Goal: Task Accomplishment & Management: Manage account settings

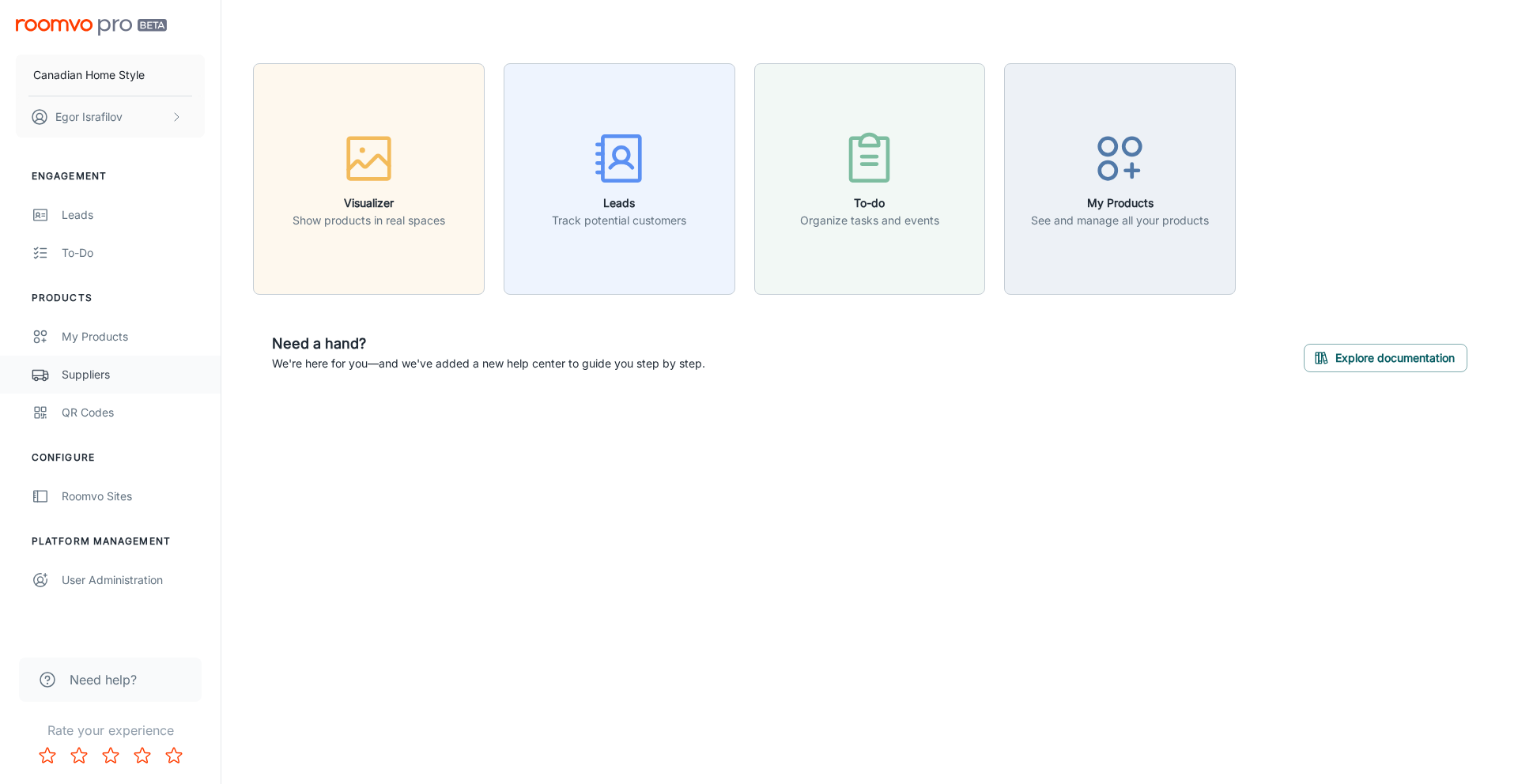
click at [141, 371] on div "Suppliers" at bounding box center [132, 375] width 143 height 18
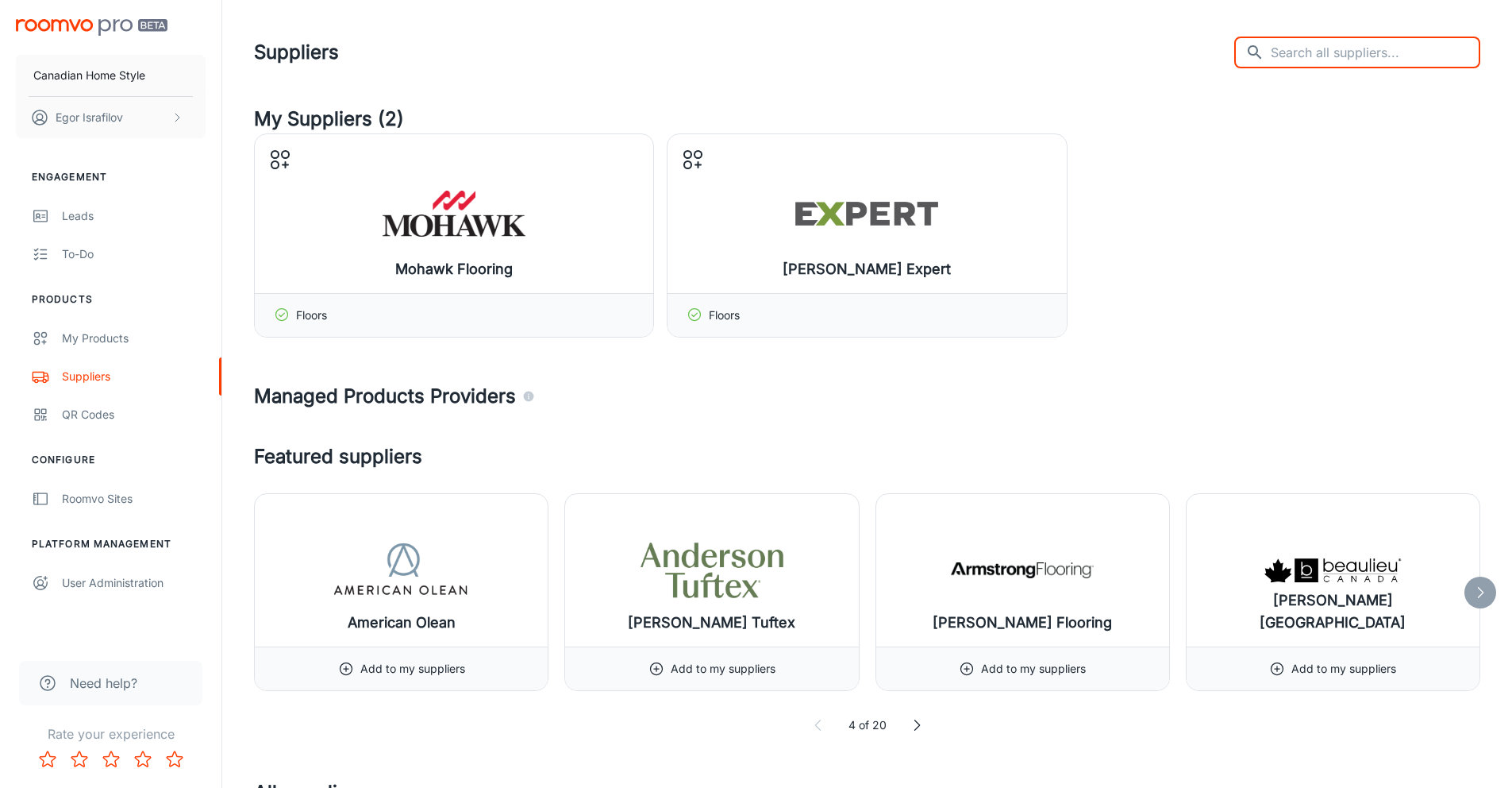
click at [1398, 46] on input "text" at bounding box center [1376, 53] width 210 height 32
type input "[PERSON_NAME]"
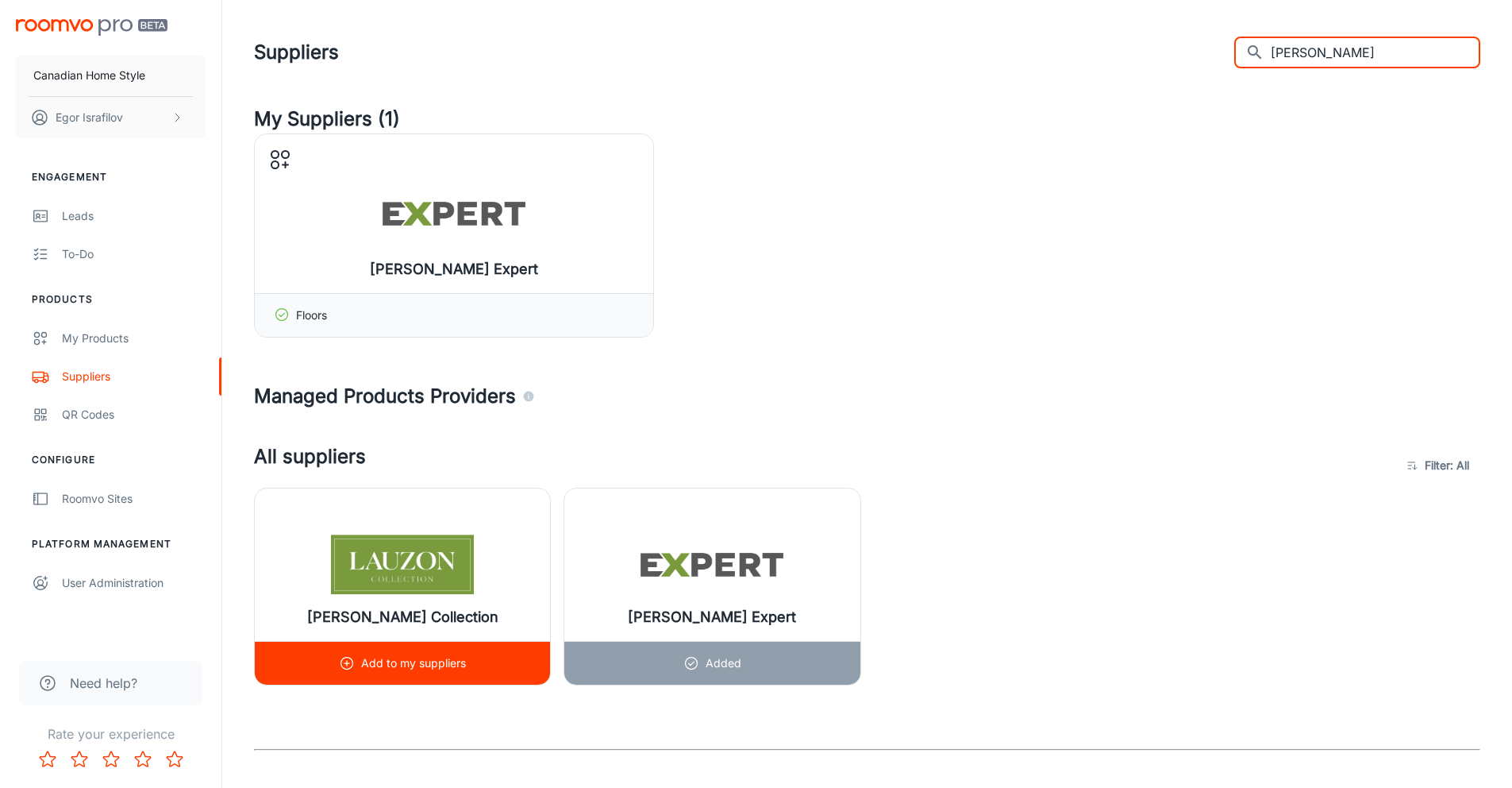
click at [337, 666] on div "Add to my suppliers" at bounding box center [402, 662] width 295 height 44
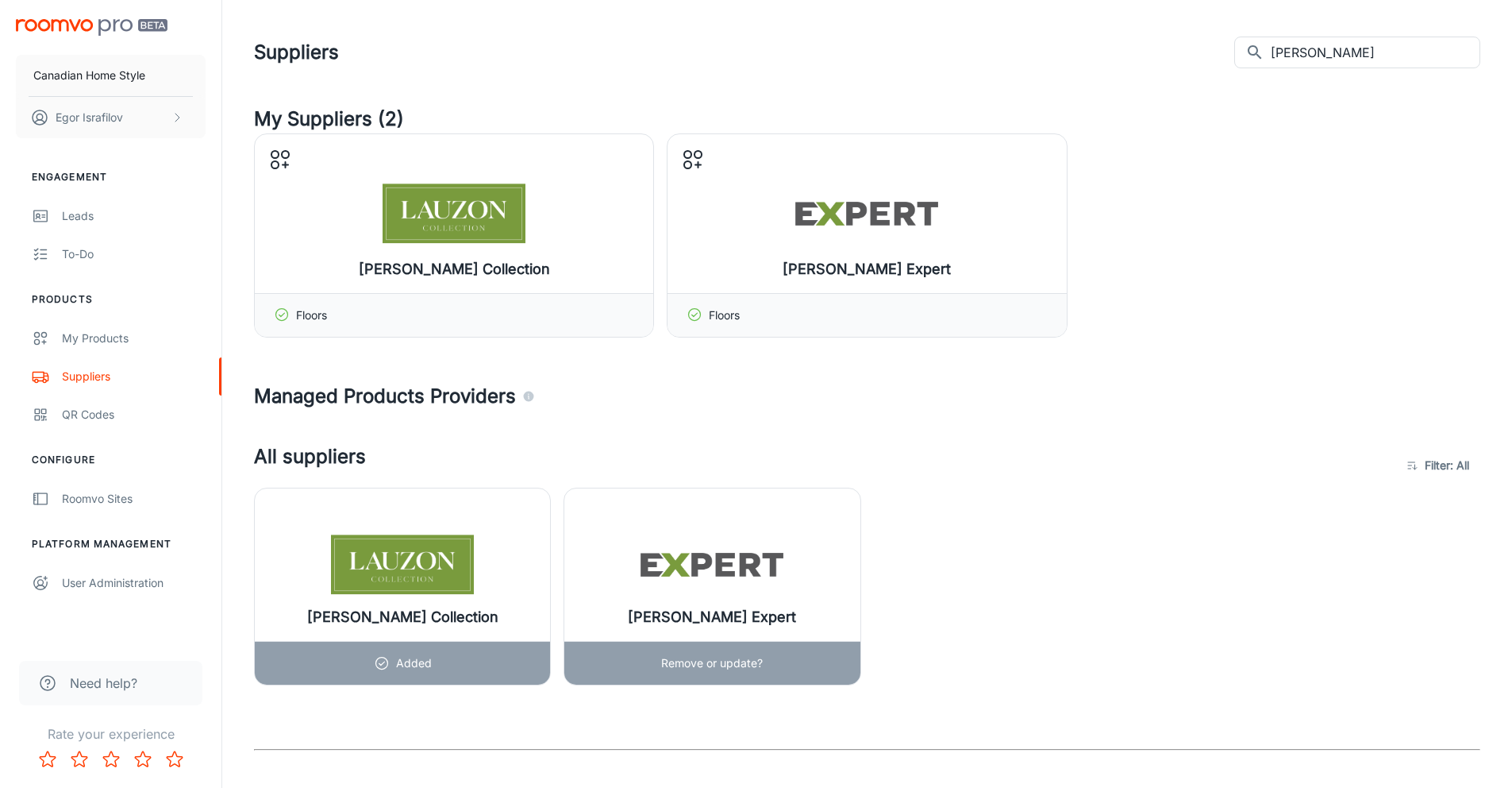
click at [673, 664] on p "Remove or update?" at bounding box center [712, 663] width 102 height 18
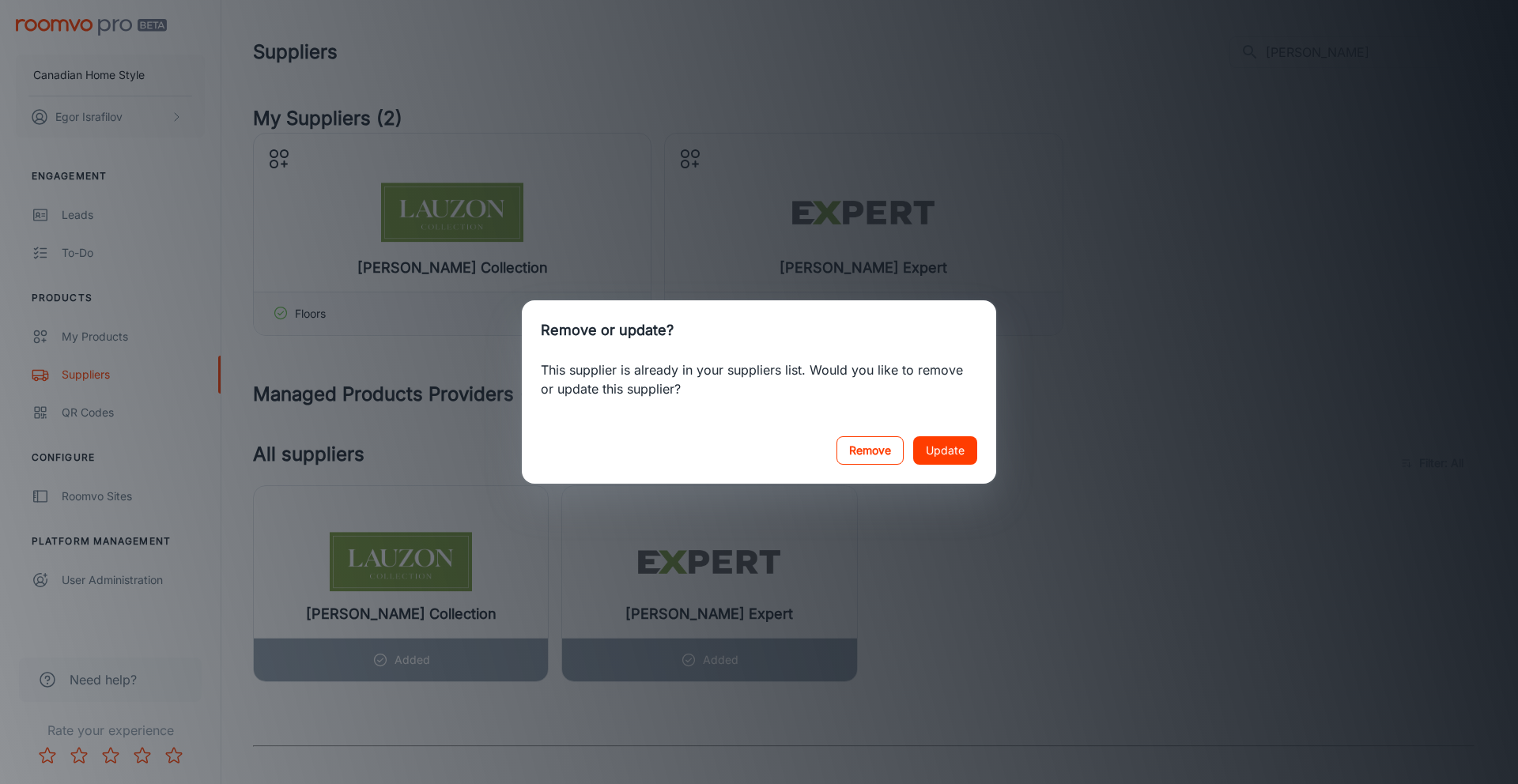
click at [878, 450] on button "Remove" at bounding box center [870, 450] width 68 height 28
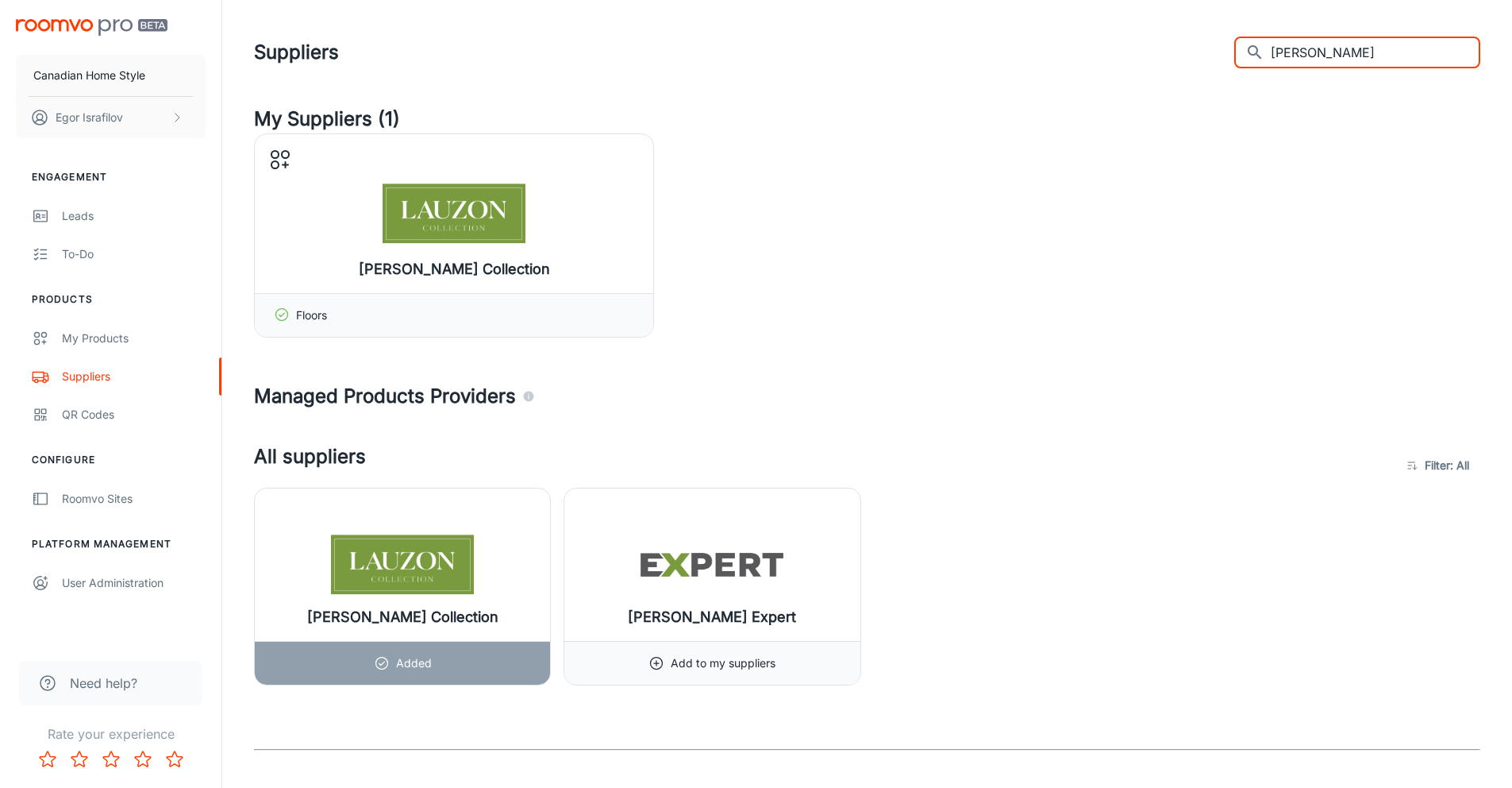
click at [1367, 54] on input "[PERSON_NAME]" at bounding box center [1376, 53] width 210 height 32
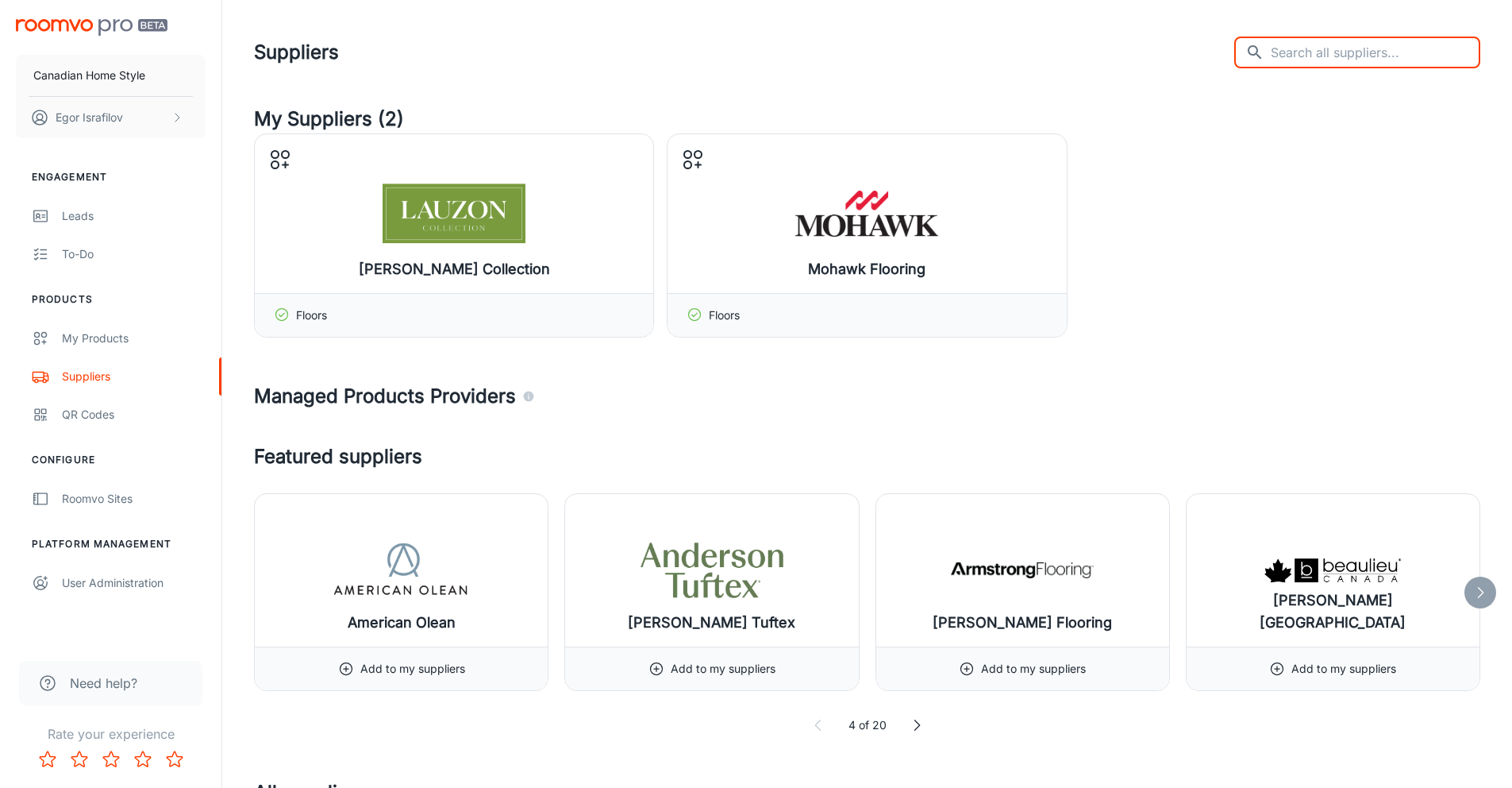
click at [1345, 56] on input "text" at bounding box center [1376, 53] width 210 height 32
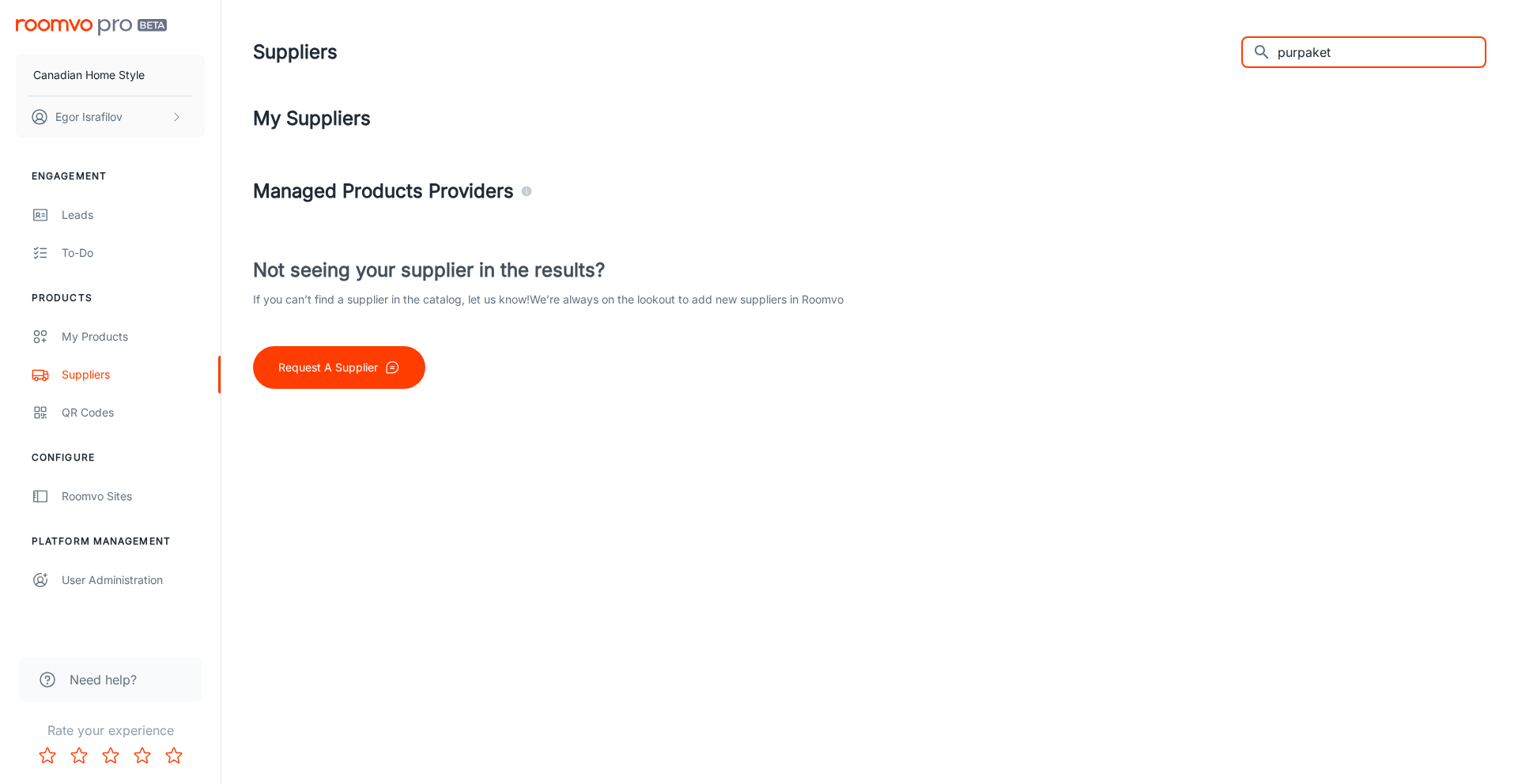
click at [1358, 53] on input "purpaket" at bounding box center [1381, 52] width 209 height 32
click at [119, 371] on div "Suppliers" at bounding box center [132, 375] width 143 height 18
click at [1339, 53] on input "purpar'ket" at bounding box center [1381, 52] width 209 height 32
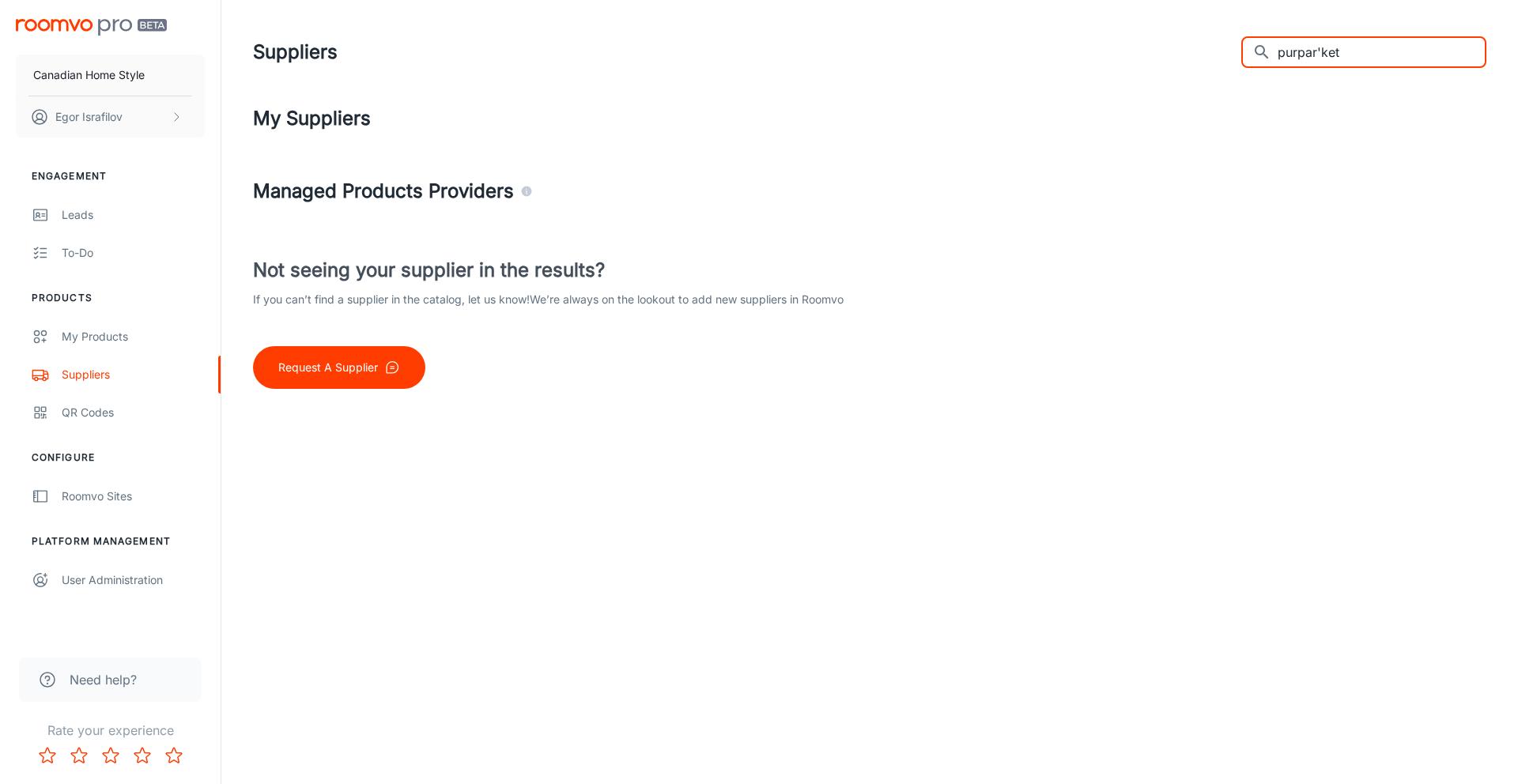
click at [1368, 50] on input "purpar'ket" at bounding box center [1381, 52] width 209 height 32
click at [1372, 54] on input "purpar'ket" at bounding box center [1381, 52] width 209 height 32
click at [1382, 66] on input "purparket" at bounding box center [1381, 52] width 209 height 32
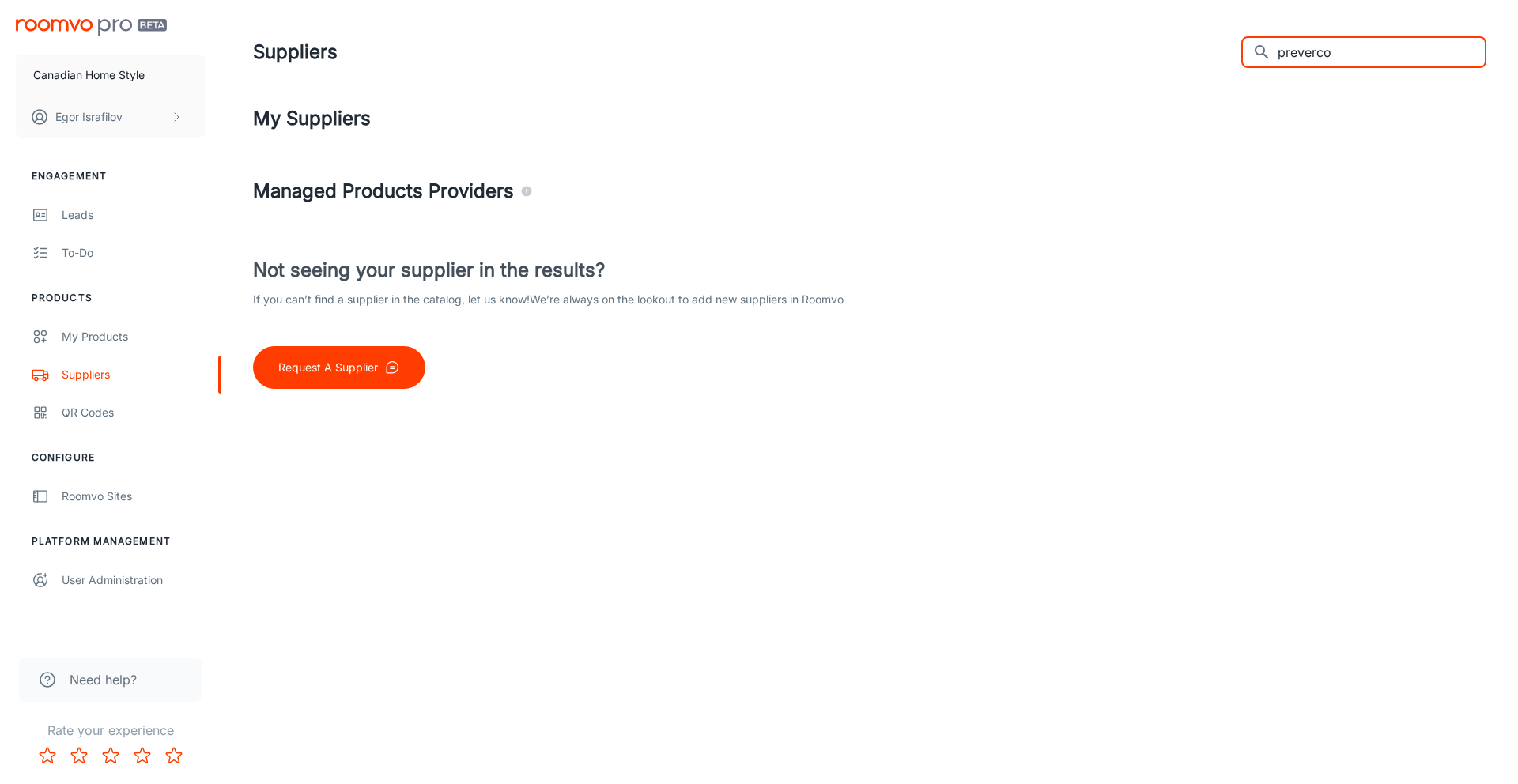
click at [1326, 54] on input "preverco" at bounding box center [1381, 52] width 209 height 32
paste input "[PERSON_NAME]"
click at [1349, 55] on input "[PERSON_NAME]" at bounding box center [1381, 52] width 209 height 32
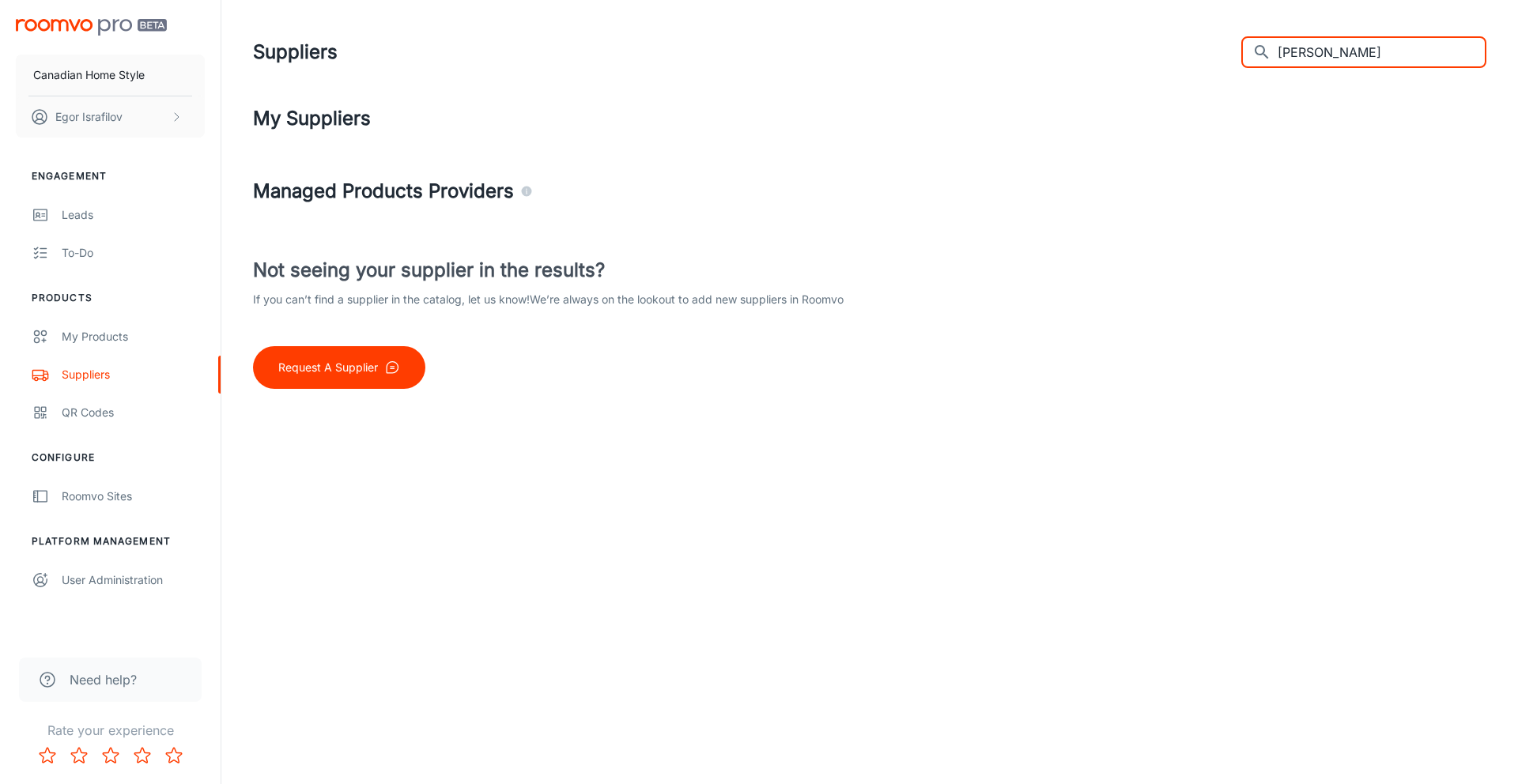
paste input "jeli"
click at [1338, 54] on input "Bjelin" at bounding box center [1381, 52] width 209 height 32
paste input "Fuzio"
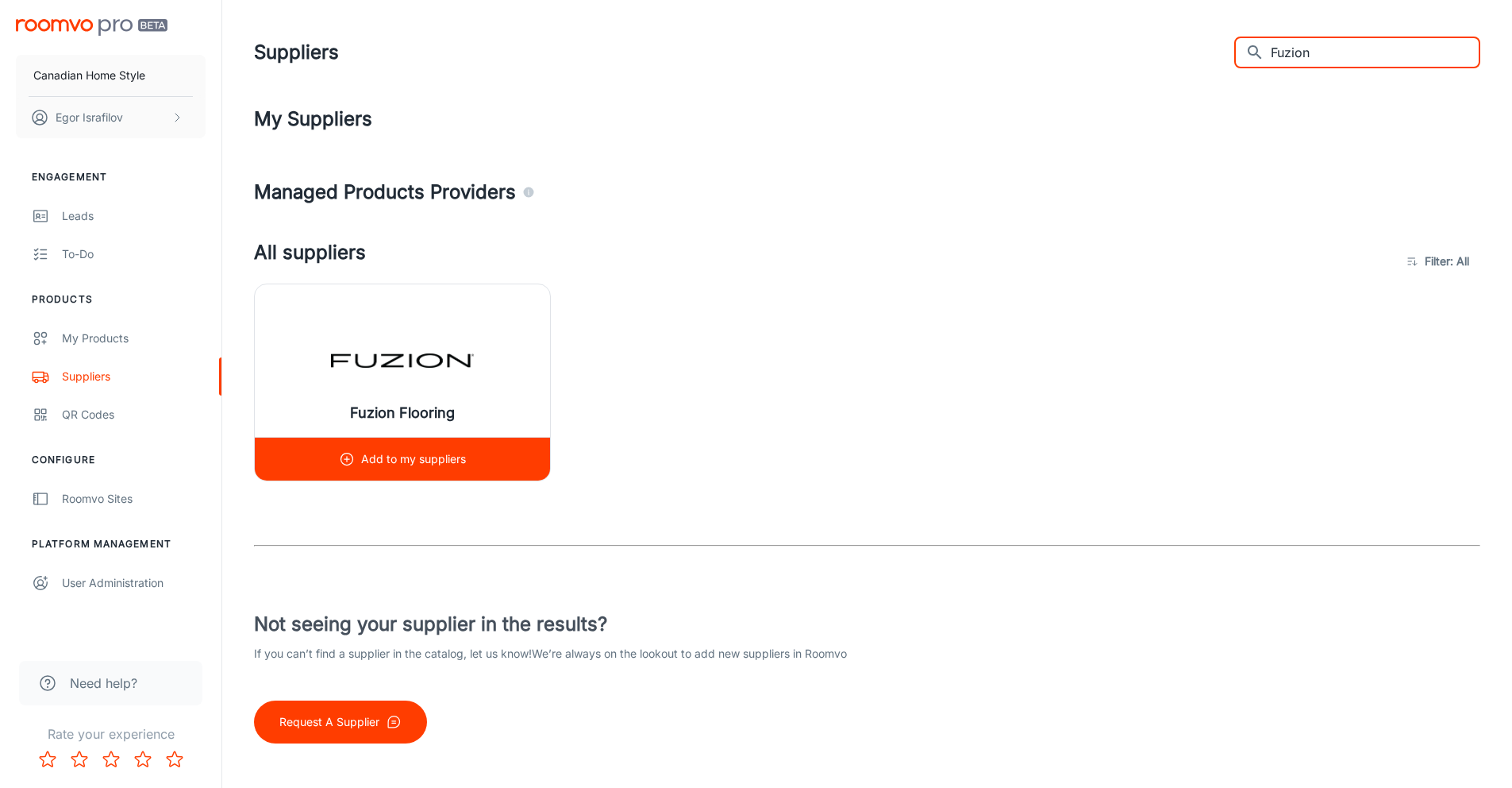
click at [350, 461] on icon at bounding box center [347, 459] width 16 height 16
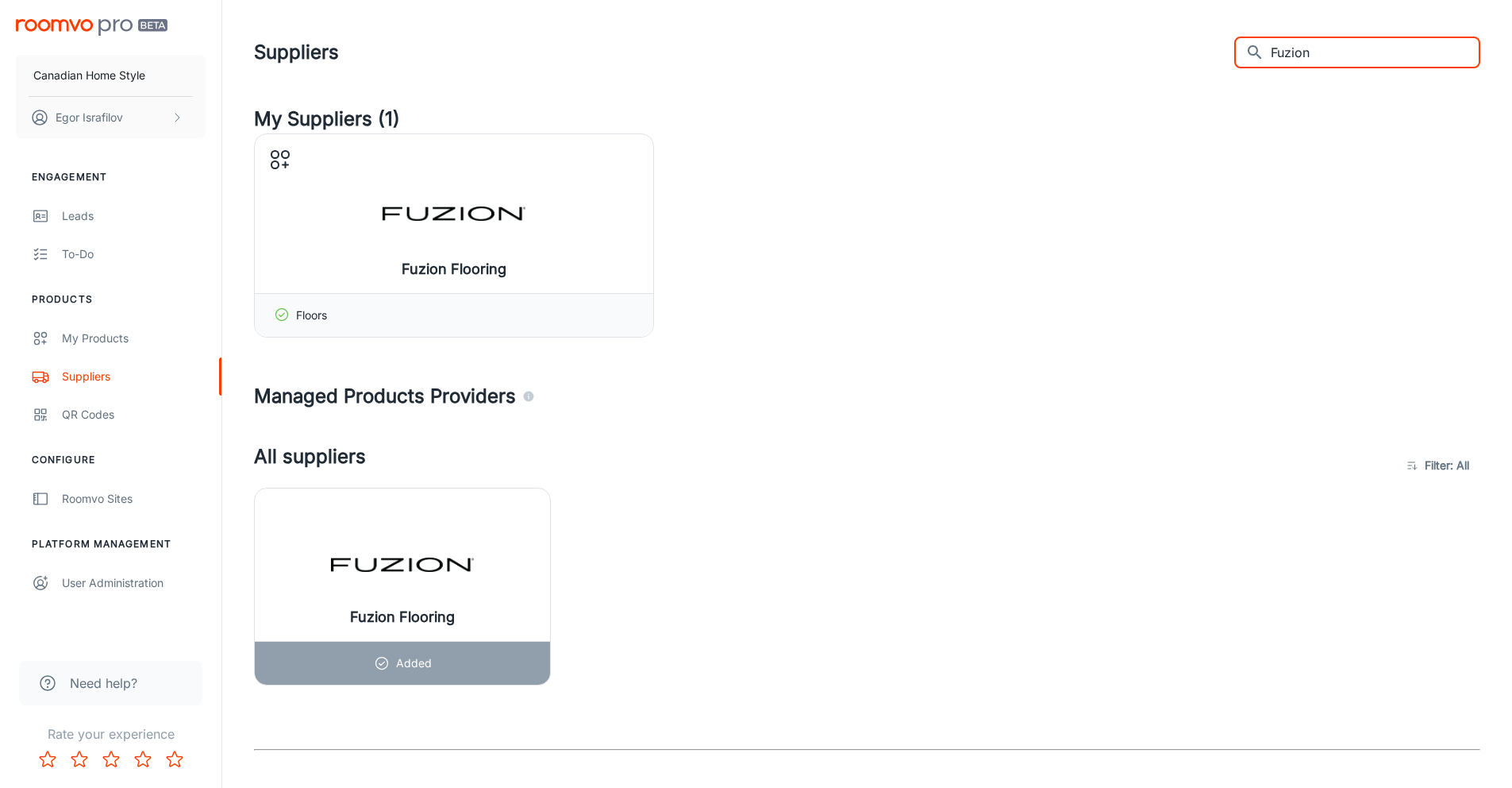
click at [1337, 62] on input "Fuzion" at bounding box center [1376, 53] width 210 height 32
paste input "Magna"
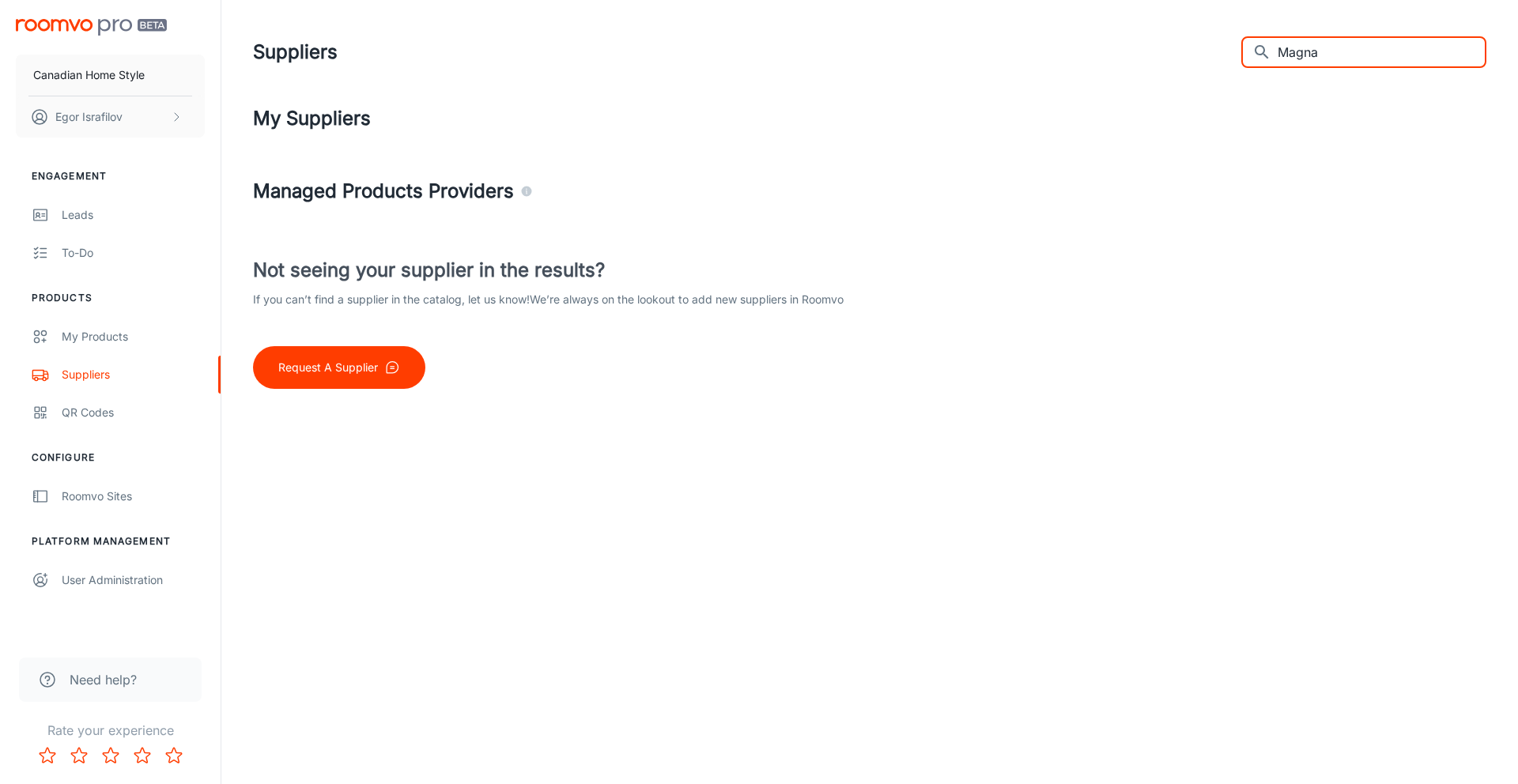
click at [1344, 47] on input "Magna" at bounding box center [1381, 52] width 209 height 32
paste input "Biyork"
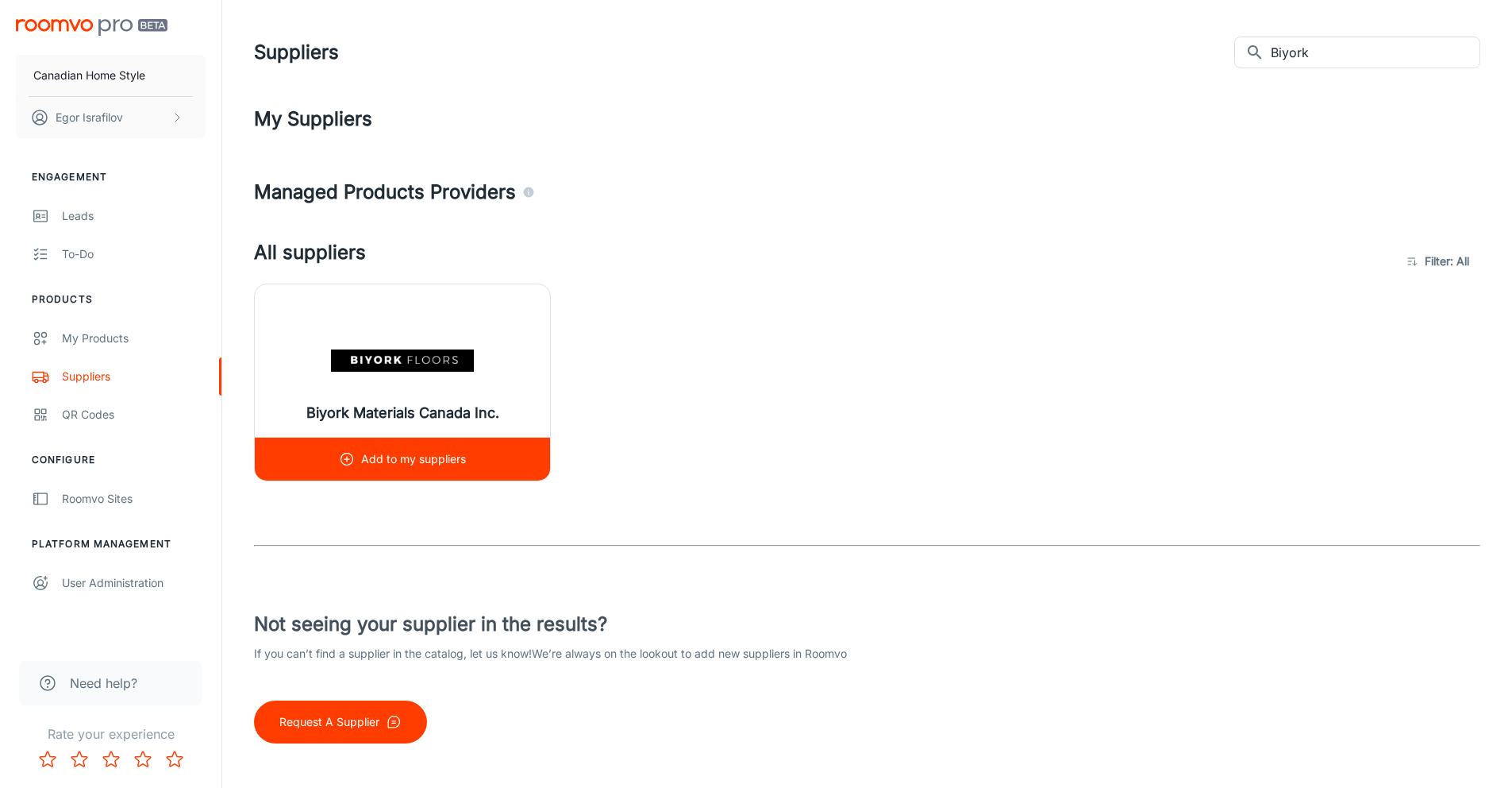
click at [354, 469] on div "Add to my suppliers" at bounding box center [402, 459] width 127 height 43
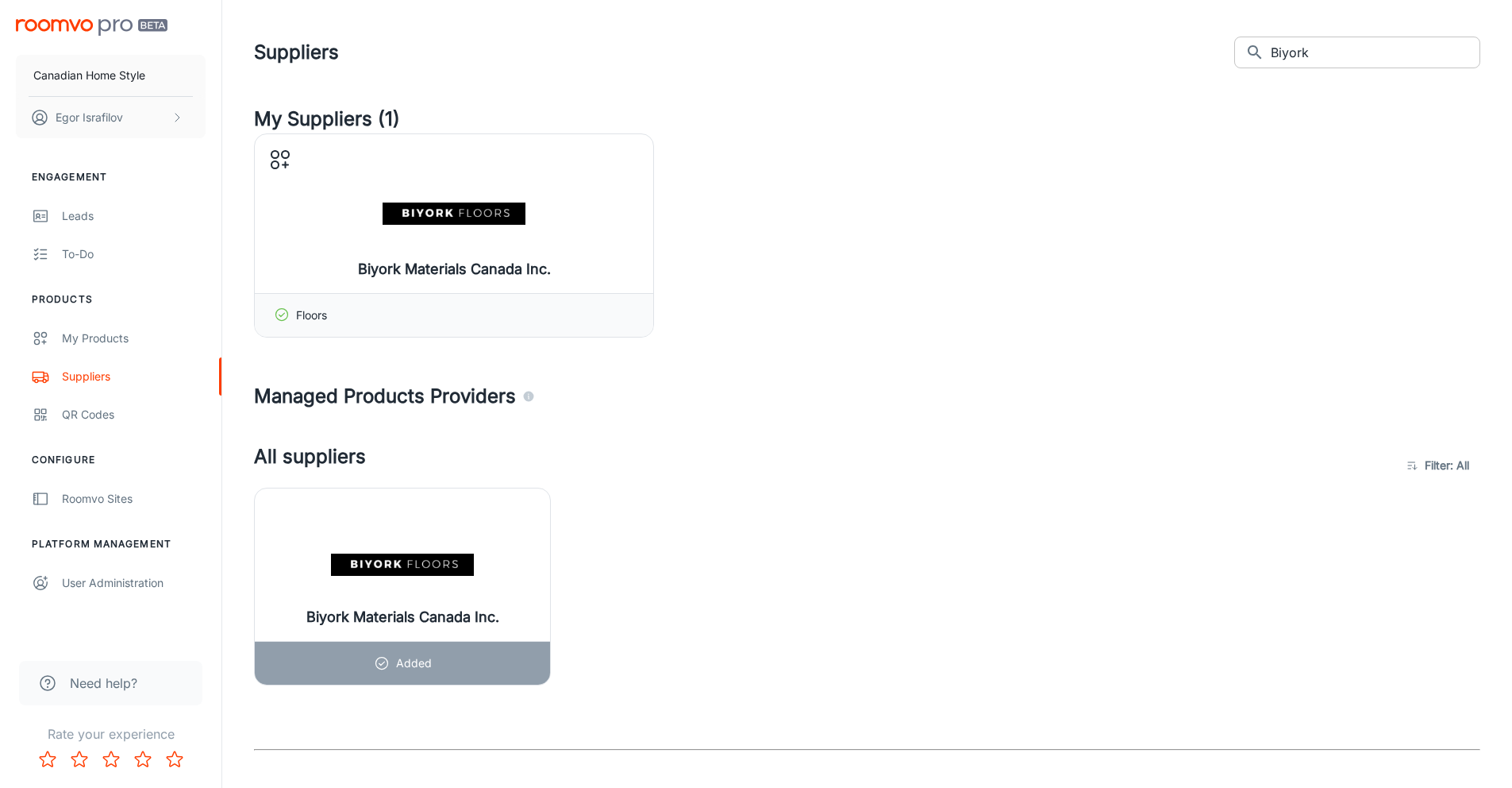
click at [1327, 52] on input "Biyork" at bounding box center [1376, 53] width 210 height 32
paste input "Unifloor"
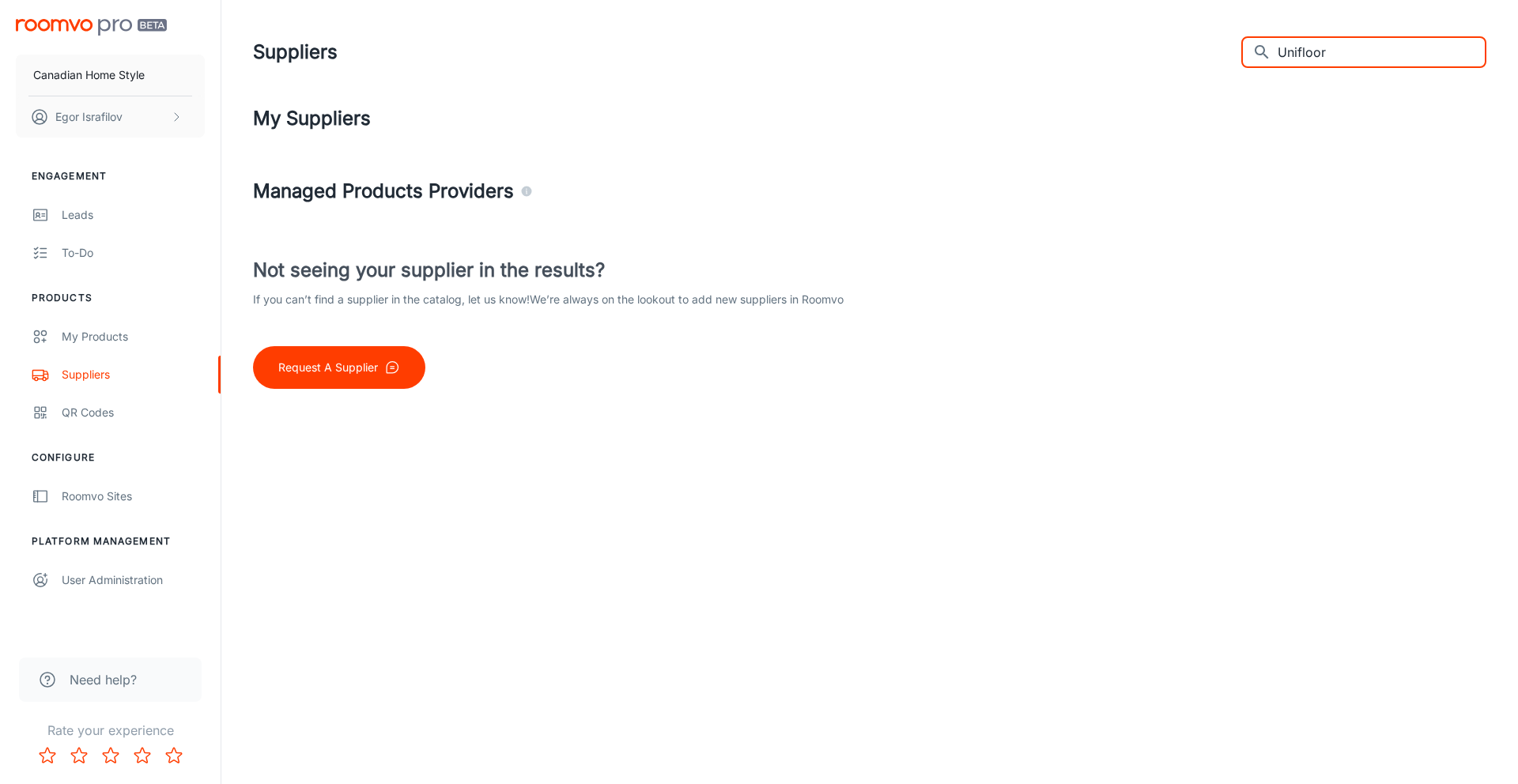
click at [1345, 47] on input "Unifloor" at bounding box center [1381, 52] width 209 height 32
paste input "Torlys"
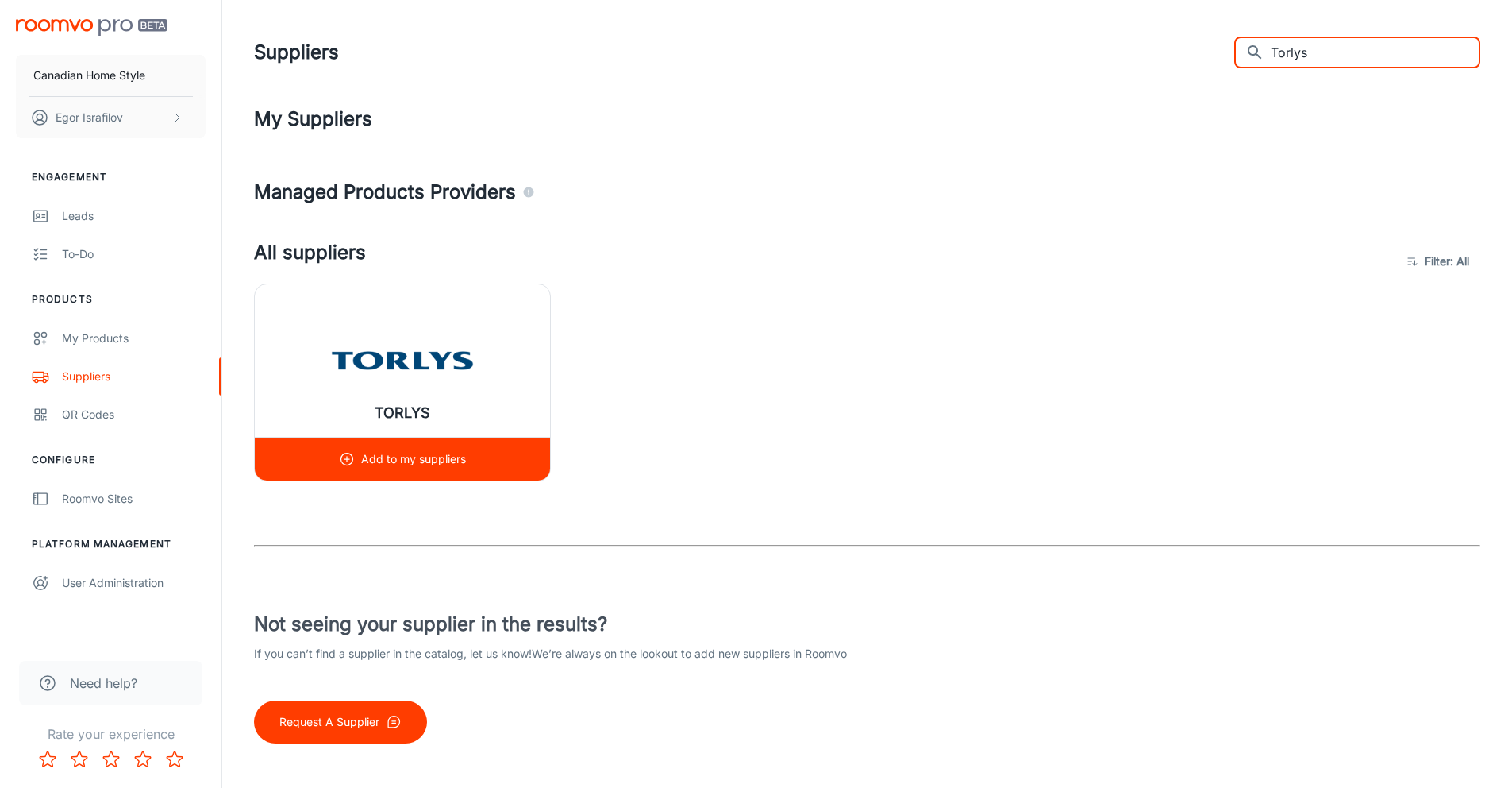
click at [364, 459] on p "Add to my suppliers" at bounding box center [413, 460] width 104 height 18
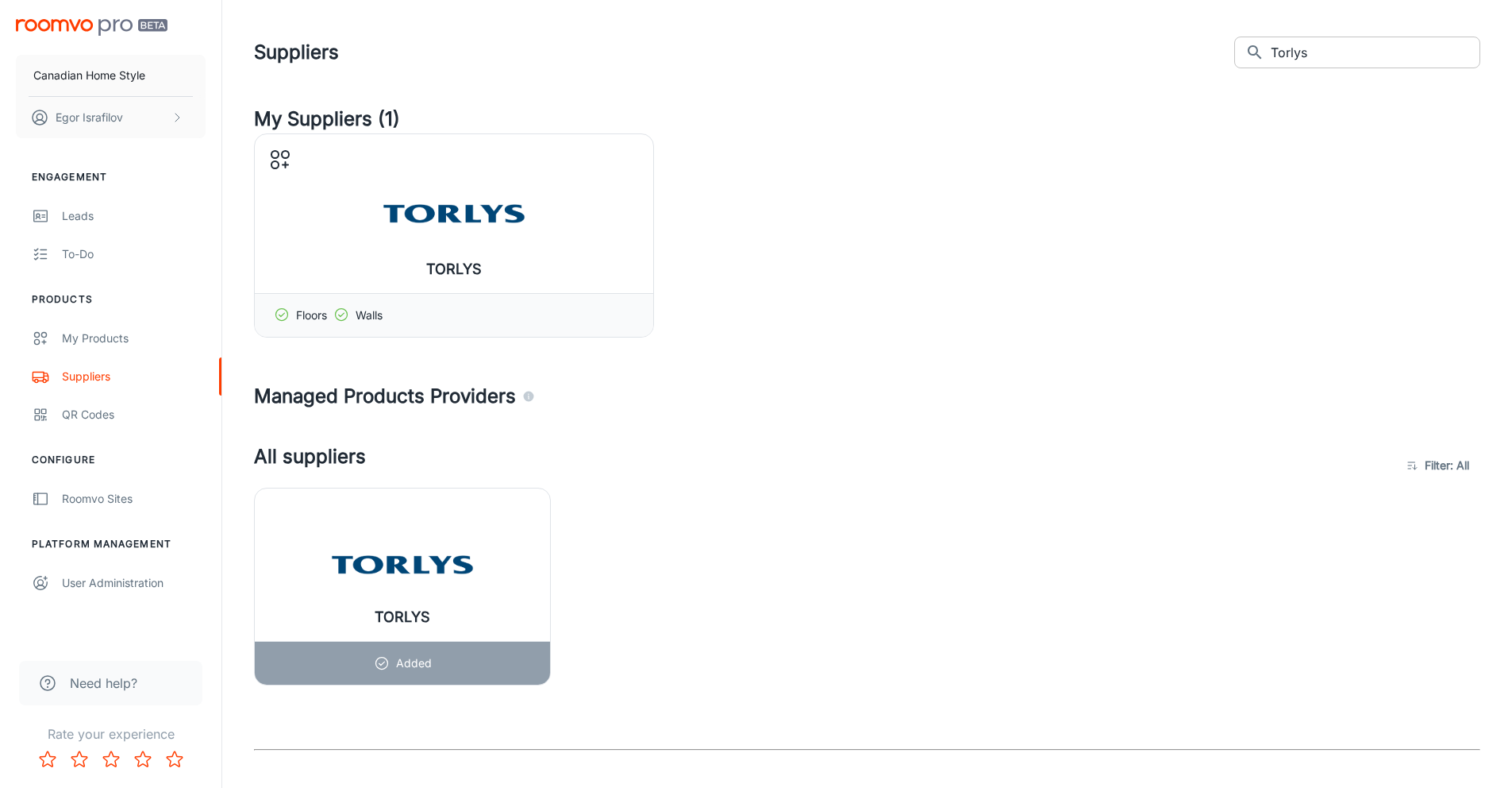
click at [1345, 50] on input "Torlys" at bounding box center [1376, 53] width 210 height 32
paste input "Mohawk Revwood"
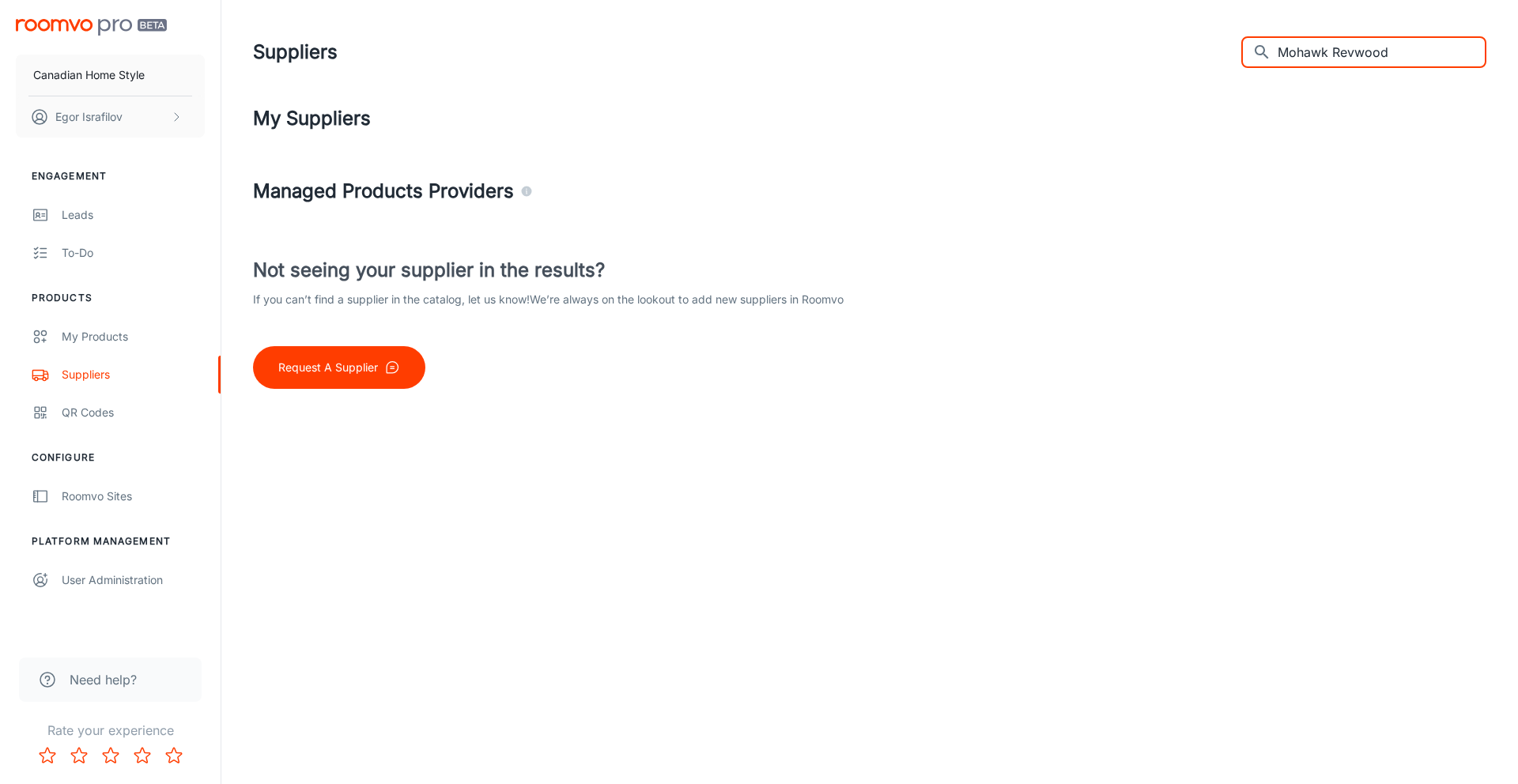
click at [1397, 58] on input "Mohawk Revwood" at bounding box center [1381, 52] width 209 height 32
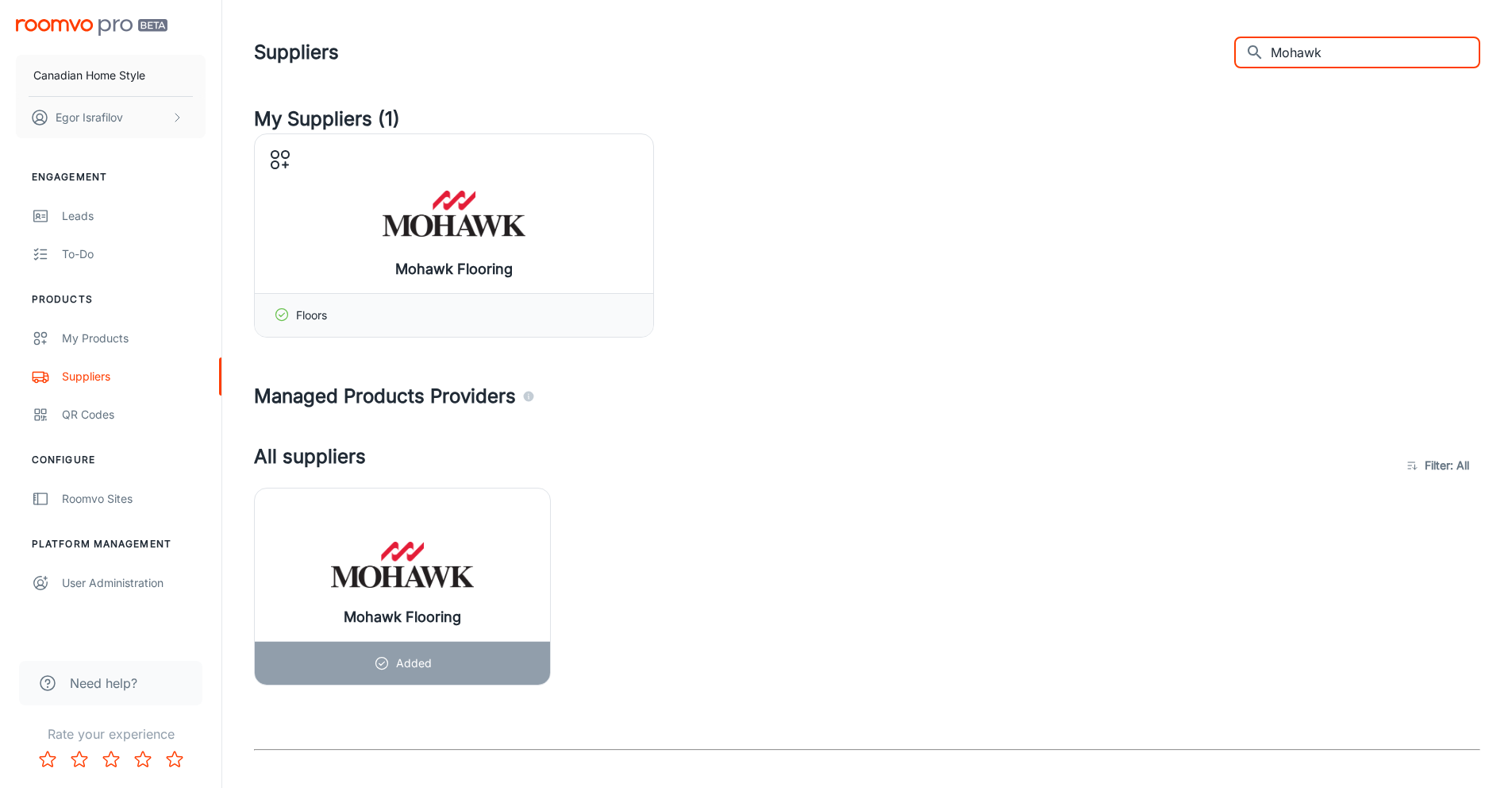
click at [1371, 39] on input "Mohawk" at bounding box center [1376, 53] width 210 height 32
paste input "Karastan"
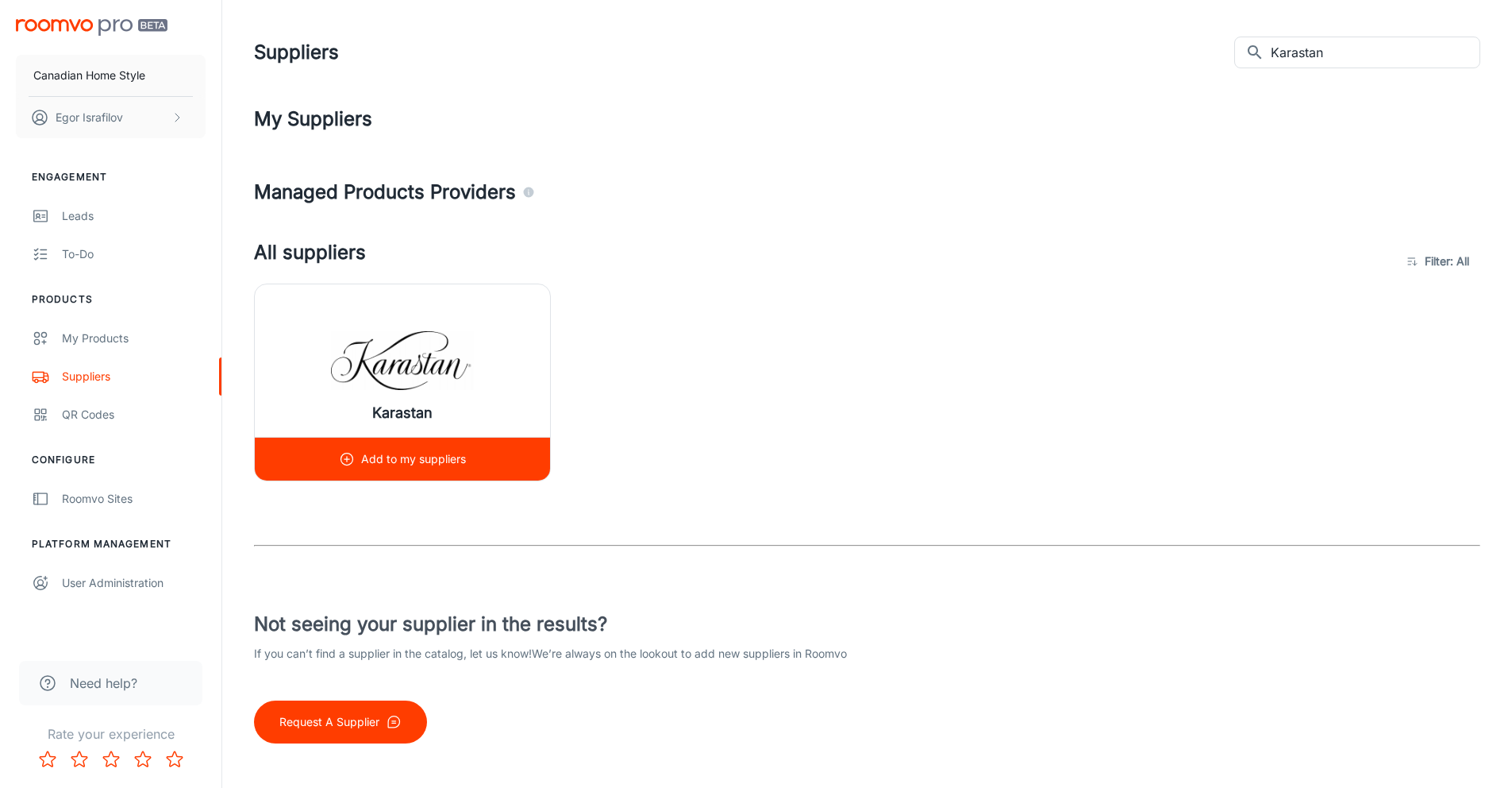
click at [394, 451] on p "Add to my suppliers" at bounding box center [413, 460] width 104 height 18
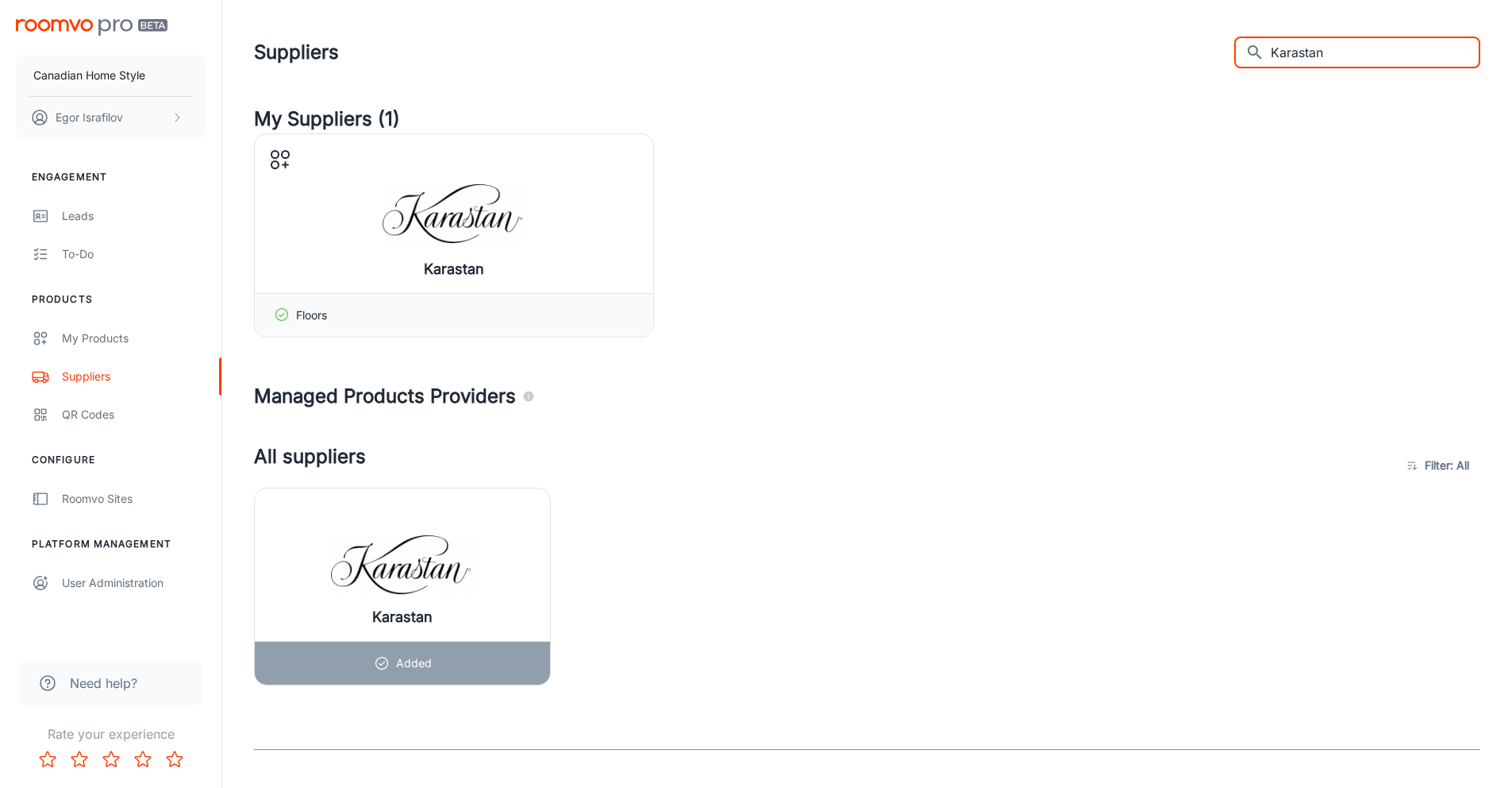
click at [1336, 50] on input "Karastan" at bounding box center [1376, 53] width 210 height 32
paste input "Sequoia"
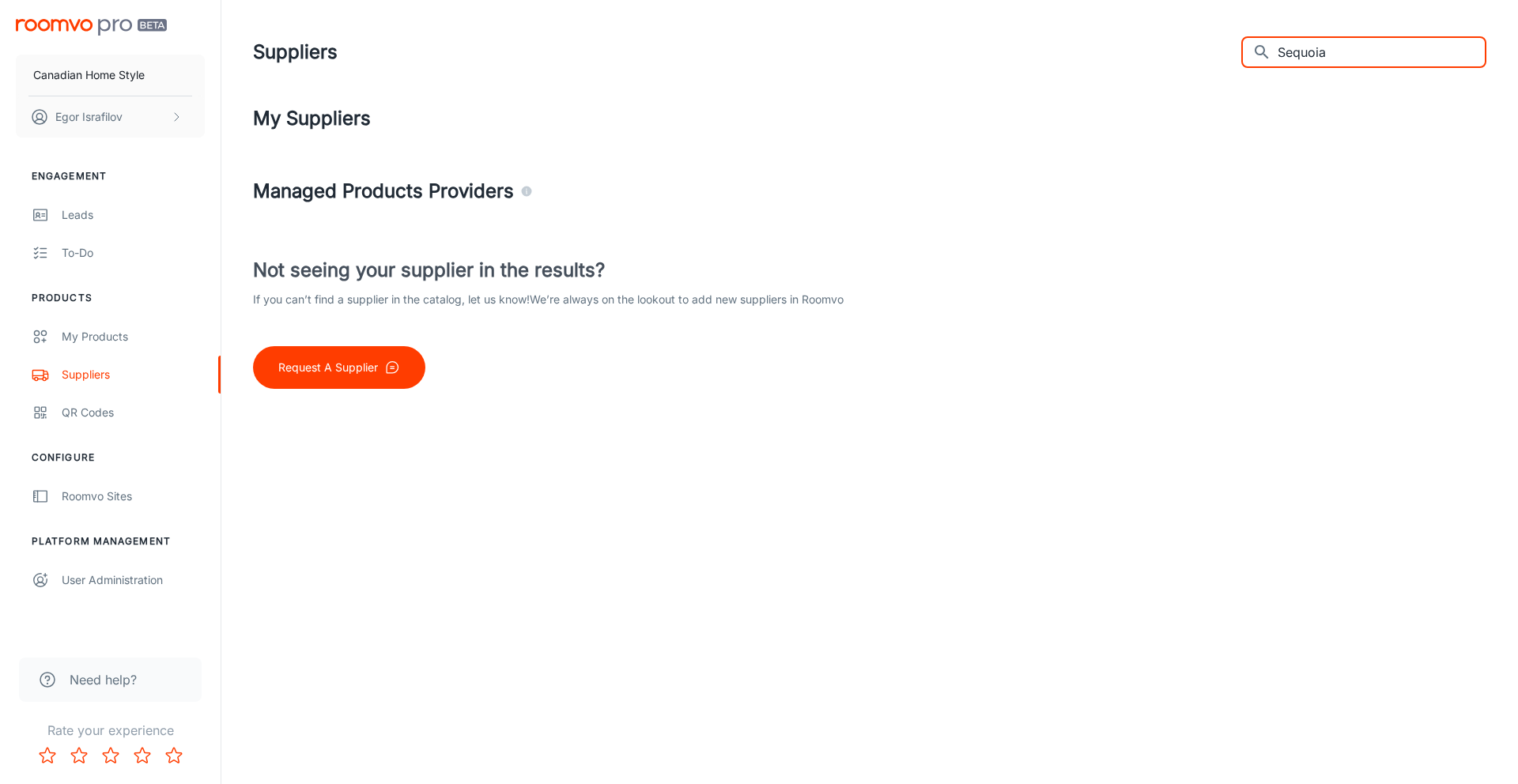
click at [1326, 47] on input "Sequoia" at bounding box center [1381, 52] width 209 height 32
paste input "Mannington"
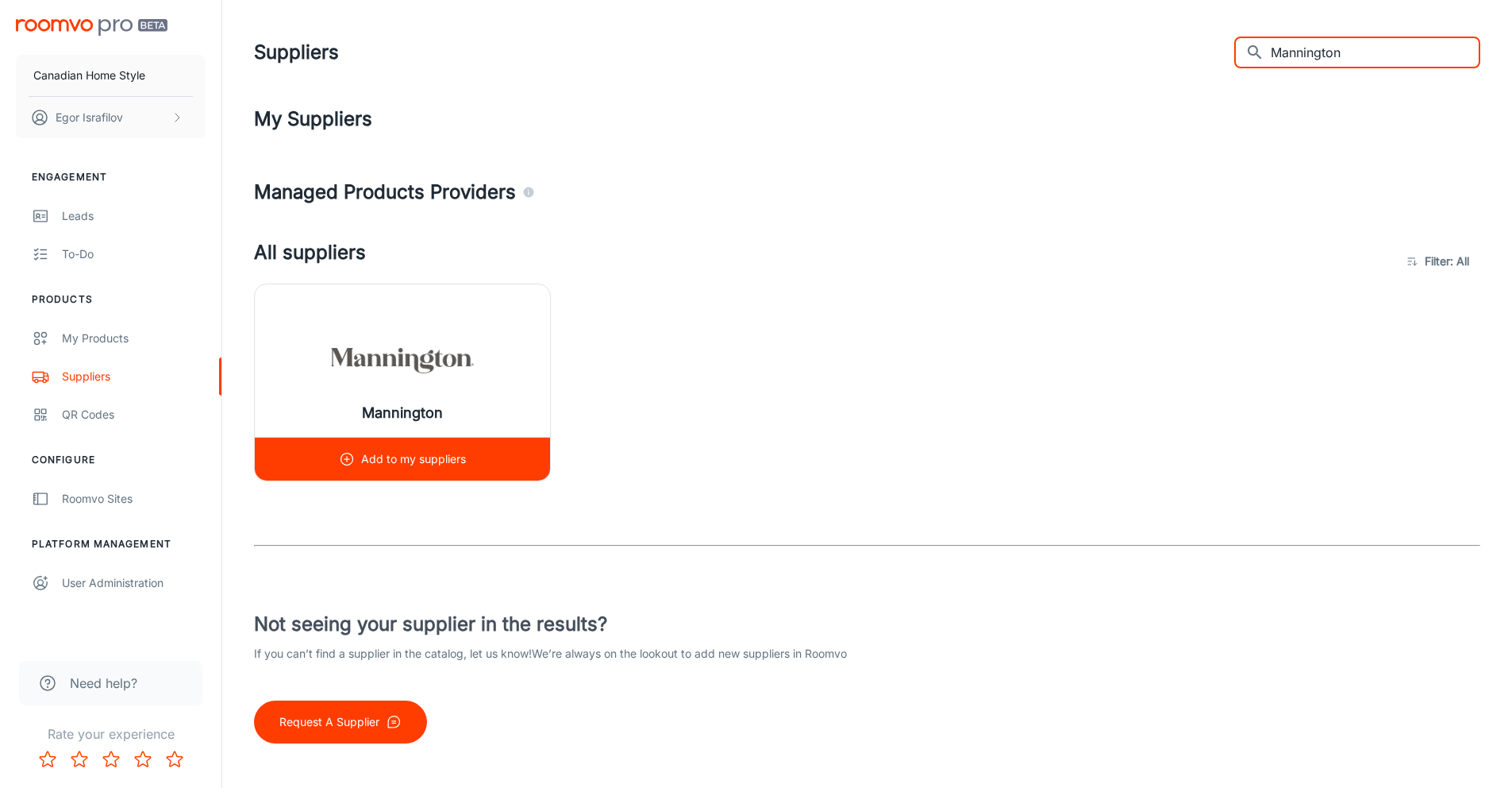
click at [361, 462] on p "Add to my suppliers" at bounding box center [413, 460] width 104 height 18
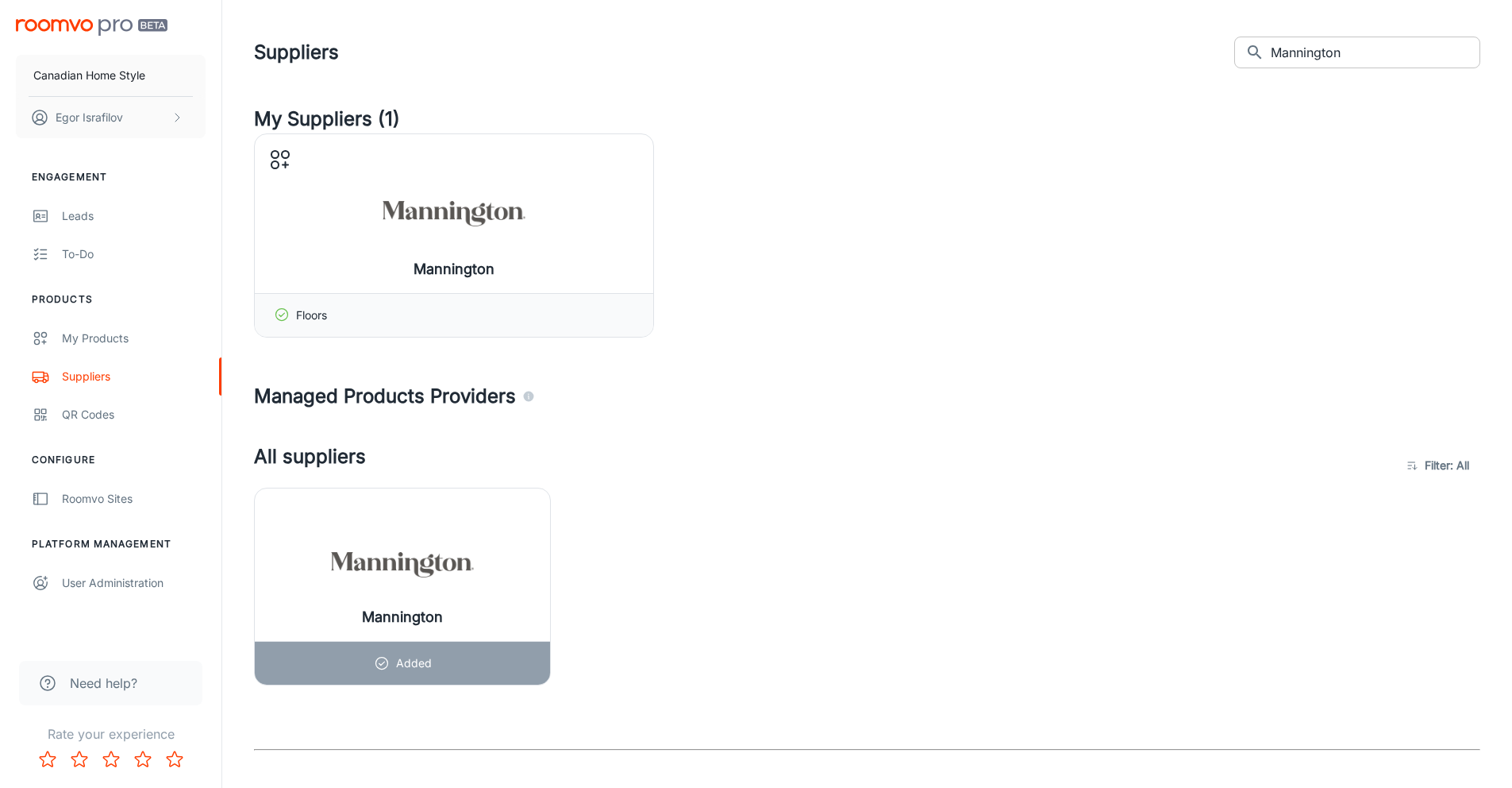
click at [1346, 47] on input "Mannington" at bounding box center [1376, 53] width 210 height 32
paste input "Twelve Oaks"
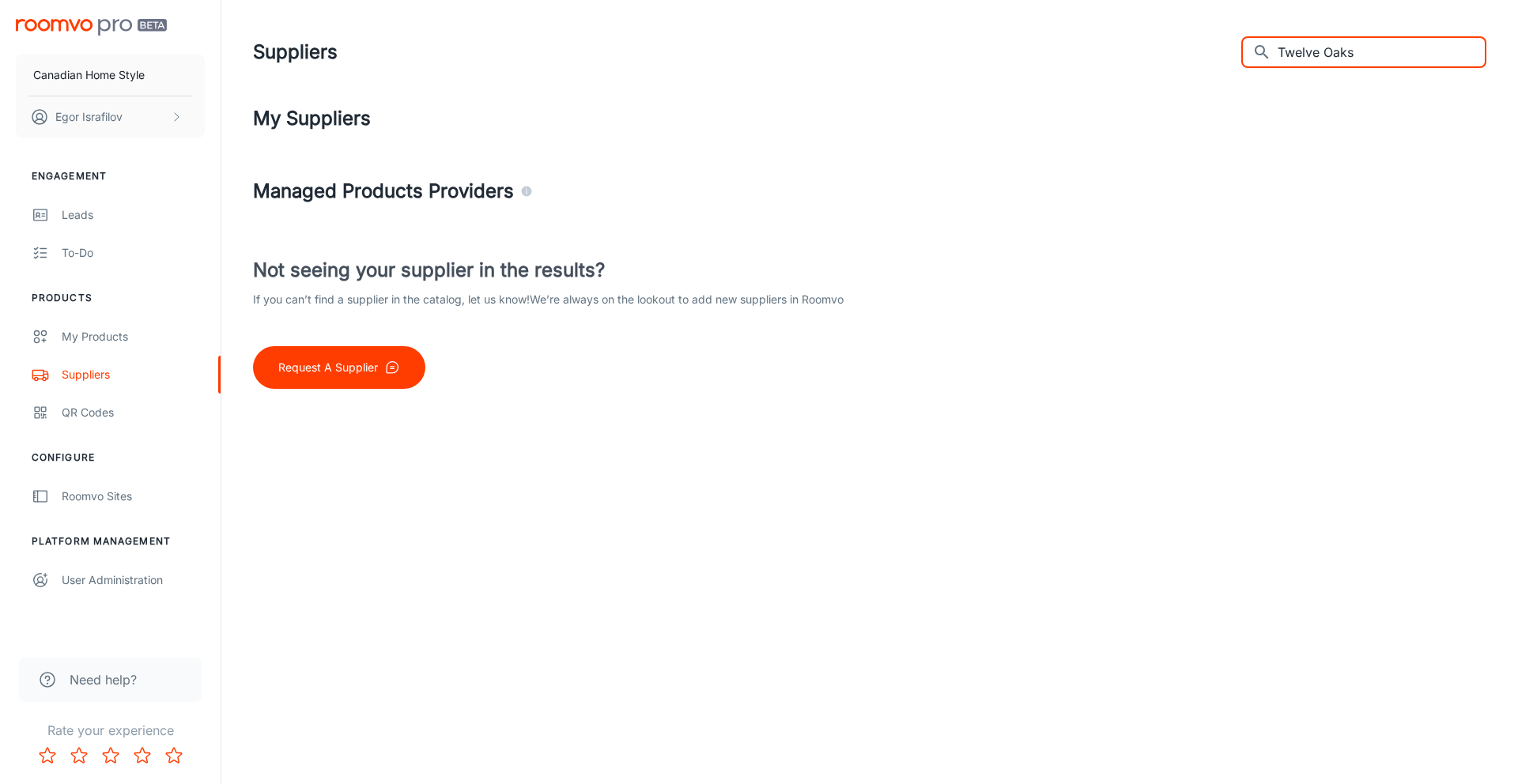
click at [1354, 45] on input "Twelve Oaks" at bounding box center [1381, 52] width 209 height 32
paste input "Fabria"
click at [1358, 52] on input "Fabria" at bounding box center [1381, 52] width 209 height 32
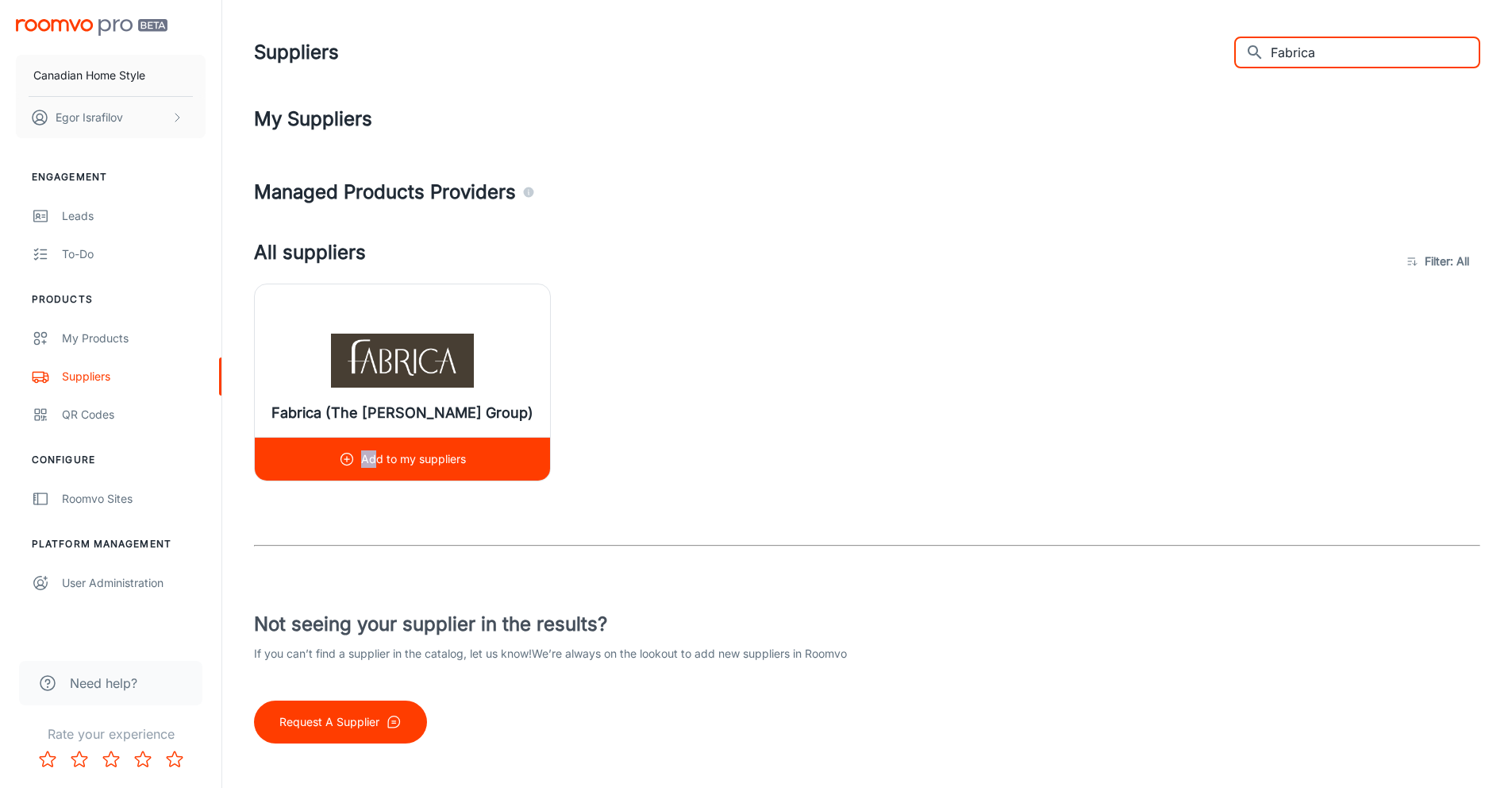
click at [375, 451] on p "Add to my suppliers" at bounding box center [413, 460] width 104 height 18
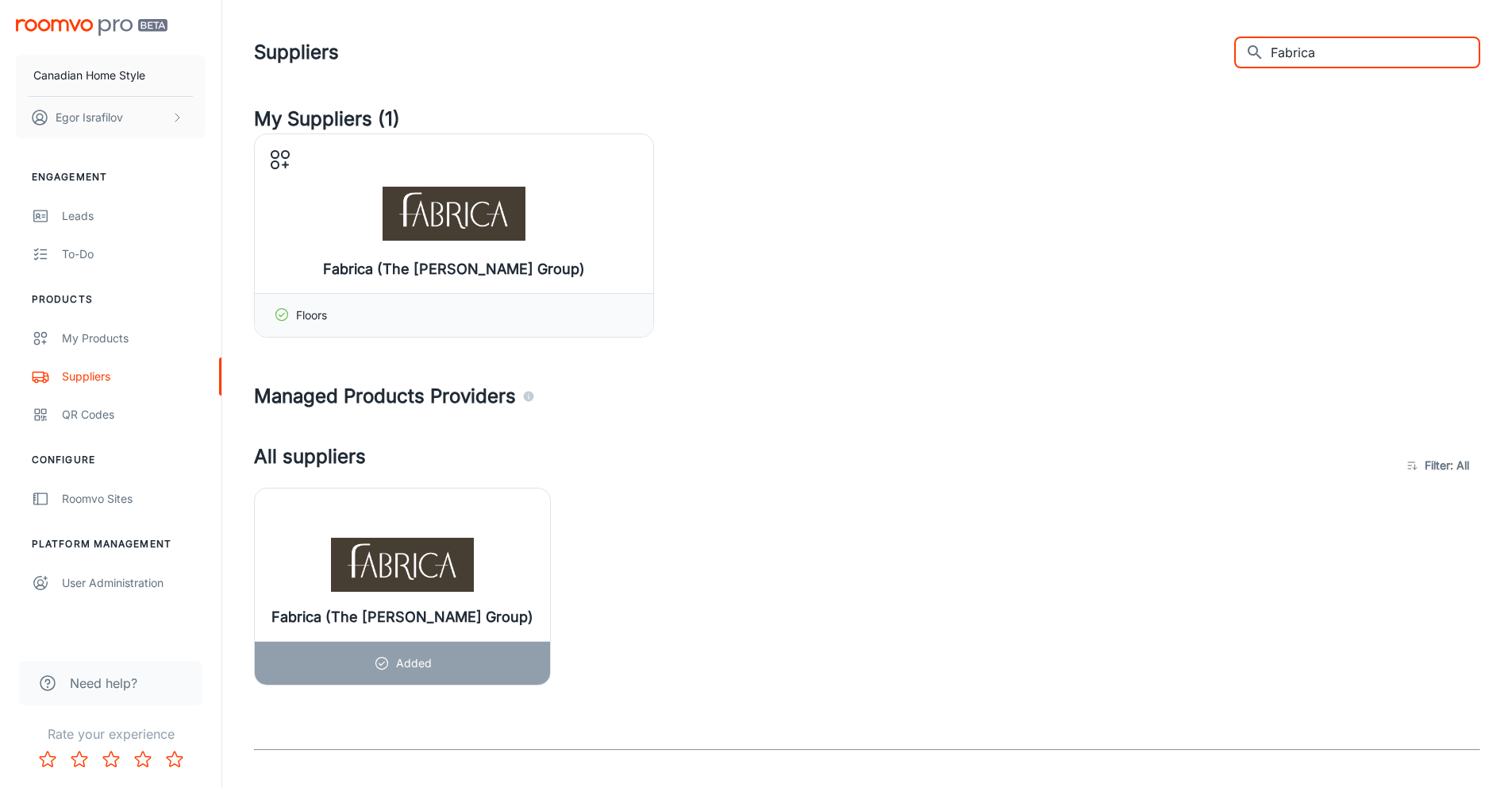
click at [1338, 52] on input "Fabrica" at bounding box center [1376, 53] width 210 height 32
paste input "Masland"
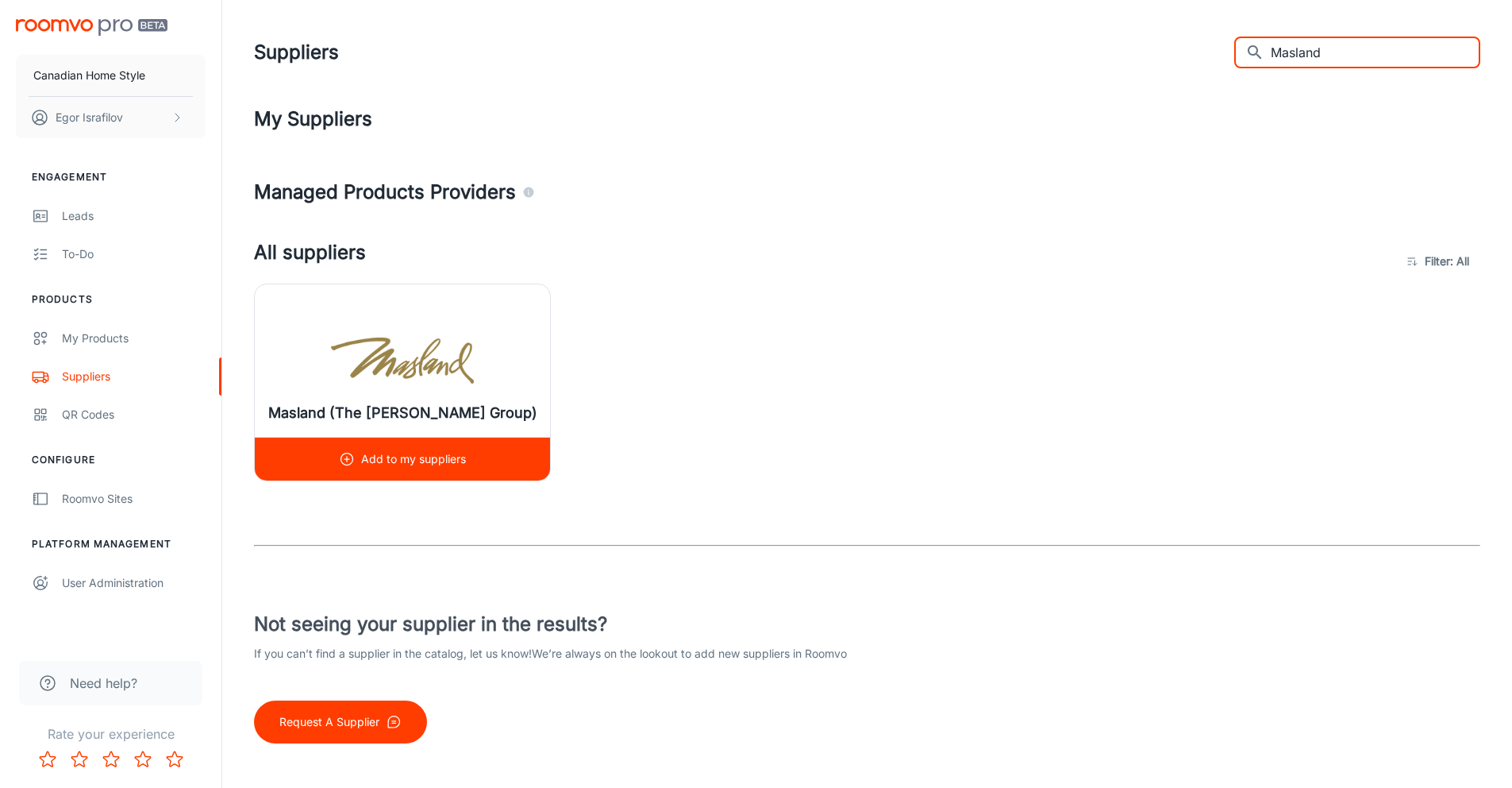
click at [343, 458] on icon at bounding box center [347, 459] width 16 height 16
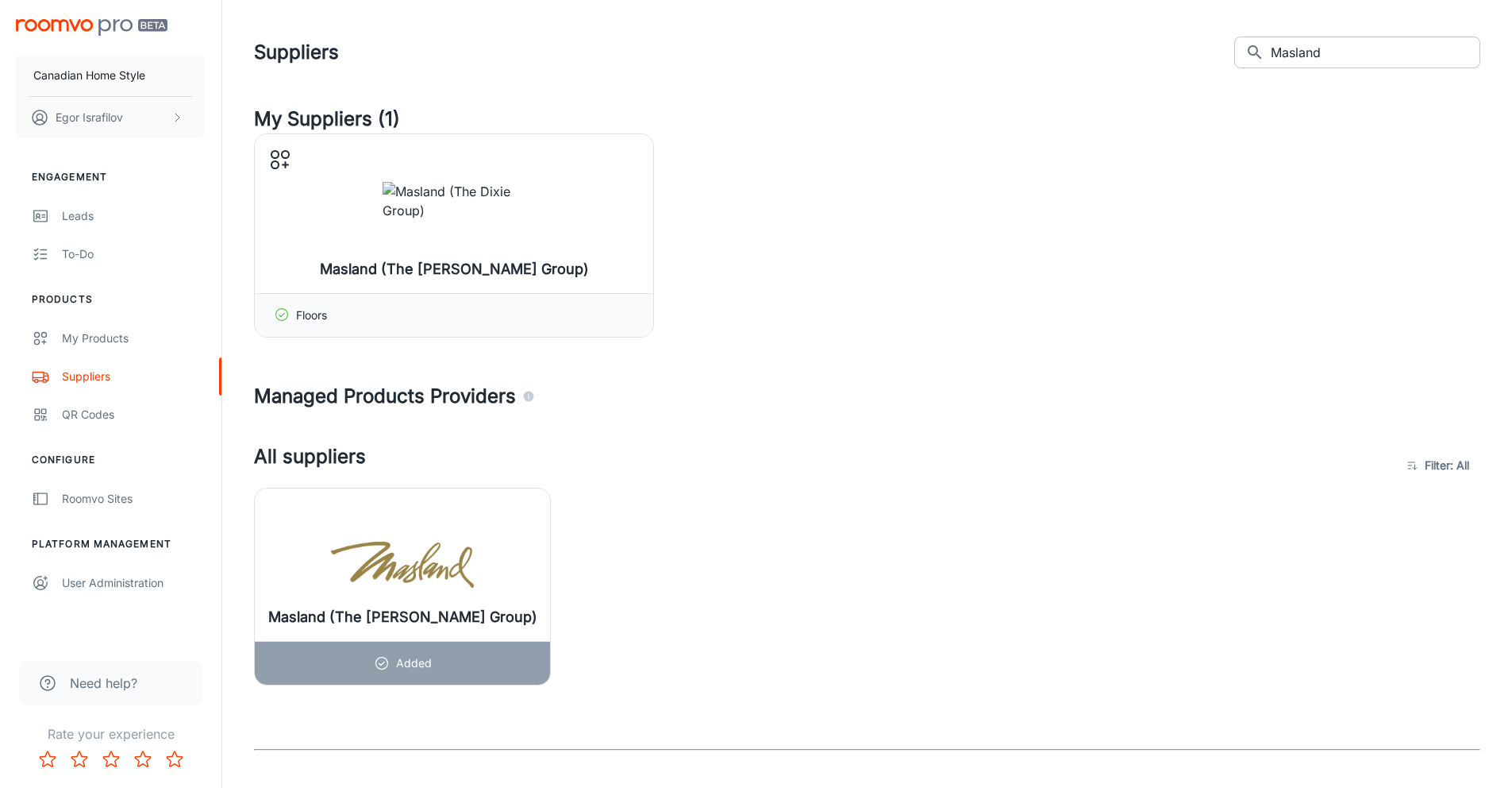
click at [1363, 61] on input "Masland" at bounding box center [1376, 53] width 210 height 32
paste input "ohawk"
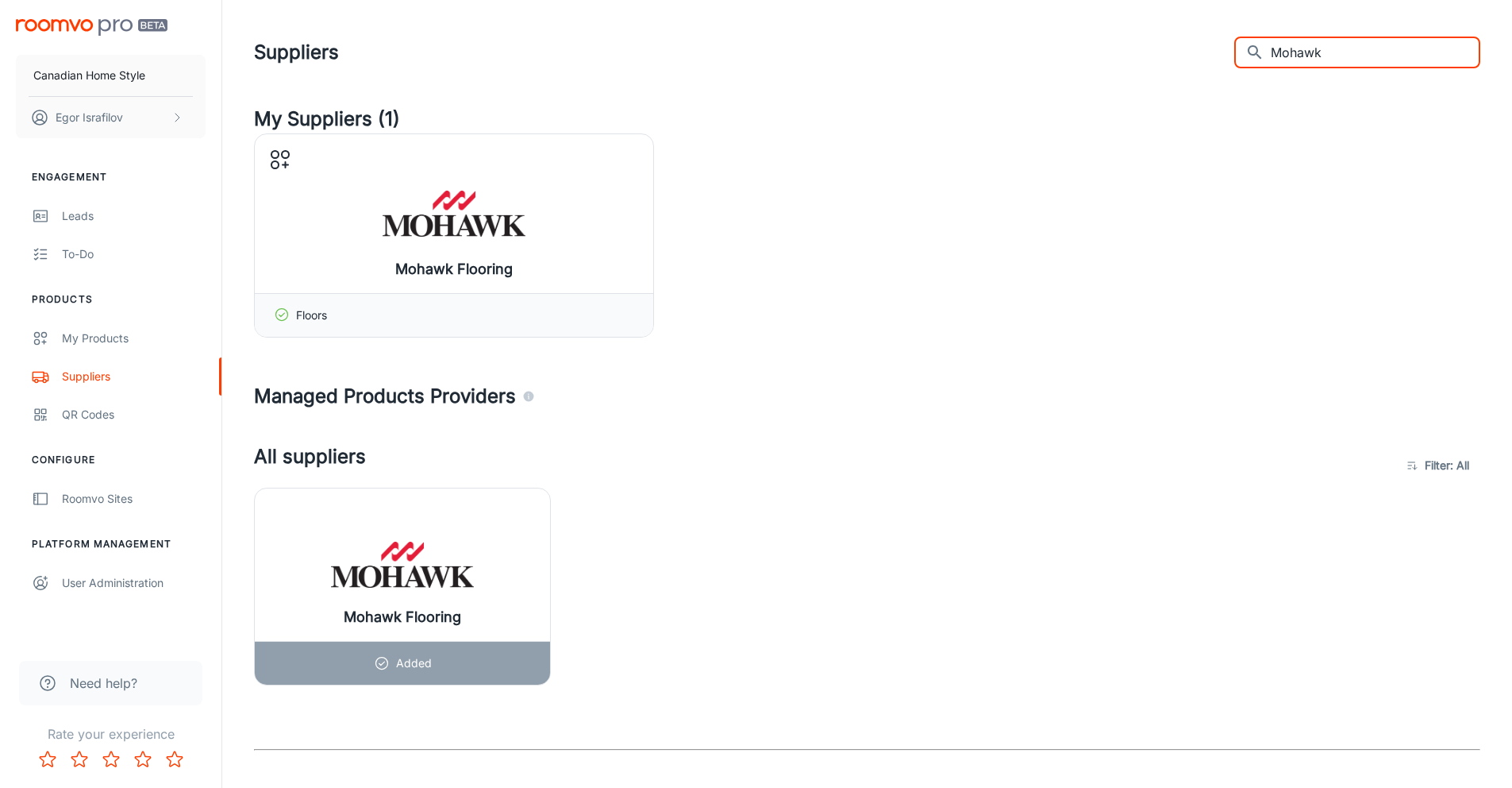
click at [1326, 54] on input "Mohawk" at bounding box center [1376, 53] width 210 height 32
paste input "[DEMOGRAPHIC_DATA] [PERSON_NAME] [PERSON_NAME]"
click at [1350, 54] on input "[DEMOGRAPHIC_DATA] [PERSON_NAME]" at bounding box center [1376, 53] width 210 height 32
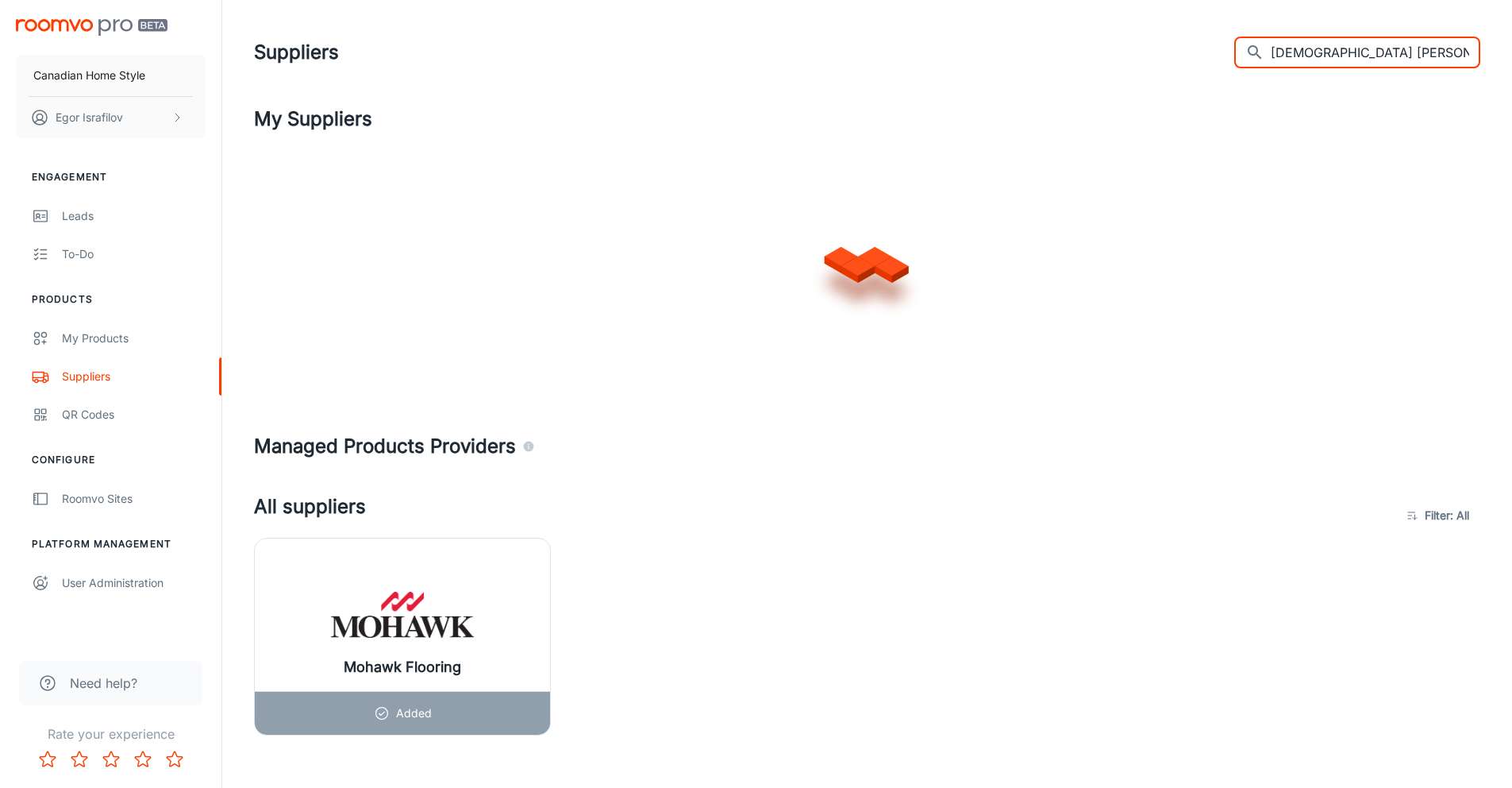
click at [1350, 54] on input "[DEMOGRAPHIC_DATA] [PERSON_NAME]" at bounding box center [1376, 53] width 210 height 32
paste input "text"
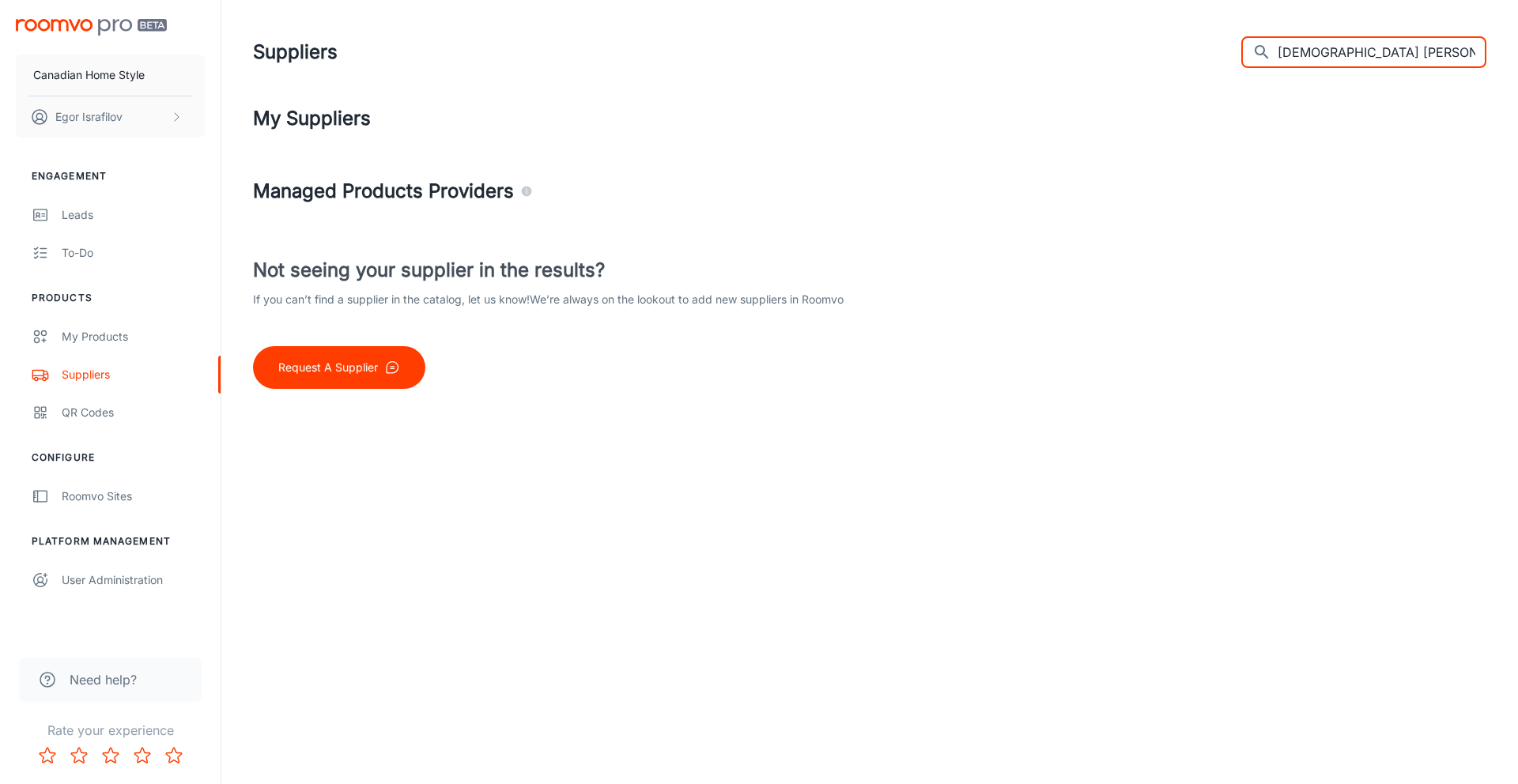
drag, startPoint x: 1387, startPoint y: 47, endPoint x: 1419, endPoint y: 51, distance: 32.2
click at [1419, 51] on input "[DEMOGRAPHIC_DATA] [PERSON_NAME] [PERSON_NAME]" at bounding box center [1381, 52] width 209 height 32
click at [1361, 48] on input "[DEMOGRAPHIC_DATA] [PERSON_NAME]" at bounding box center [1381, 52] width 209 height 32
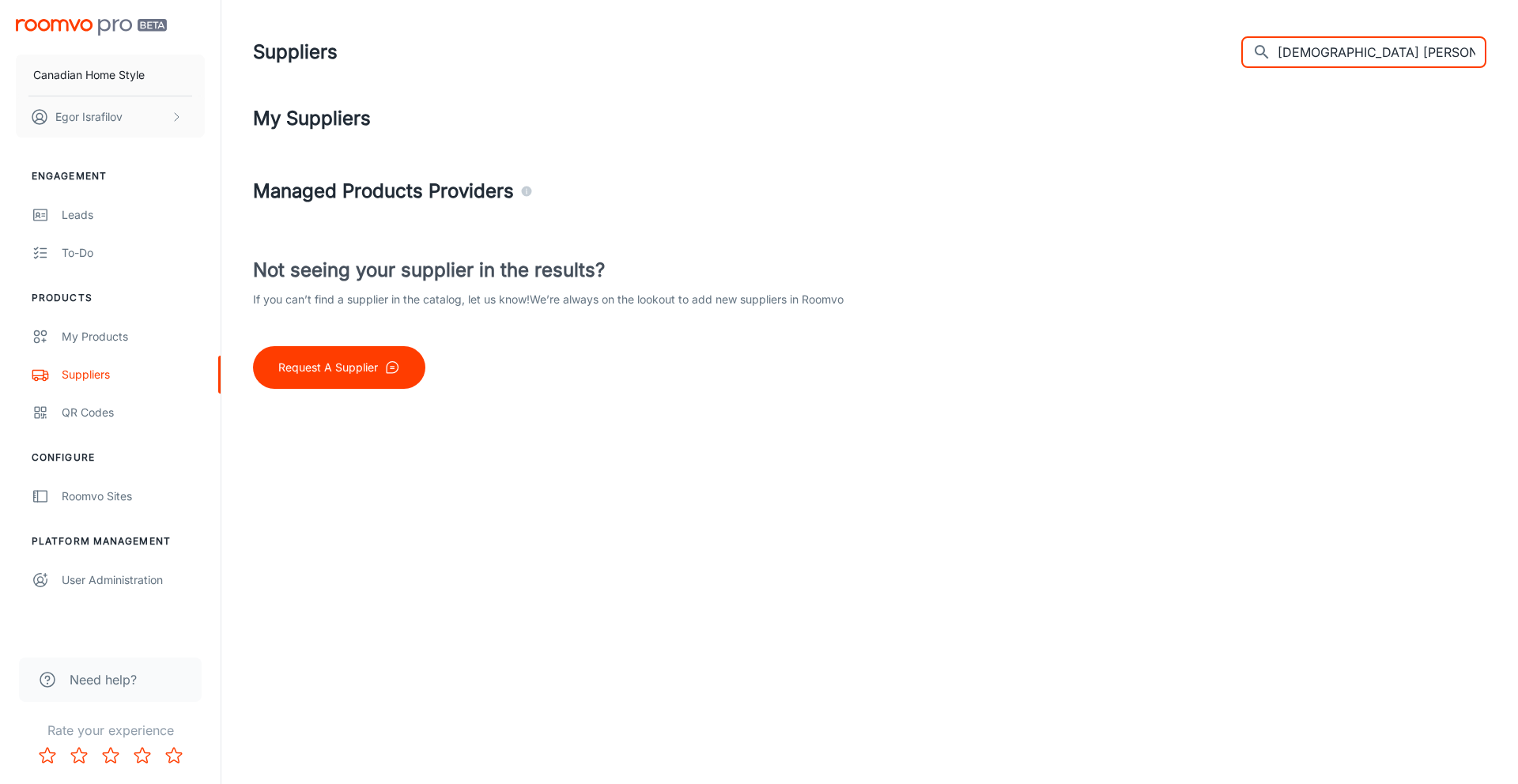
paste input "[PERSON_NAME]"
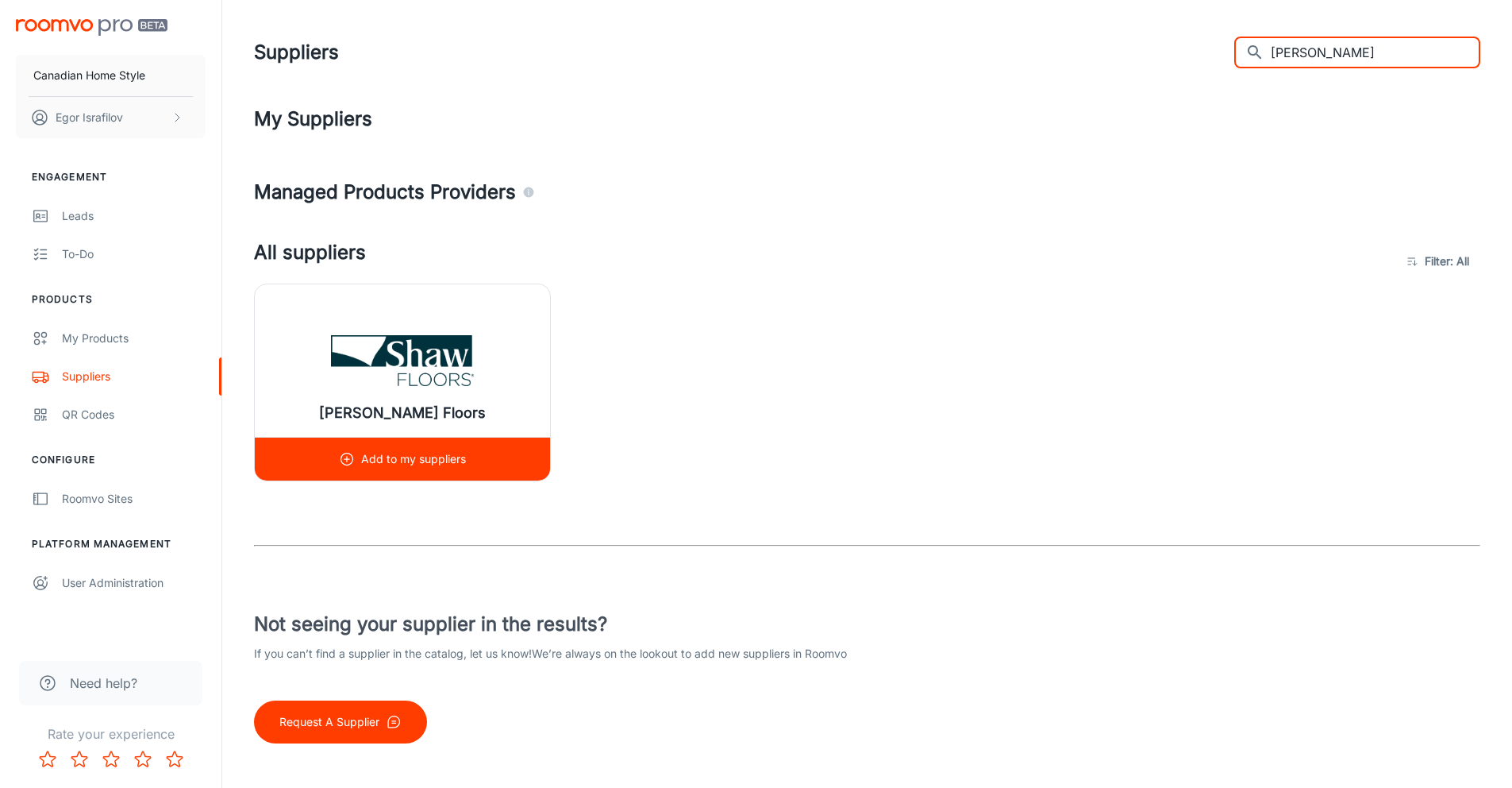
click at [344, 449] on div "Add to my suppliers" at bounding box center [402, 459] width 127 height 43
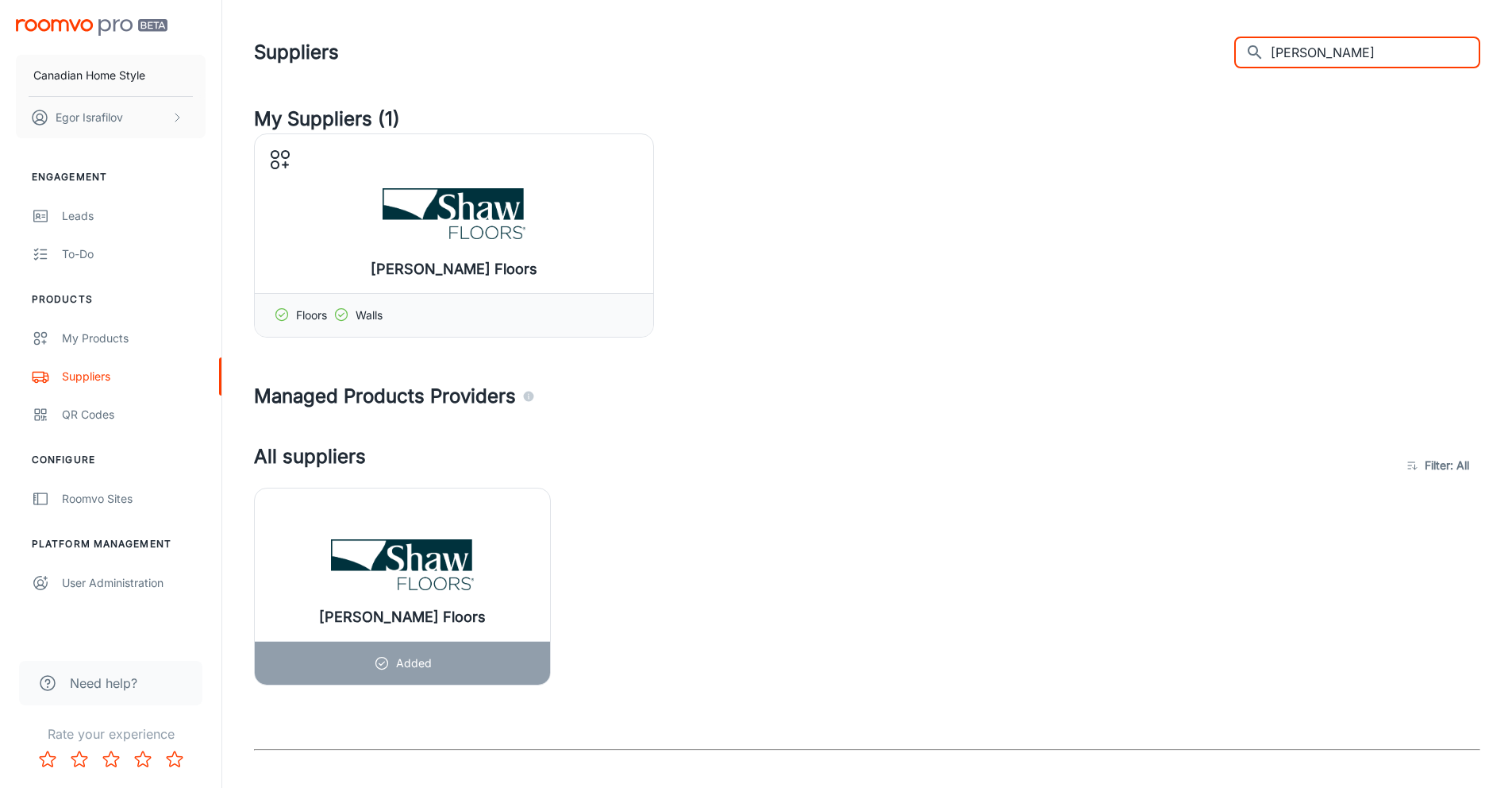
click at [1334, 54] on input "[PERSON_NAME]" at bounding box center [1376, 53] width 210 height 32
paste input "Tuftex"
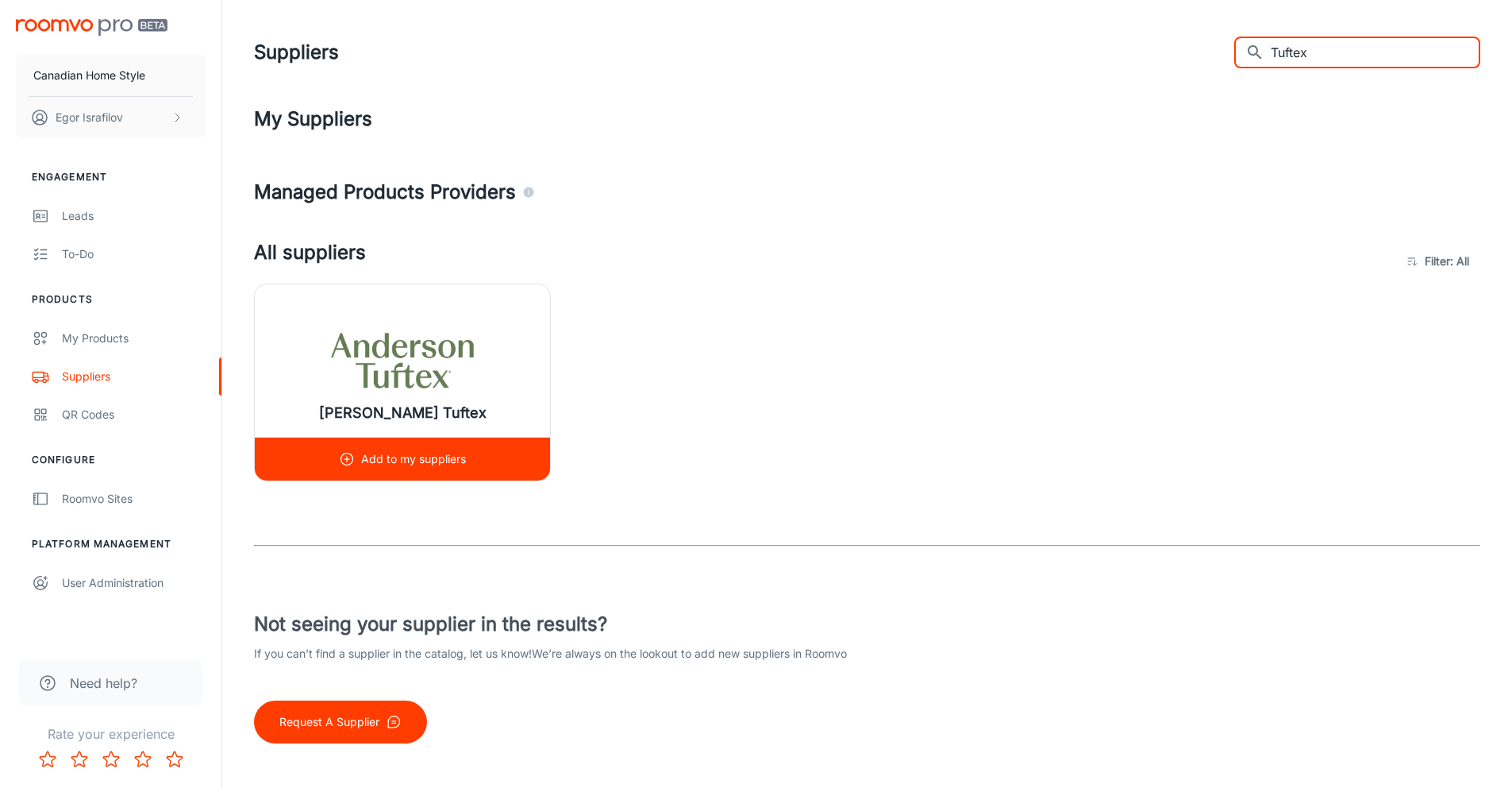
type input "Tuftex"
click at [350, 459] on icon at bounding box center [347, 459] width 16 height 16
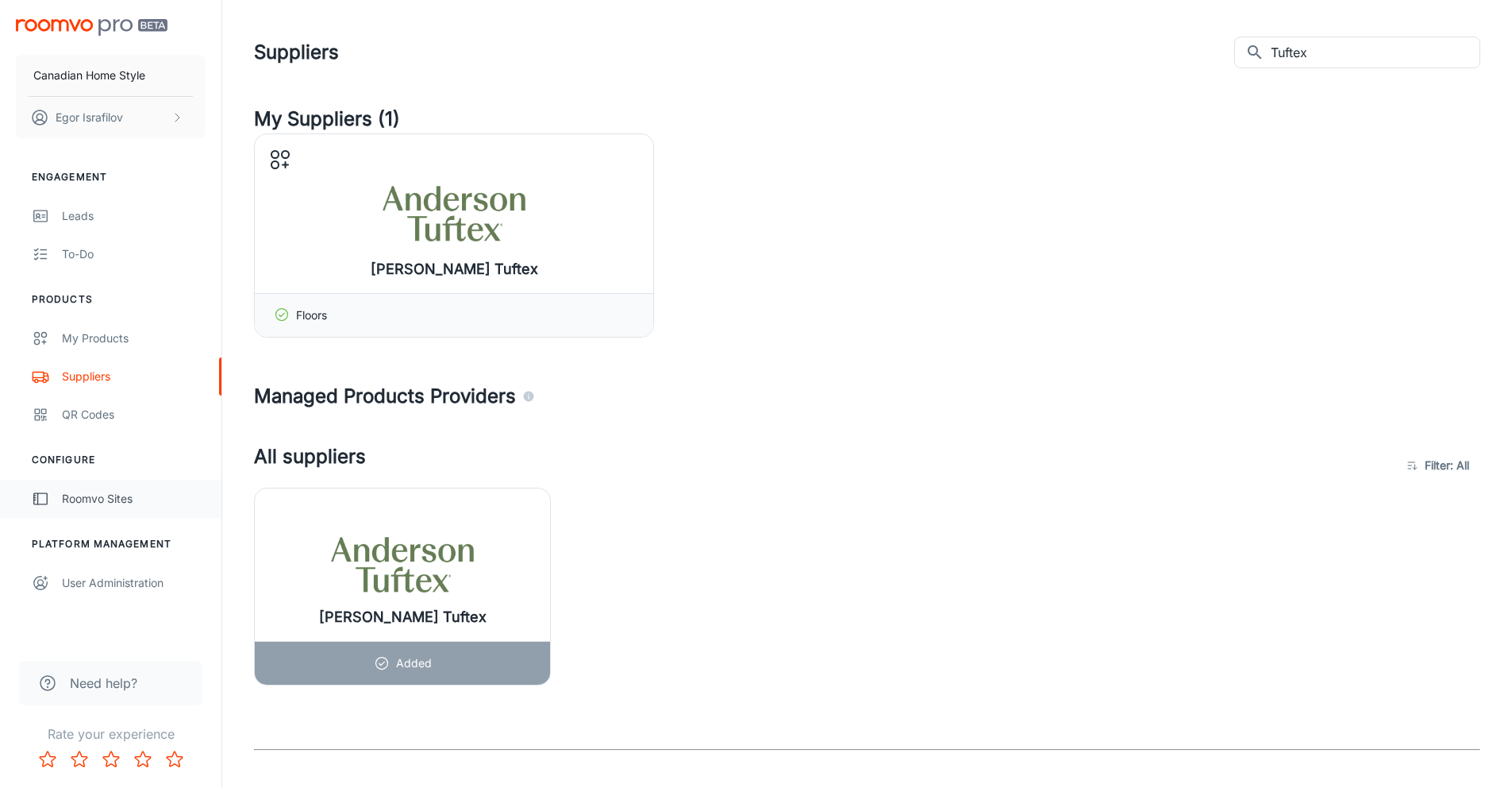
click at [131, 502] on div "Roomvo Sites" at bounding box center [133, 499] width 144 height 18
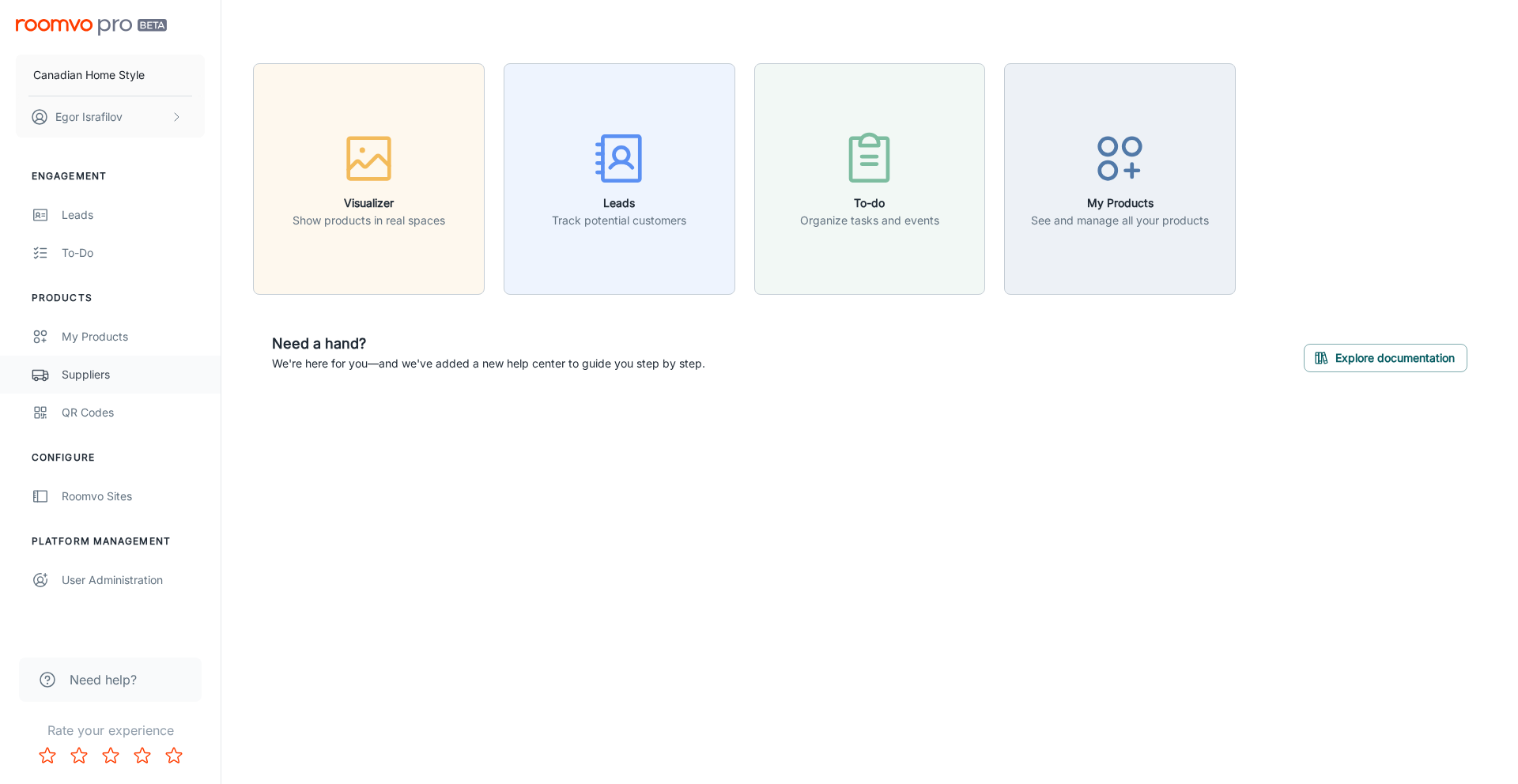
click at [109, 369] on div "Suppliers" at bounding box center [132, 375] width 143 height 18
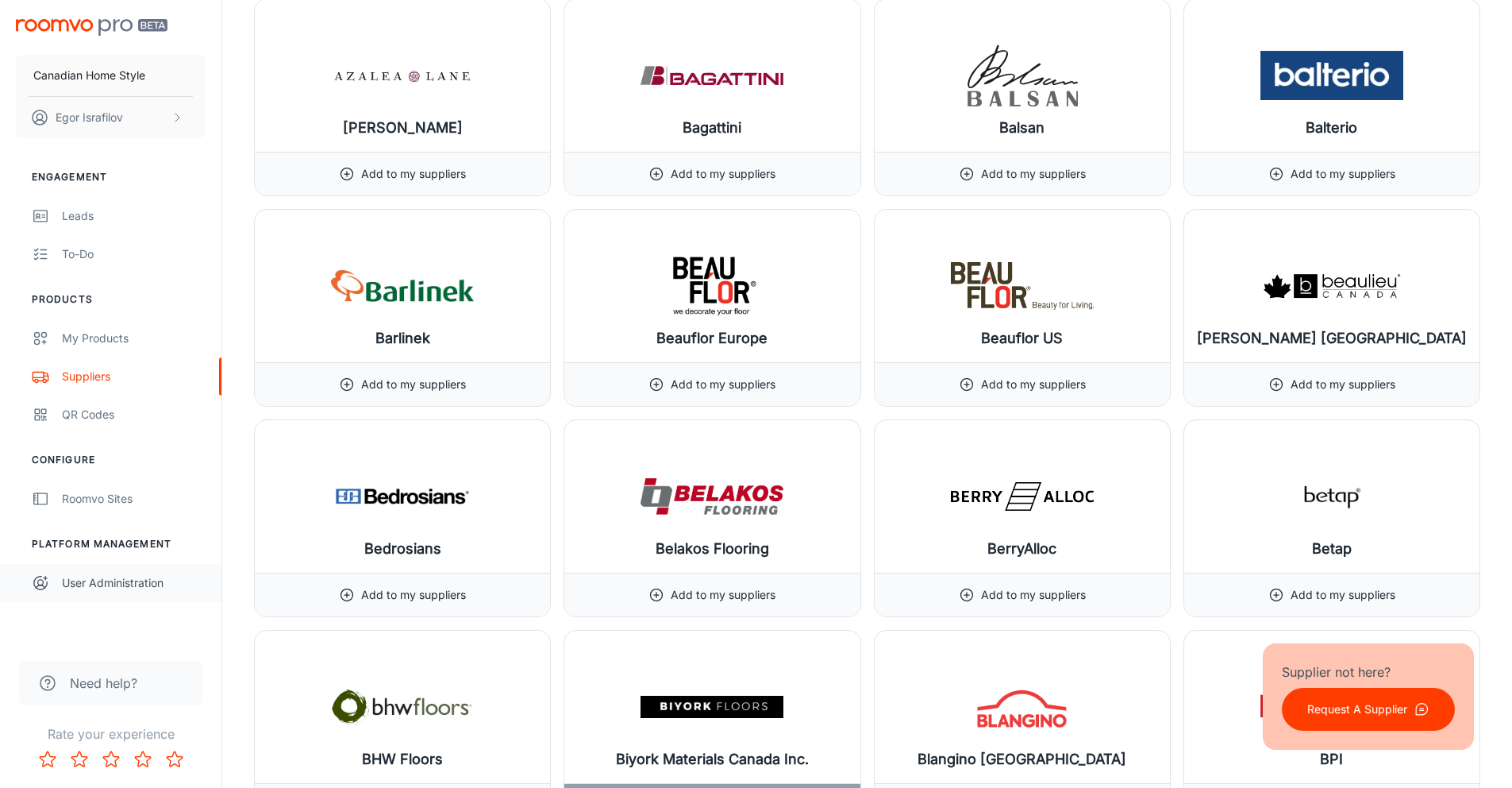
scroll to position [2986, 0]
click at [104, 582] on div "User Administration" at bounding box center [133, 583] width 144 height 18
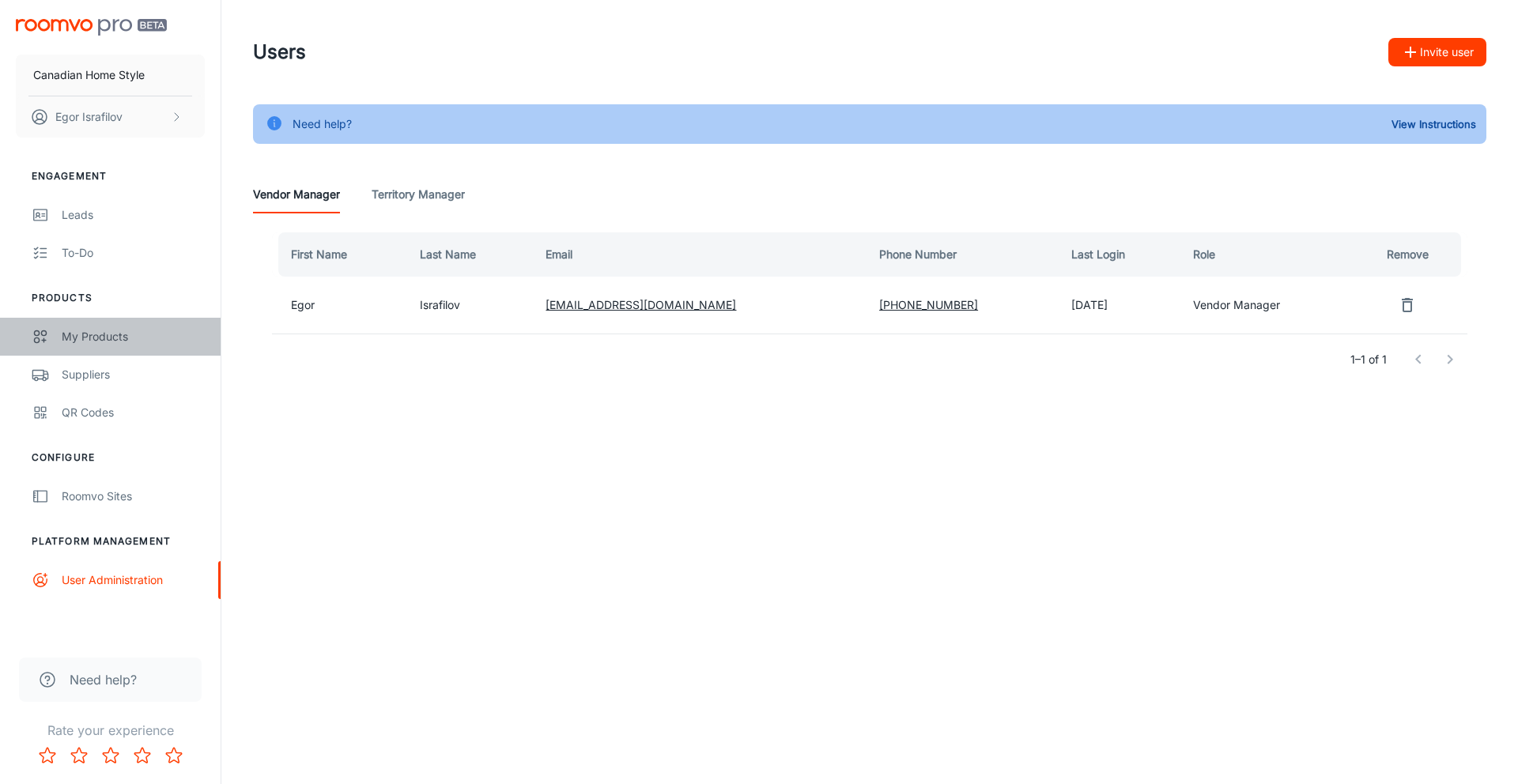
click at [108, 333] on div "My Products" at bounding box center [132, 337] width 143 height 18
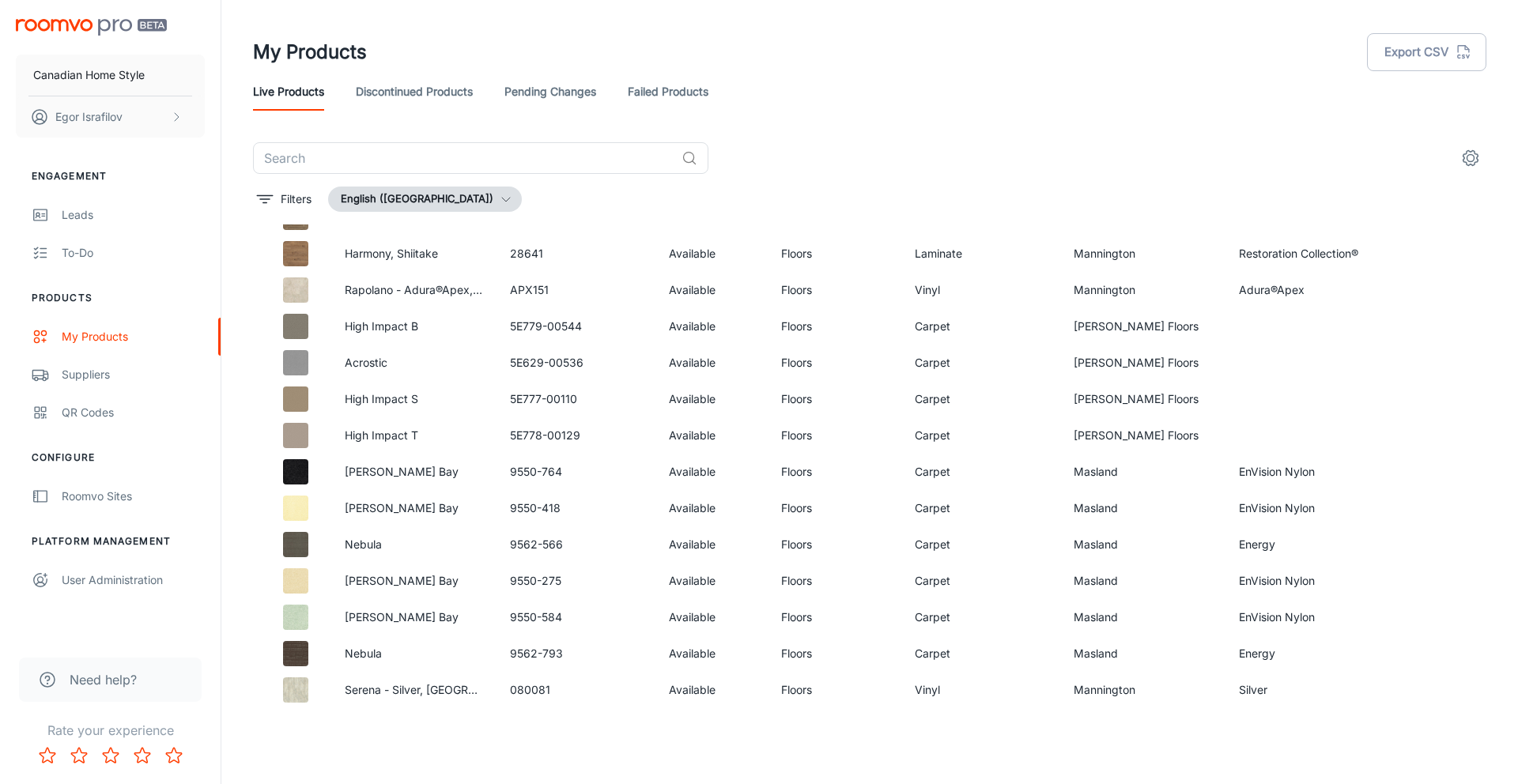
scroll to position [3457, 0]
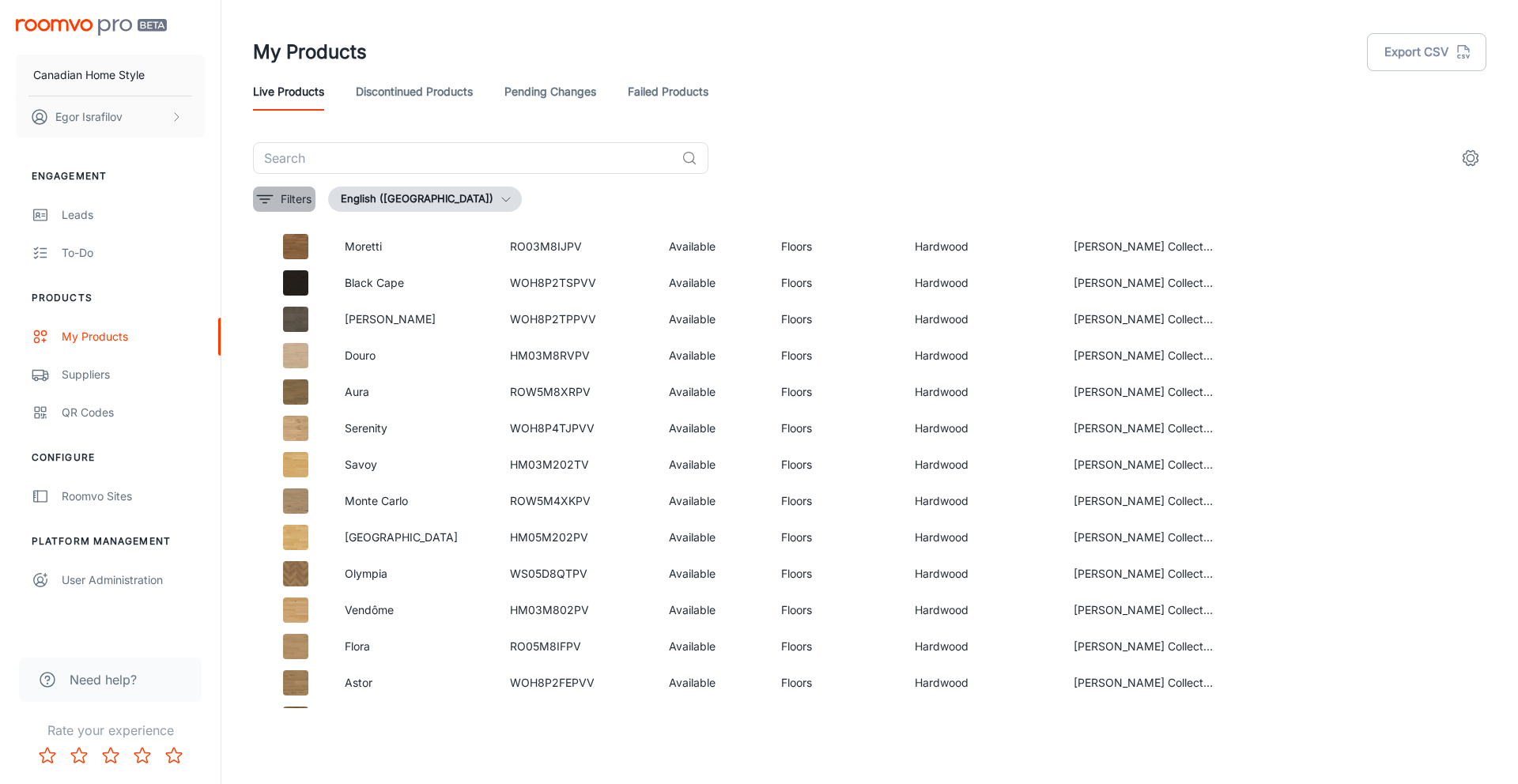
click at [265, 195] on icon "filter" at bounding box center [264, 199] width 19 height 19
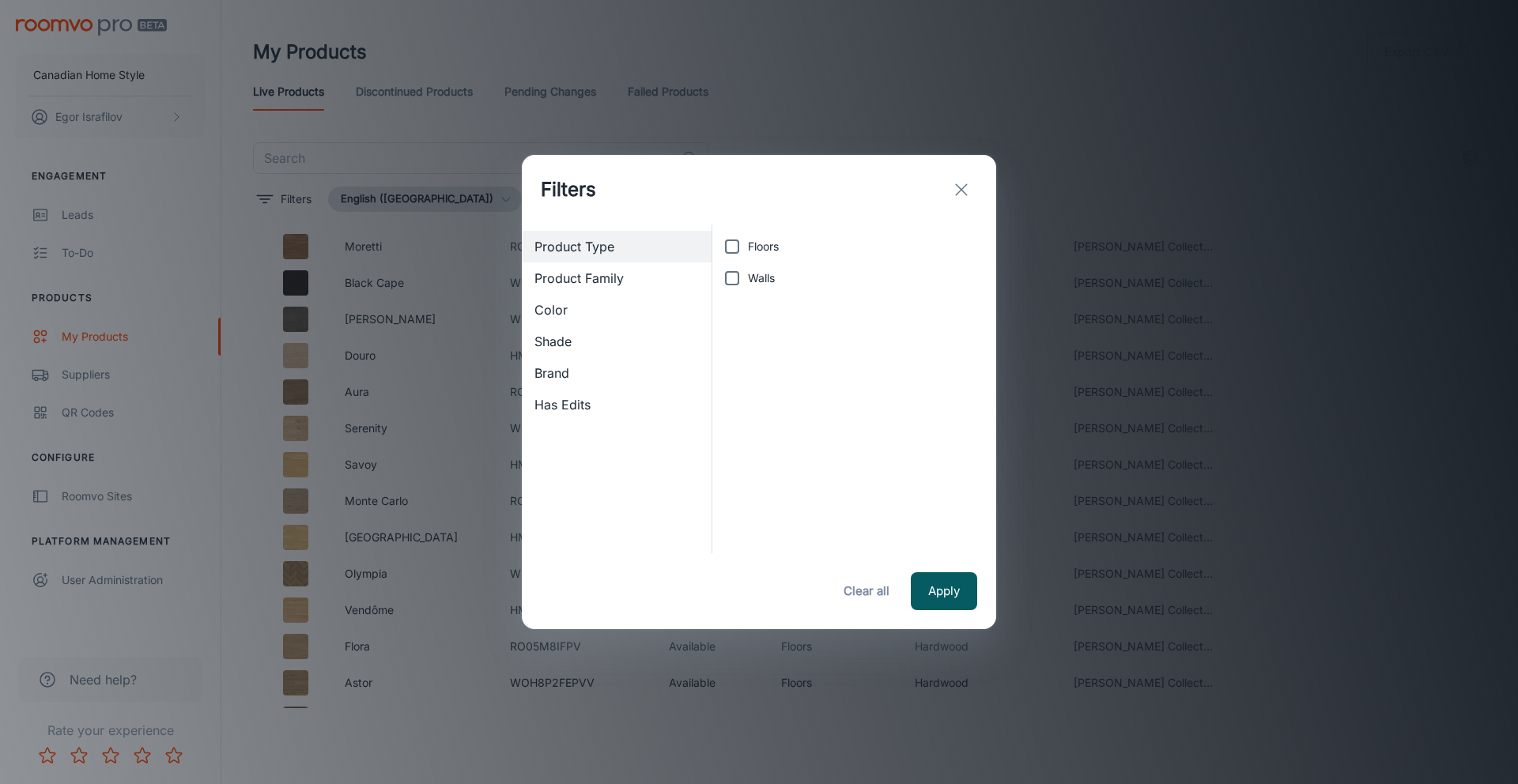
click at [339, 238] on div "Filters Product Type Product Family Color Shade Brand Has Edits Floors Walls Ap…" at bounding box center [759, 392] width 1518 height 784
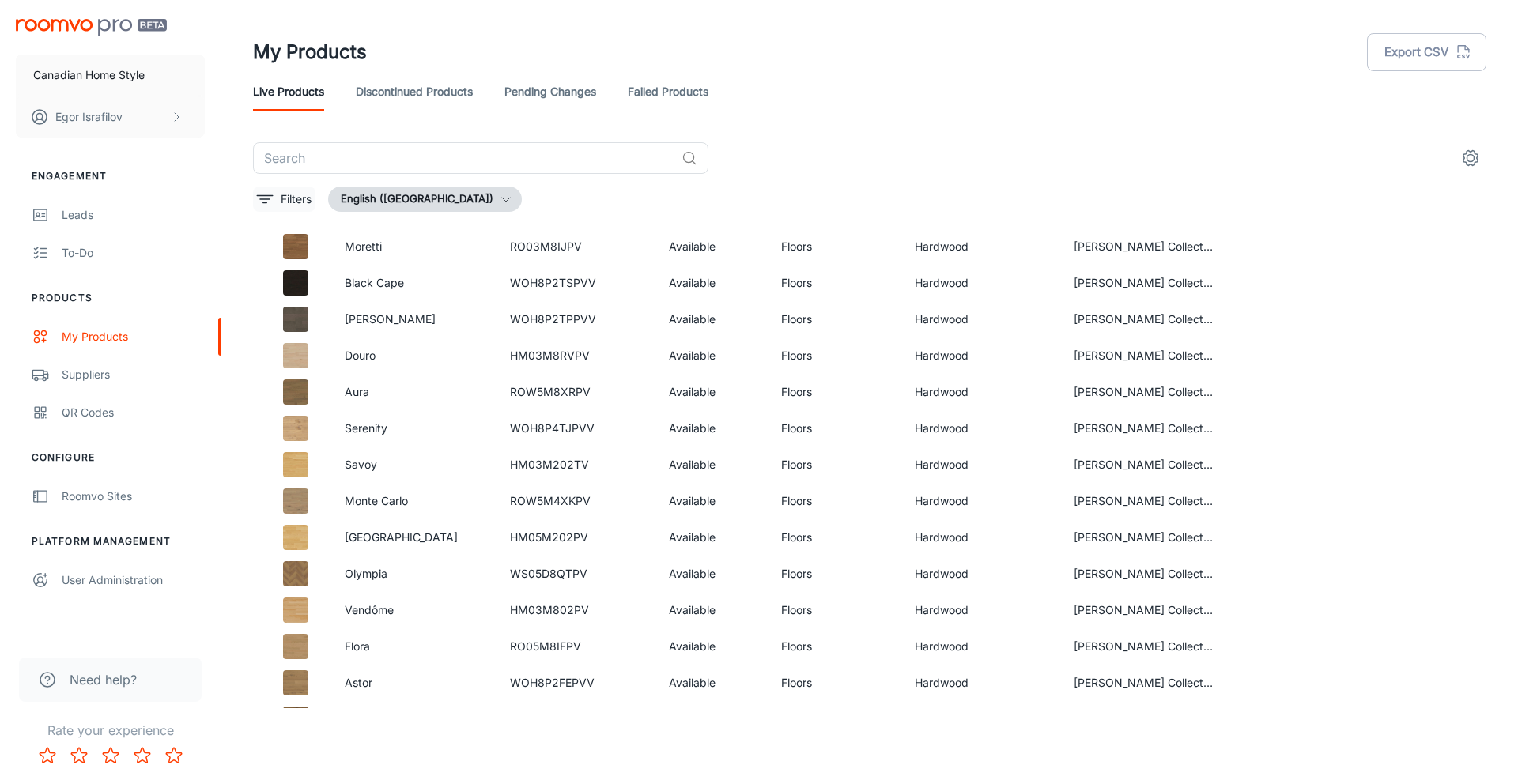
click at [272, 198] on icon "filter" at bounding box center [264, 199] width 19 height 19
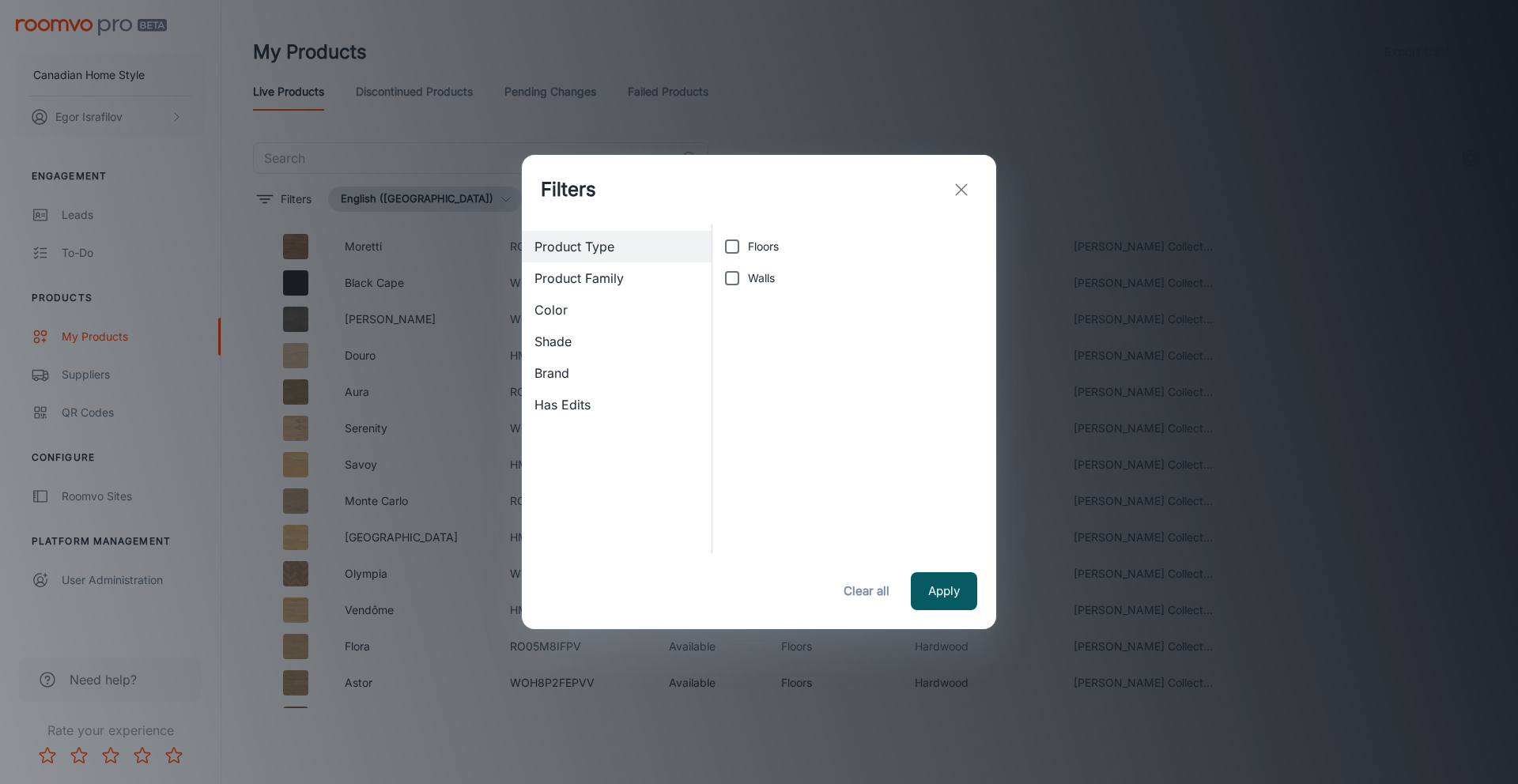
click at [743, 285] on input "Walls" at bounding box center [732, 278] width 32 height 32
checkbox input "true"
click at [934, 596] on button "Apply" at bounding box center [943, 590] width 67 height 38
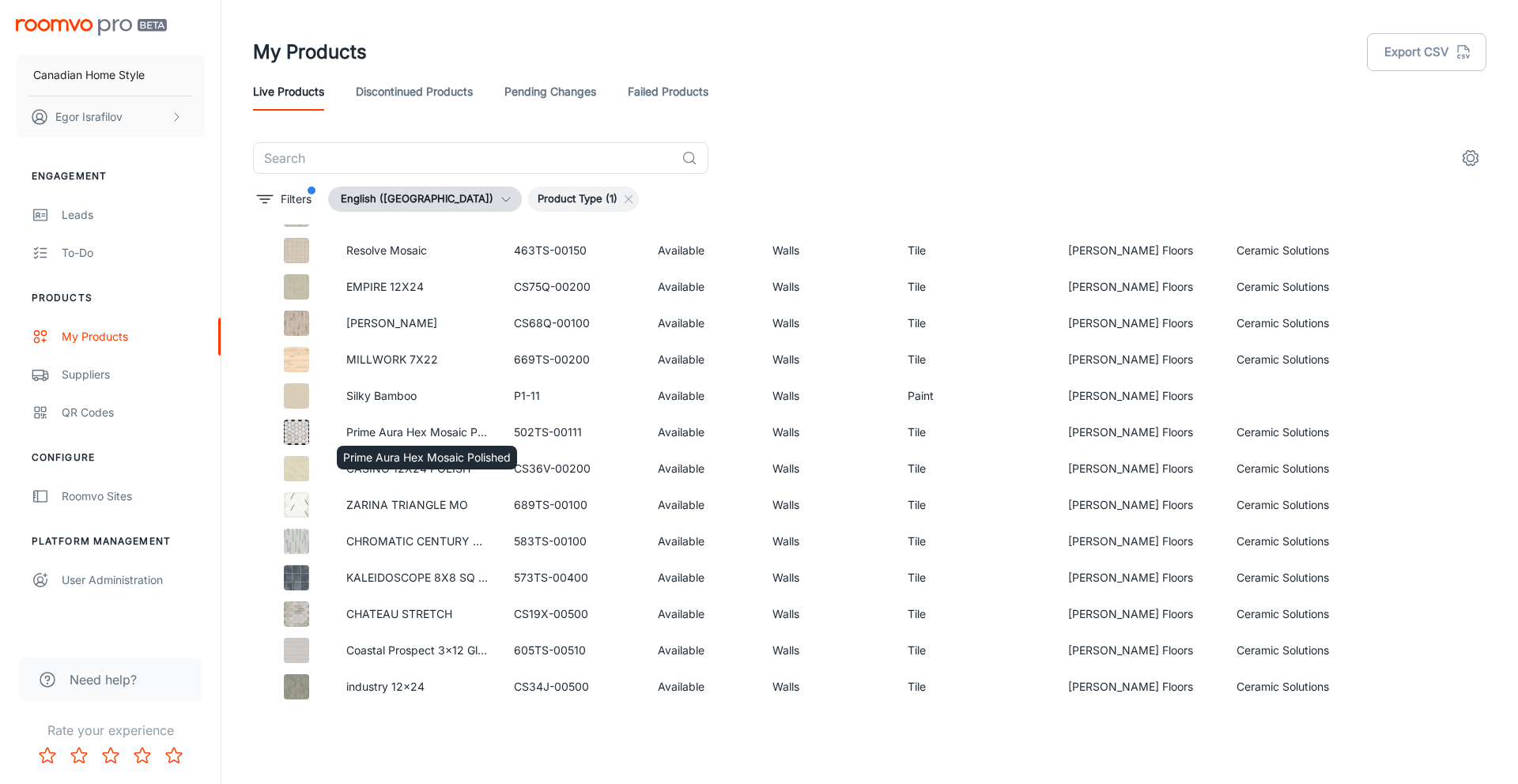
scroll to position [0, 0]
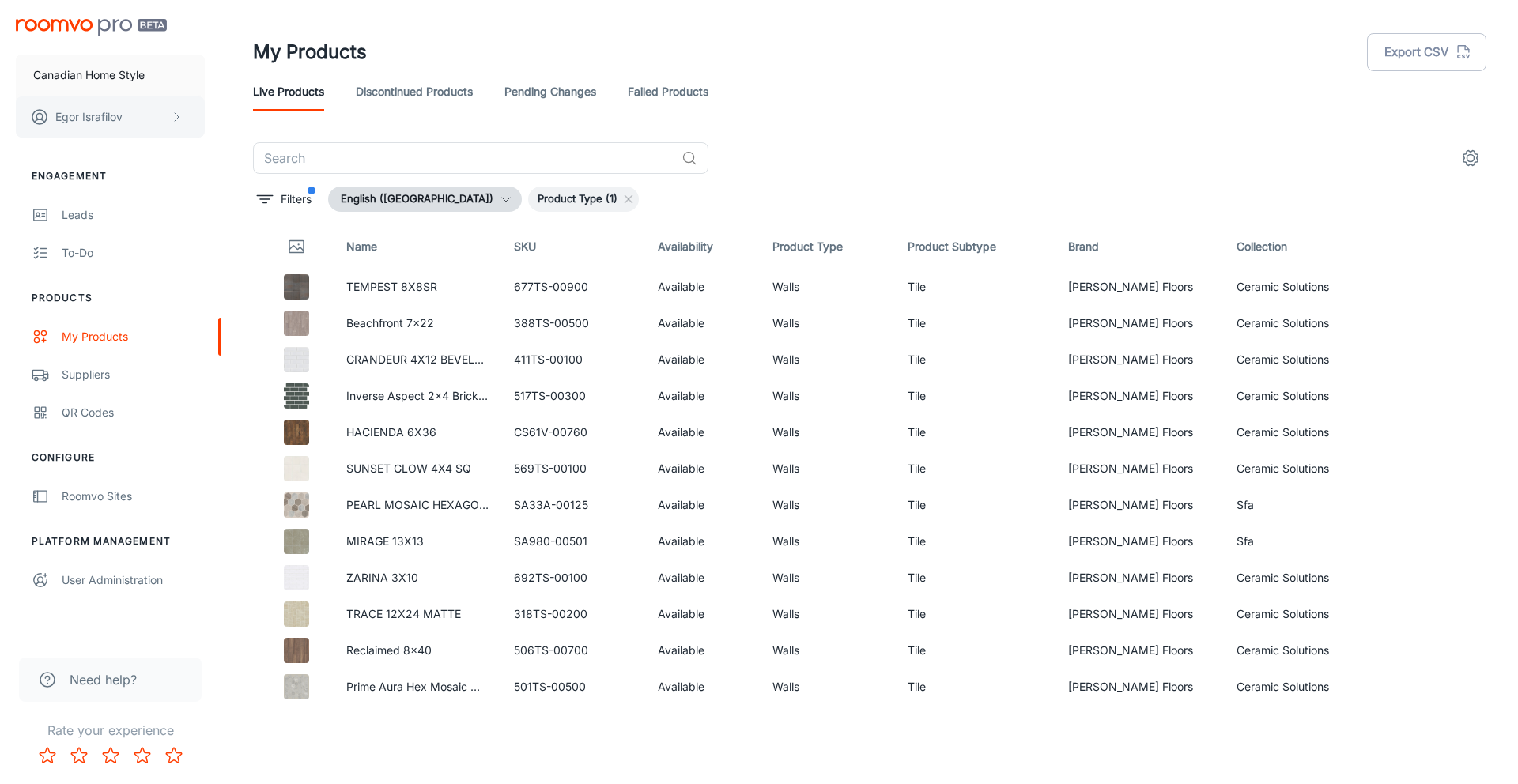
click at [172, 119] on icon "scrollable content" at bounding box center [176, 117] width 12 height 12
click at [226, 111] on li "User Profile" at bounding box center [246, 116] width 84 height 27
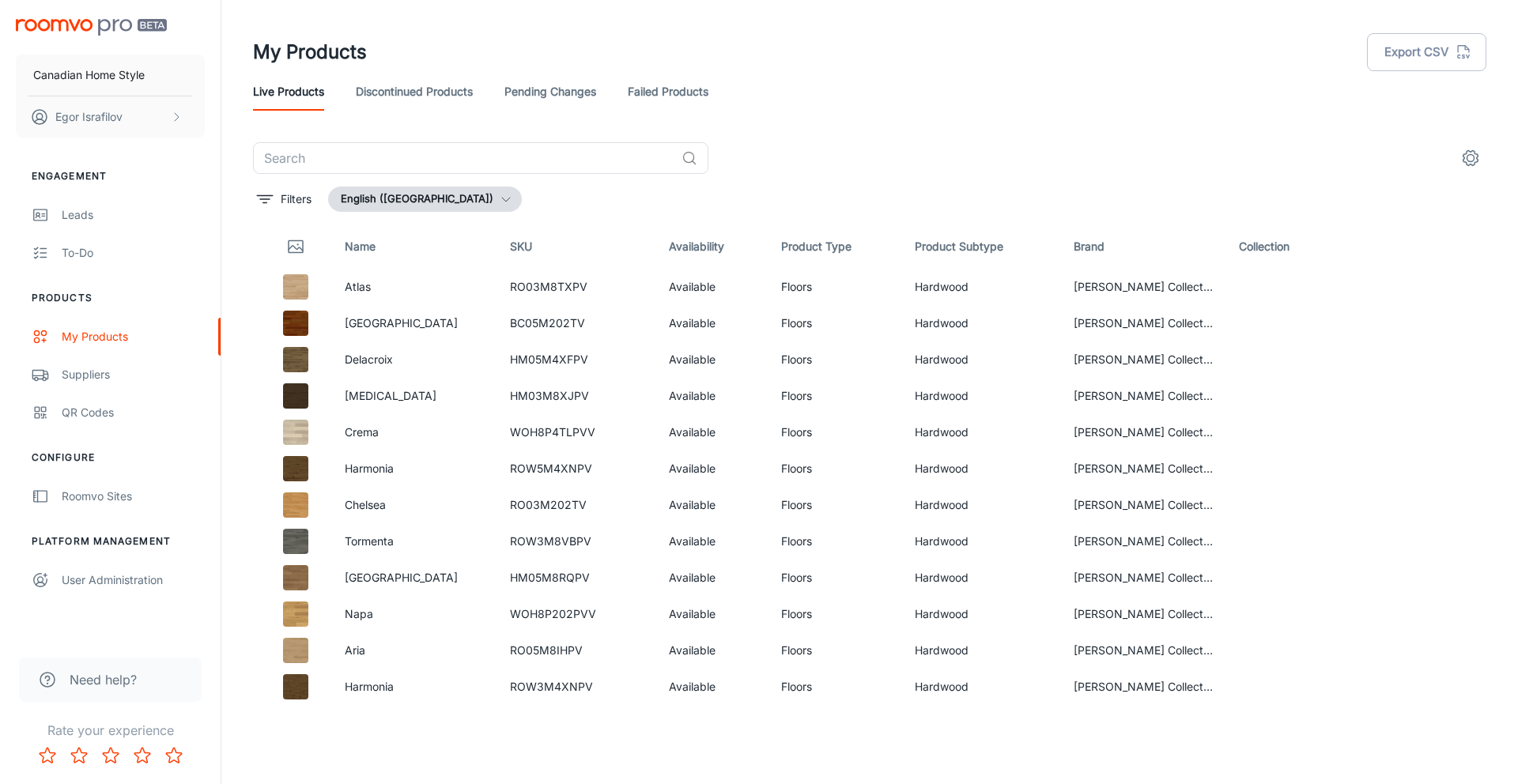
click at [1461, 156] on icon "settings" at bounding box center [1470, 157] width 19 height 19
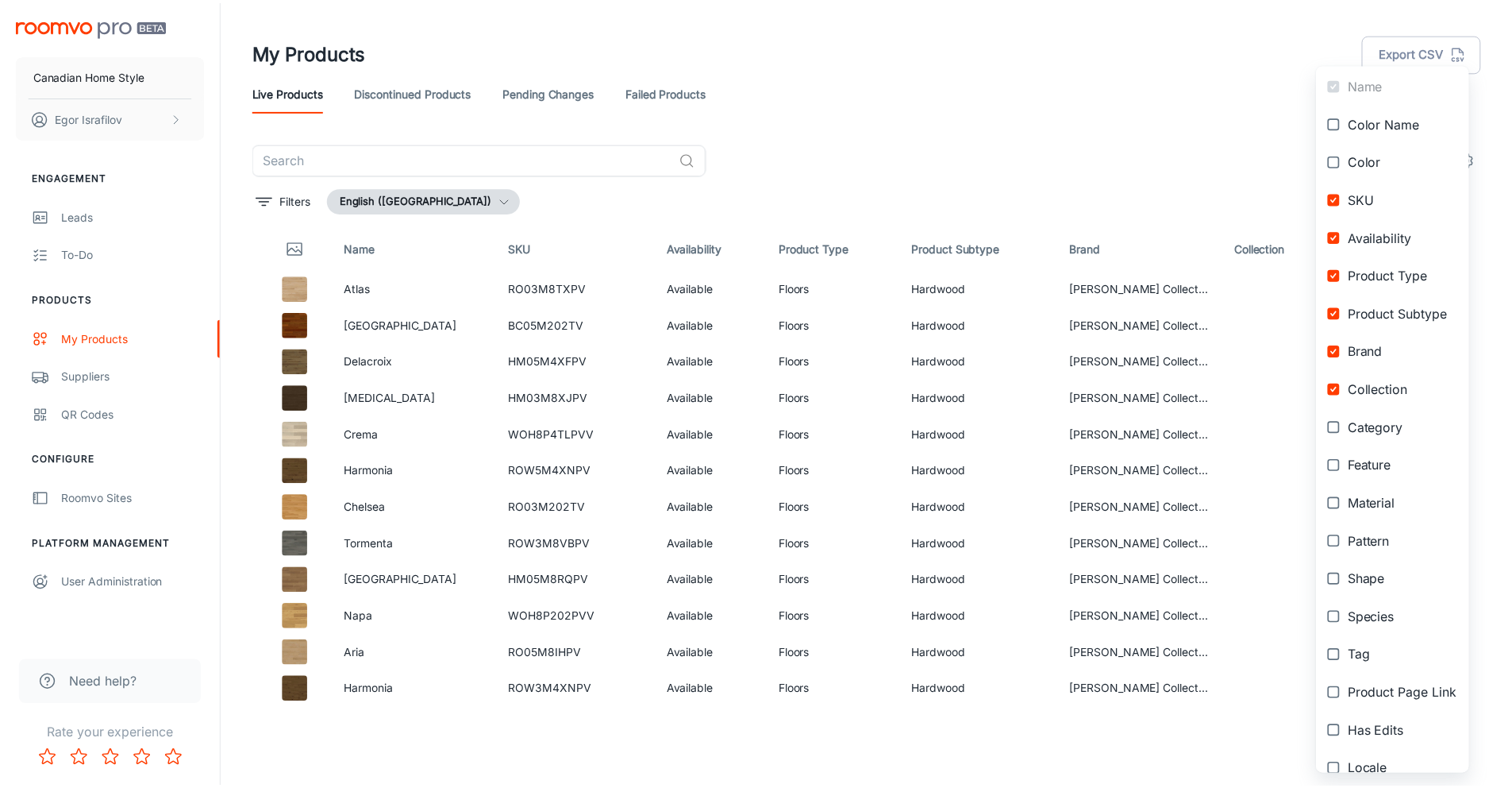
scroll to position [65, 0]
click at [1343, 280] on input "checkbox" at bounding box center [1344, 278] width 29 height 29
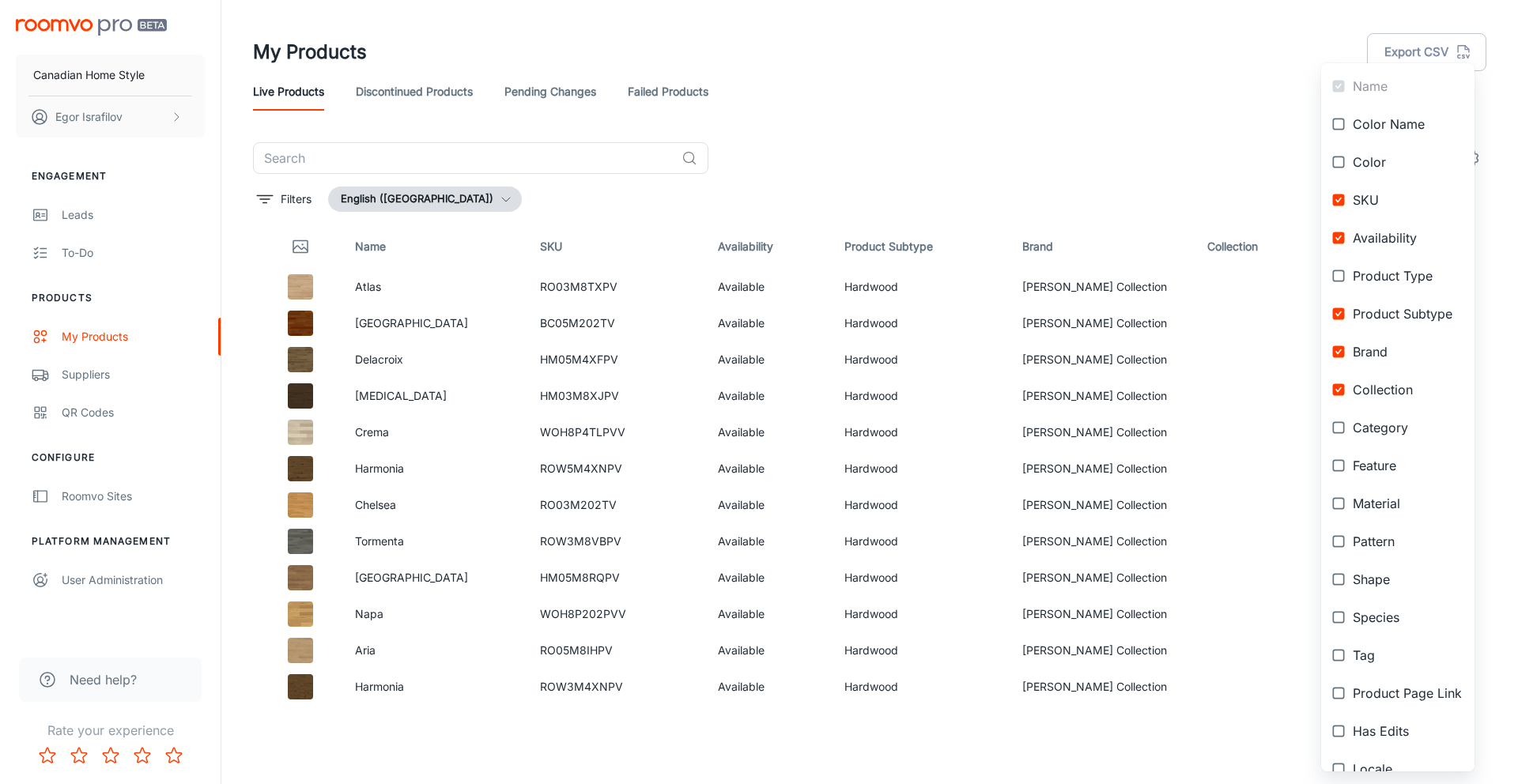
click at [1337, 279] on input "checkbox" at bounding box center [1339, 276] width 28 height 28
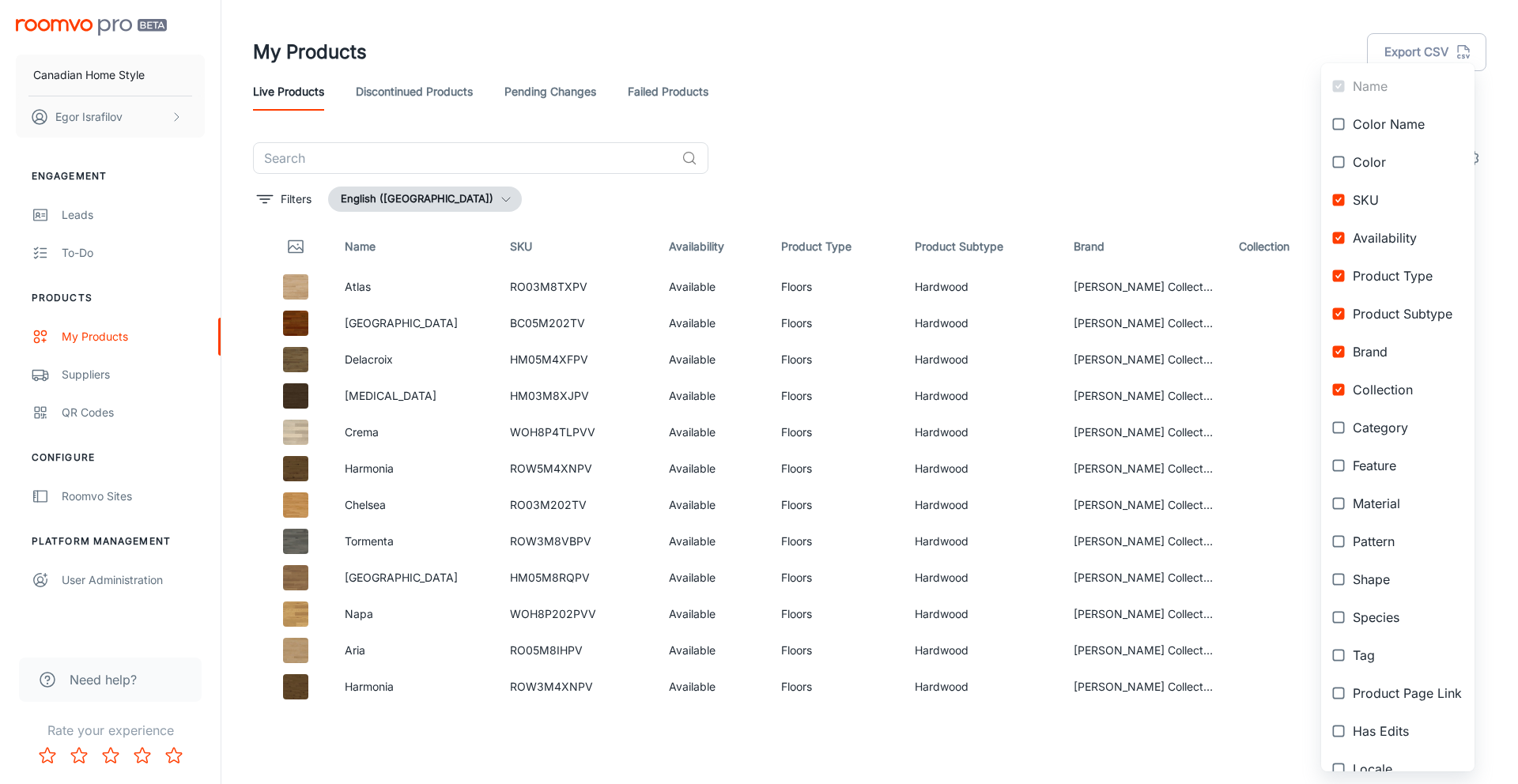
click at [1337, 279] on input "checkbox" at bounding box center [1339, 276] width 28 height 28
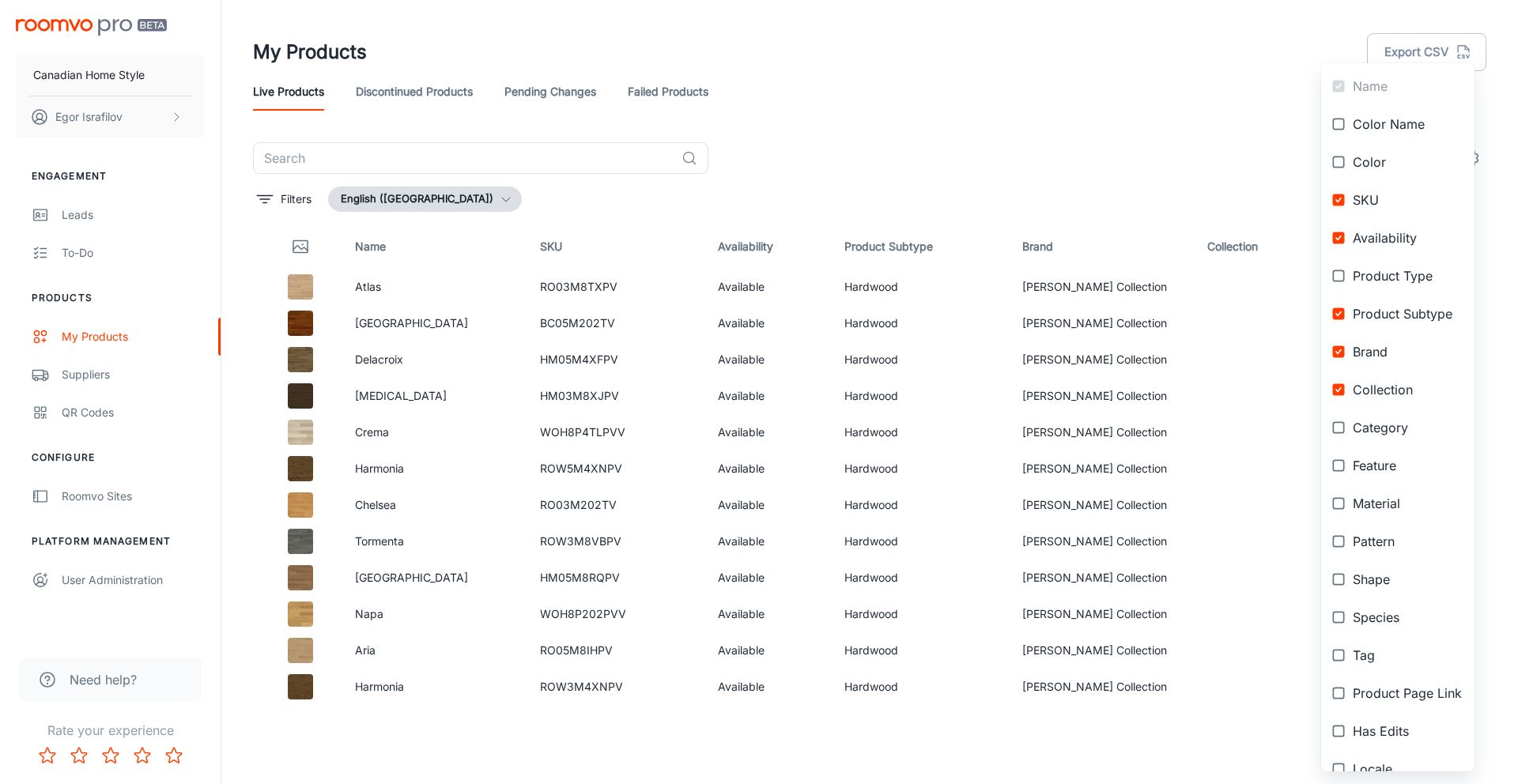
click at [1337, 279] on input "checkbox" at bounding box center [1339, 276] width 28 height 28
checkbox input "true"
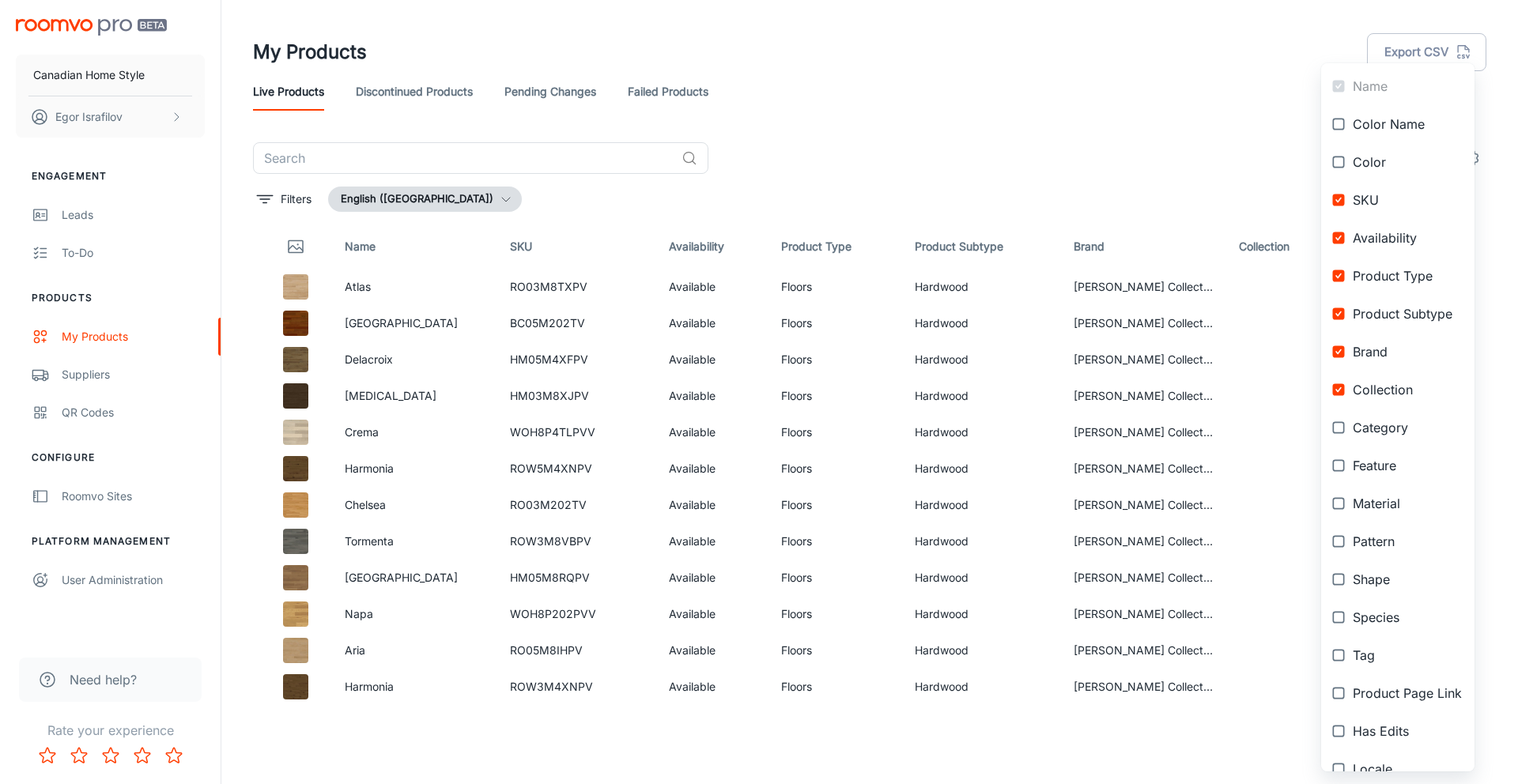
click at [392, 274] on div at bounding box center [759, 392] width 1518 height 784
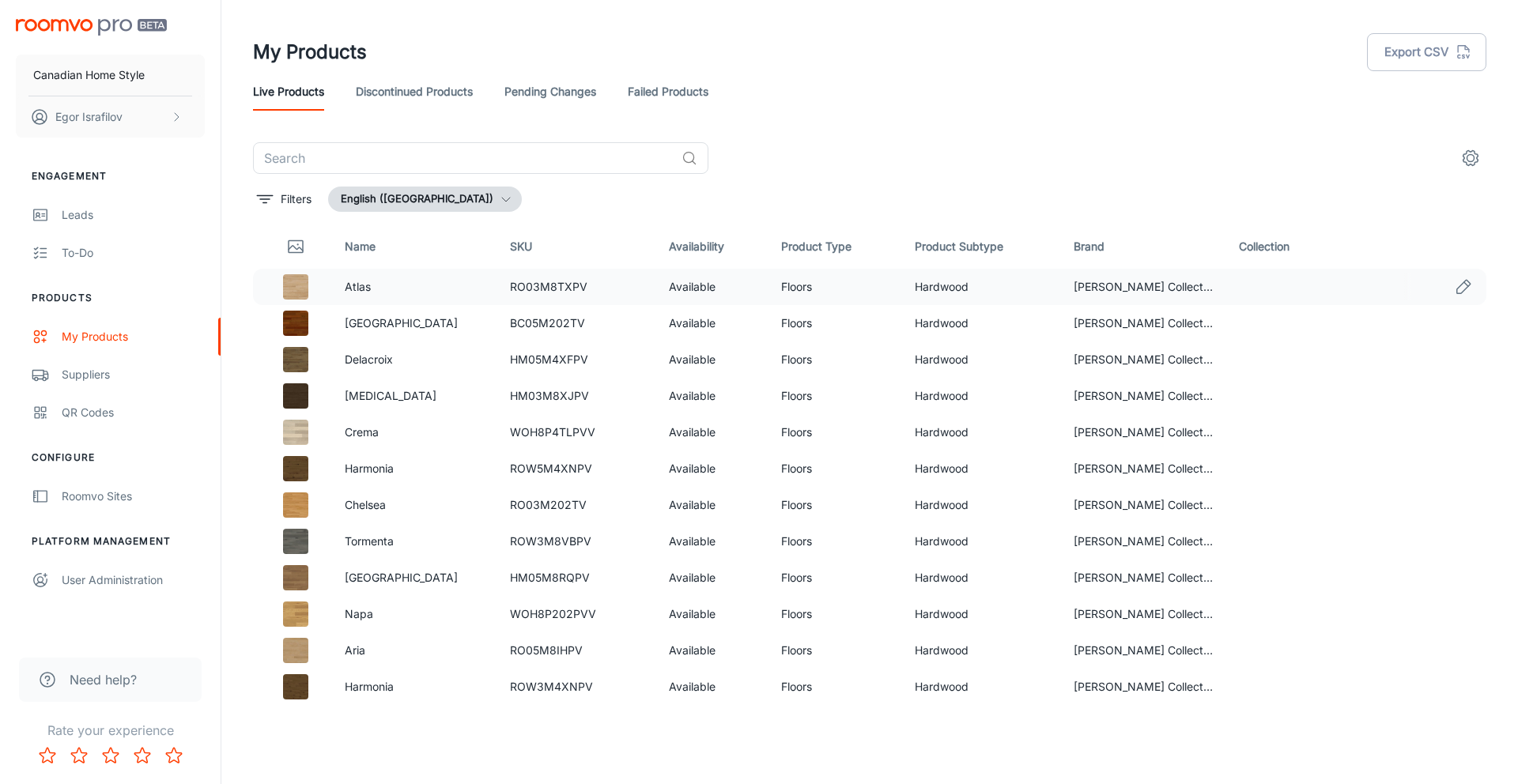
click at [260, 283] on td at bounding box center [292, 287] width 79 height 36
click at [269, 287] on td at bounding box center [292, 287] width 79 height 36
click at [295, 287] on img at bounding box center [296, 287] width 25 height 25
click at [1450, 287] on link "Edit" at bounding box center [1463, 287] width 27 height 27
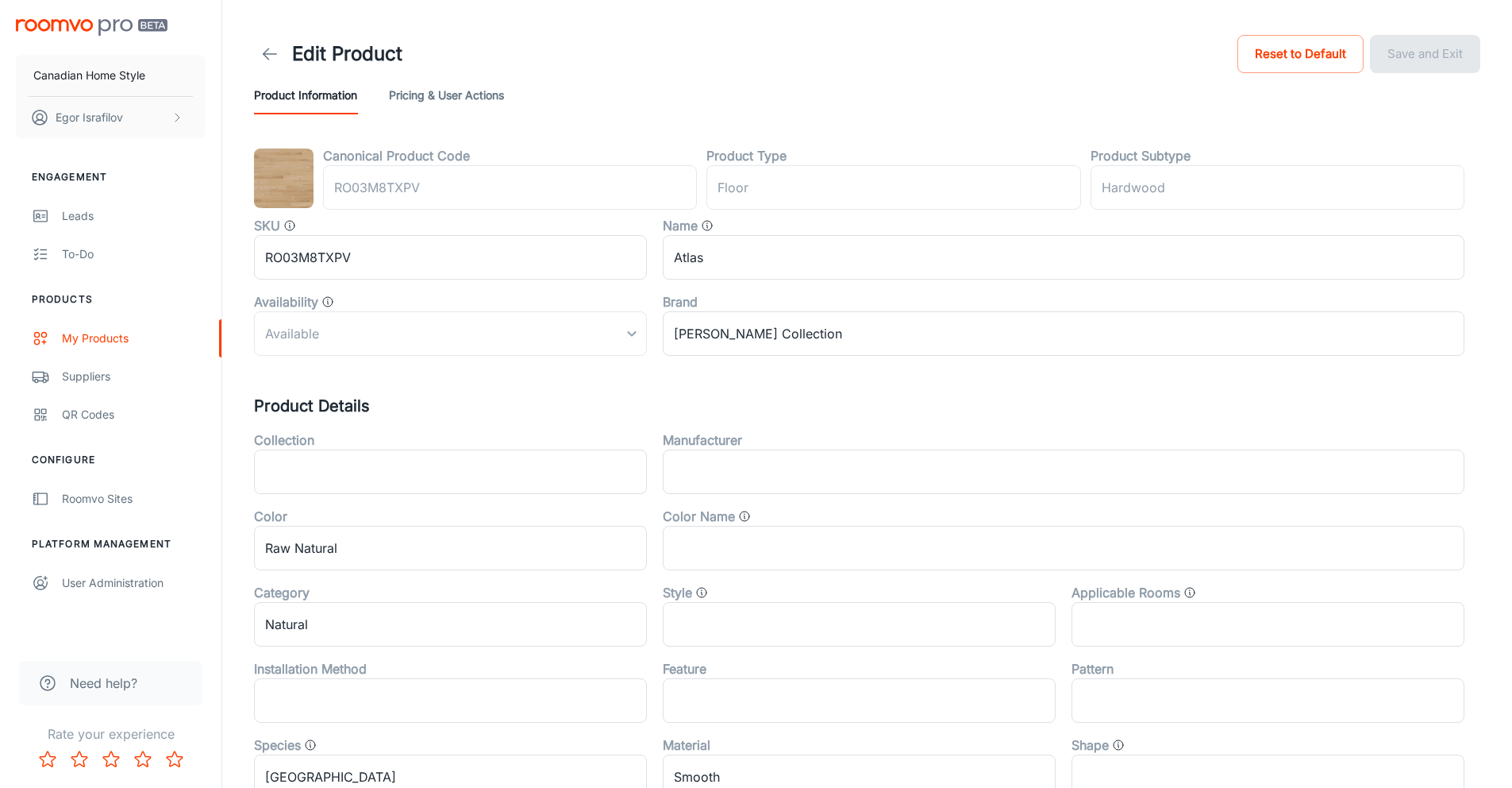
click at [271, 61] on icon at bounding box center [269, 54] width 19 height 19
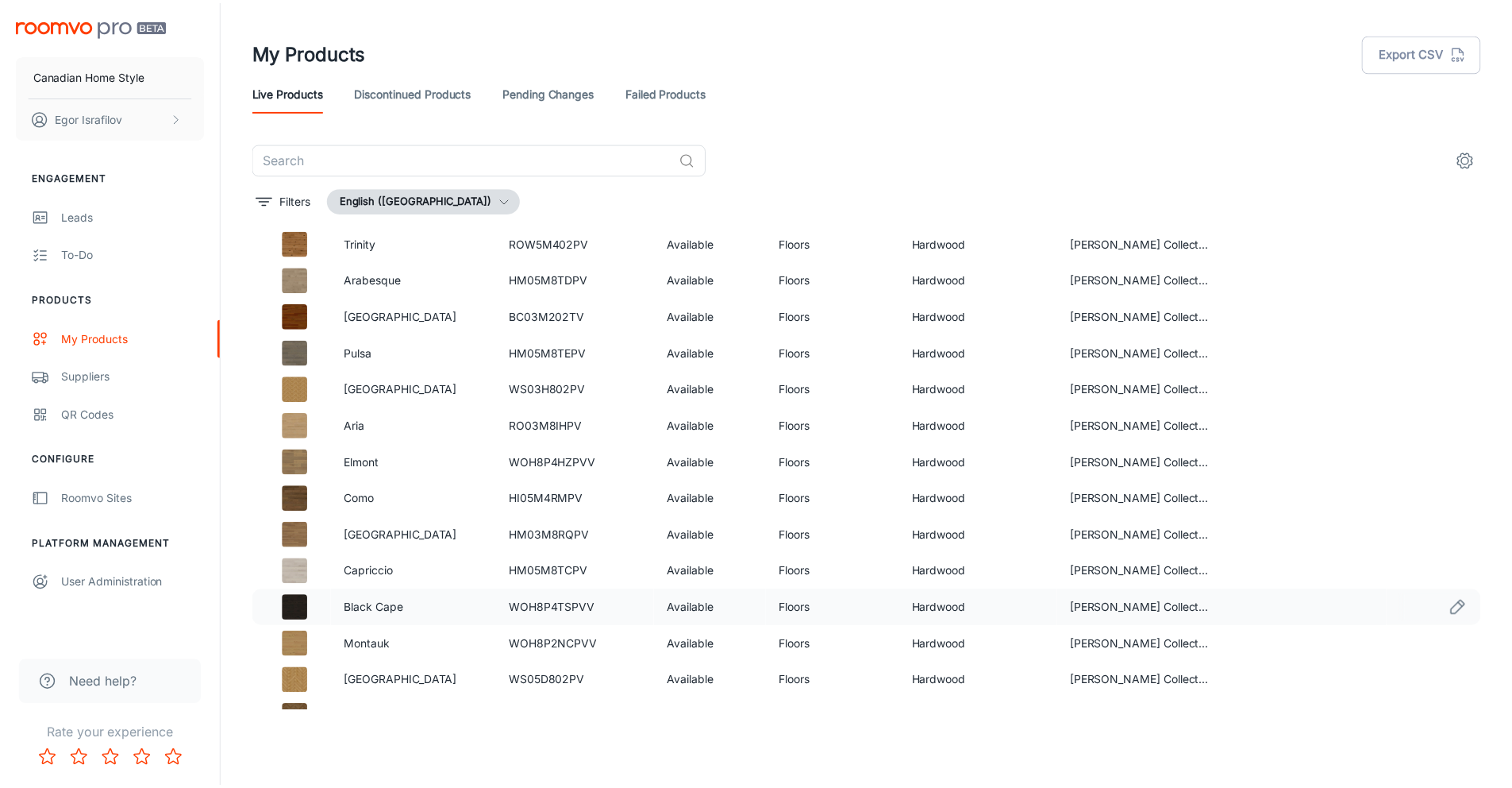
scroll to position [521, 0]
click at [172, 758] on icon "Rate 5 star" at bounding box center [174, 759] width 19 height 19
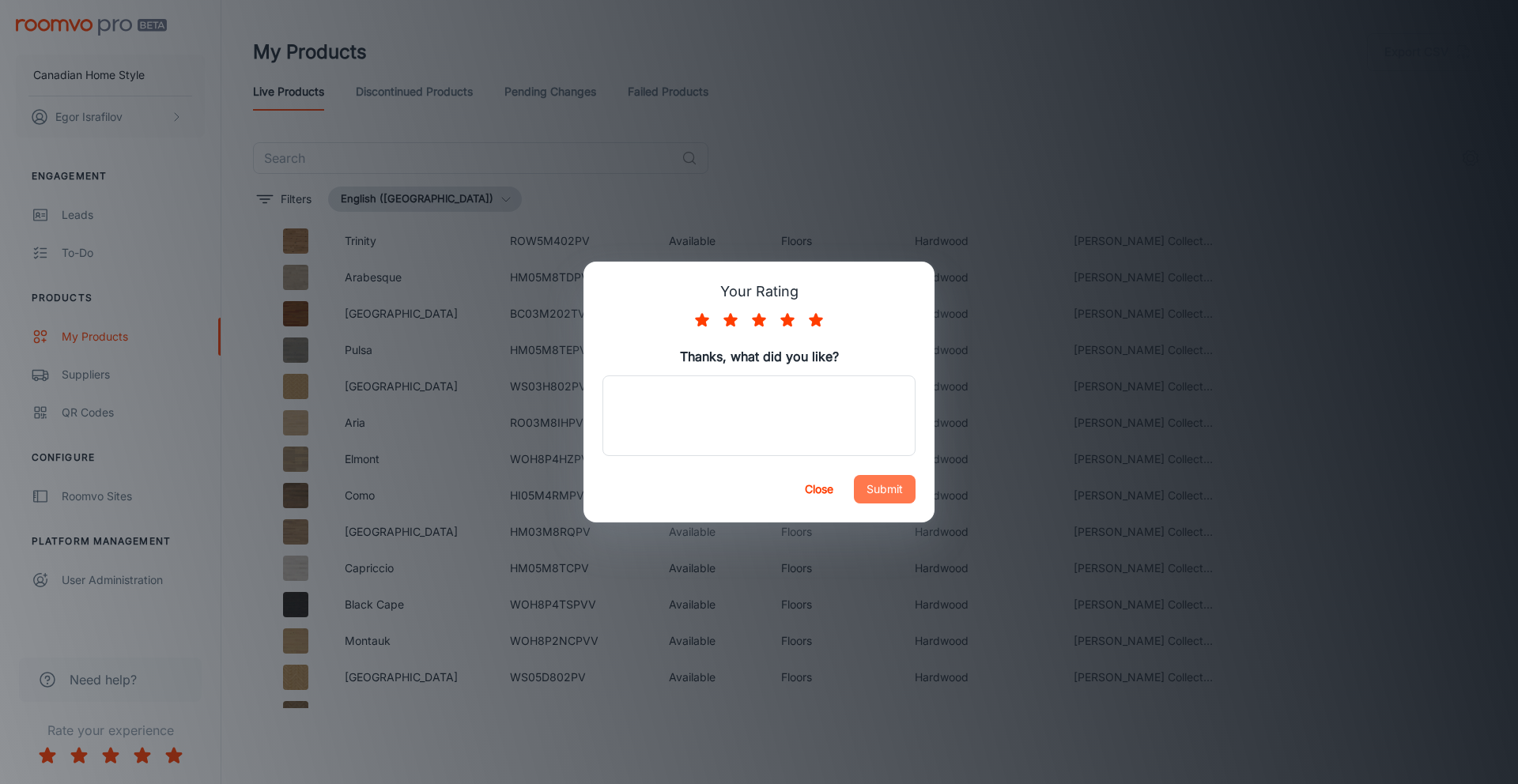
click at [887, 498] on button "Submit" at bounding box center [884, 489] width 61 height 28
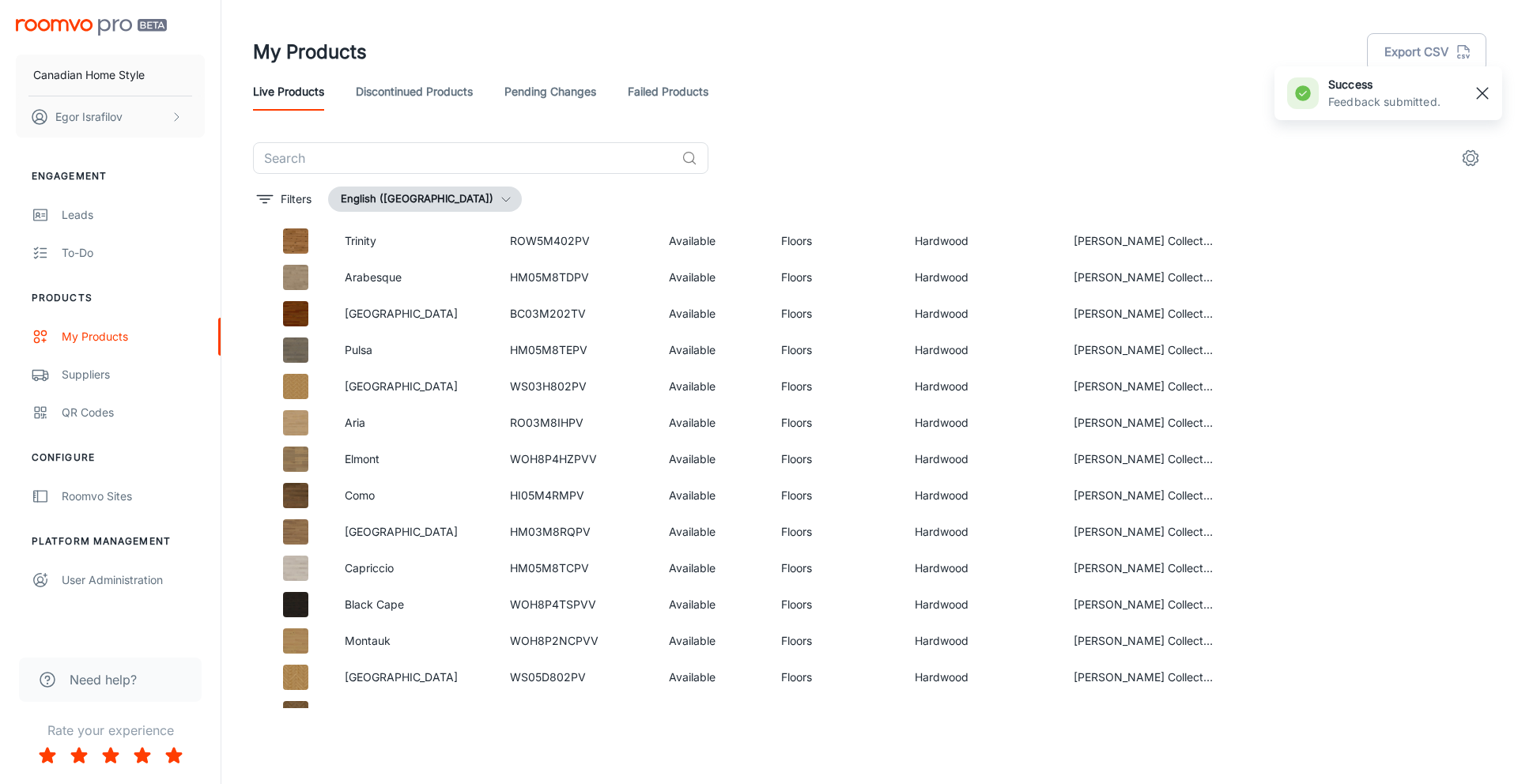
click at [1491, 97] on div at bounding box center [1475, 93] width 39 height 27
click at [1489, 98] on rect "button" at bounding box center [1482, 92] width 19 height 19
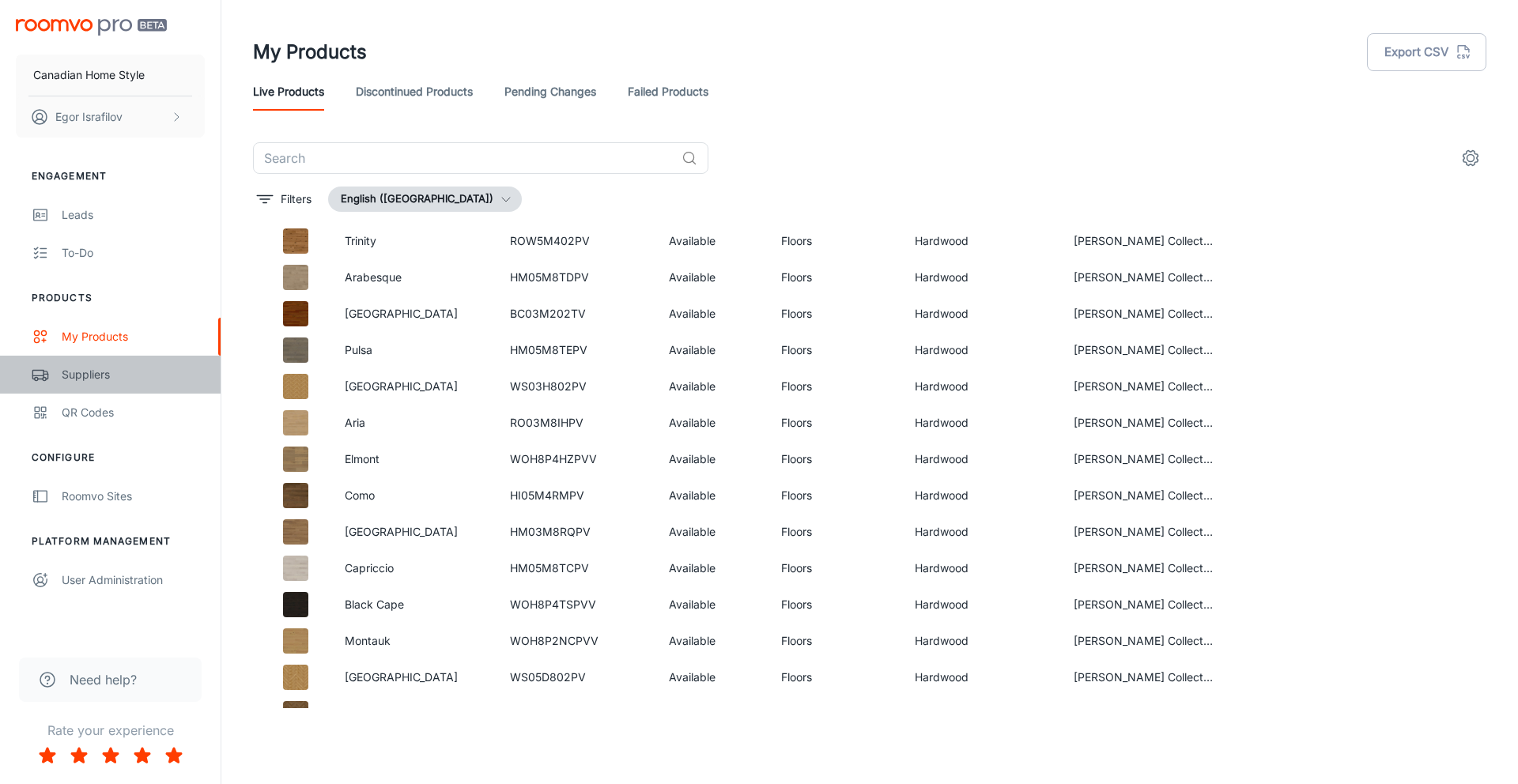
click at [118, 373] on div "Suppliers" at bounding box center [132, 375] width 143 height 18
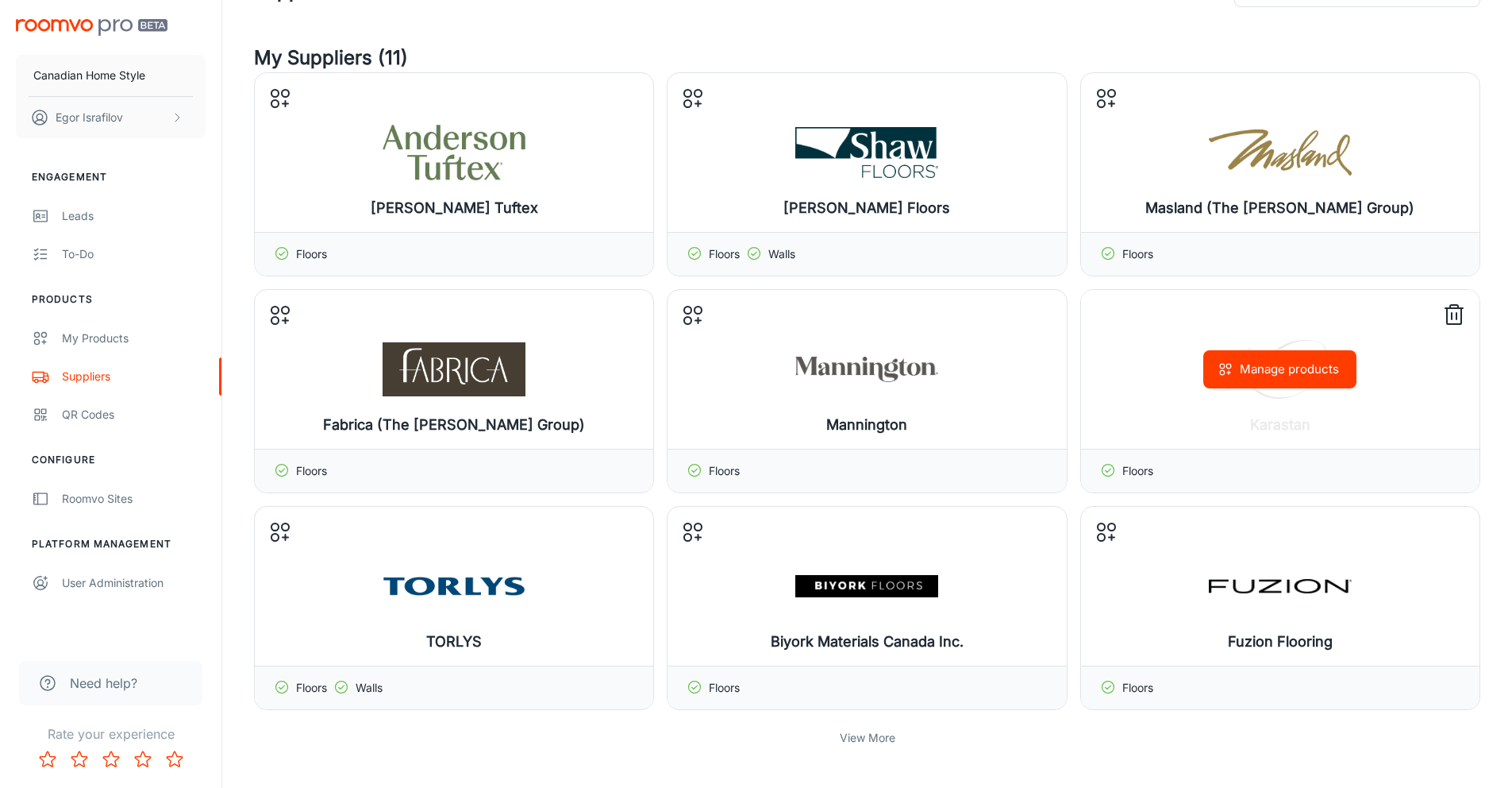
scroll to position [153, 0]
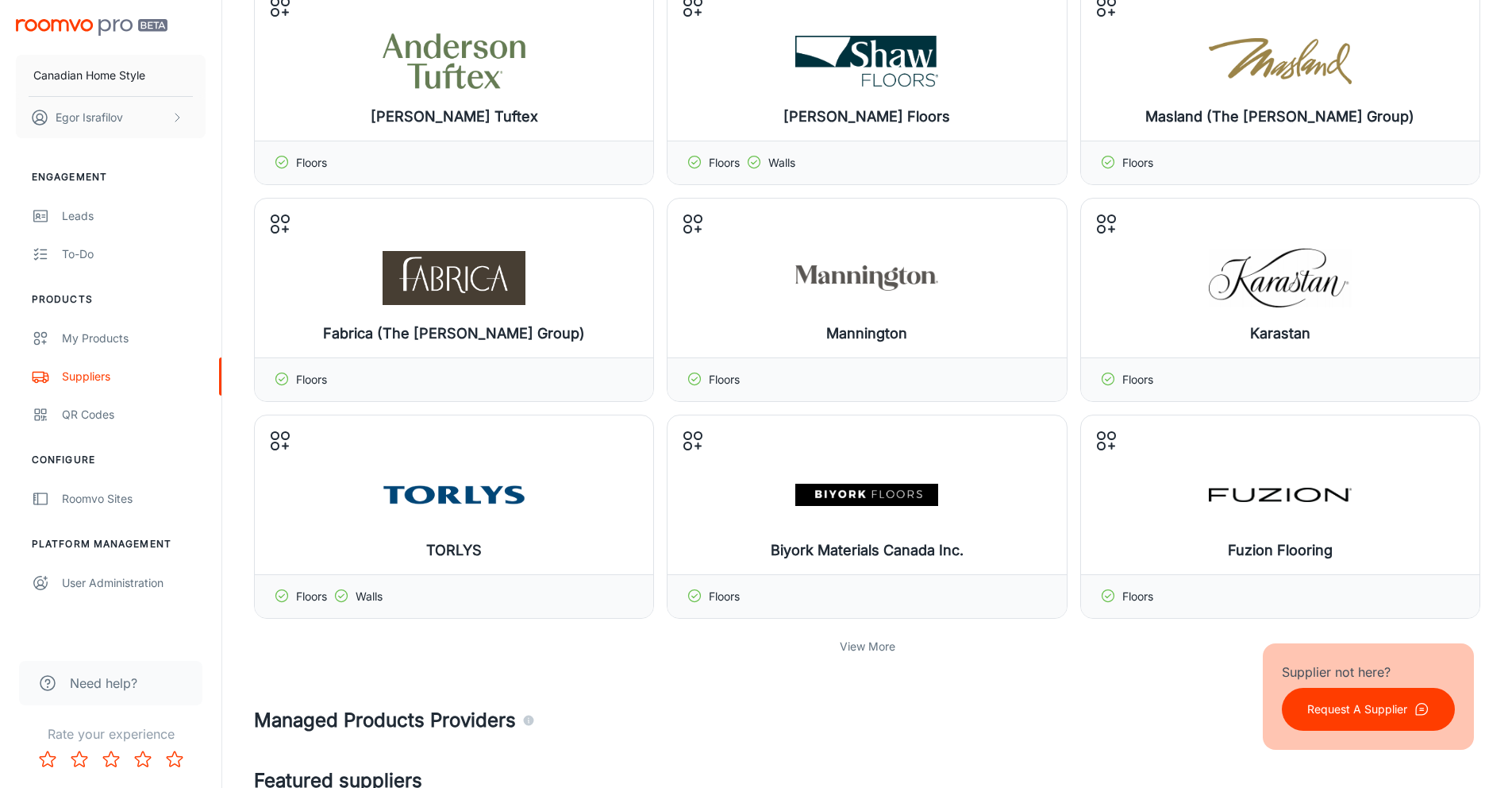
click at [870, 646] on p "View More" at bounding box center [868, 647] width 55 height 18
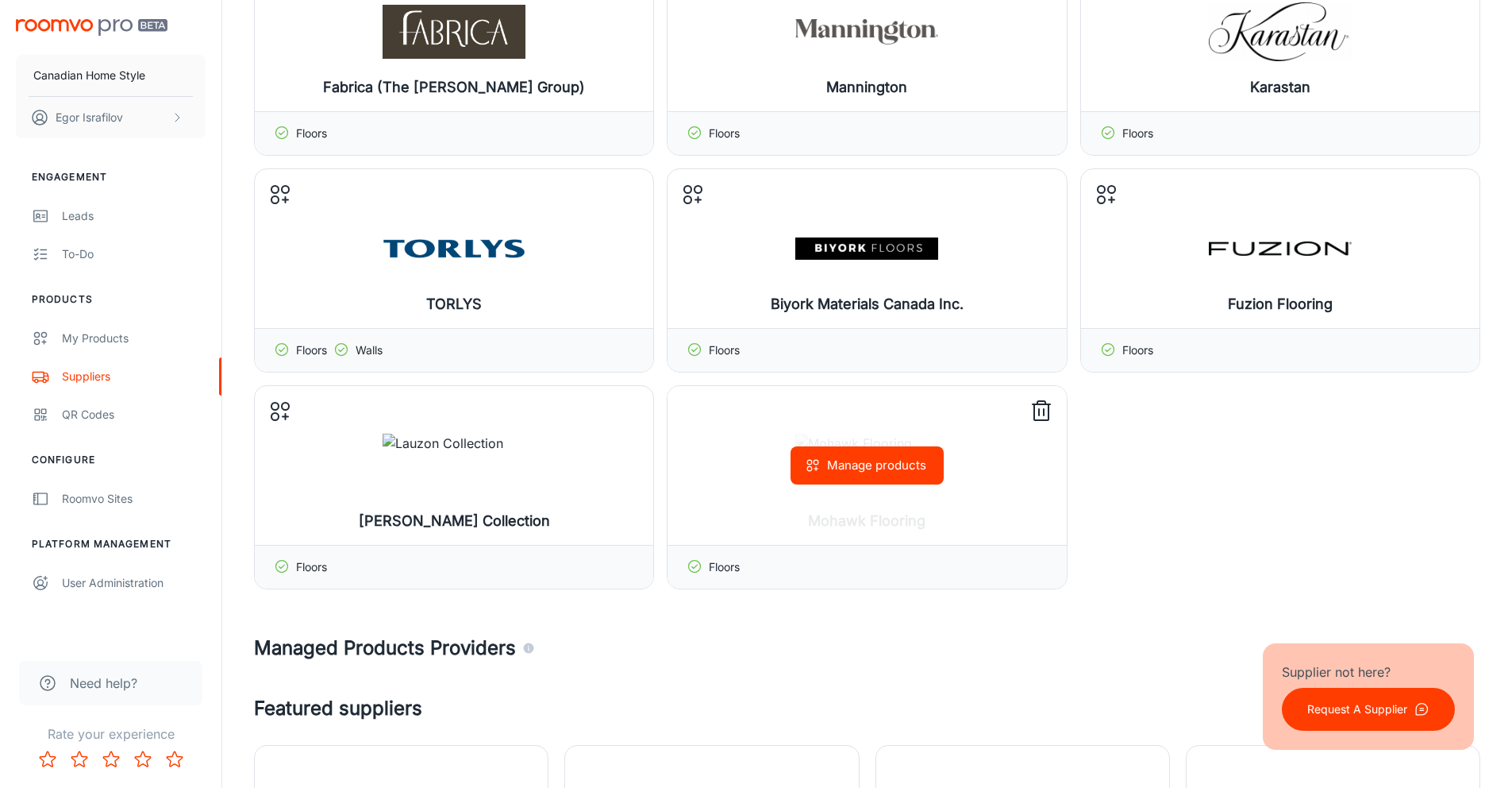
scroll to position [431, 0]
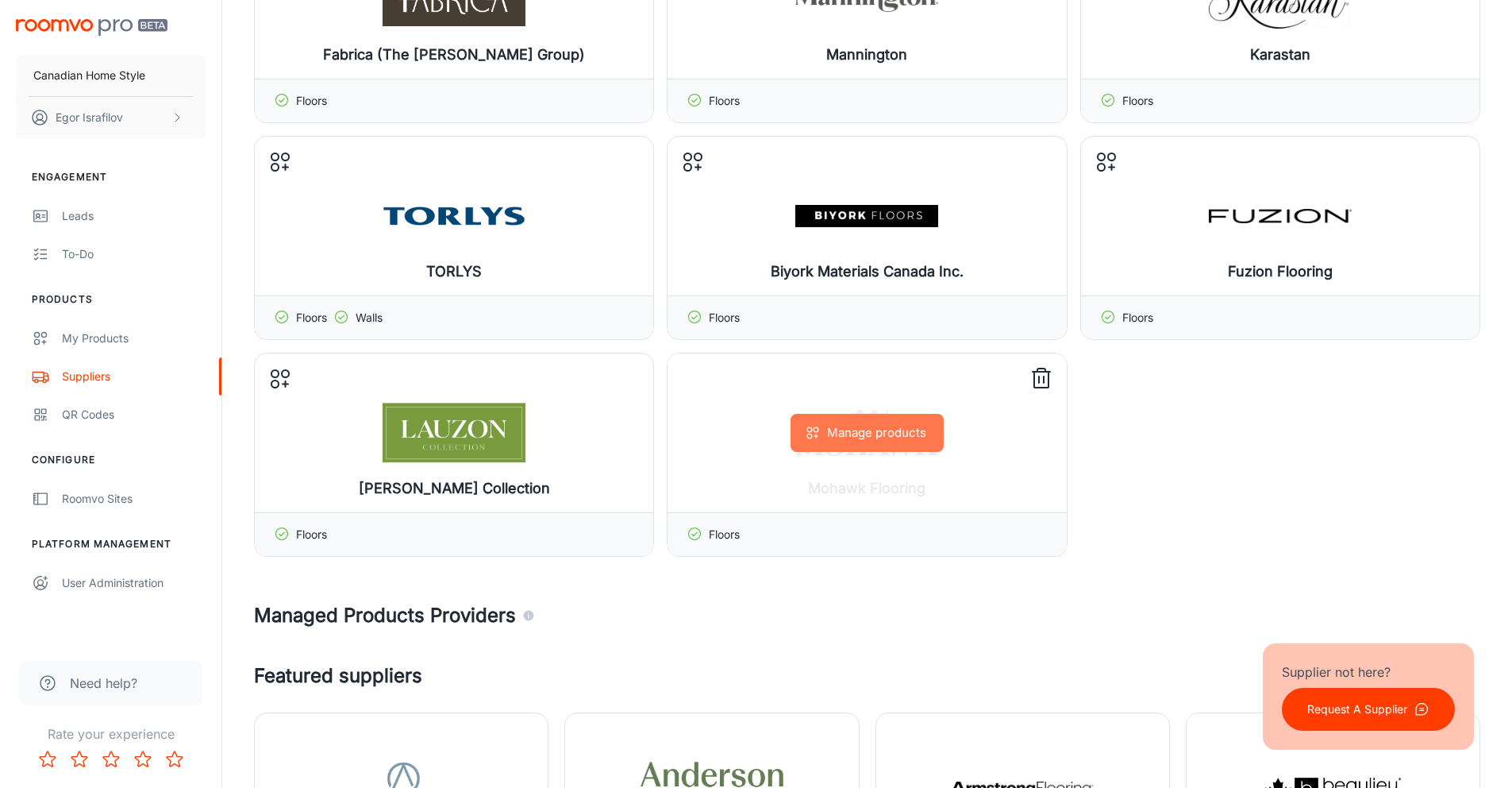
click at [851, 429] on button "Manage products" at bounding box center [867, 433] width 153 height 38
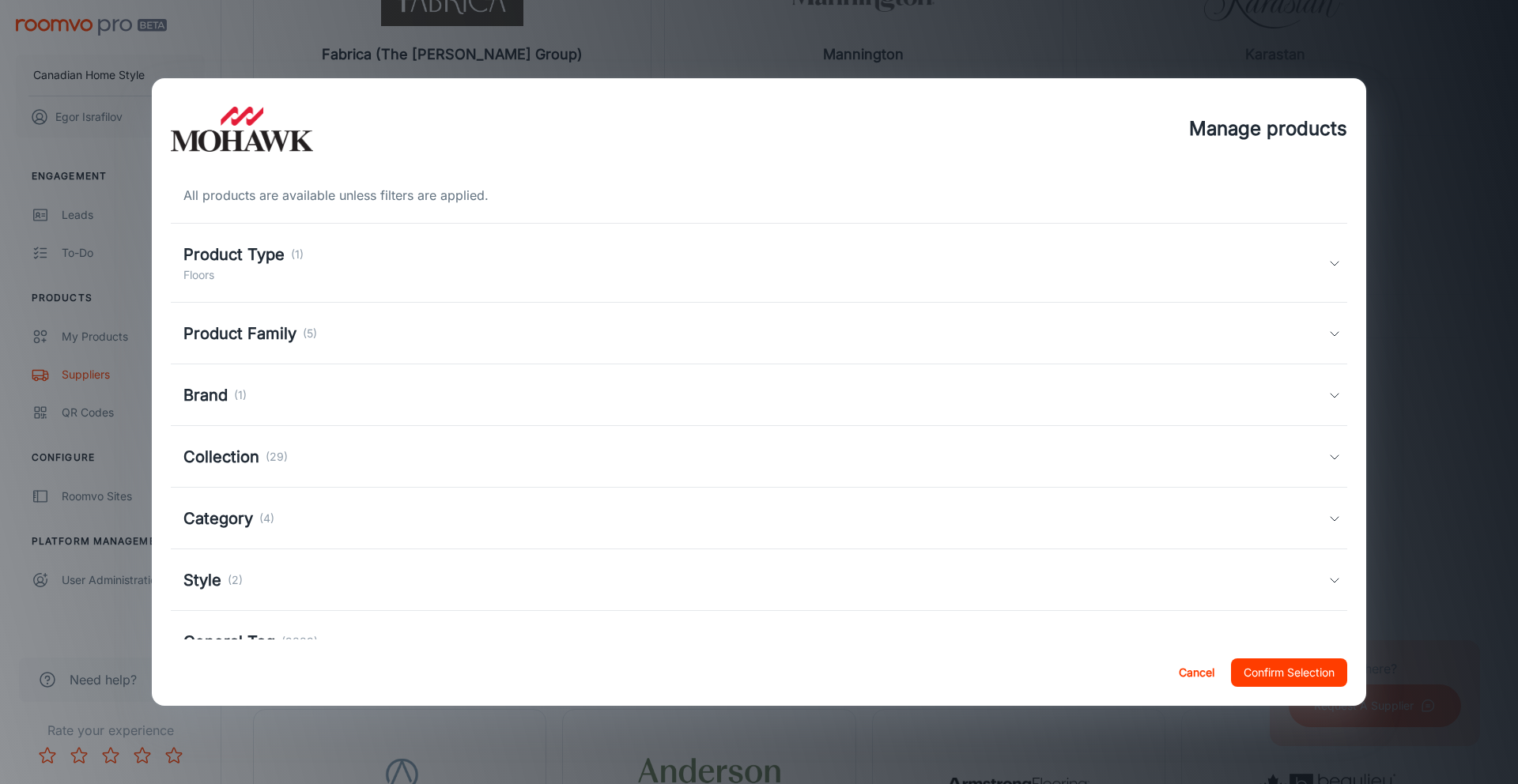
drag, startPoint x: 409, startPoint y: 265, endPoint x: 362, endPoint y: 313, distance: 67.2
click at [409, 265] on div "Product Type (1) Floors" at bounding box center [755, 263] width 1145 height 41
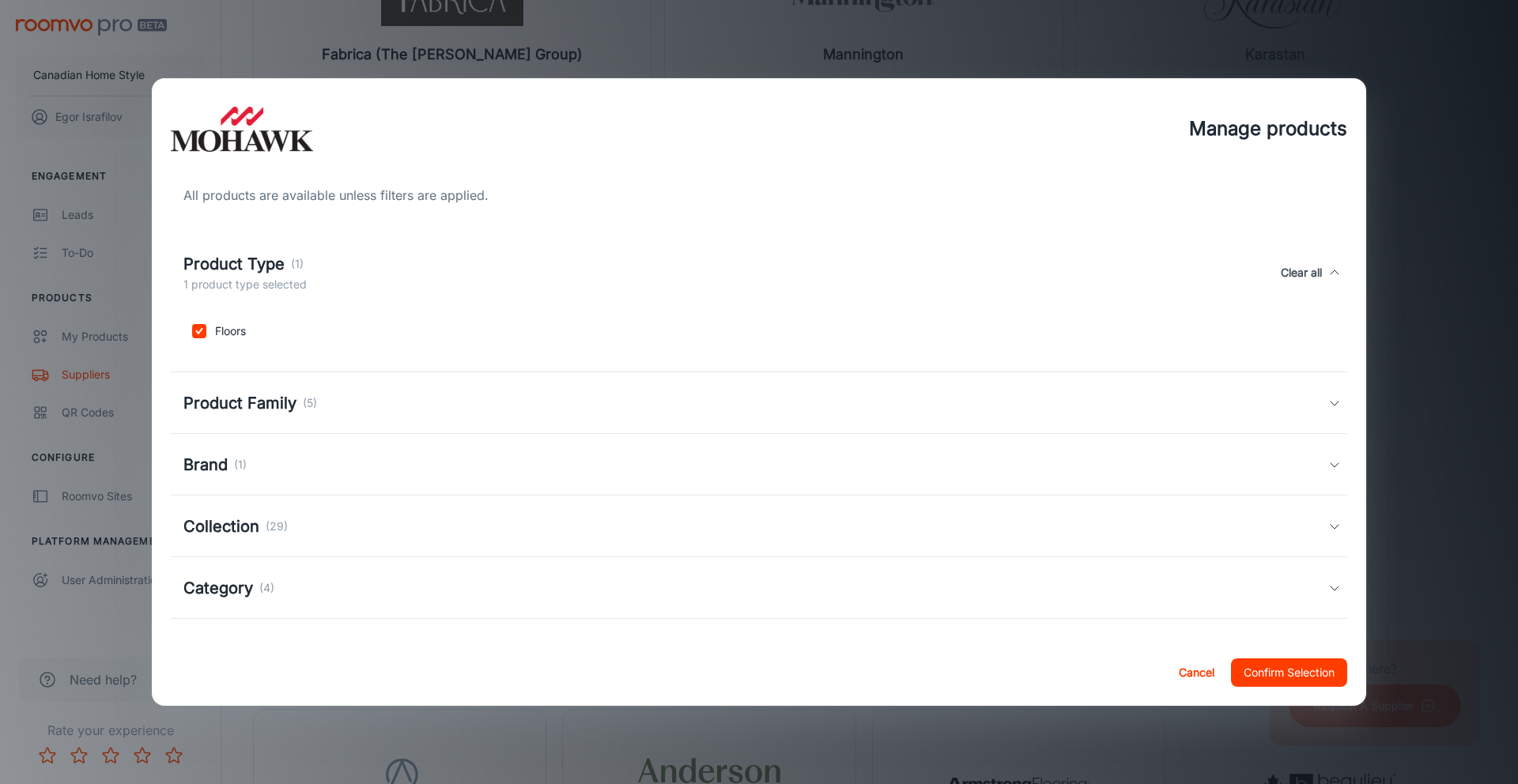
click at [1448, 315] on div "Manage products All products are available unless filters are applied. Product …" at bounding box center [759, 392] width 1518 height 784
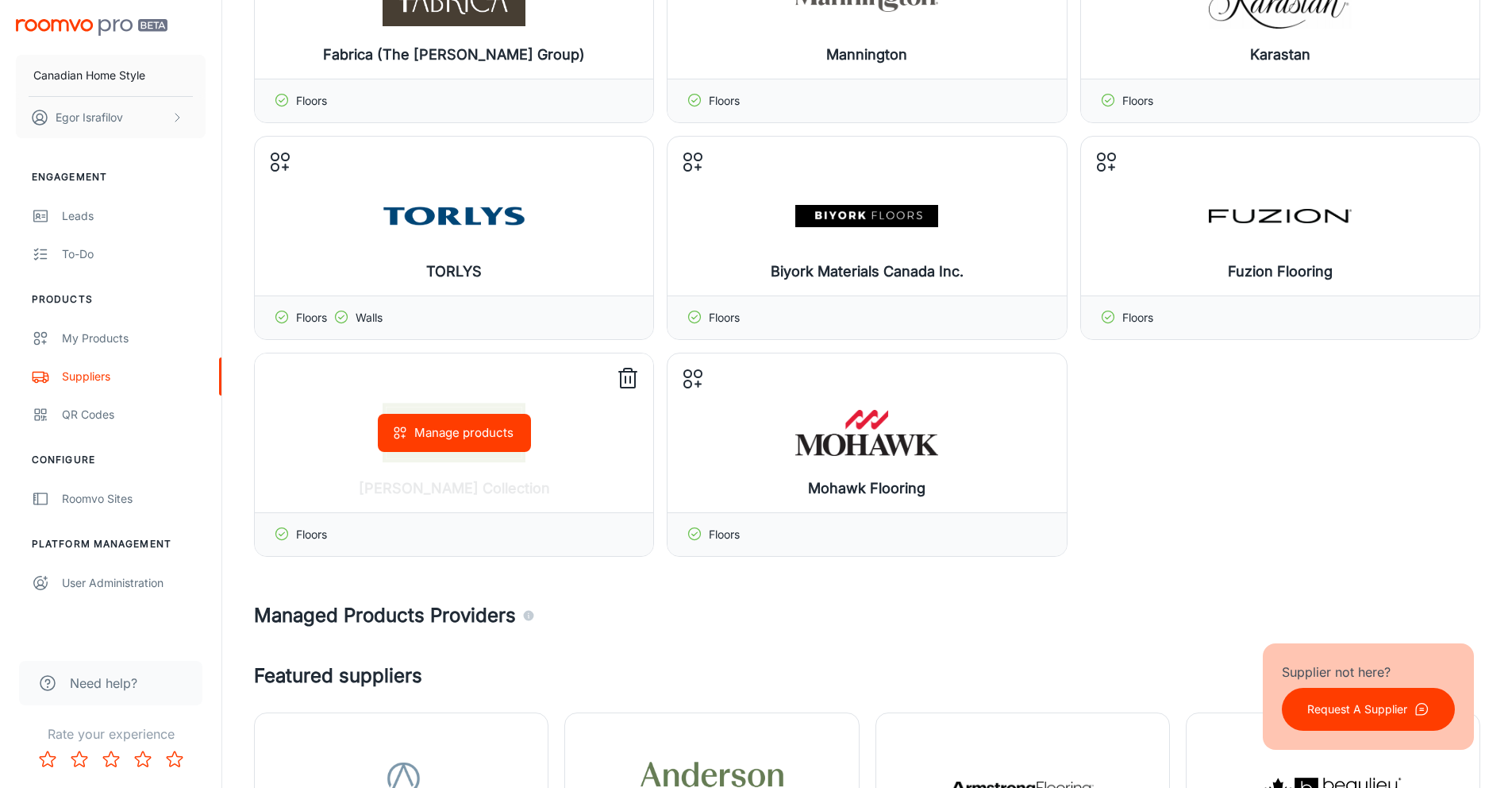
click at [432, 442] on button "Manage products" at bounding box center [455, 433] width 153 height 38
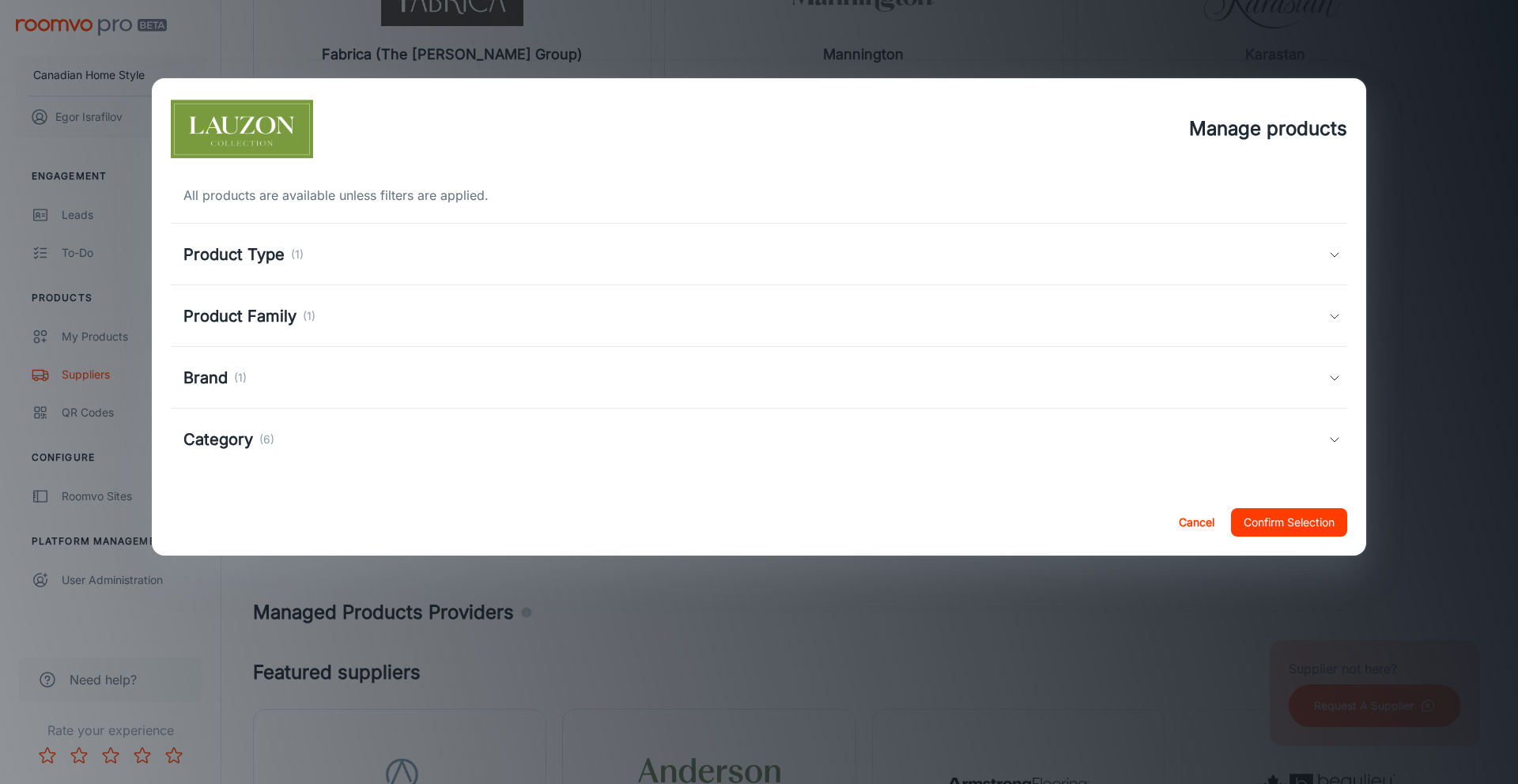
click at [296, 255] on p "(1)" at bounding box center [298, 255] width 12 height 18
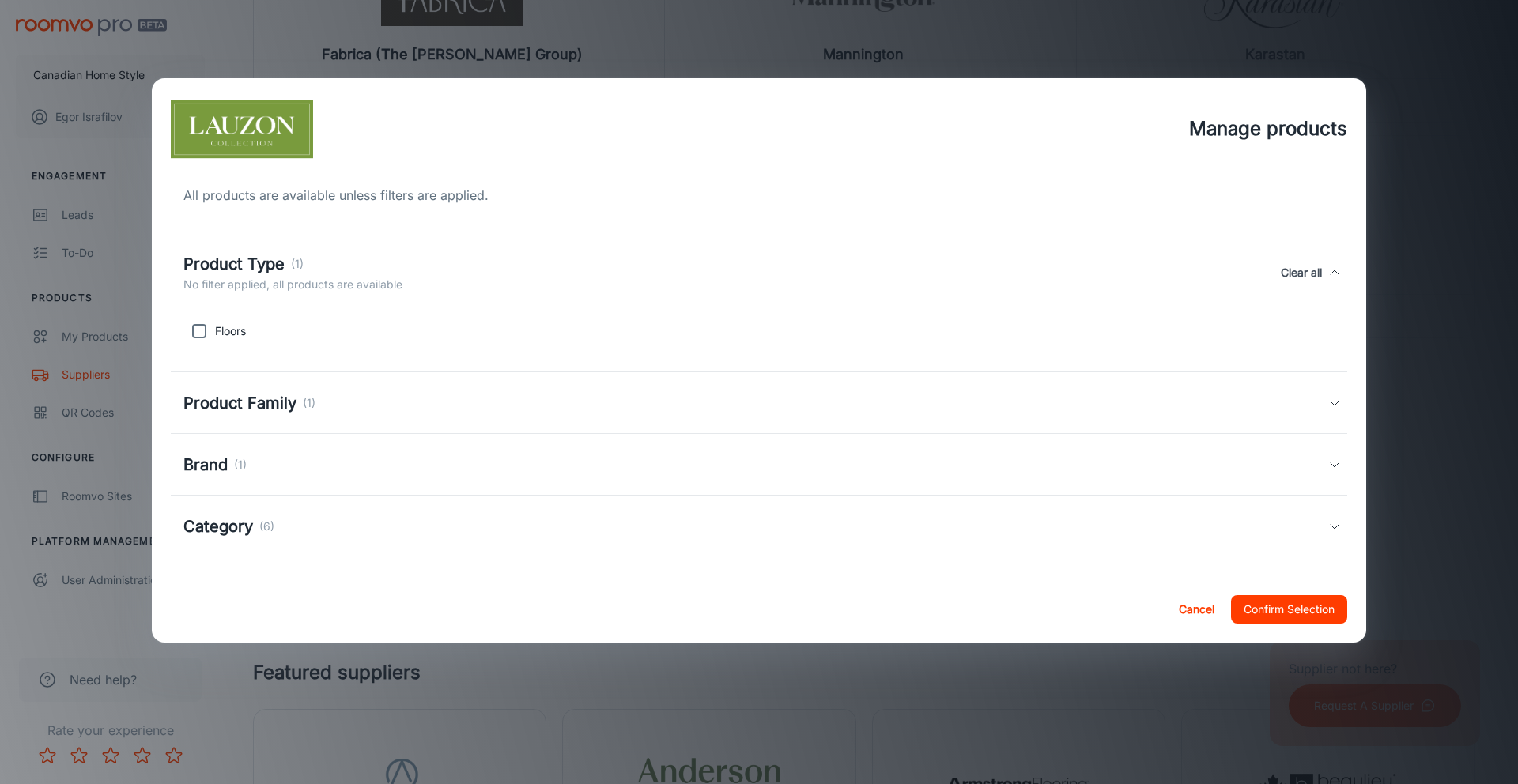
click at [1443, 363] on div "Manage products All products are available unless filters are applied. Product …" at bounding box center [759, 392] width 1518 height 784
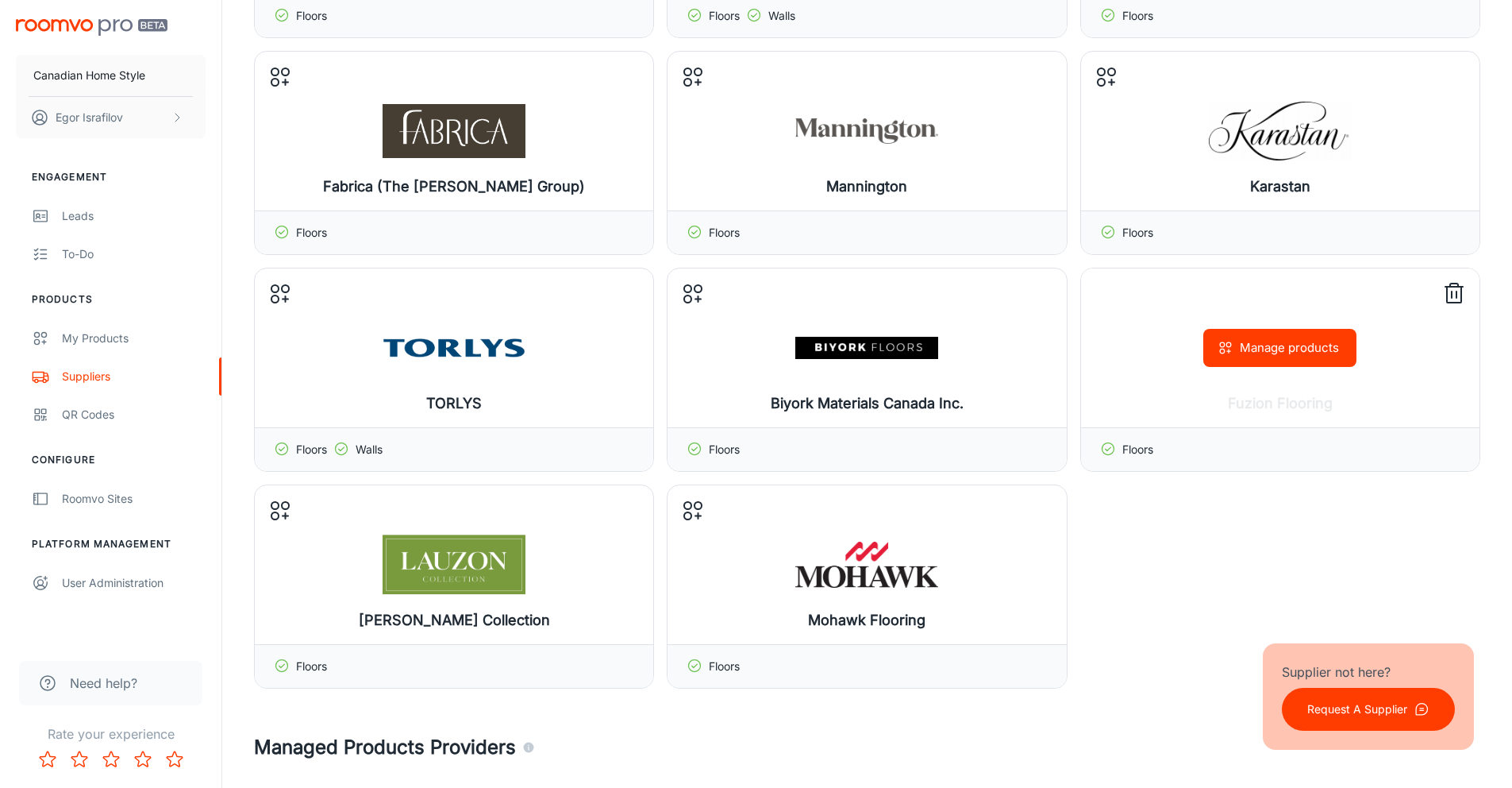
scroll to position [291, 0]
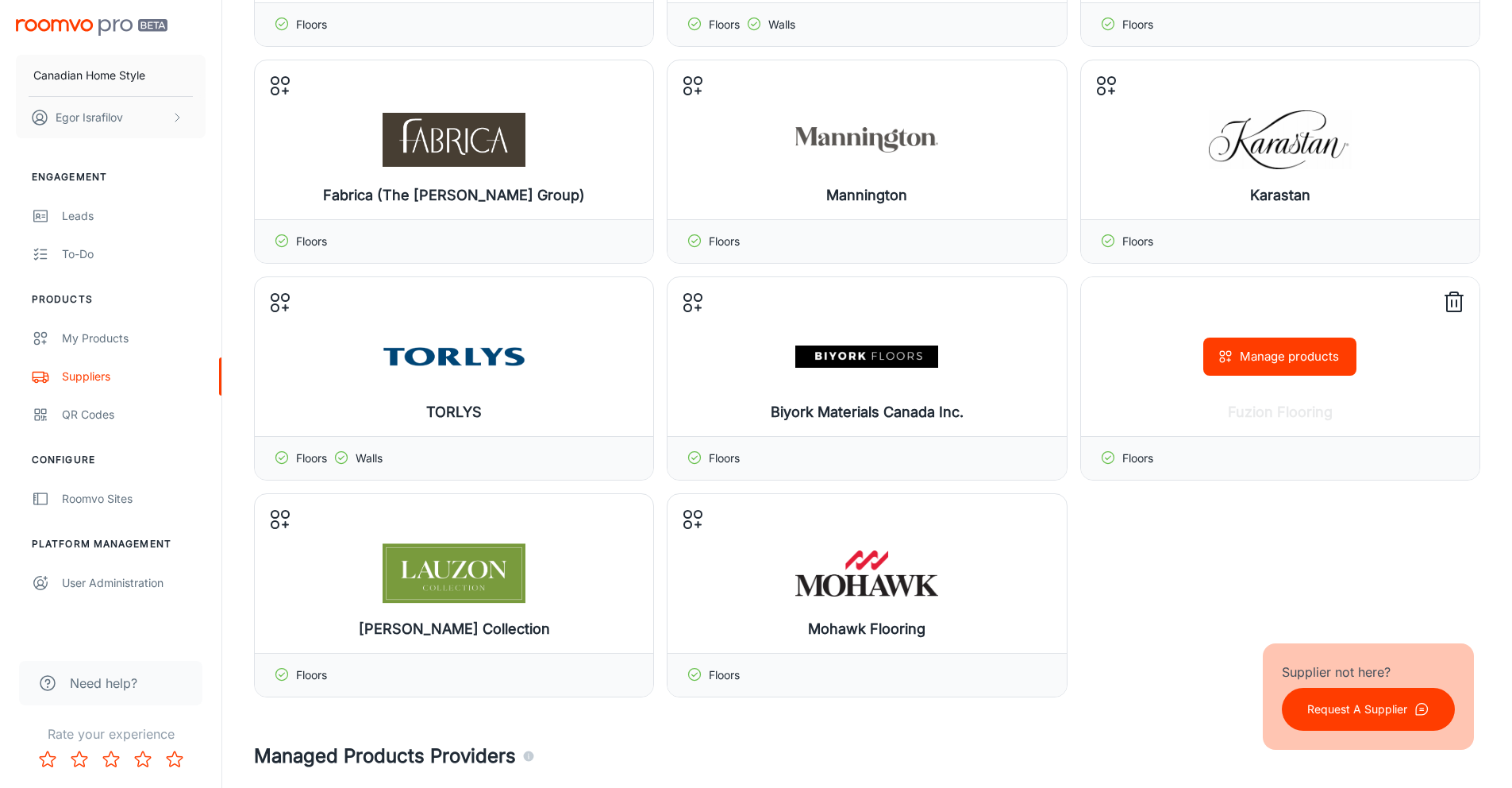
click at [1296, 356] on button "Manage products" at bounding box center [1280, 356] width 153 height 38
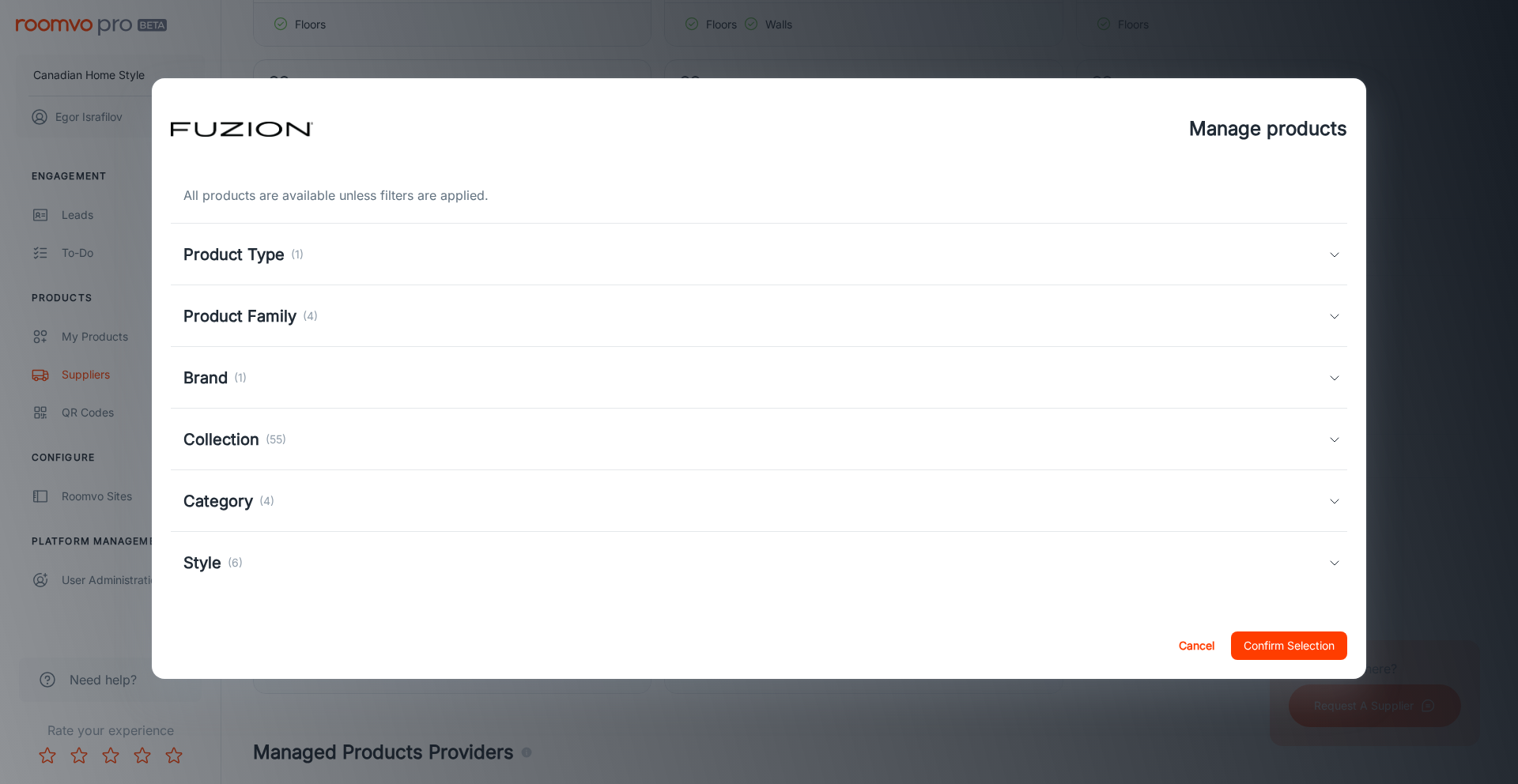
click at [368, 259] on div "Product Type (1)" at bounding box center [755, 254] width 1145 height 24
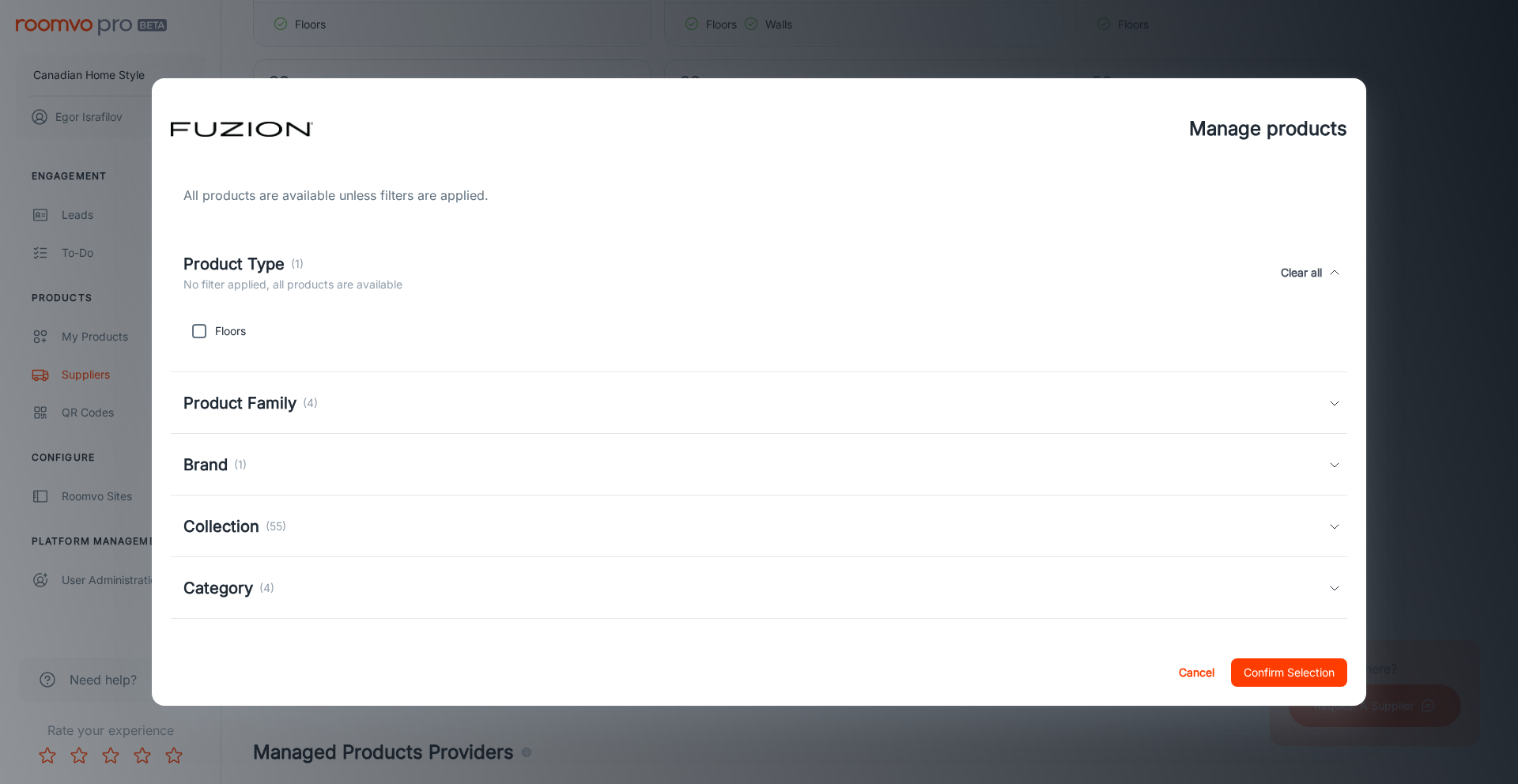
click at [136, 337] on div "Manage products All products are available unless filters are applied. Product …" at bounding box center [759, 392] width 1518 height 784
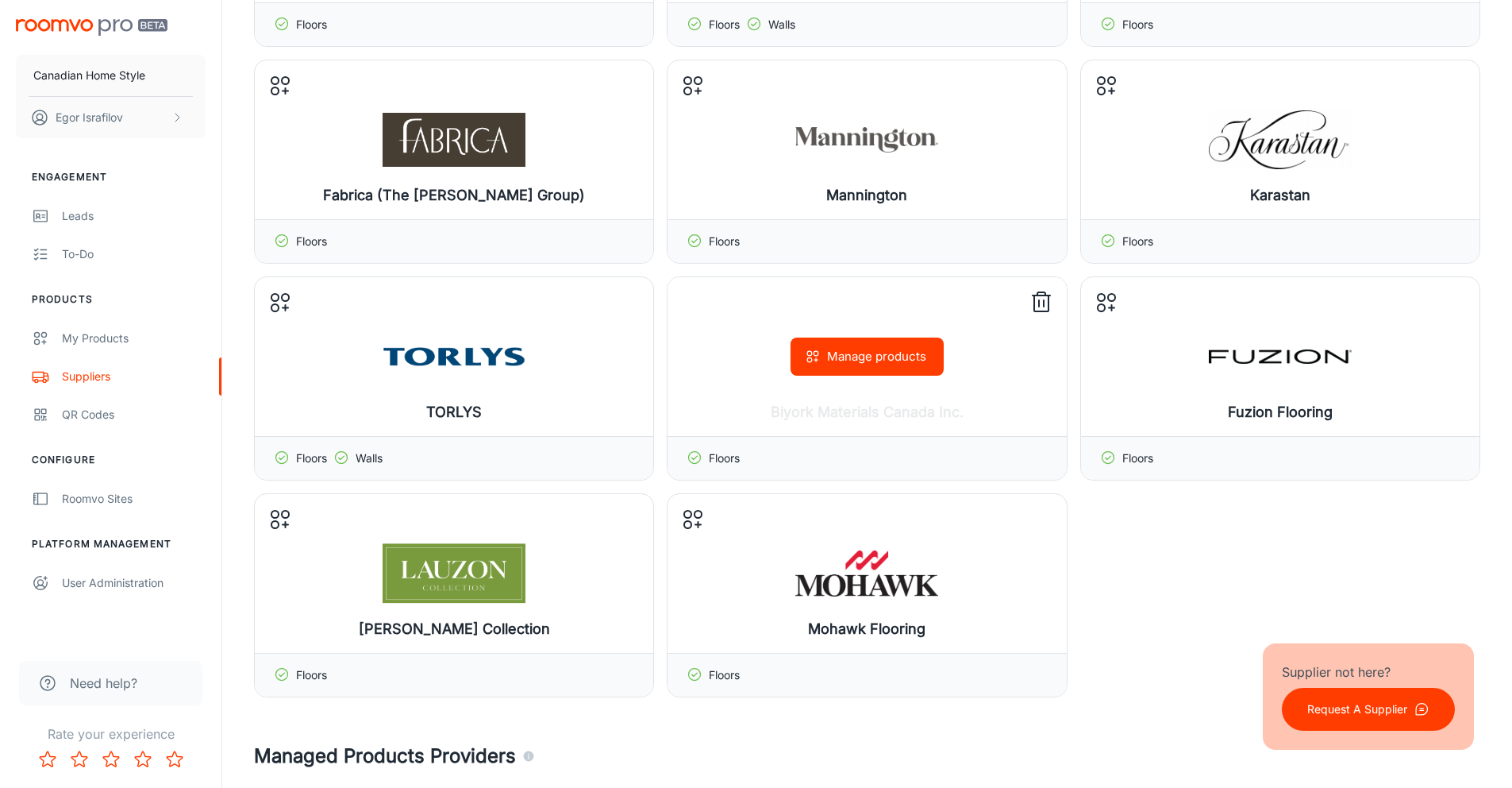
click at [896, 353] on button "Manage products" at bounding box center [867, 356] width 153 height 38
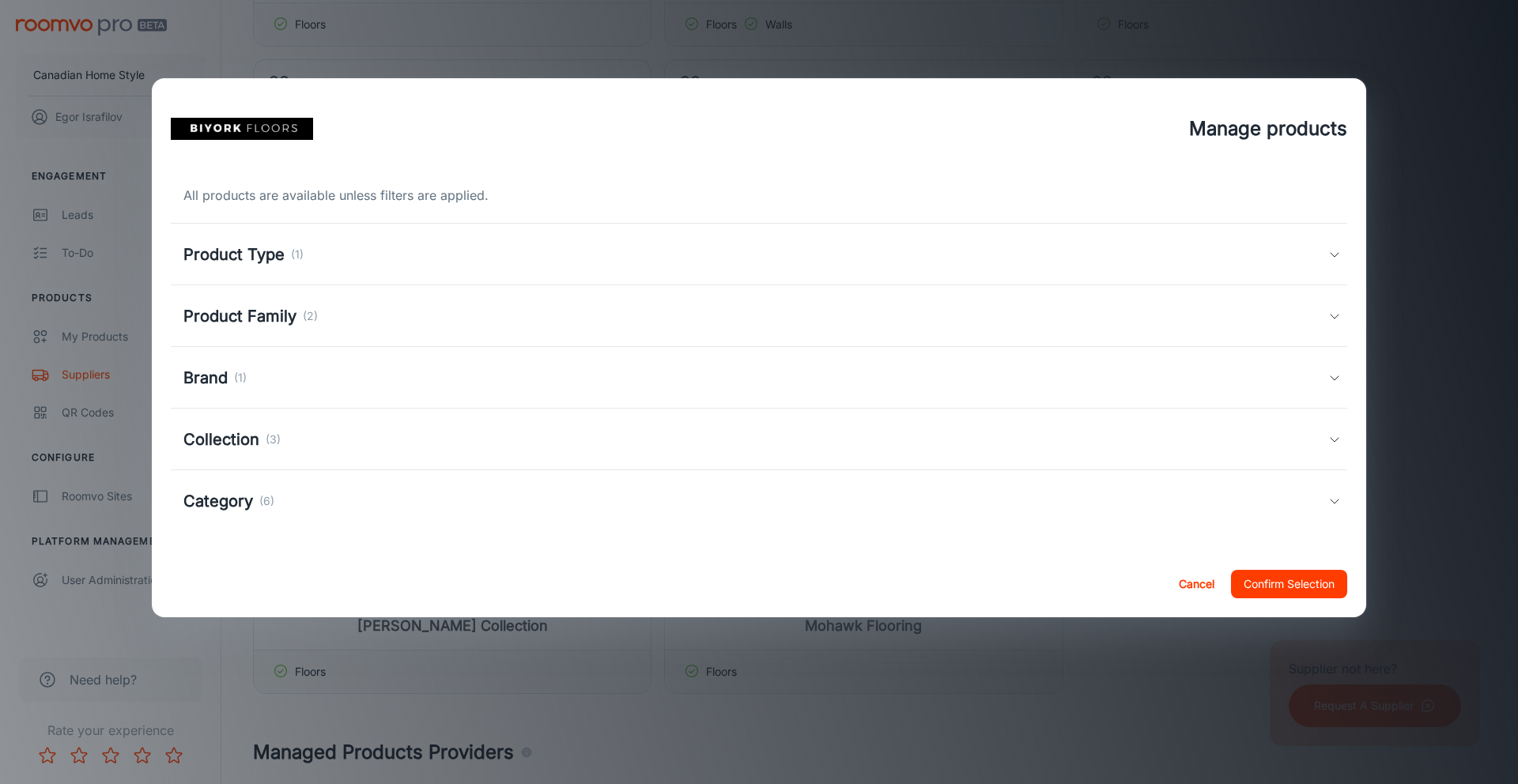
drag, startPoint x: 91, startPoint y: 307, endPoint x: 302, endPoint y: 308, distance: 211.0
click at [91, 308] on div "Manage products All products are available unless filters are applied. Product …" at bounding box center [759, 392] width 1518 height 784
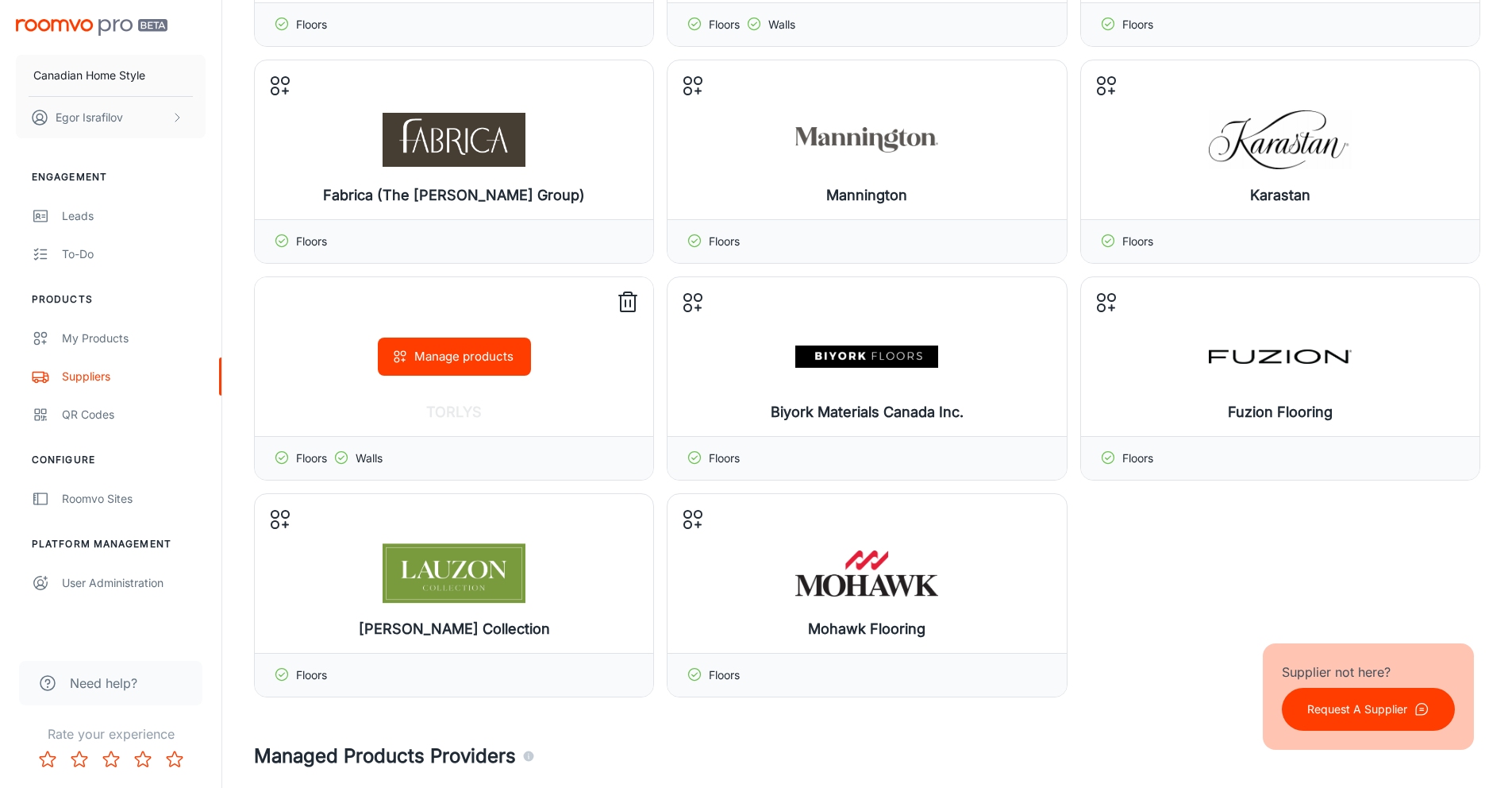
click at [442, 344] on button "Manage products" at bounding box center [455, 356] width 153 height 38
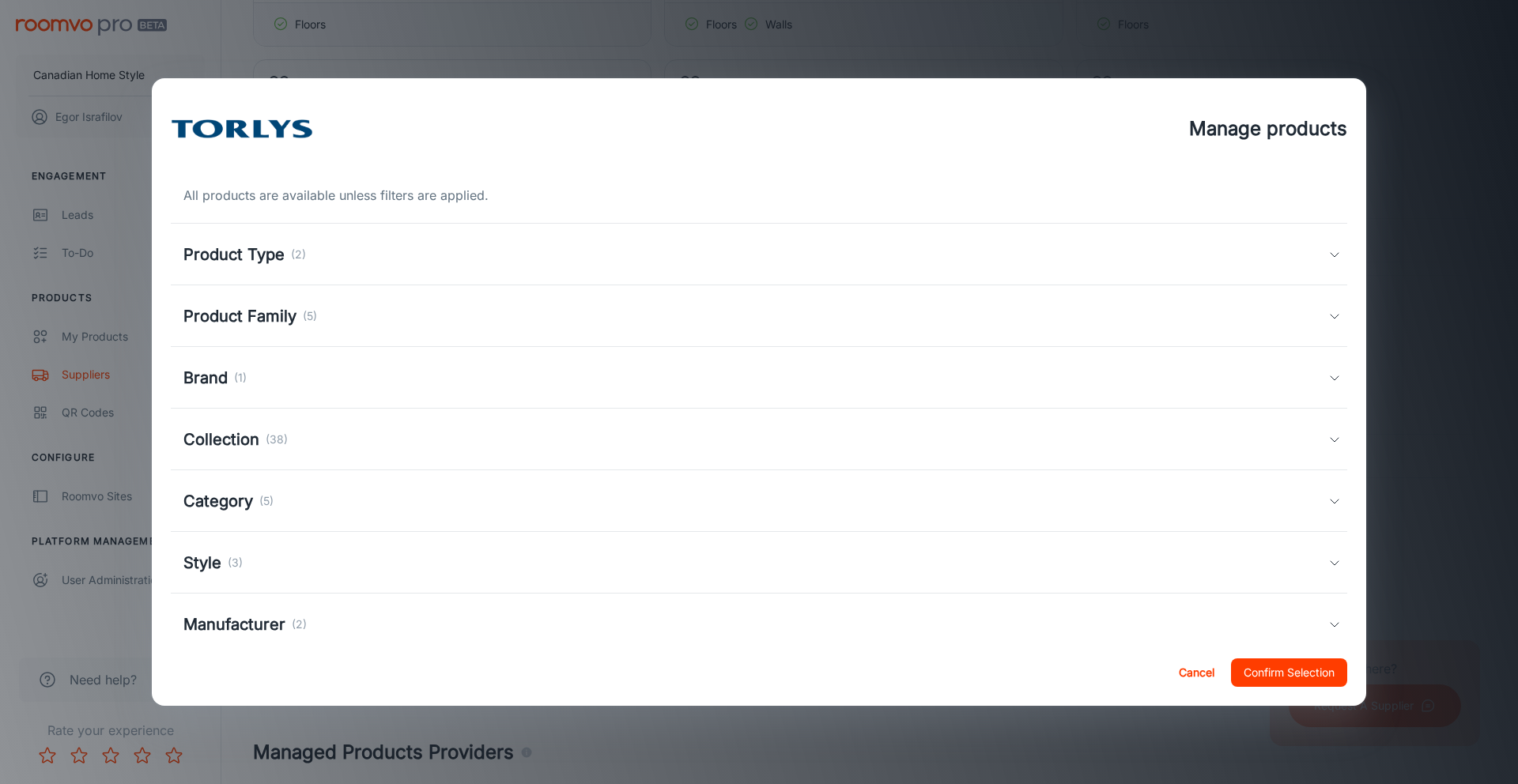
click at [261, 263] on h5 "Product Type" at bounding box center [234, 254] width 101 height 24
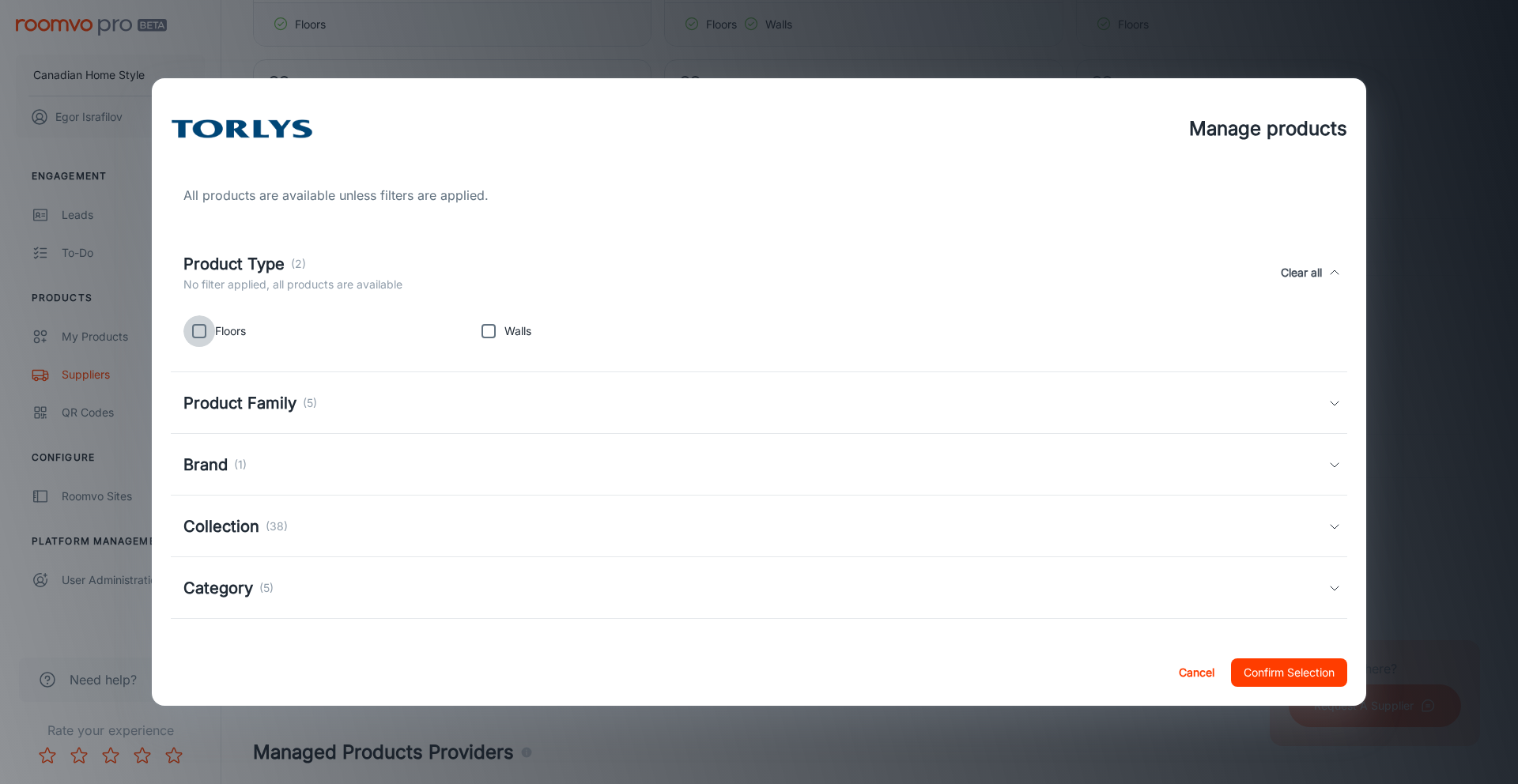
click at [203, 334] on input "checkbox" at bounding box center [199, 331] width 32 height 32
checkbox input "true"
click at [1291, 671] on button "Confirm Selection" at bounding box center [1289, 672] width 116 height 28
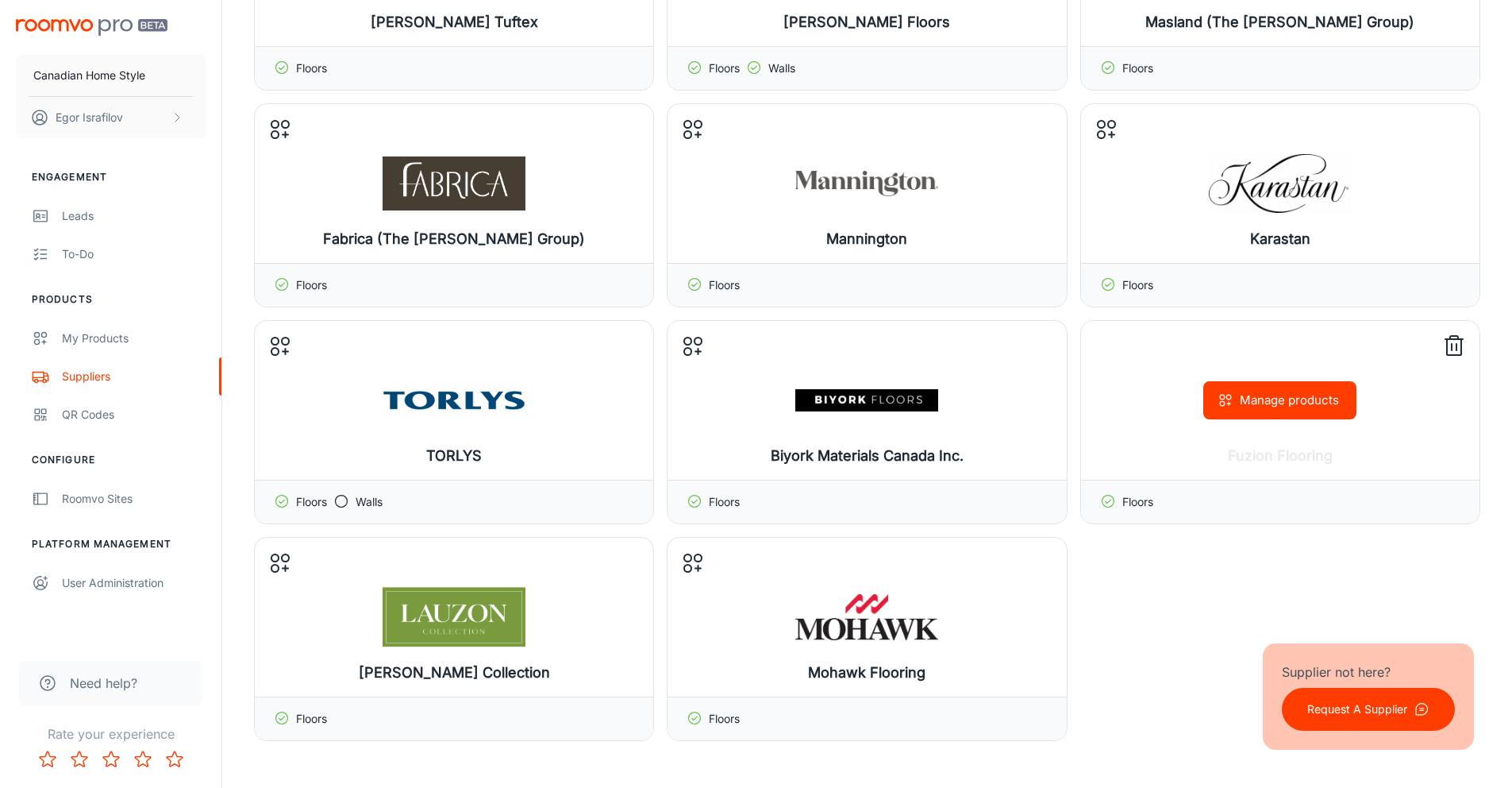
scroll to position [156, 0]
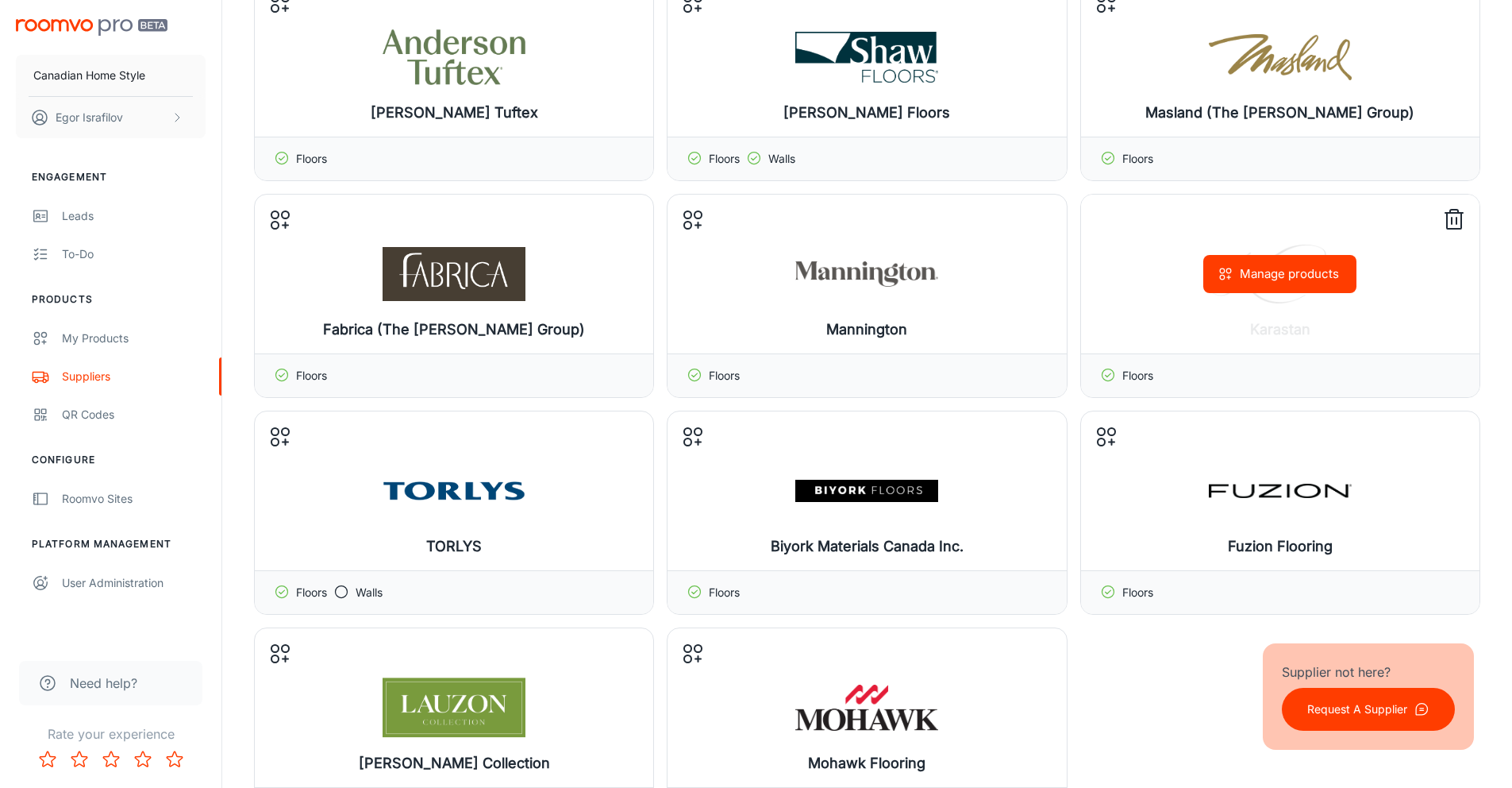
click at [1285, 299] on div "Manage products" at bounding box center [1280, 274] width 399 height 159
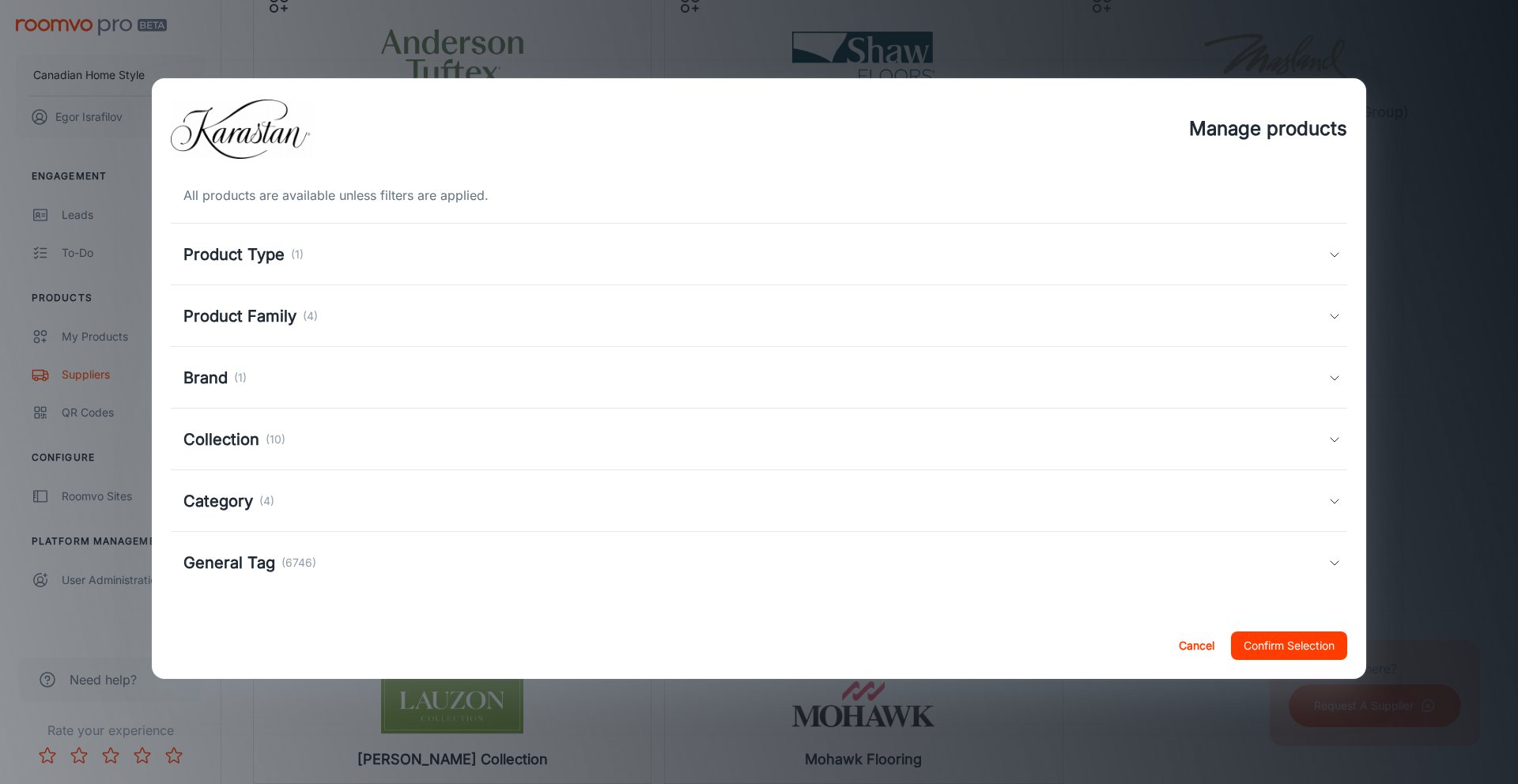
click at [104, 313] on div "Manage products All products are available unless filters are applied. Product …" at bounding box center [759, 392] width 1518 height 784
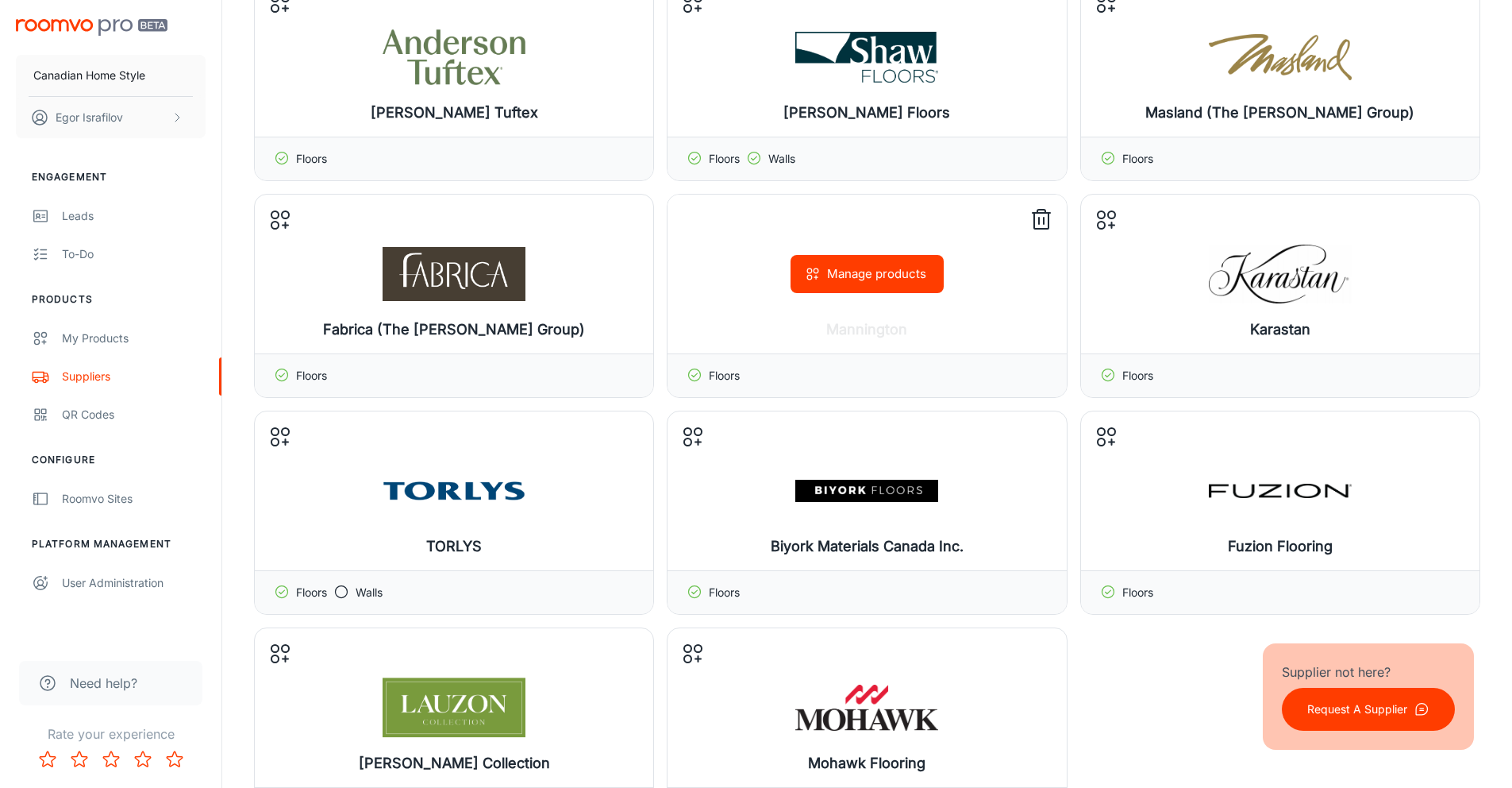
click at [957, 304] on div "Manage products" at bounding box center [866, 274] width 399 height 159
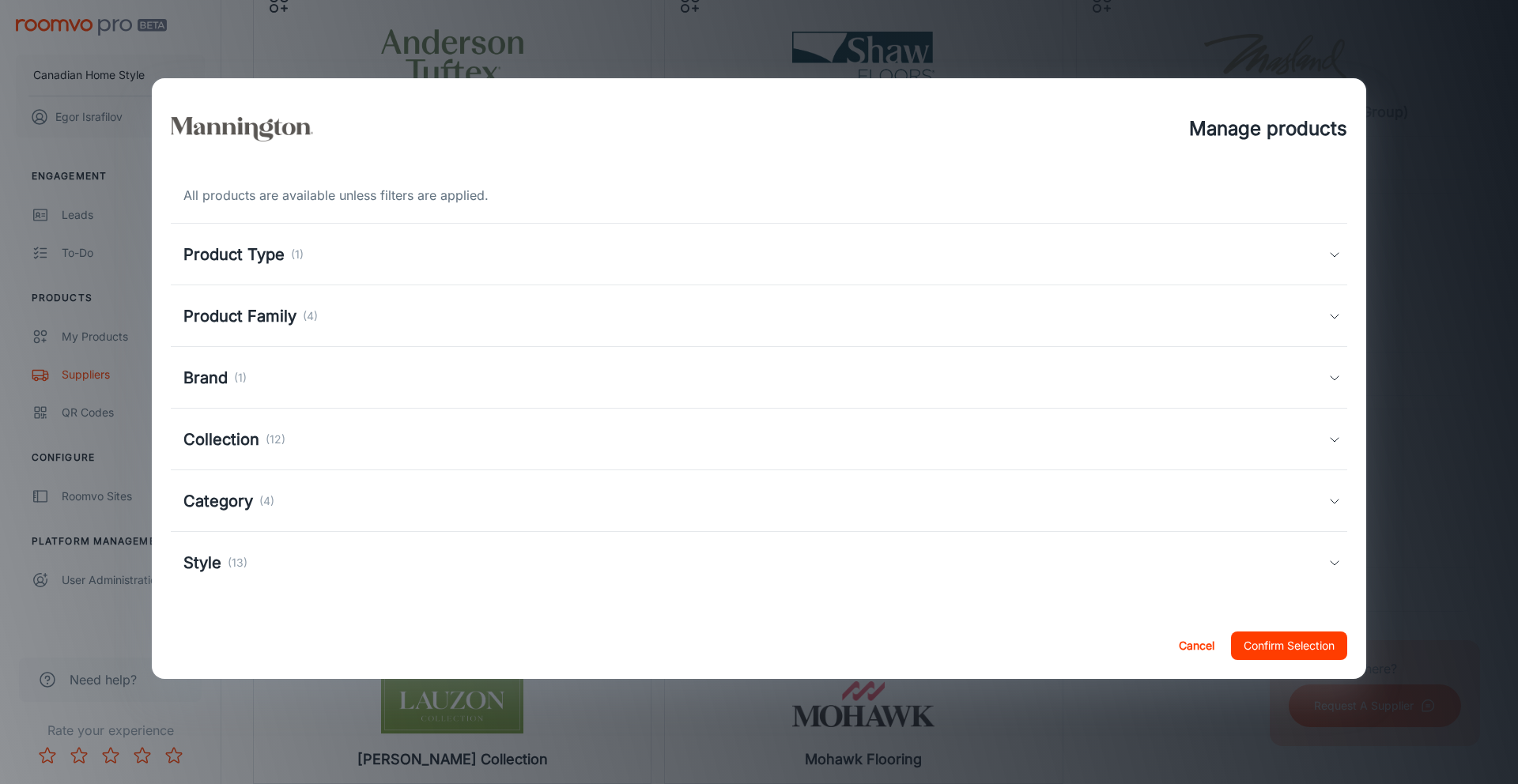
click at [128, 324] on div "Manage products All products are available unless filters are applied. Product …" at bounding box center [759, 392] width 1518 height 784
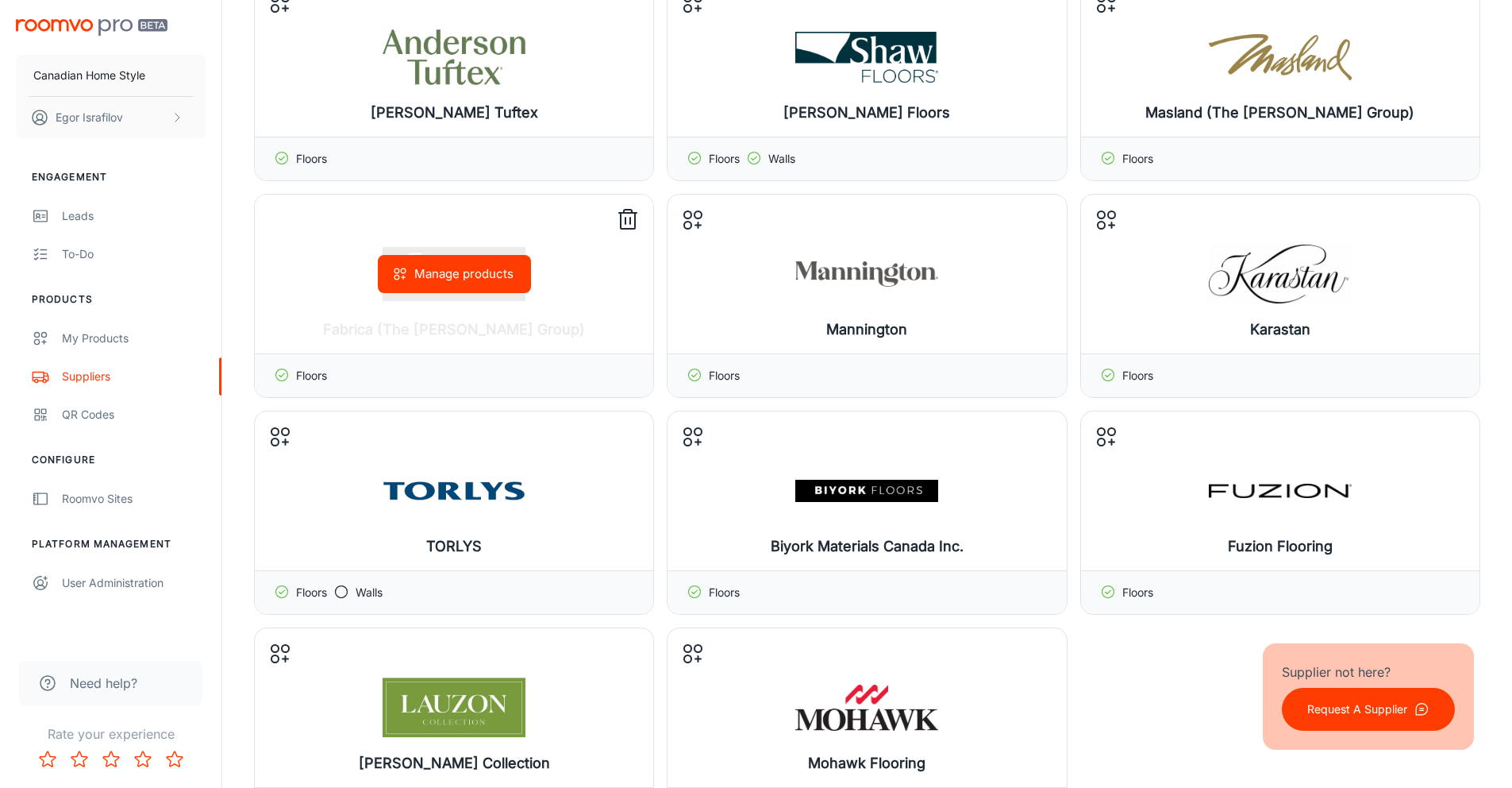
click at [424, 253] on div "Manage products" at bounding box center [454, 274] width 399 height 159
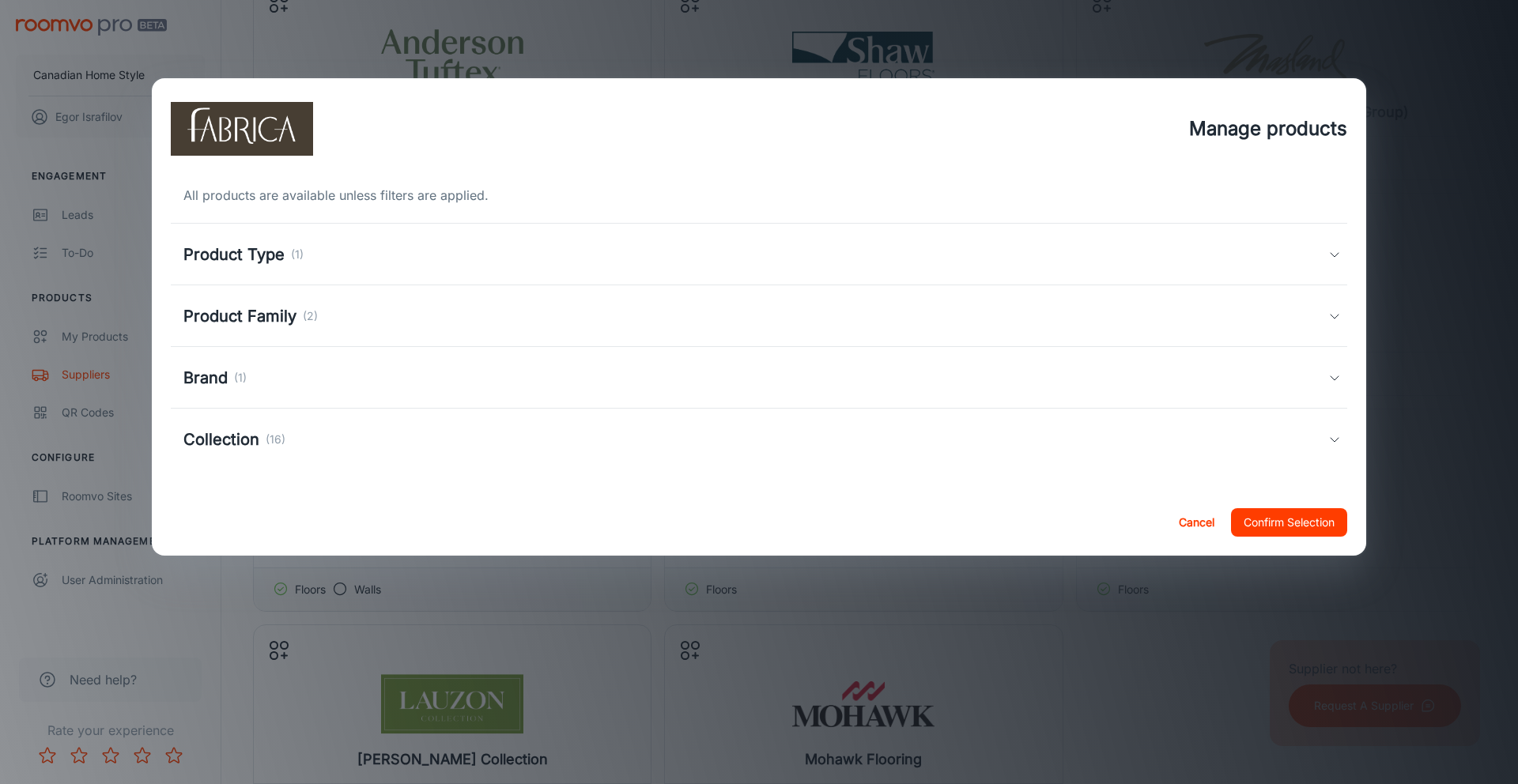
click at [139, 328] on div "Manage products All products are available unless filters are applied. Product …" at bounding box center [759, 392] width 1518 height 784
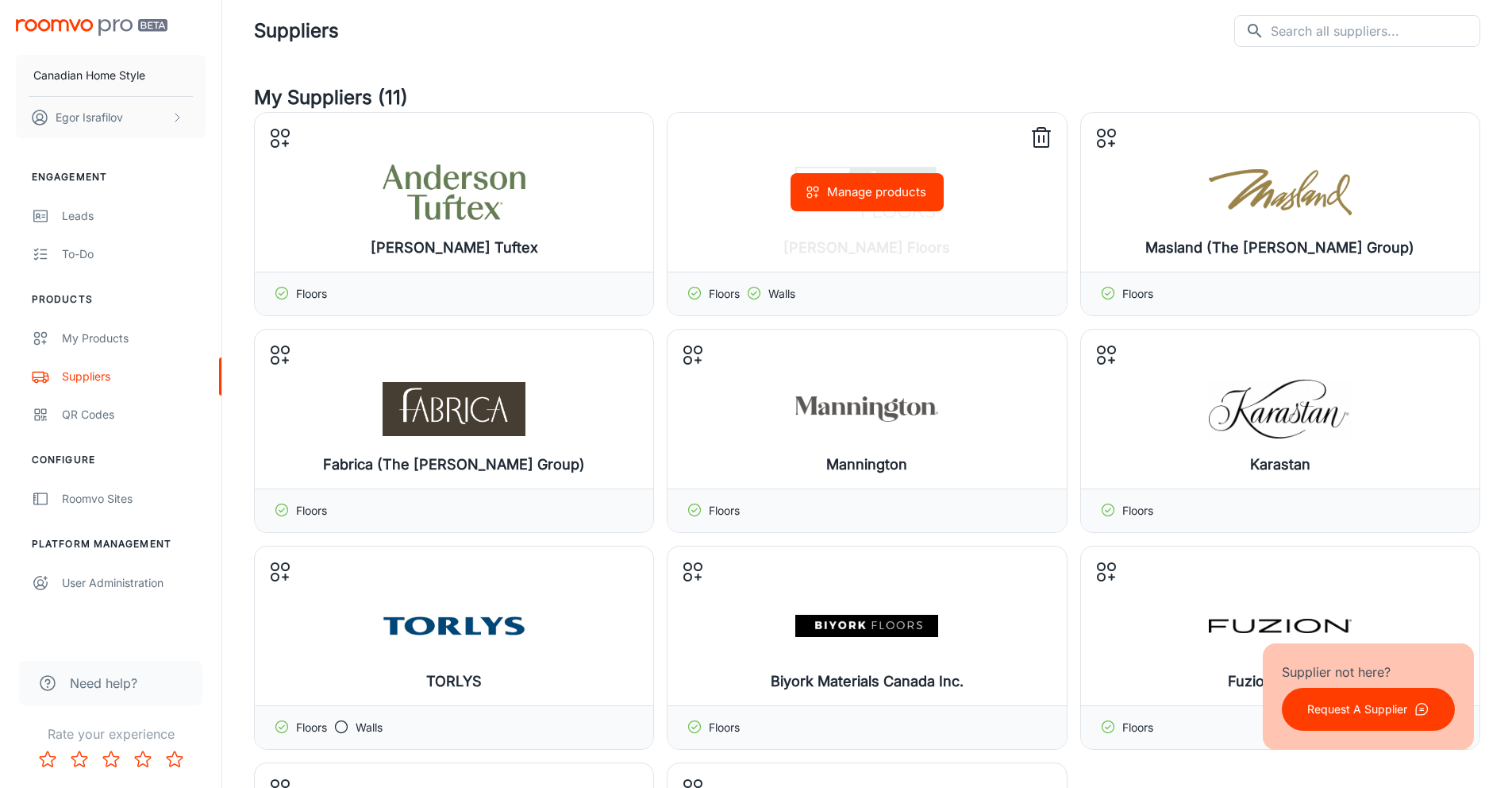
scroll to position [0, 0]
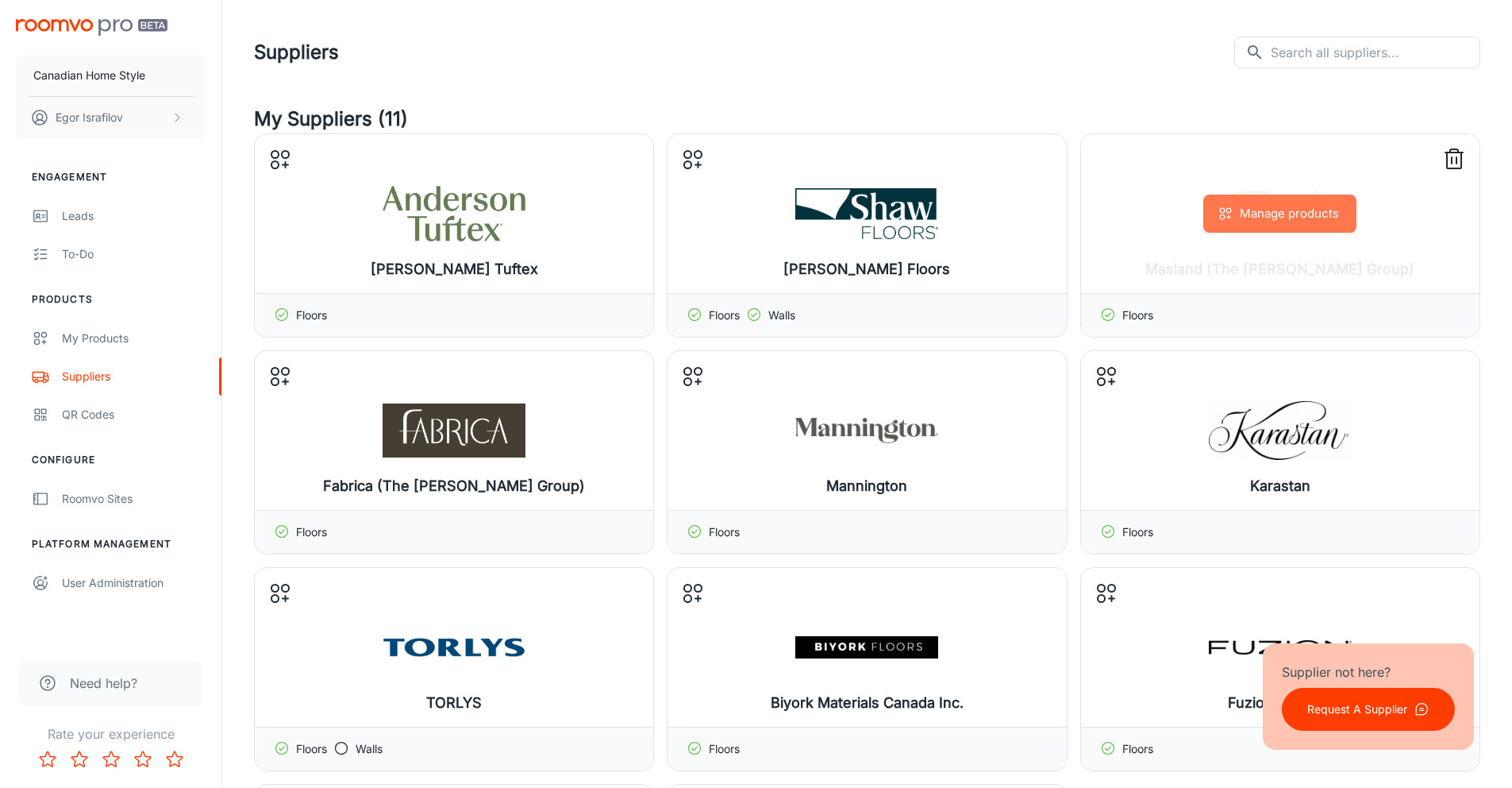
click at [1245, 231] on button "Manage products" at bounding box center [1280, 213] width 153 height 38
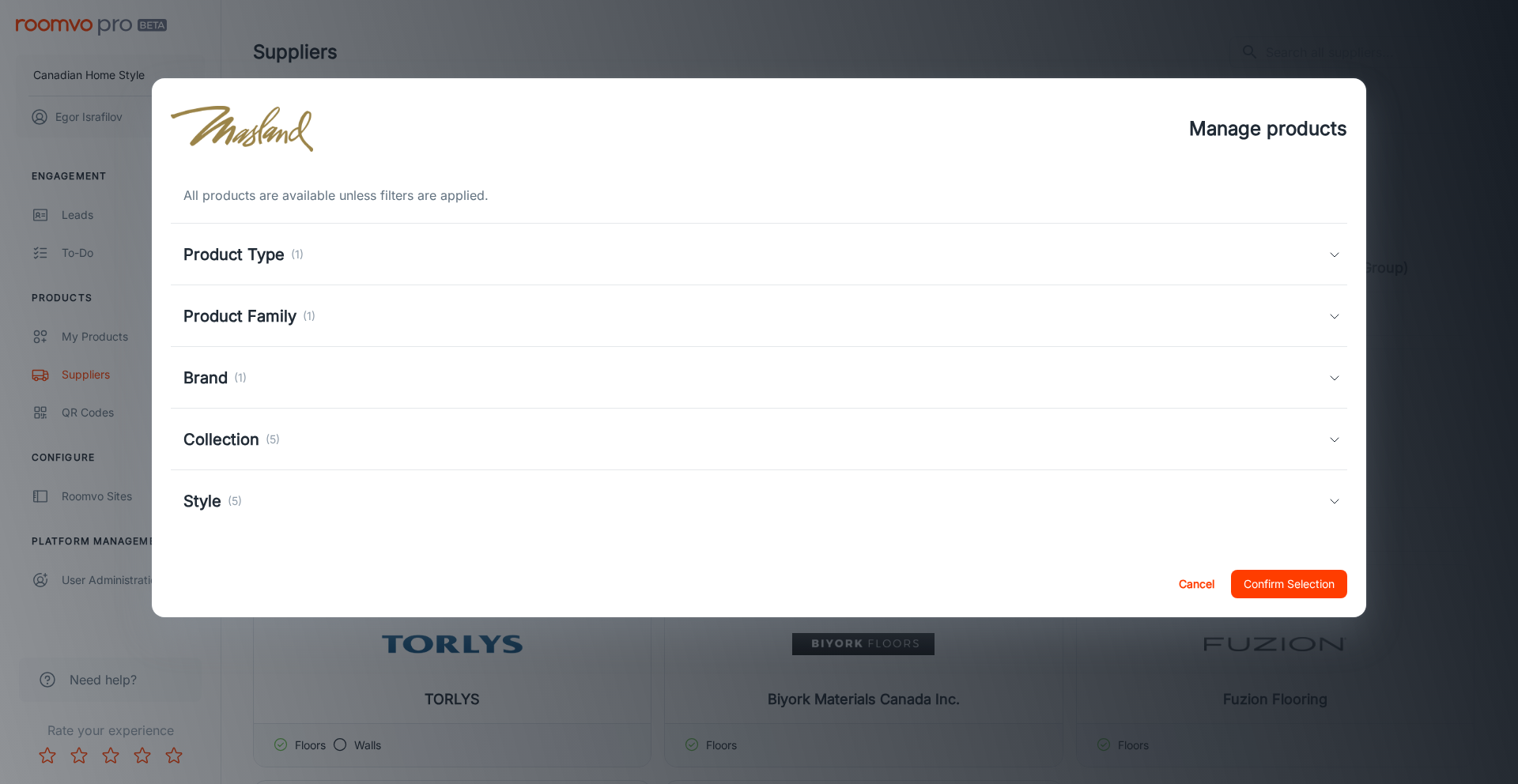
click at [115, 338] on div "Manage products All products are available unless filters are applied. Product …" at bounding box center [759, 392] width 1518 height 784
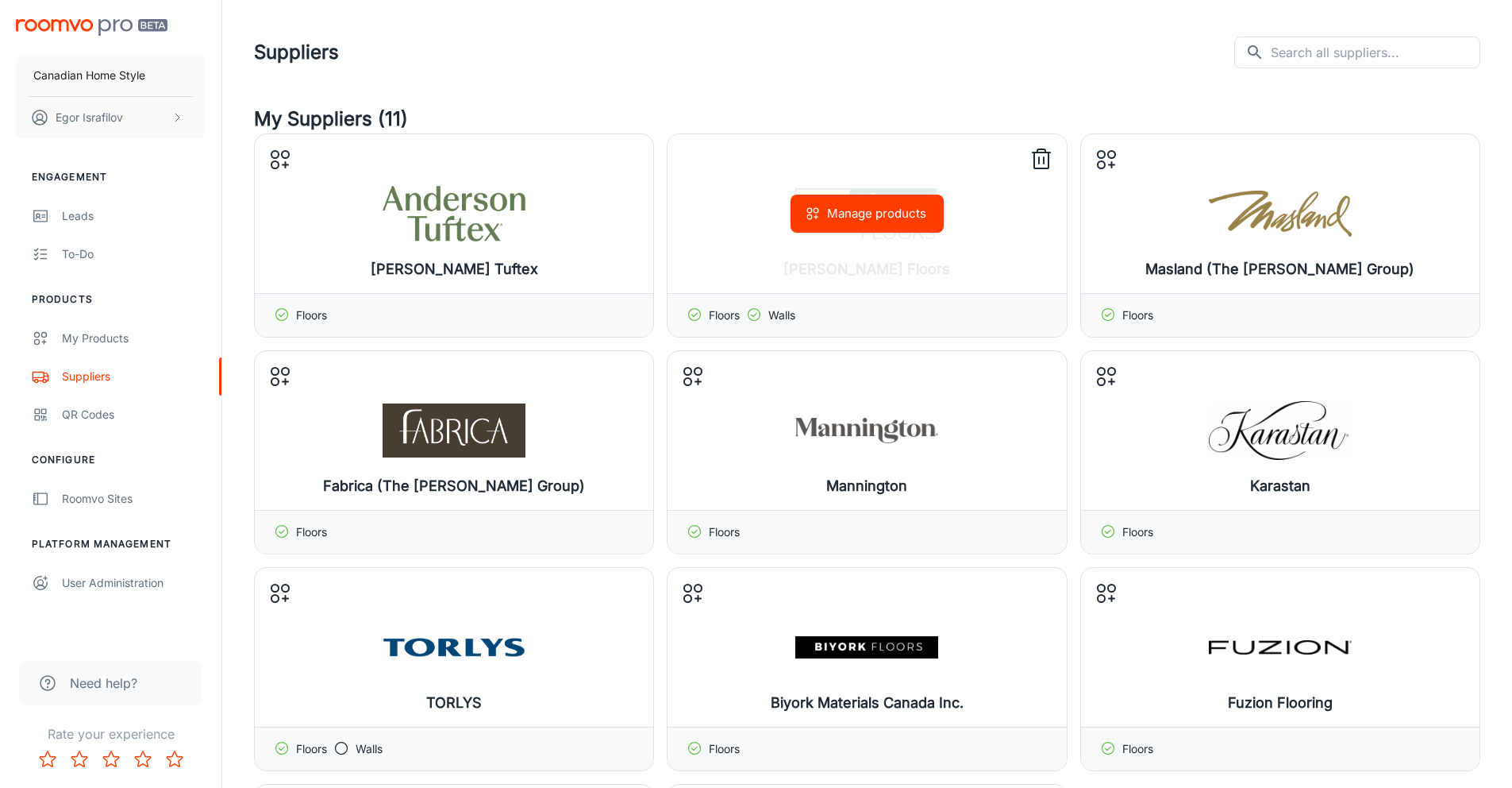
click at [891, 209] on button "Manage products" at bounding box center [867, 213] width 153 height 38
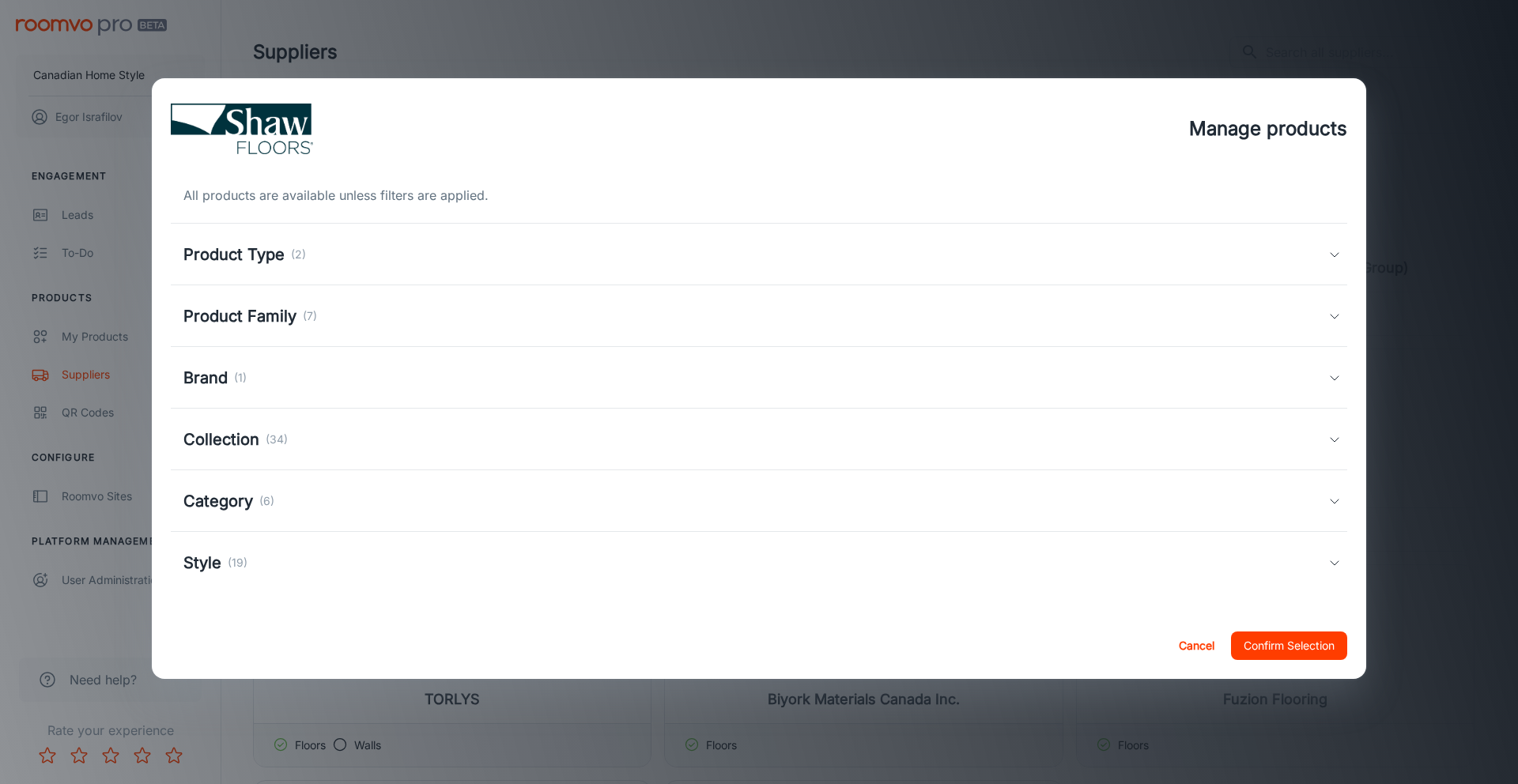
click at [113, 291] on div "Manage products All products are available unless filters are applied. Product …" at bounding box center [759, 392] width 1518 height 784
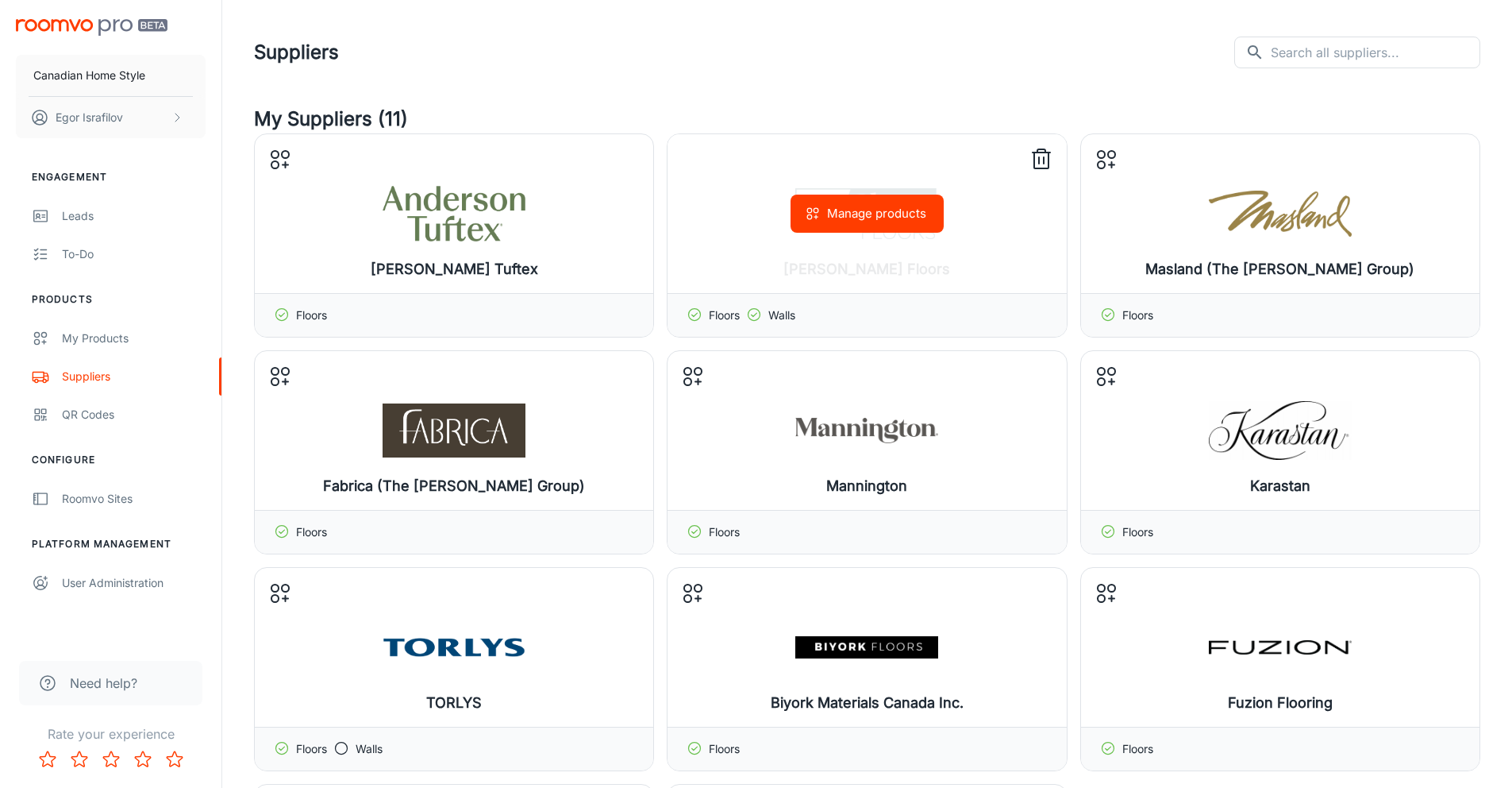
click at [869, 228] on button "Manage products" at bounding box center [867, 213] width 153 height 38
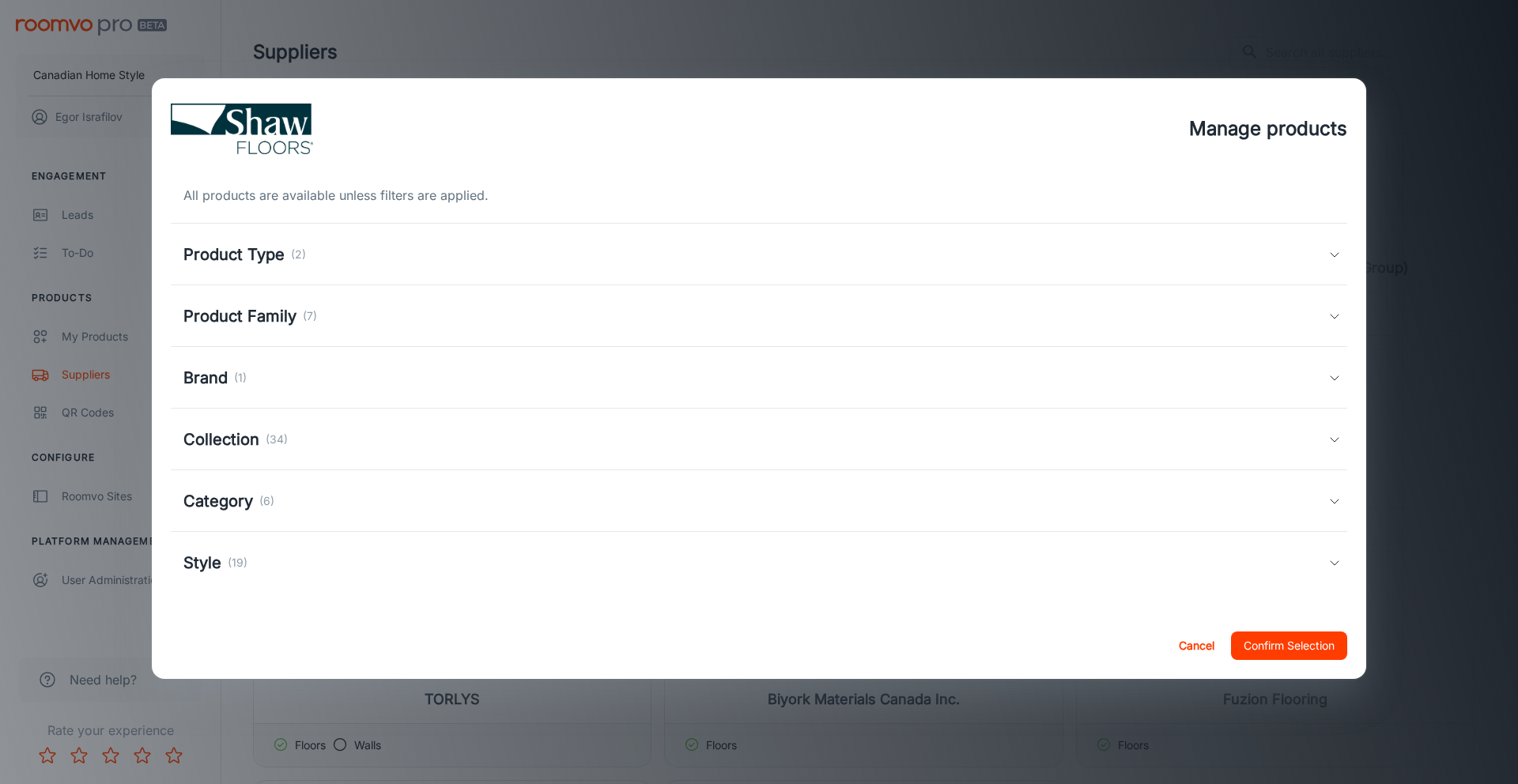
click at [298, 255] on p "(2)" at bounding box center [298, 255] width 15 height 18
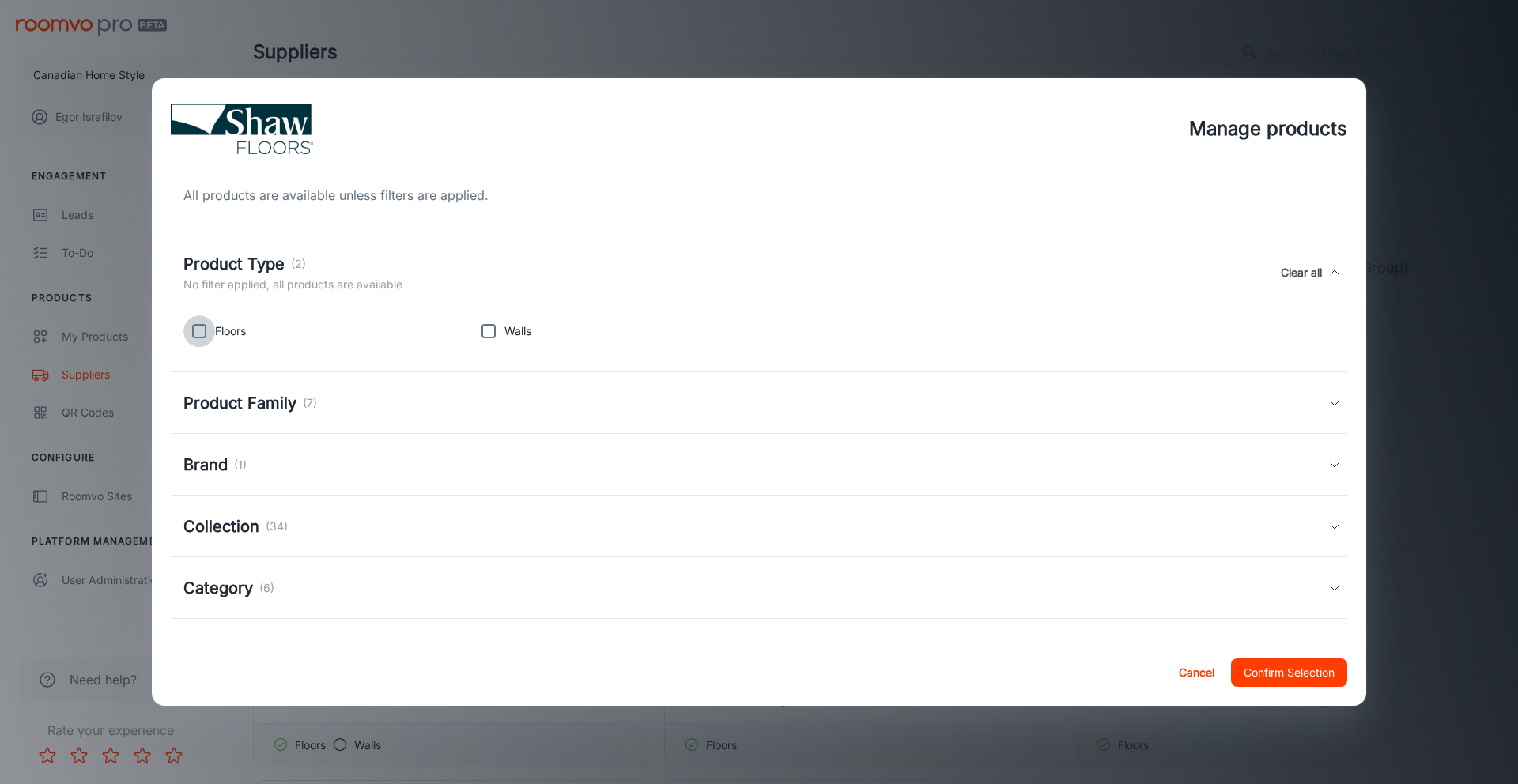
drag, startPoint x: 201, startPoint y: 335, endPoint x: 385, endPoint y: 336, distance: 184.0
click at [201, 335] on input "checkbox" at bounding box center [199, 331] width 32 height 32
checkbox input "true"
click at [1286, 668] on button "Confirm Selection" at bounding box center [1289, 672] width 116 height 28
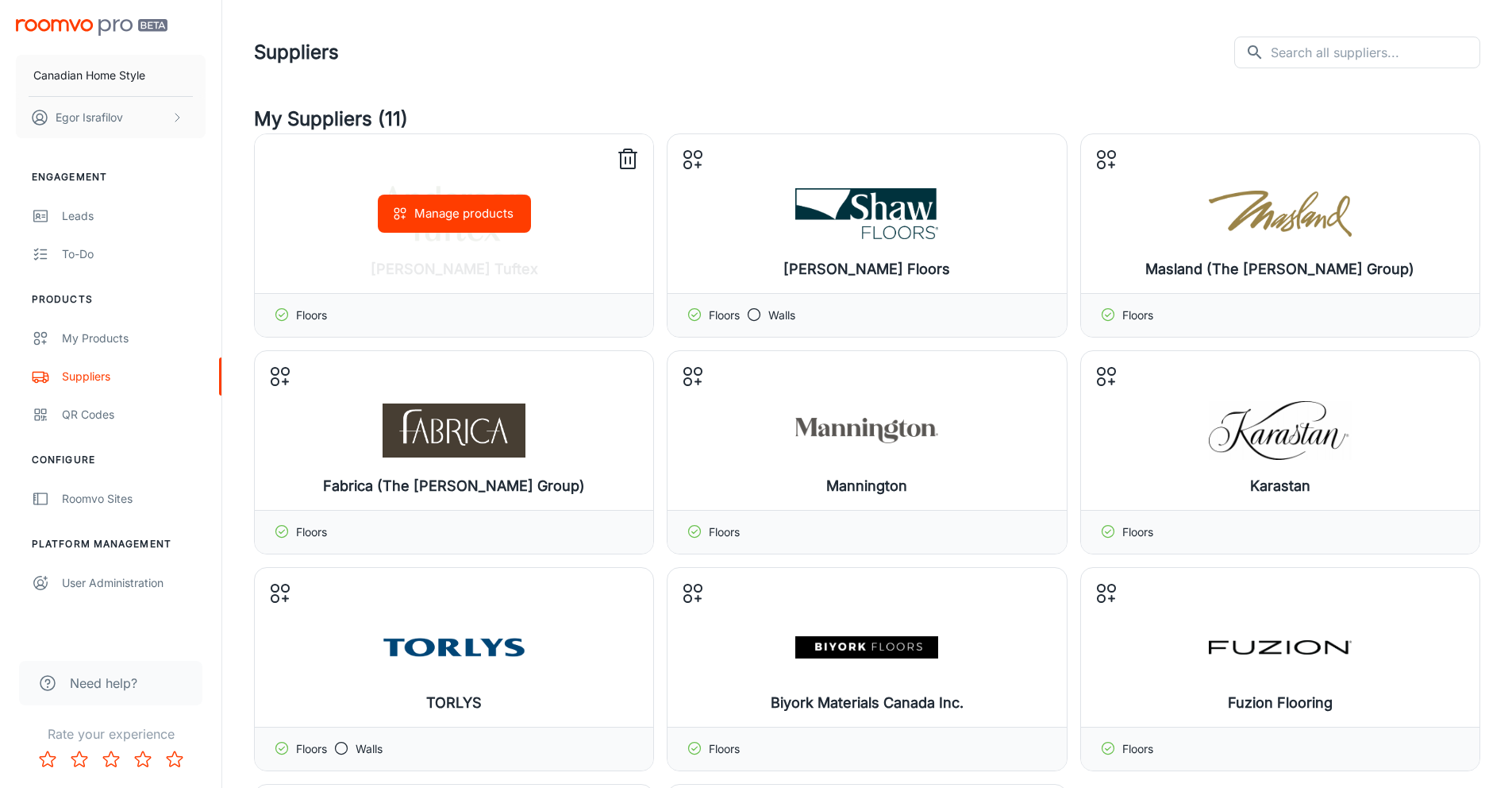
click at [422, 258] on div "Manage products" at bounding box center [454, 213] width 399 height 159
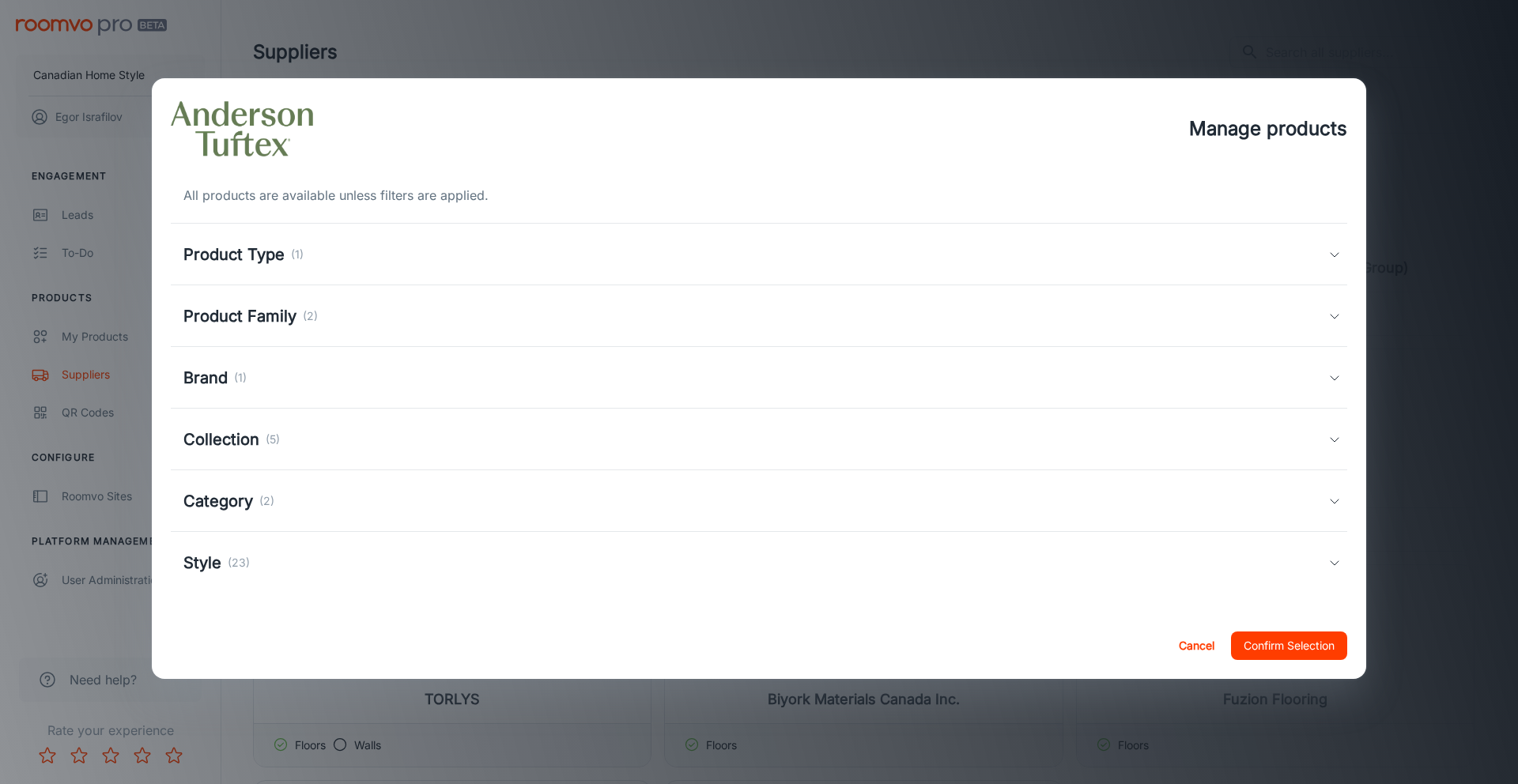
click at [106, 366] on div "Manage products All products are available unless filters are applied. Product …" at bounding box center [759, 392] width 1518 height 784
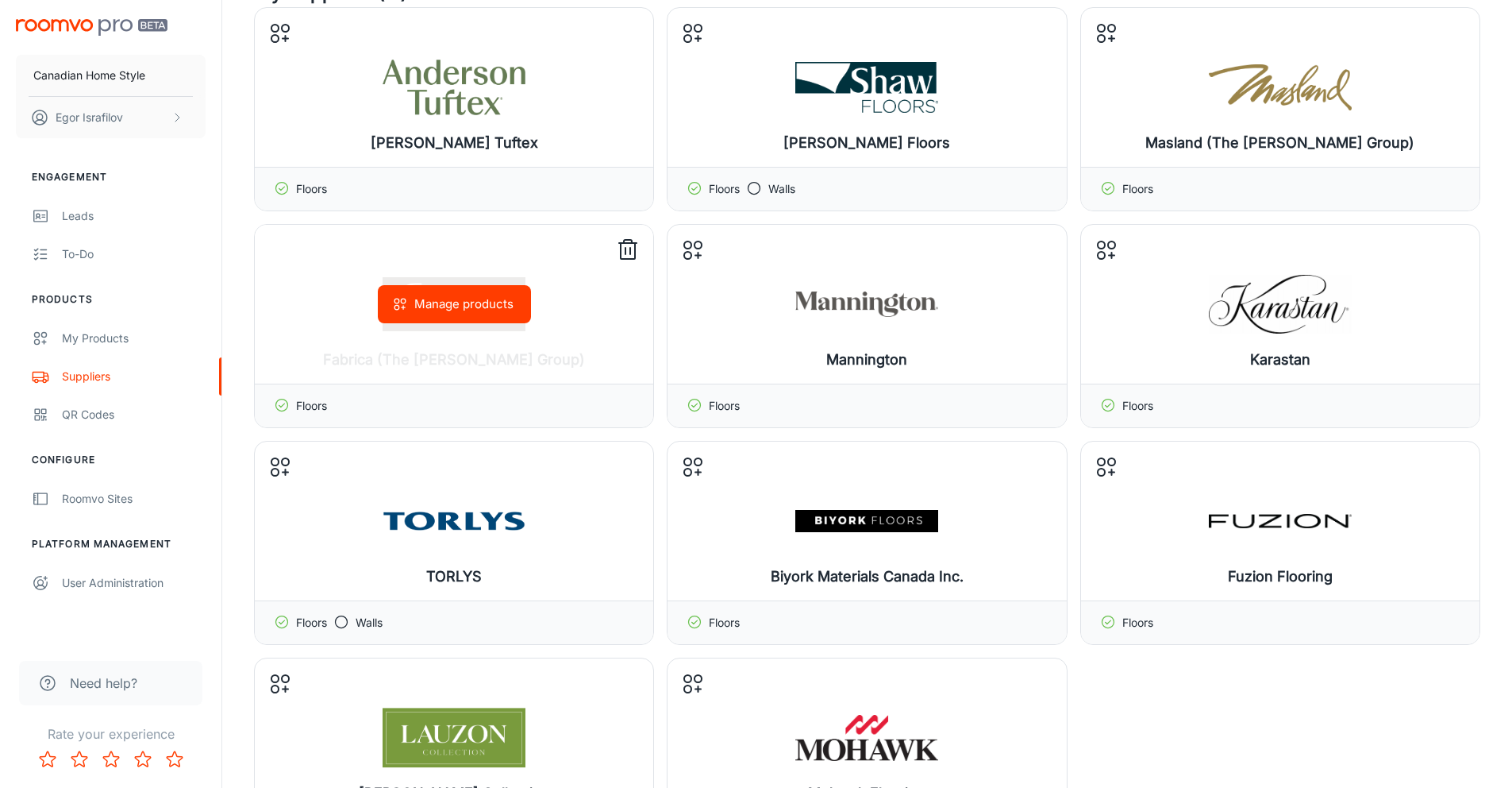
scroll to position [493, 0]
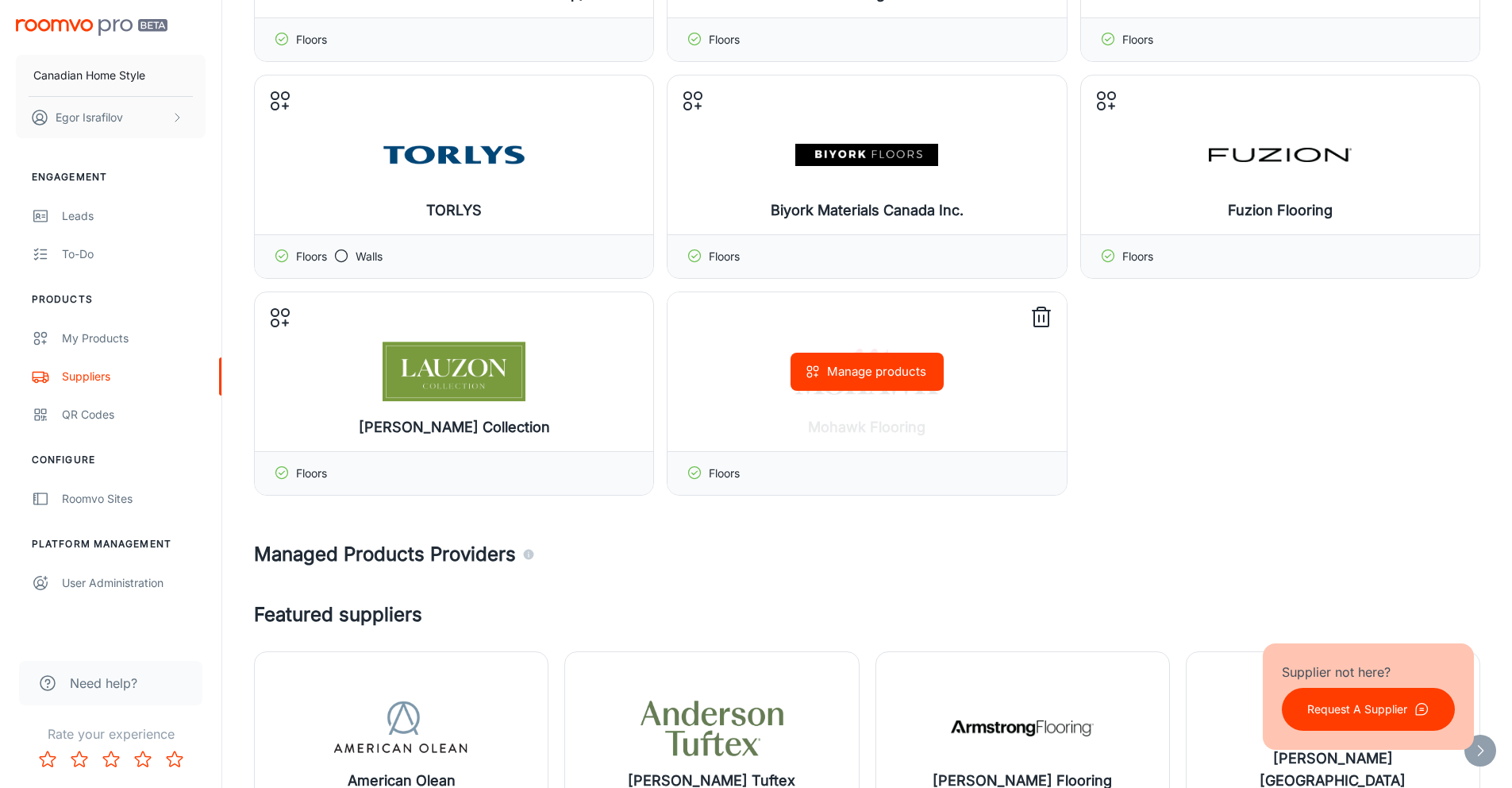
click at [880, 375] on button "Manage products" at bounding box center [867, 371] width 153 height 38
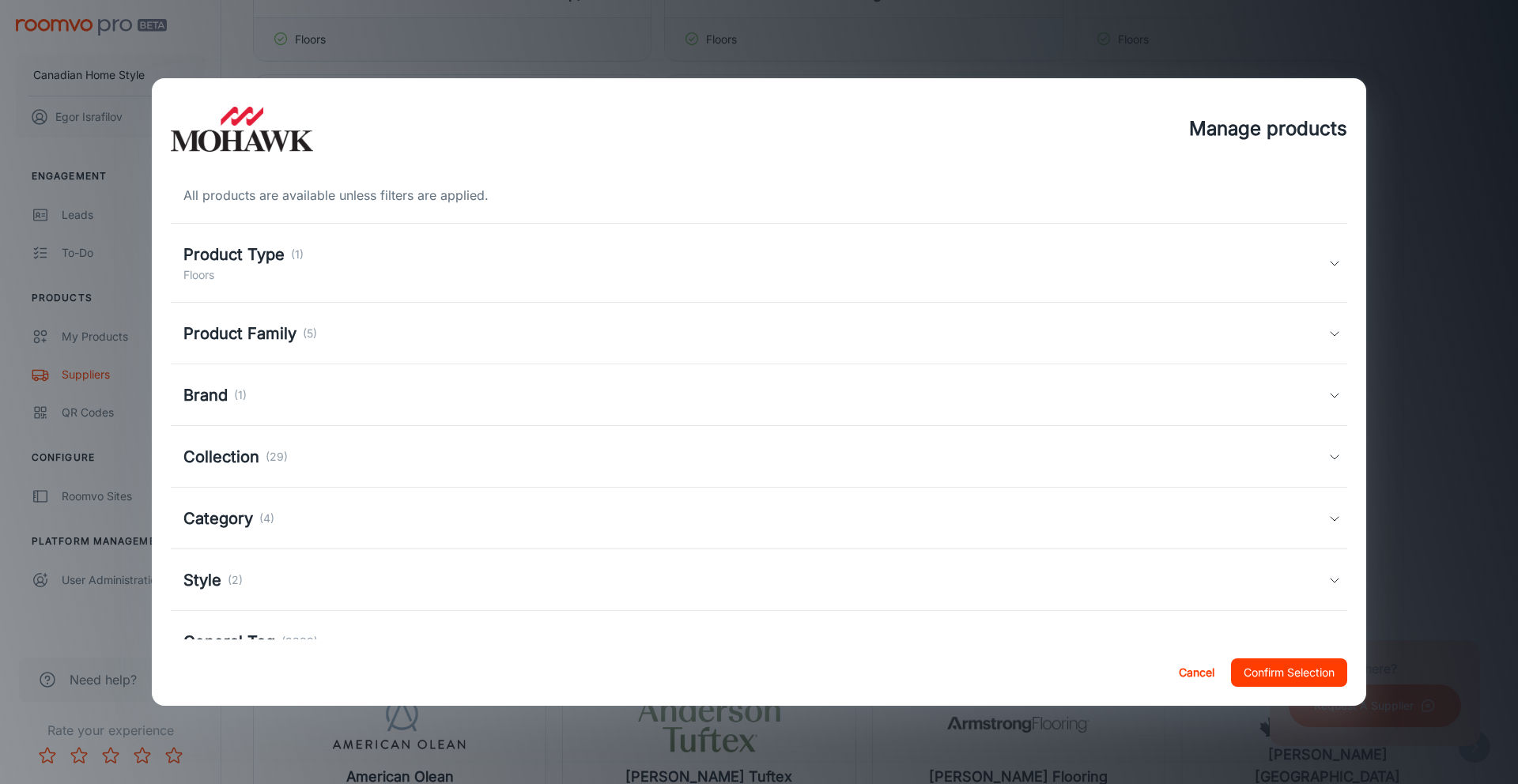
click at [271, 337] on h5 "Product Family" at bounding box center [239, 333] width 113 height 24
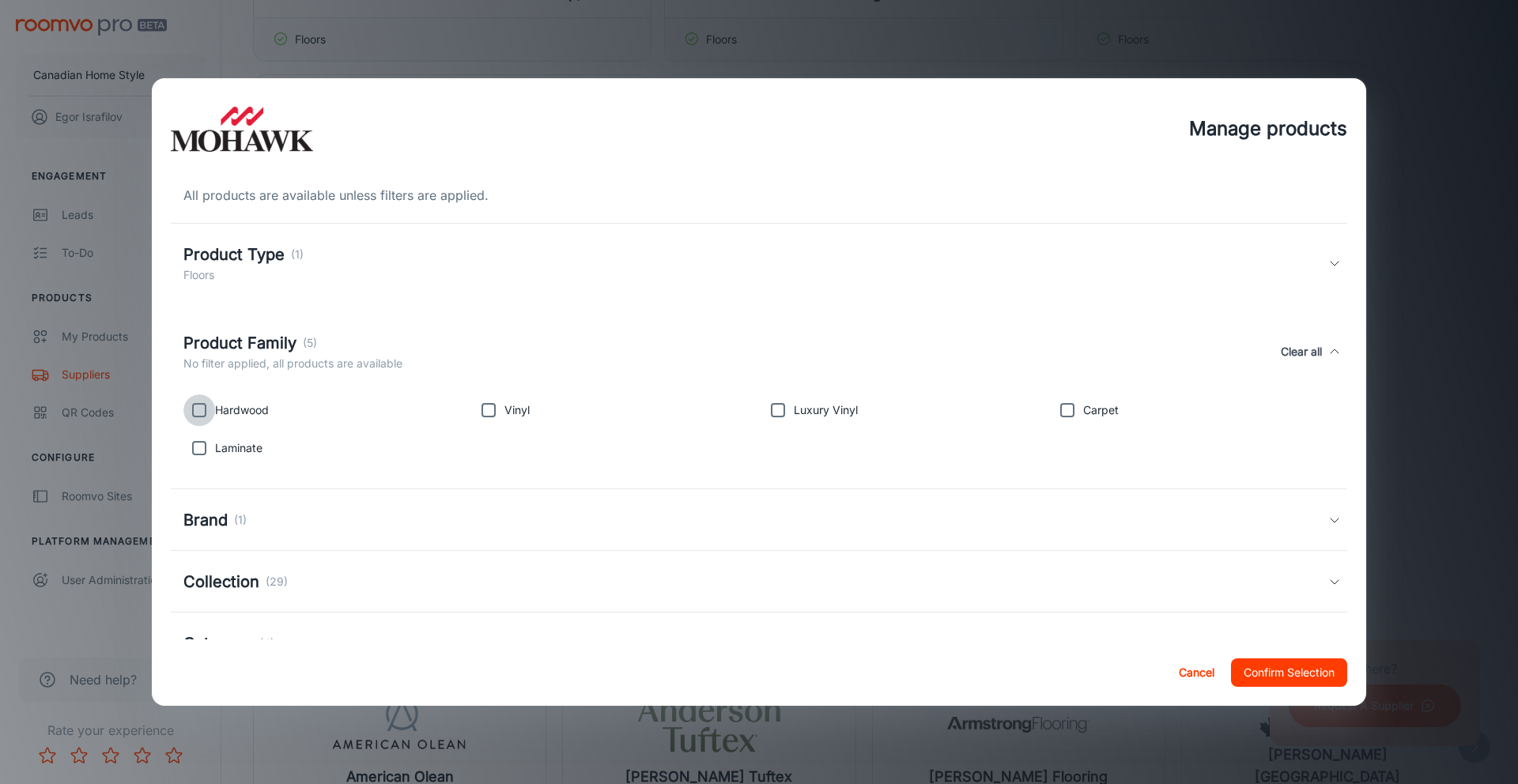
click at [197, 413] on input "checkbox" at bounding box center [199, 410] width 32 height 32
checkbox input "true"
click at [1302, 668] on button "Confirm Selection" at bounding box center [1289, 672] width 116 height 28
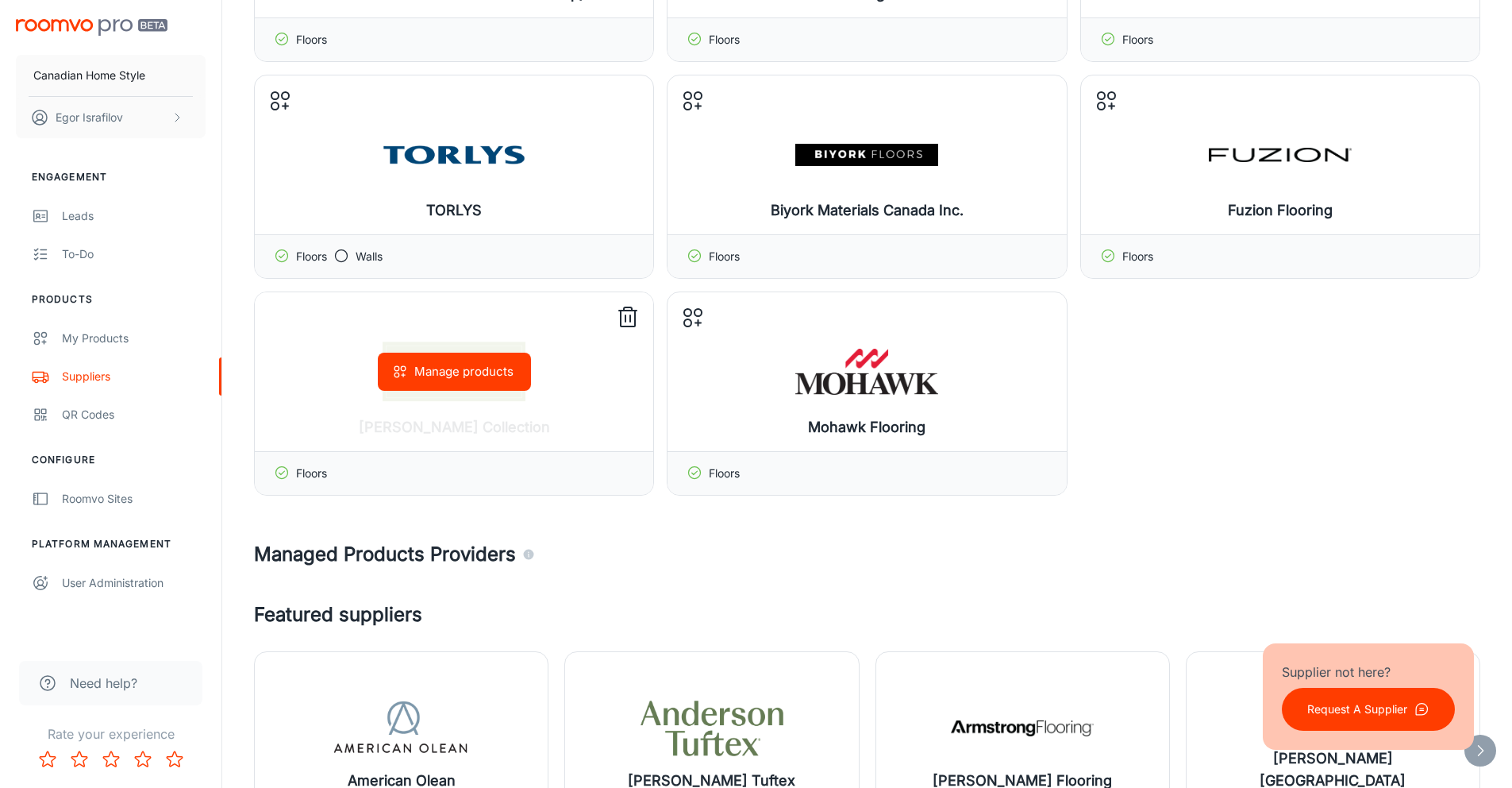
click at [466, 377] on button "Manage products" at bounding box center [455, 371] width 153 height 38
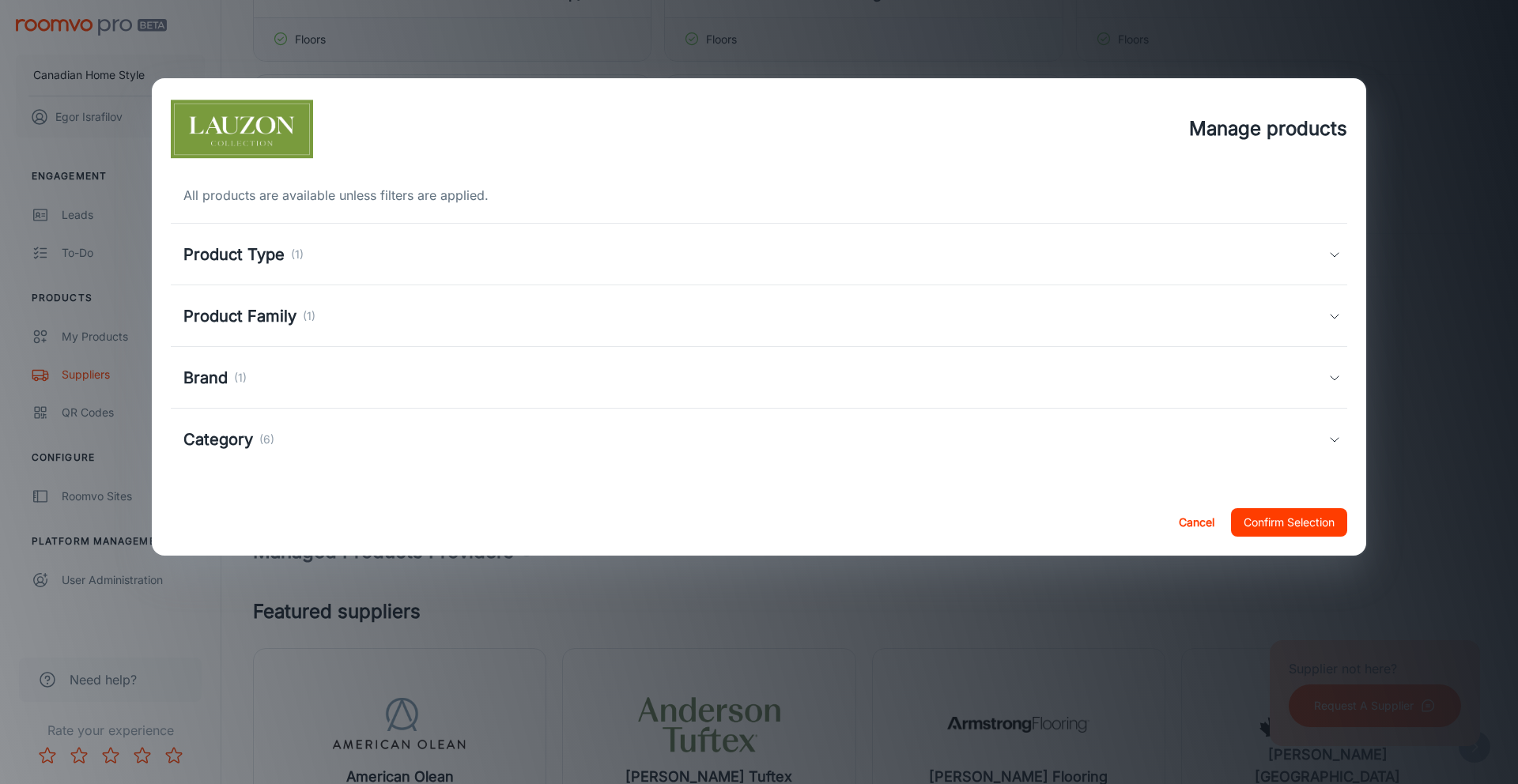
click at [400, 270] on div "Product Type (1)" at bounding box center [759, 254] width 1176 height 61
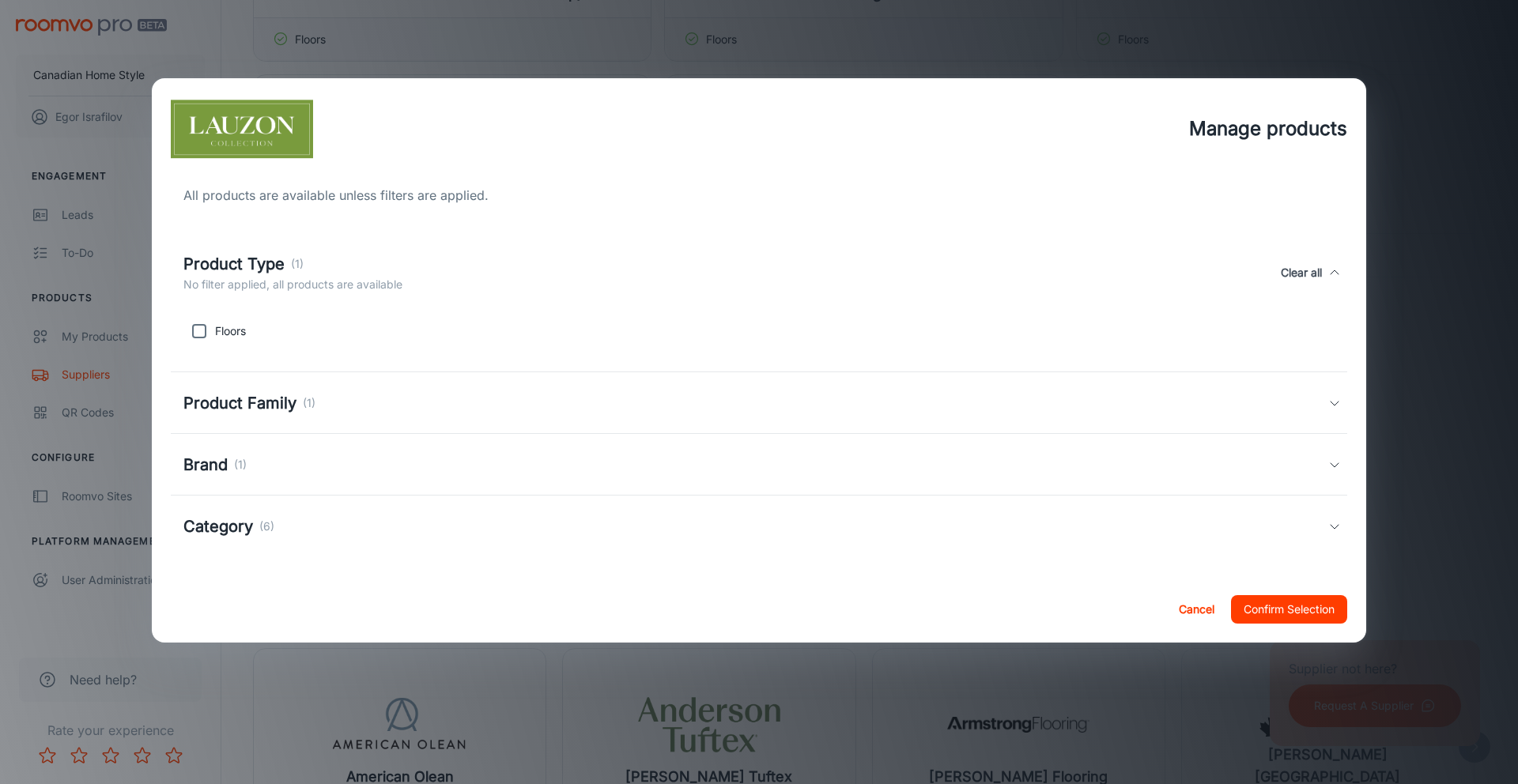
click at [394, 262] on div "Product Type (1)" at bounding box center [292, 264] width 219 height 24
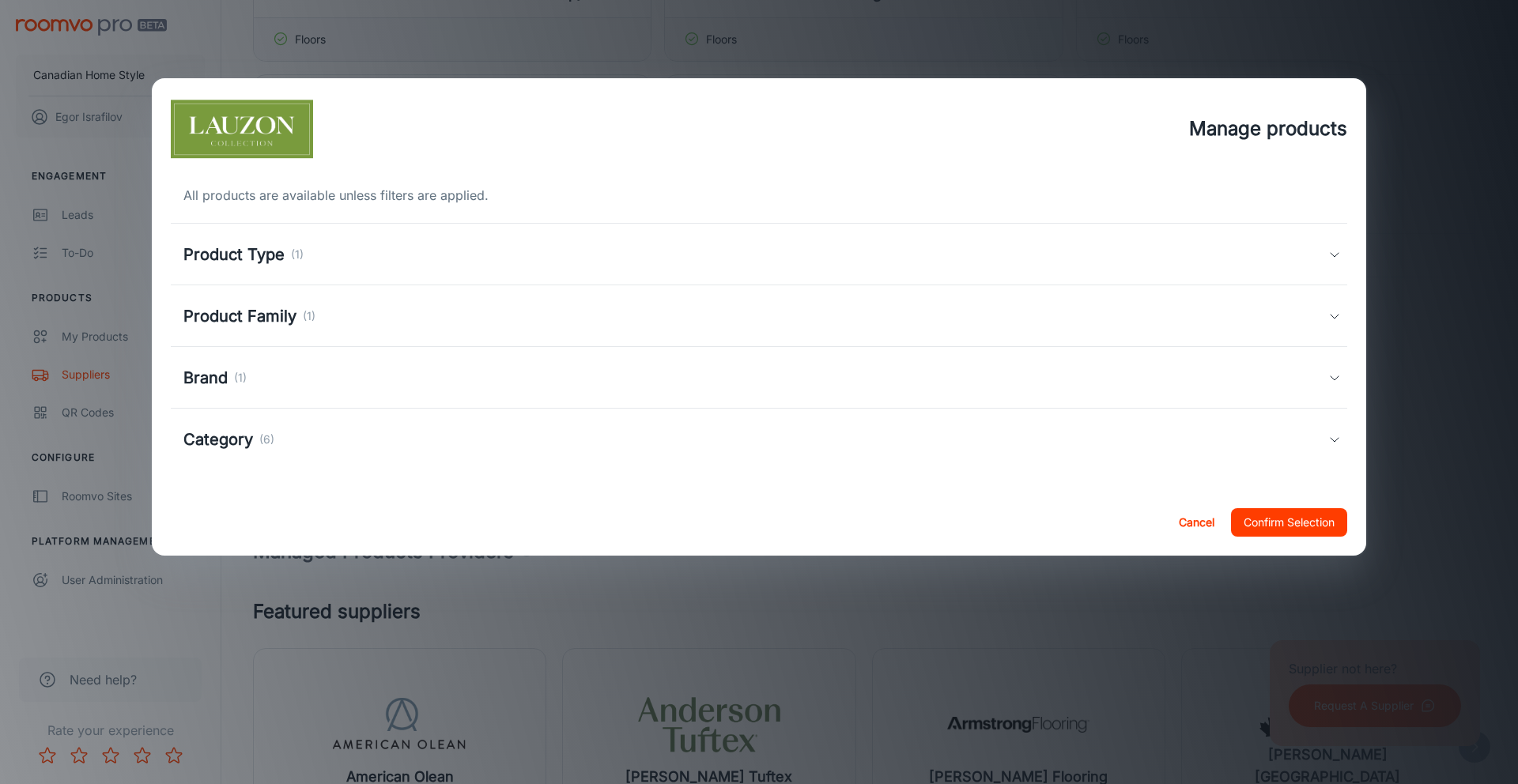
click at [370, 307] on div "Product Family (1)" at bounding box center [755, 316] width 1145 height 24
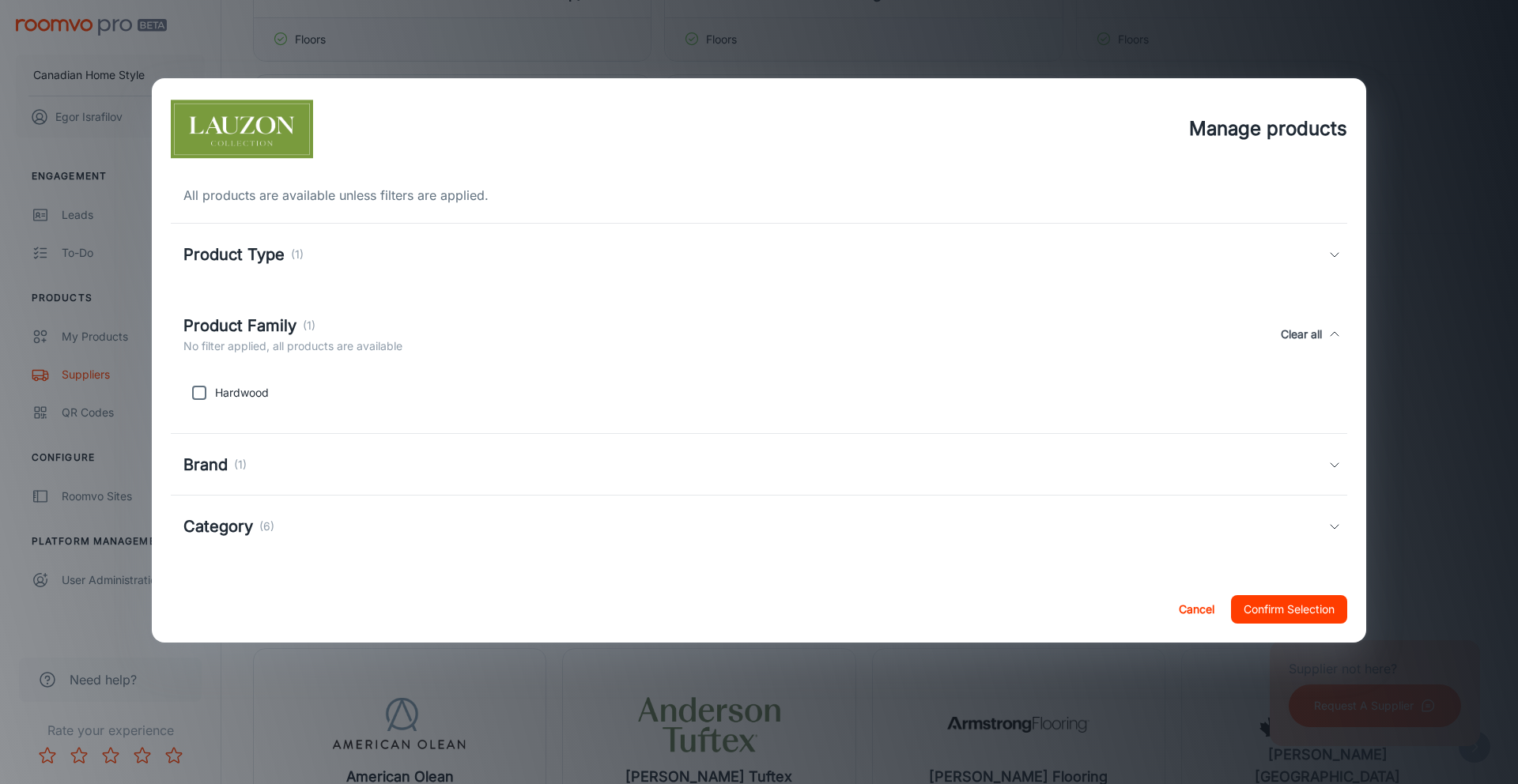
click at [1490, 520] on div "Manage products All products are available unless filters are applied. Product …" at bounding box center [759, 392] width 1518 height 784
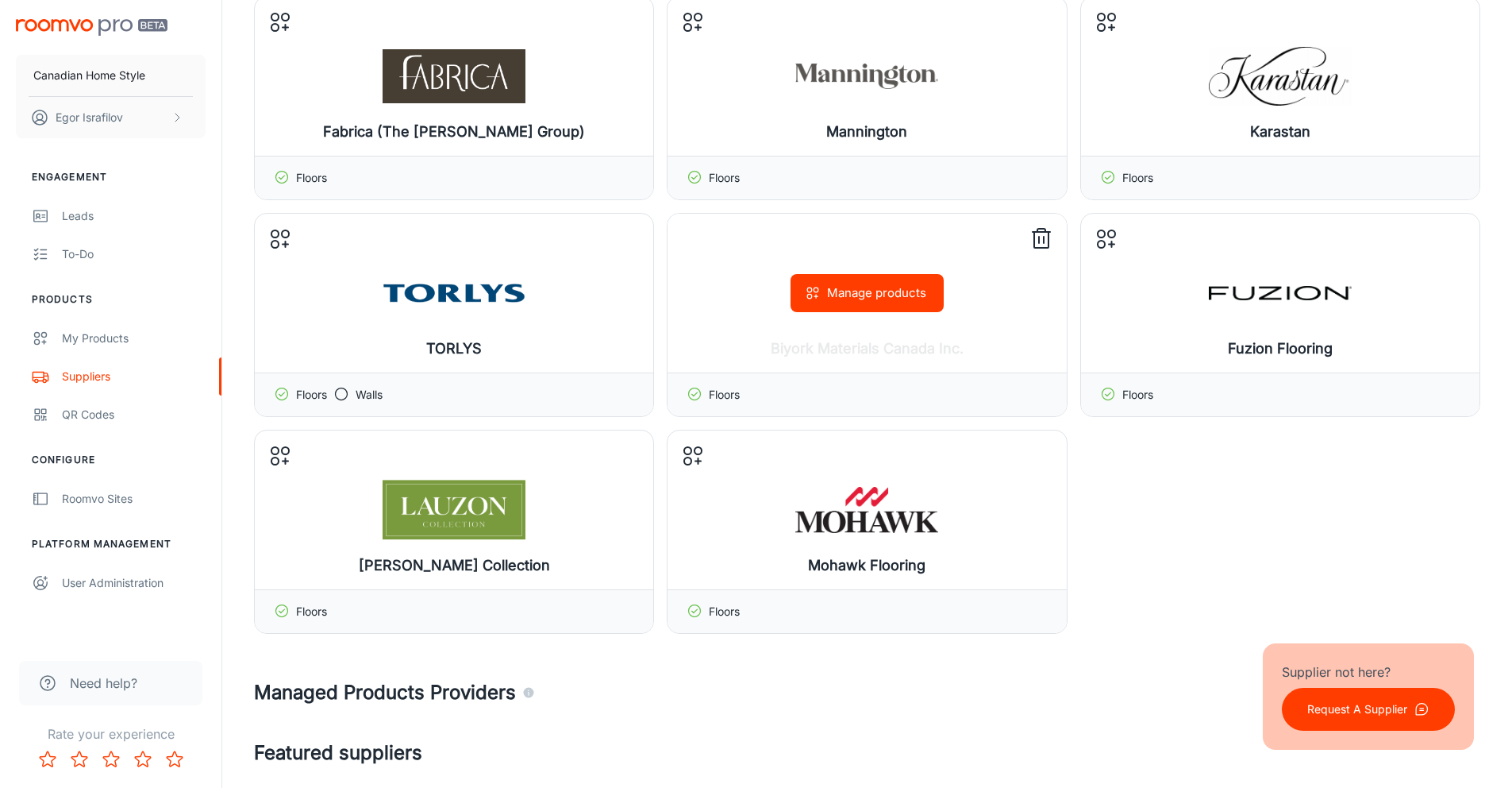
scroll to position [353, 0]
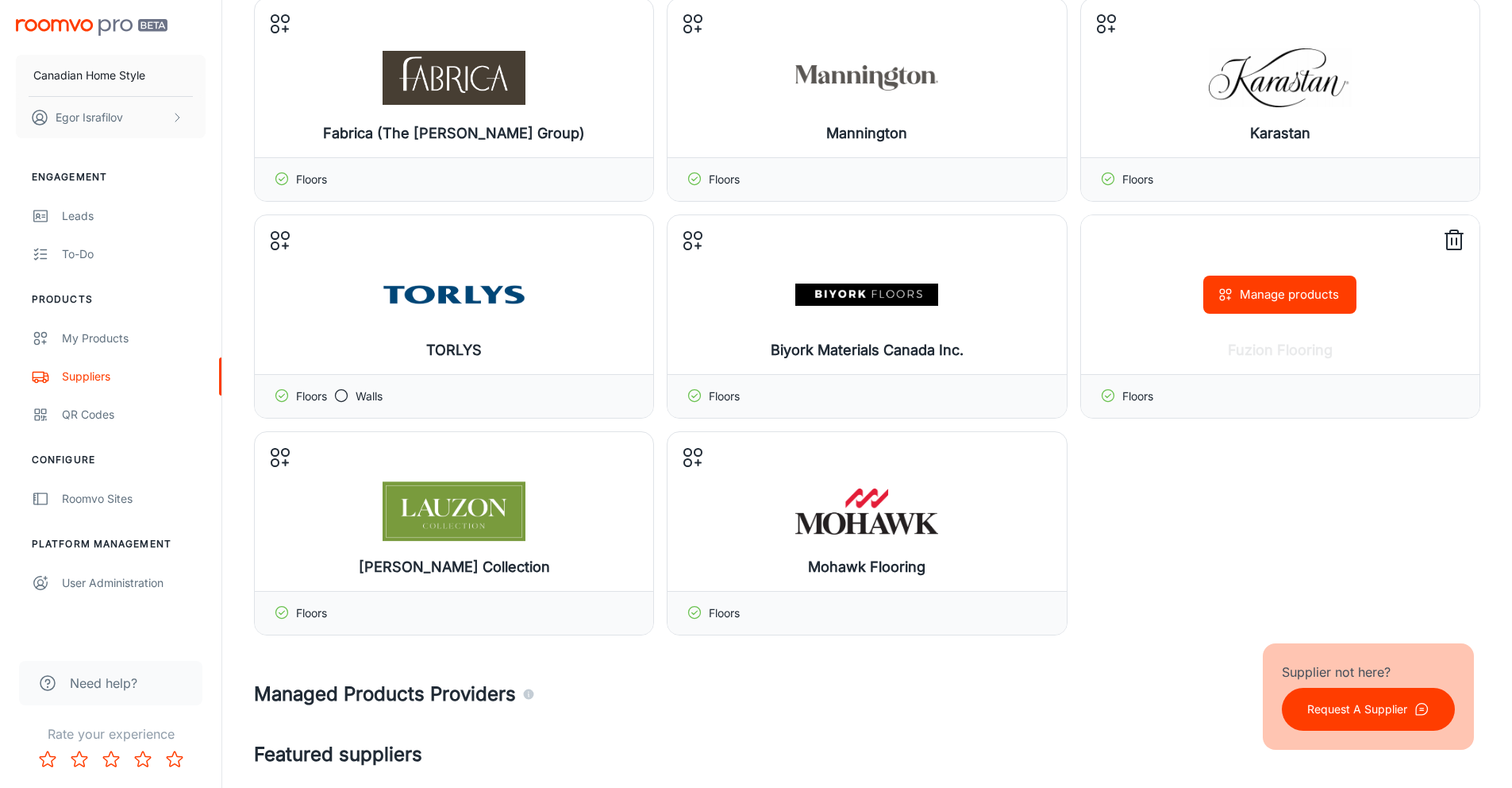
click at [1235, 321] on div "Manage products" at bounding box center [1280, 294] width 399 height 159
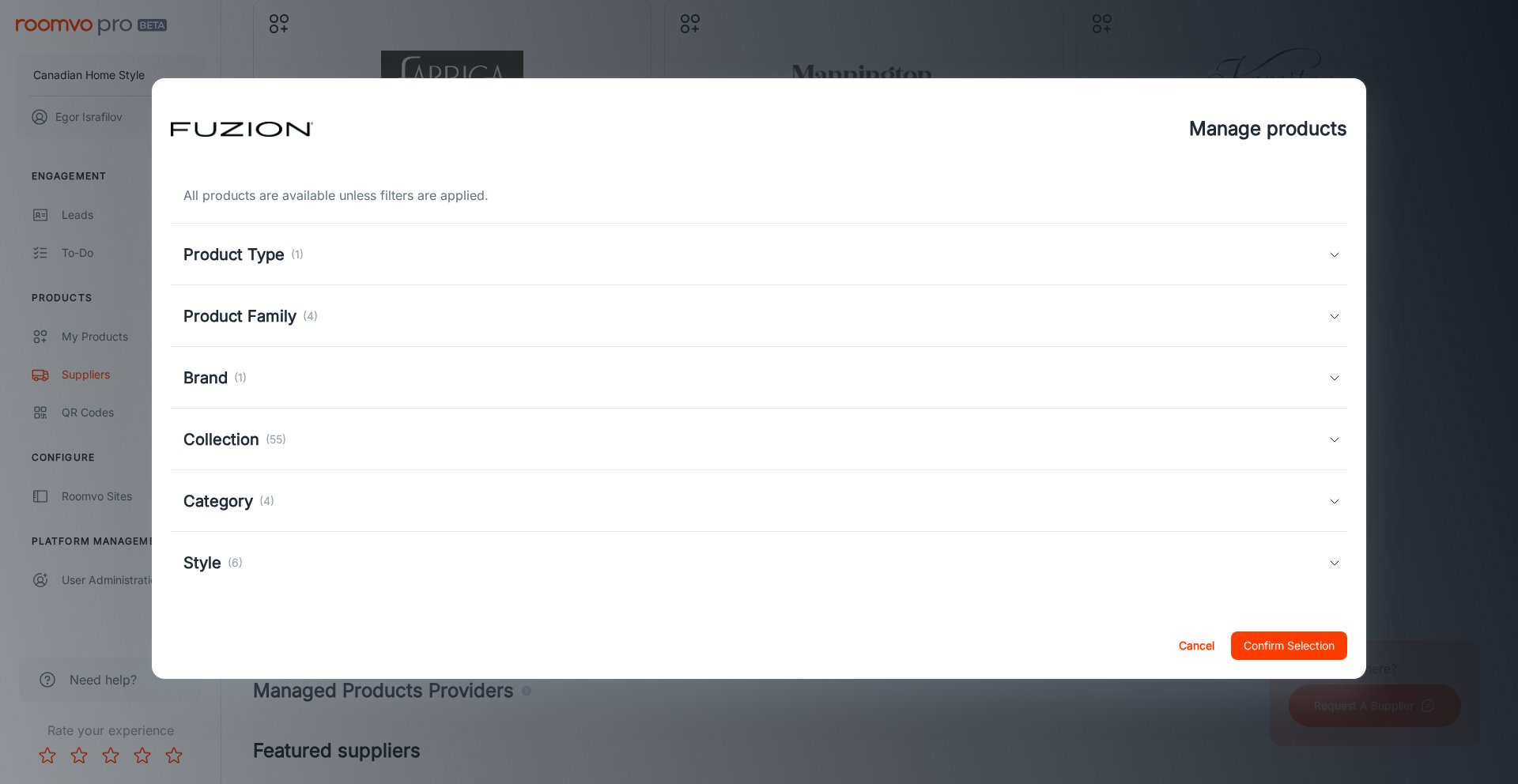
click at [314, 376] on div "Brand (1)" at bounding box center [755, 377] width 1145 height 24
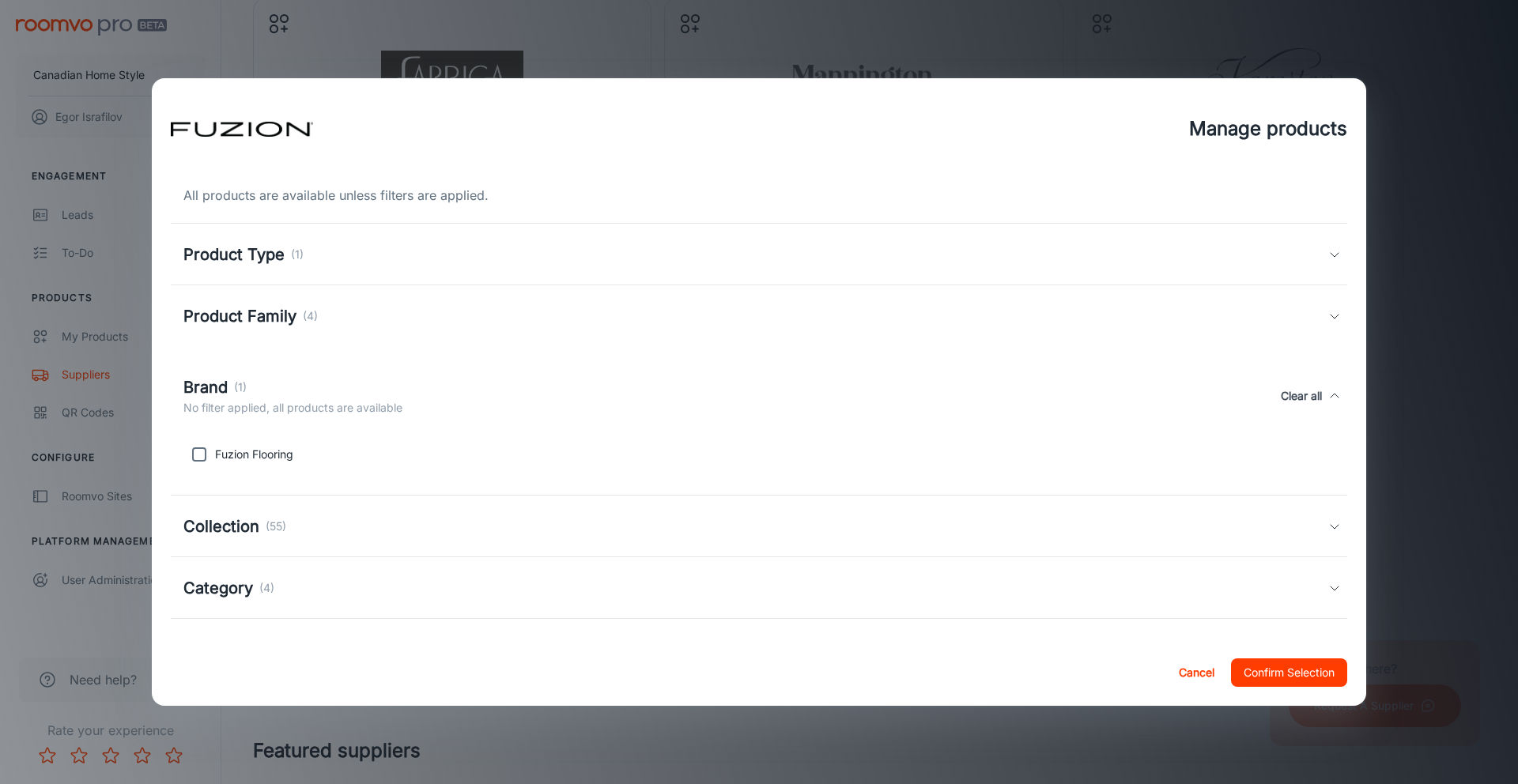
click at [310, 376] on div "Brand (1)" at bounding box center [292, 387] width 219 height 24
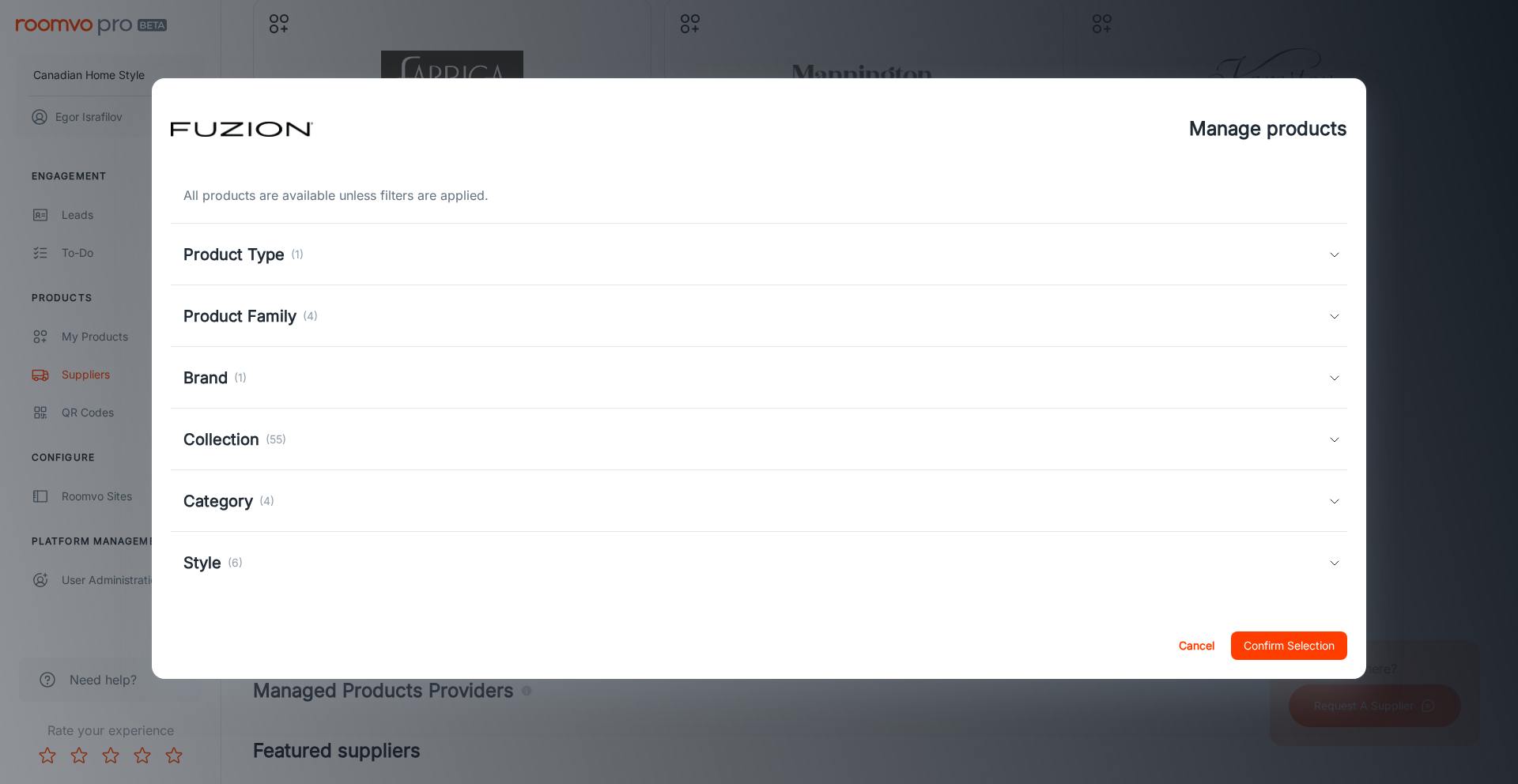
click at [310, 328] on div "Product Family (4)" at bounding box center [759, 315] width 1176 height 61
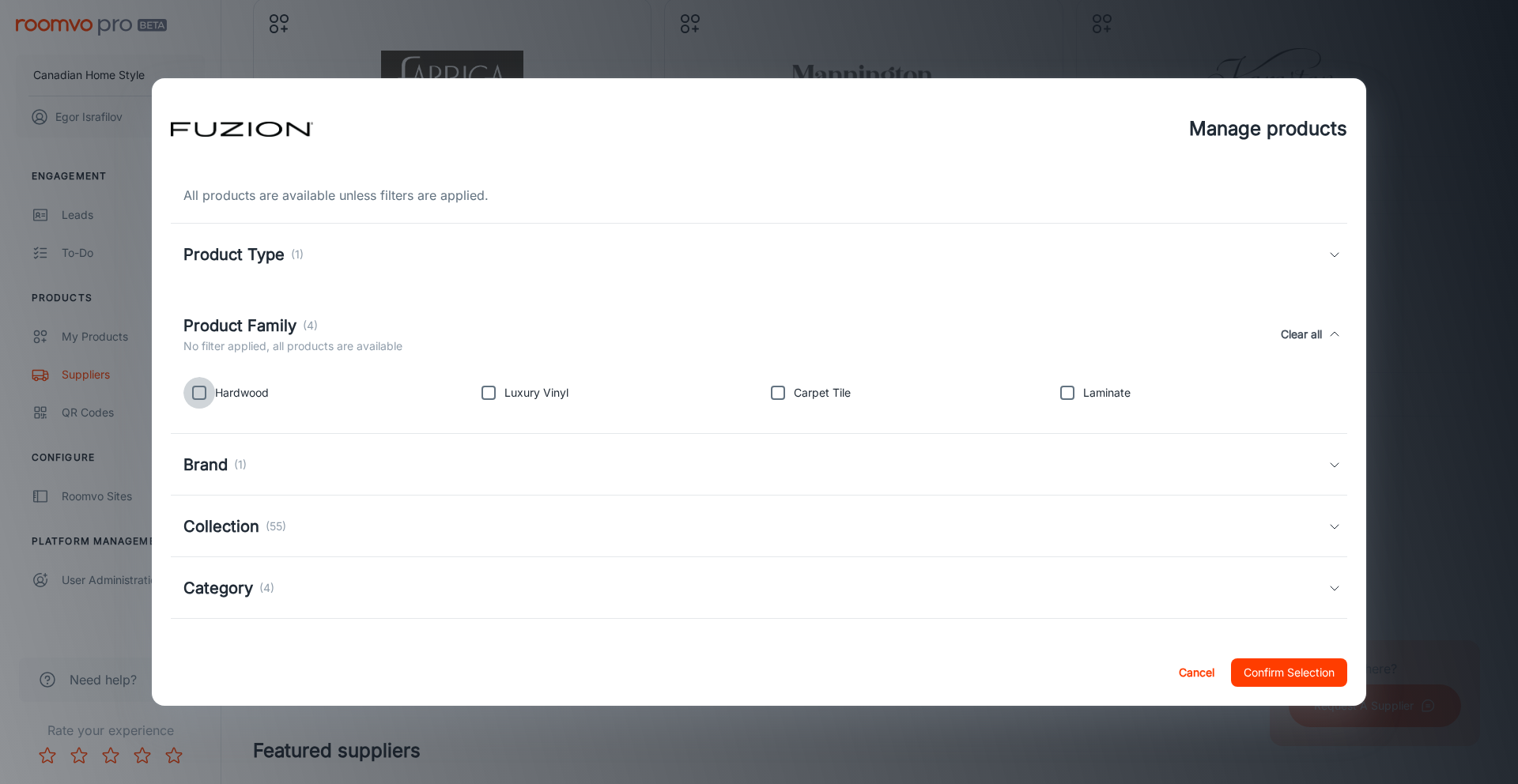
click at [206, 392] on input "checkbox" at bounding box center [199, 393] width 32 height 32
checkbox input "true"
click at [1299, 672] on button "Confirm Selection" at bounding box center [1289, 672] width 116 height 28
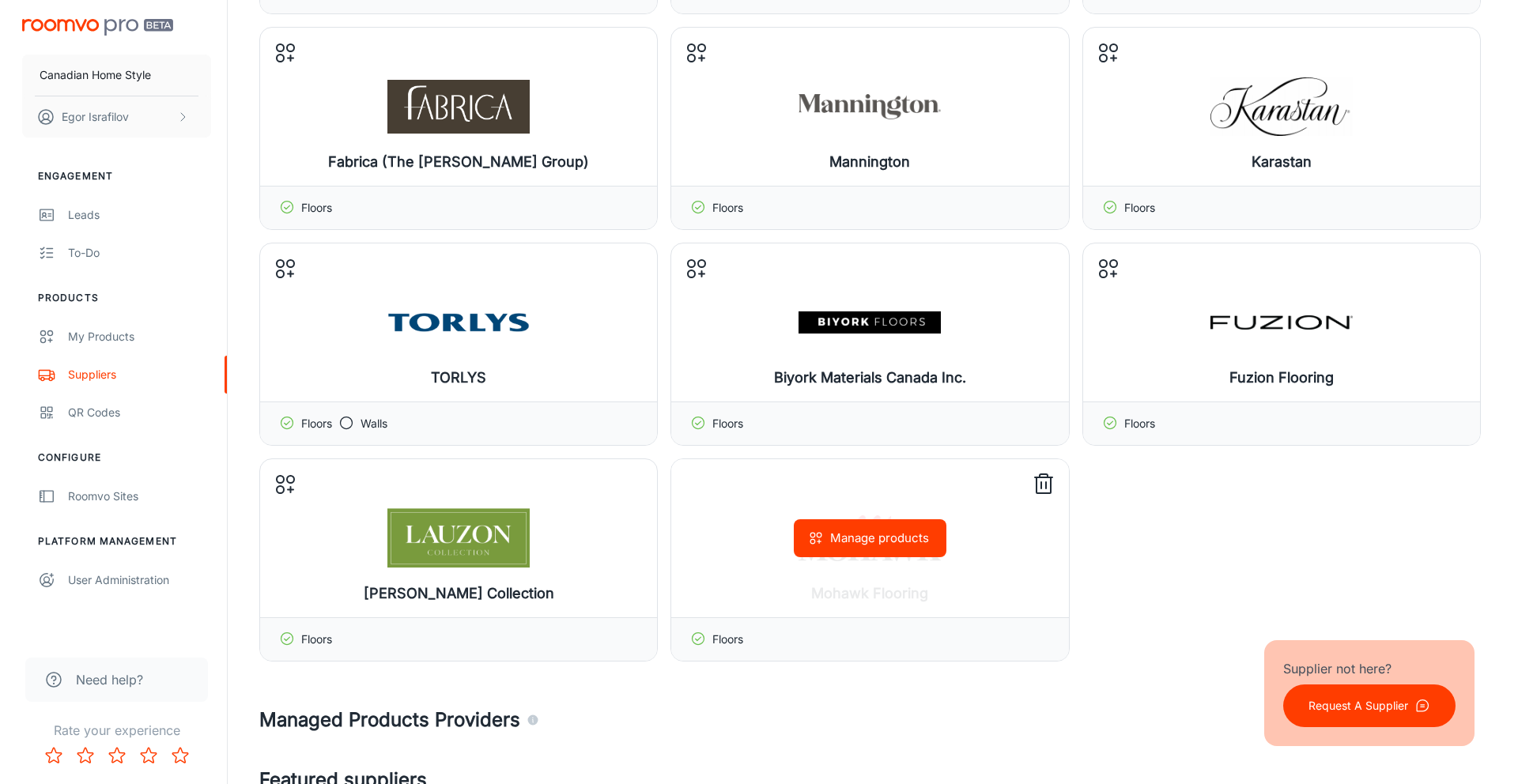
scroll to position [233, 0]
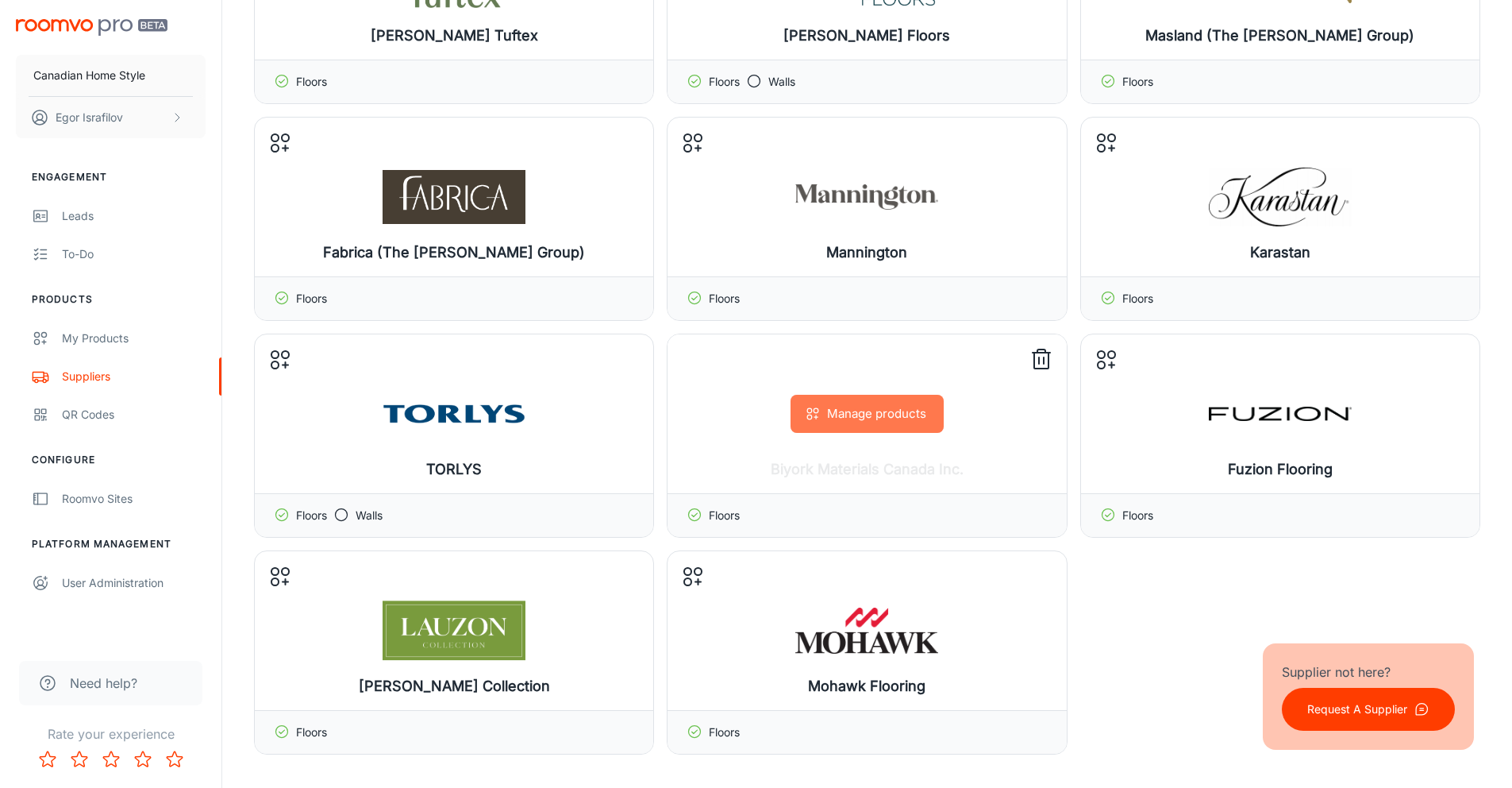
click at [885, 406] on button "Manage products" at bounding box center [867, 413] width 153 height 38
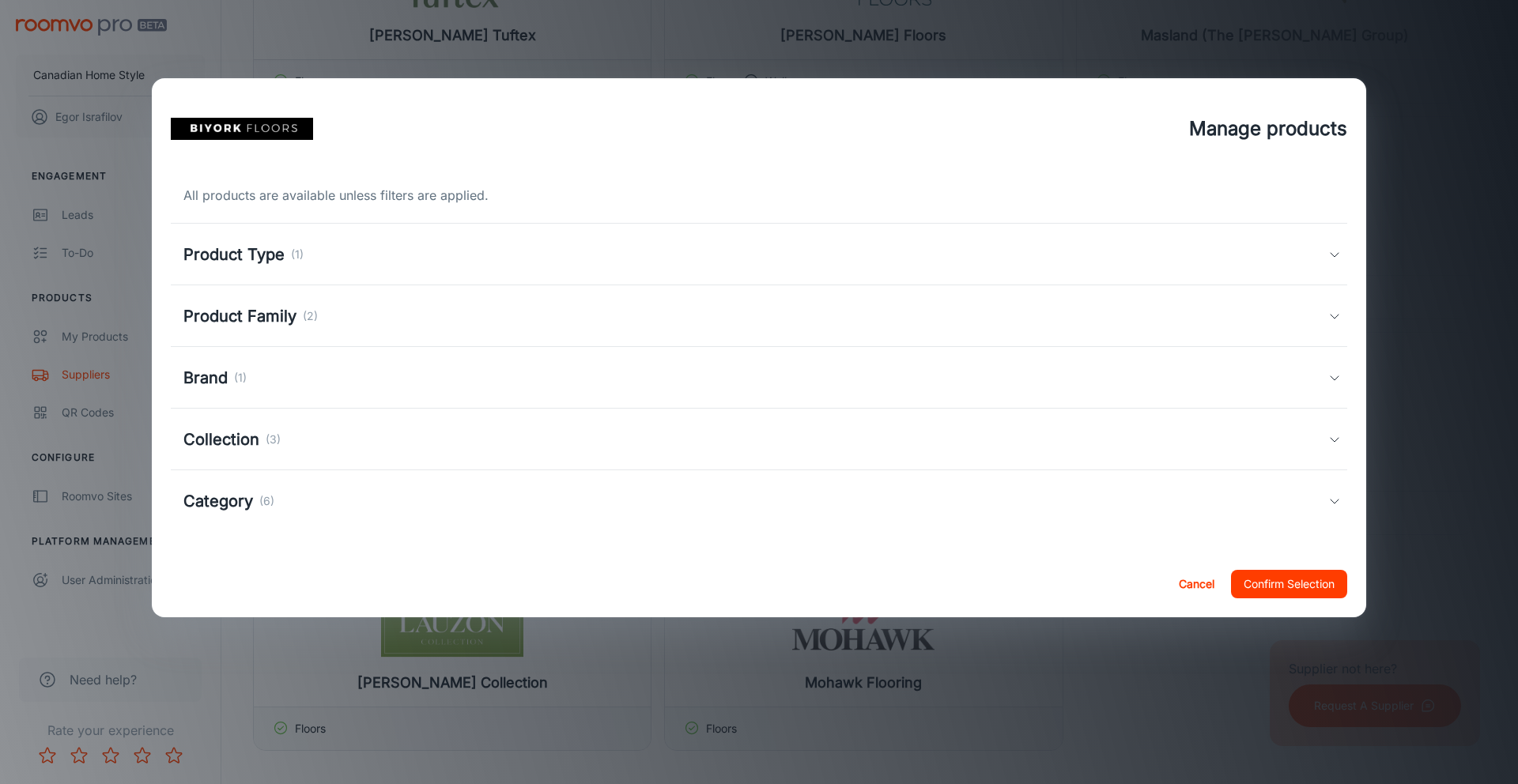
click at [465, 320] on div "Product Family (2)" at bounding box center [755, 316] width 1145 height 24
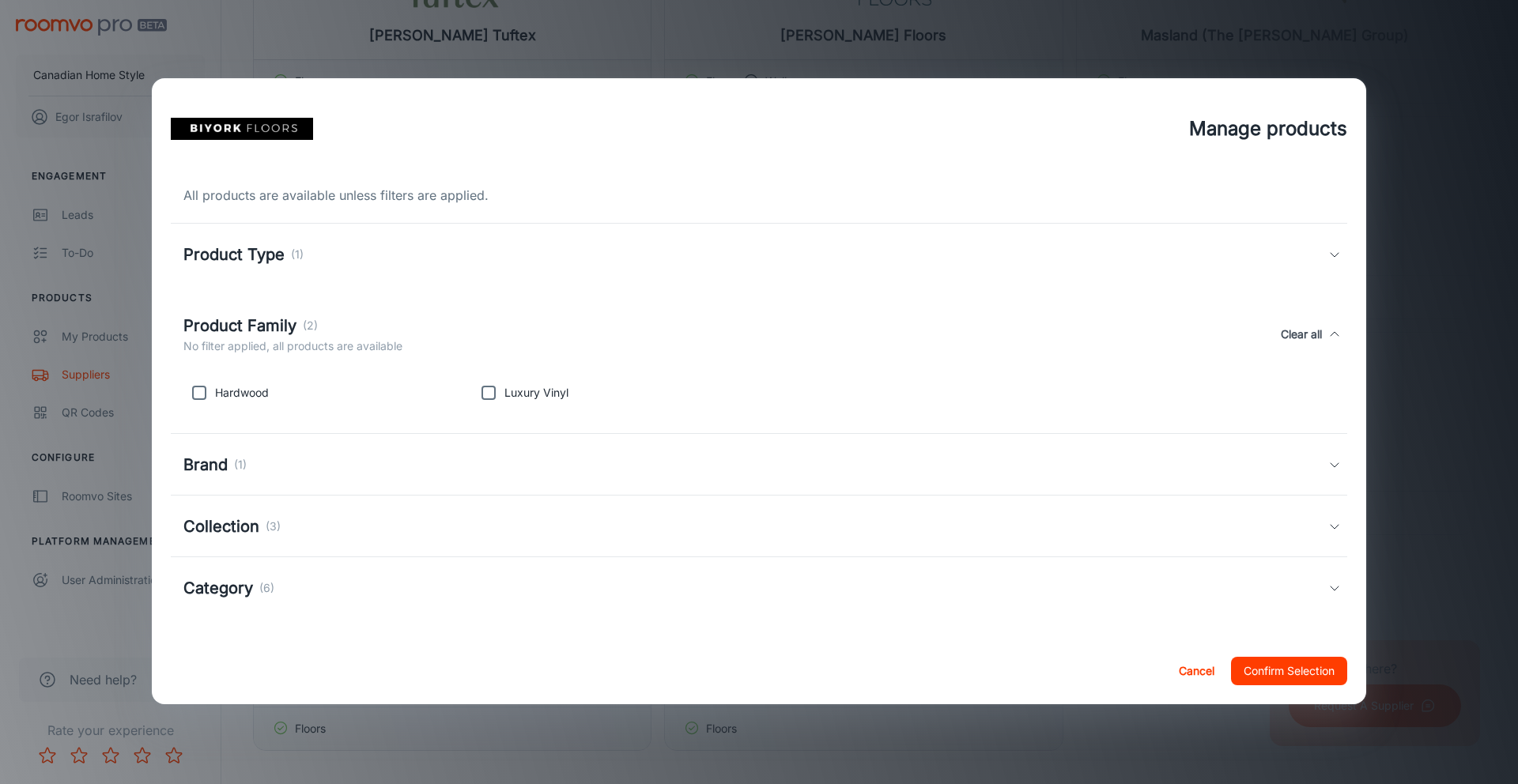
click at [217, 398] on p "Hardwood" at bounding box center [242, 393] width 54 height 18
click at [204, 395] on input "checkbox" at bounding box center [199, 393] width 32 height 32
click at [211, 392] on input "checkbox" at bounding box center [199, 393] width 32 height 32
checkbox input "false"
click at [366, 530] on div "Collection (3)" at bounding box center [755, 526] width 1145 height 24
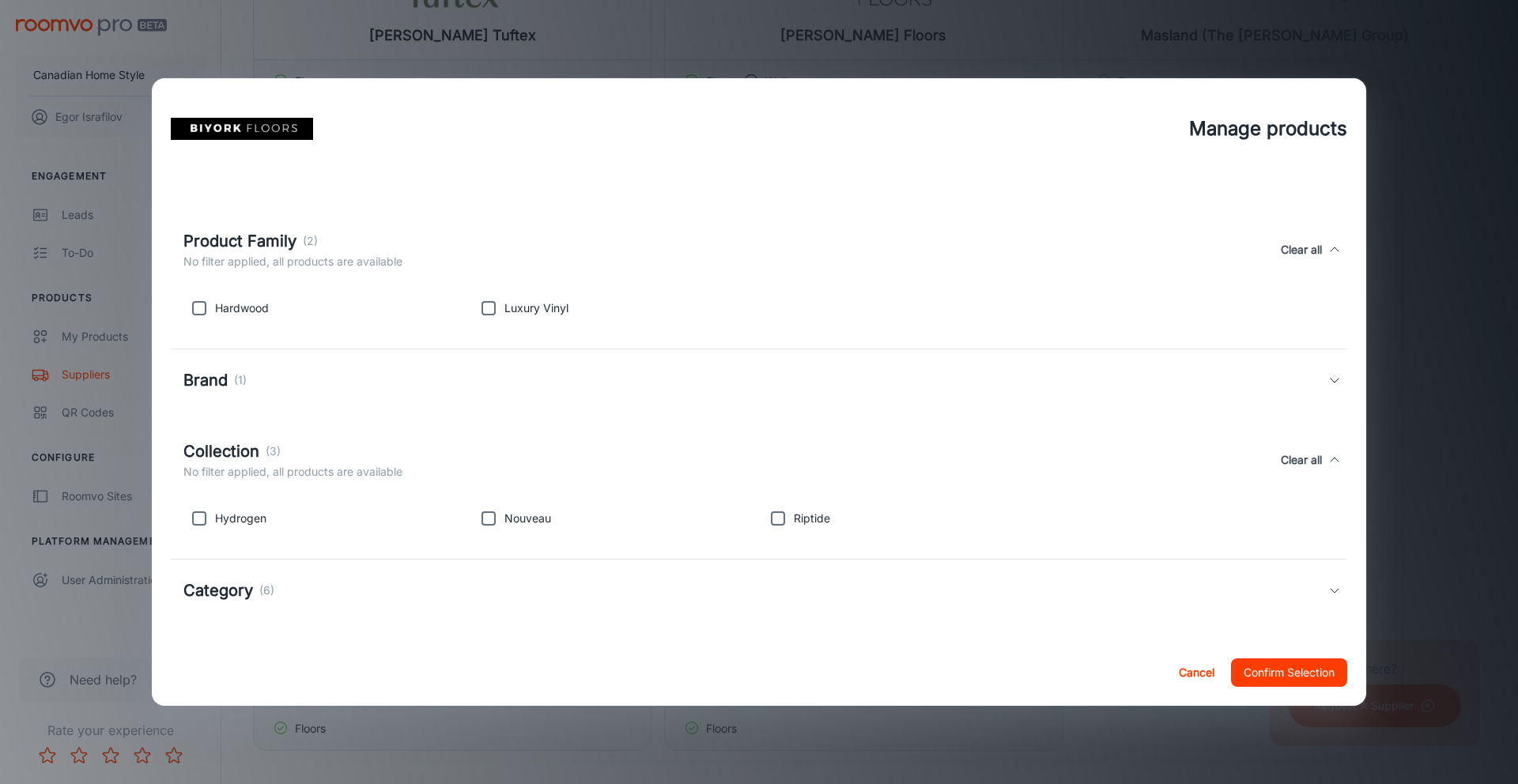
scroll to position [85, 0]
click at [386, 602] on div "Category (6)" at bounding box center [759, 589] width 1176 height 61
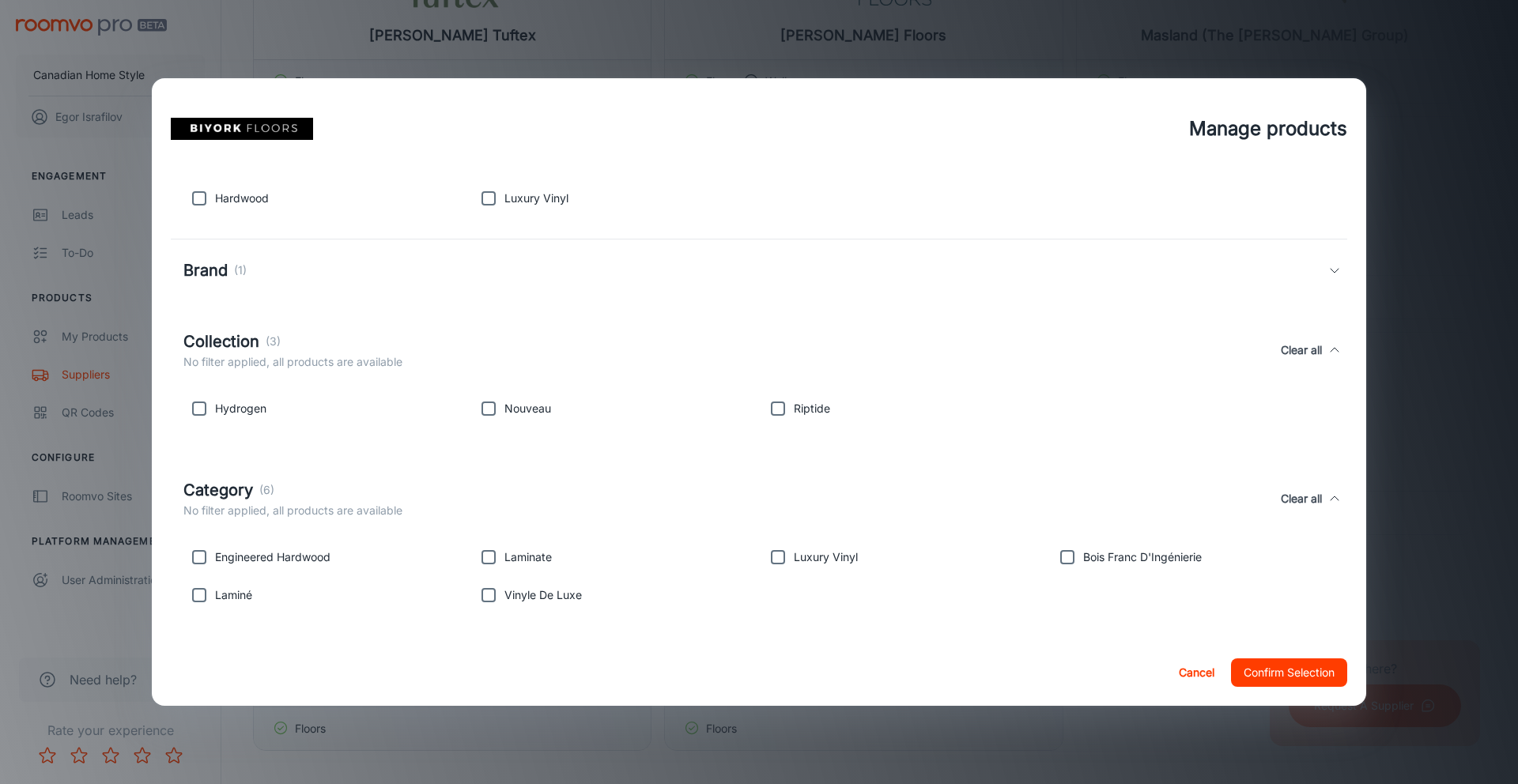
scroll to position [187, 0]
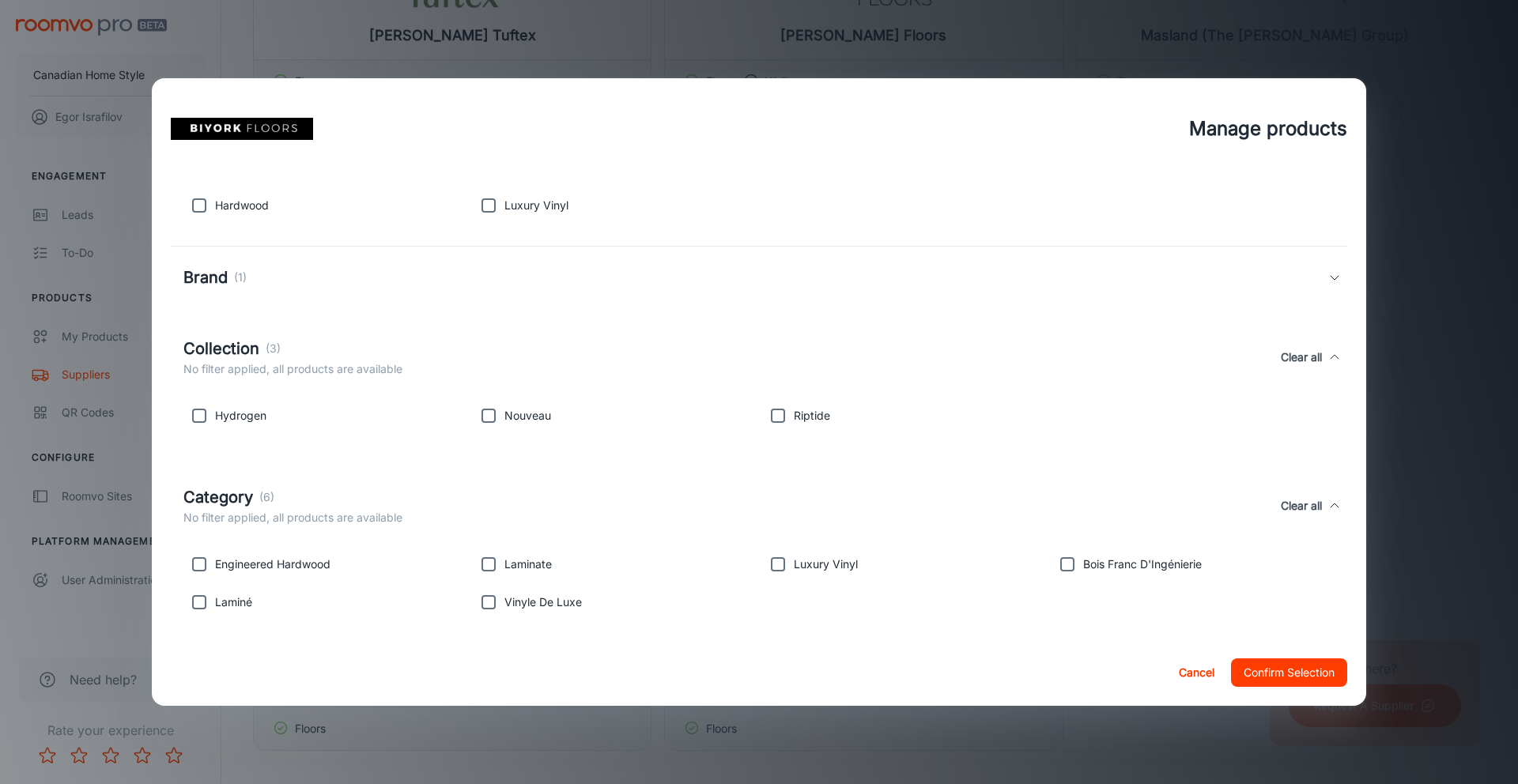
click at [485, 206] on input "checkbox" at bounding box center [489, 206] width 32 height 32
checkbox input "true"
click at [197, 210] on input "checkbox" at bounding box center [199, 206] width 32 height 32
checkbox input "true"
click at [195, 570] on input "checkbox" at bounding box center [199, 565] width 32 height 32
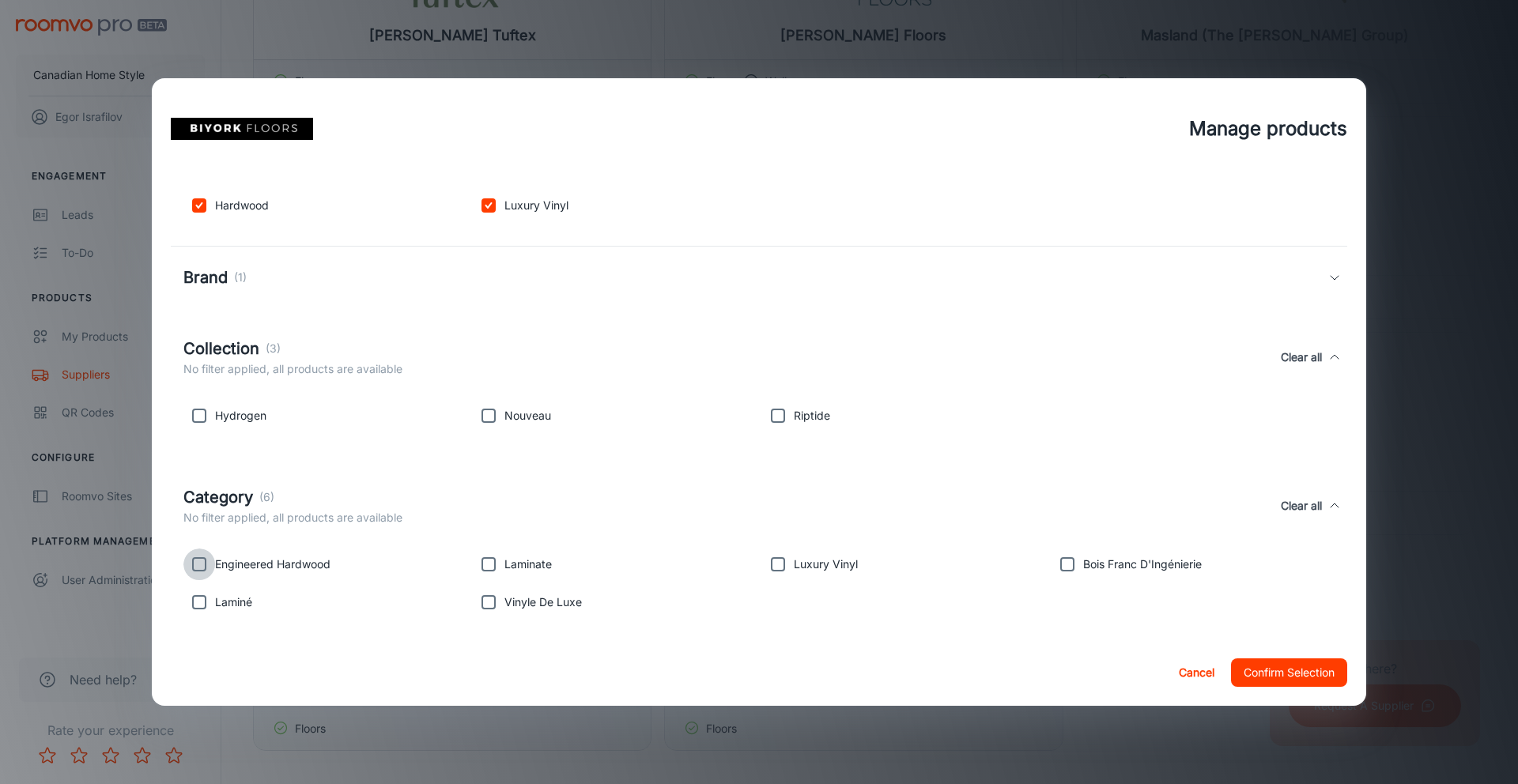
checkbox input "true"
click at [794, 568] on p "Luxury Vinyl" at bounding box center [826, 565] width 64 height 18
click at [778, 564] on input "checkbox" at bounding box center [778, 565] width 32 height 32
checkbox input "true"
click at [203, 413] on input "checkbox" at bounding box center [199, 416] width 32 height 32
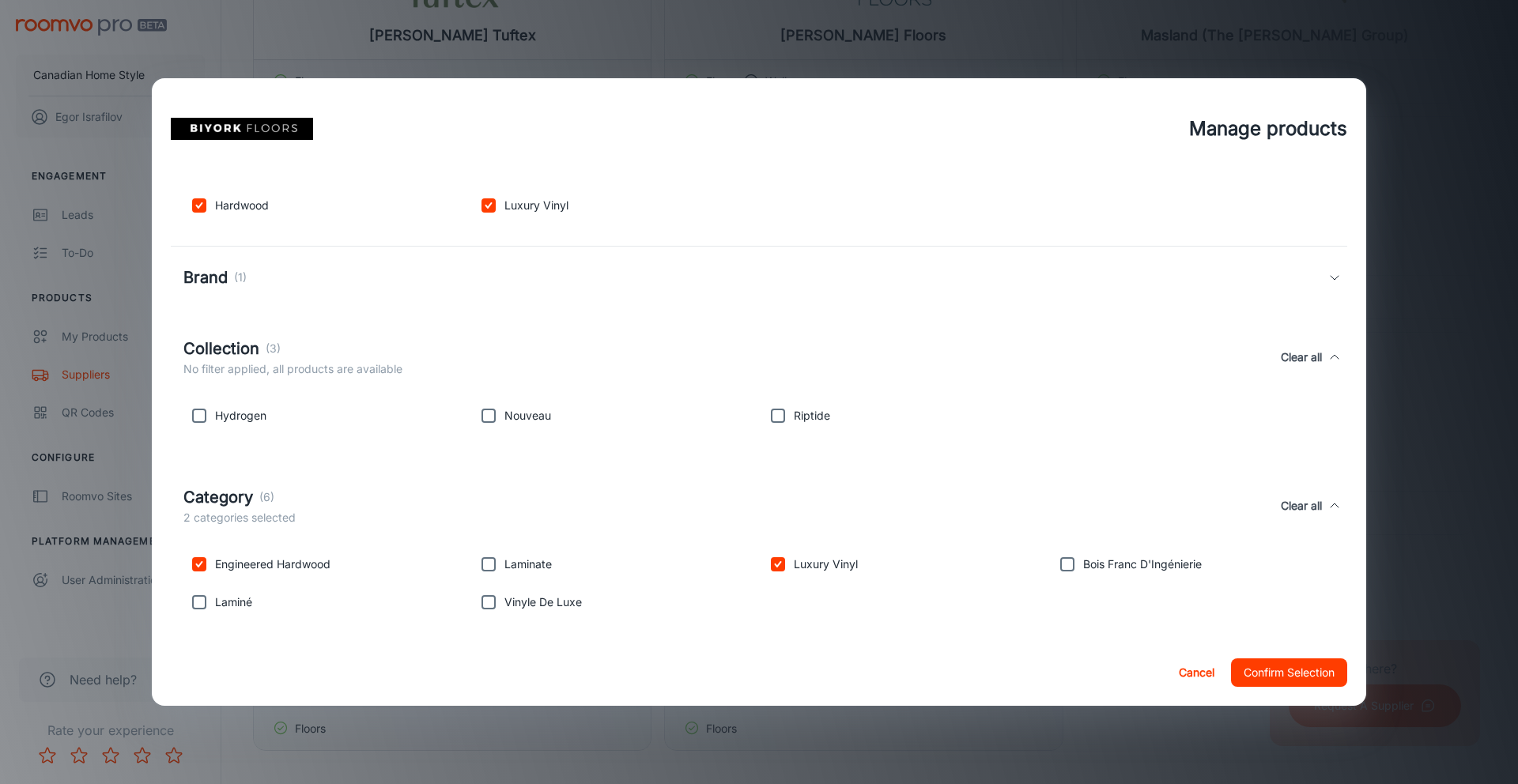
checkbox input "true"
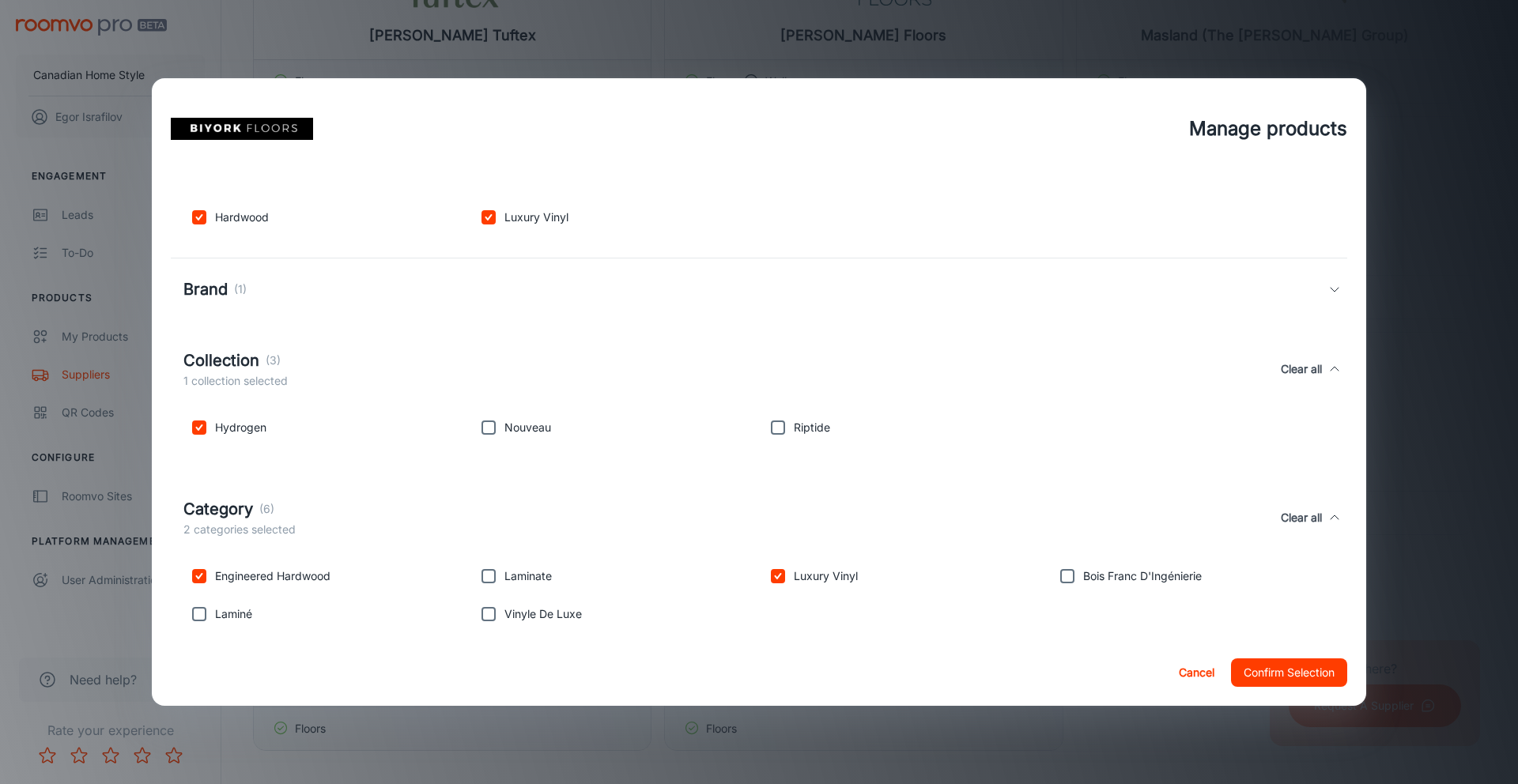
scroll to position [170, 0]
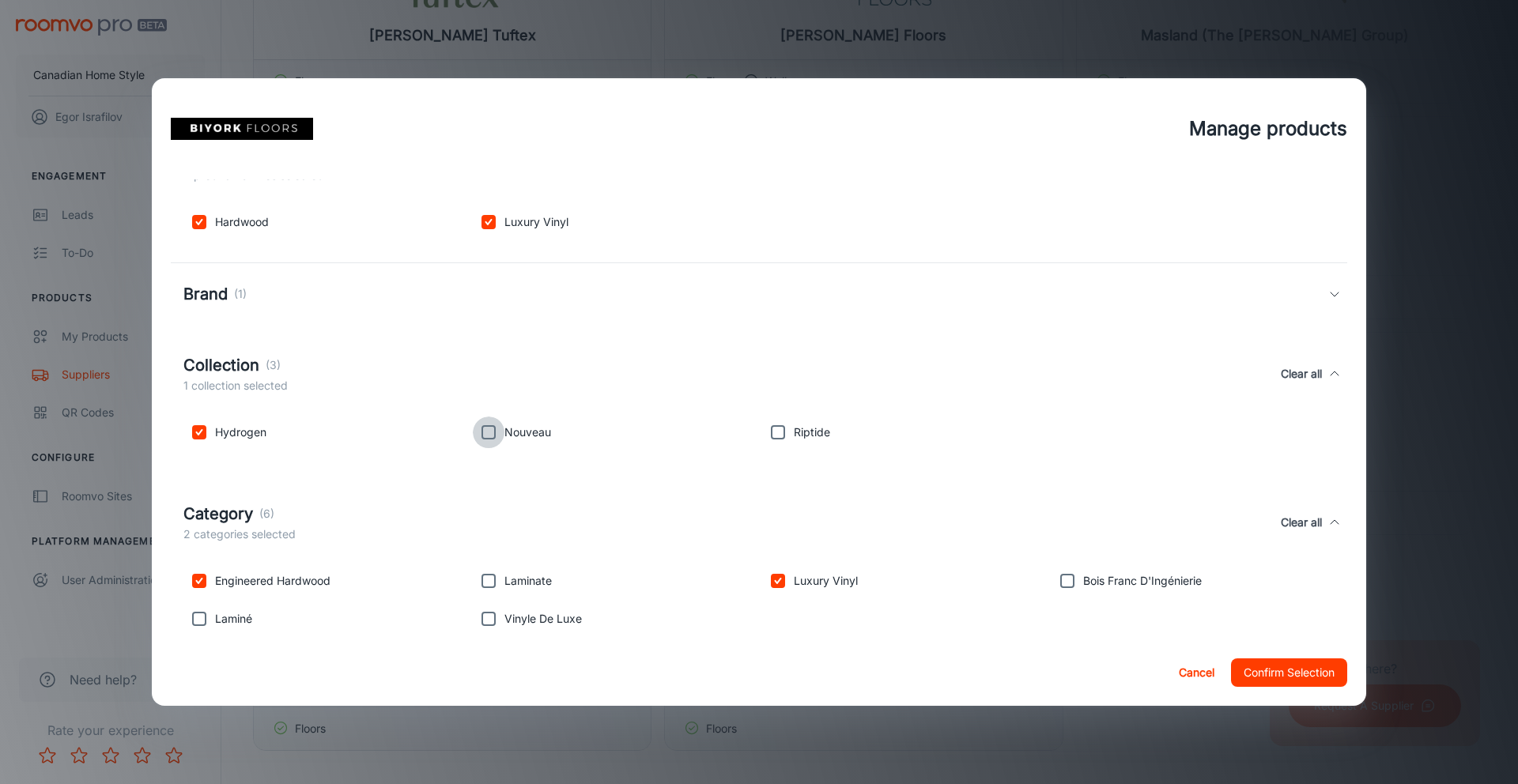
click at [489, 437] on input "checkbox" at bounding box center [489, 432] width 32 height 32
checkbox input "true"
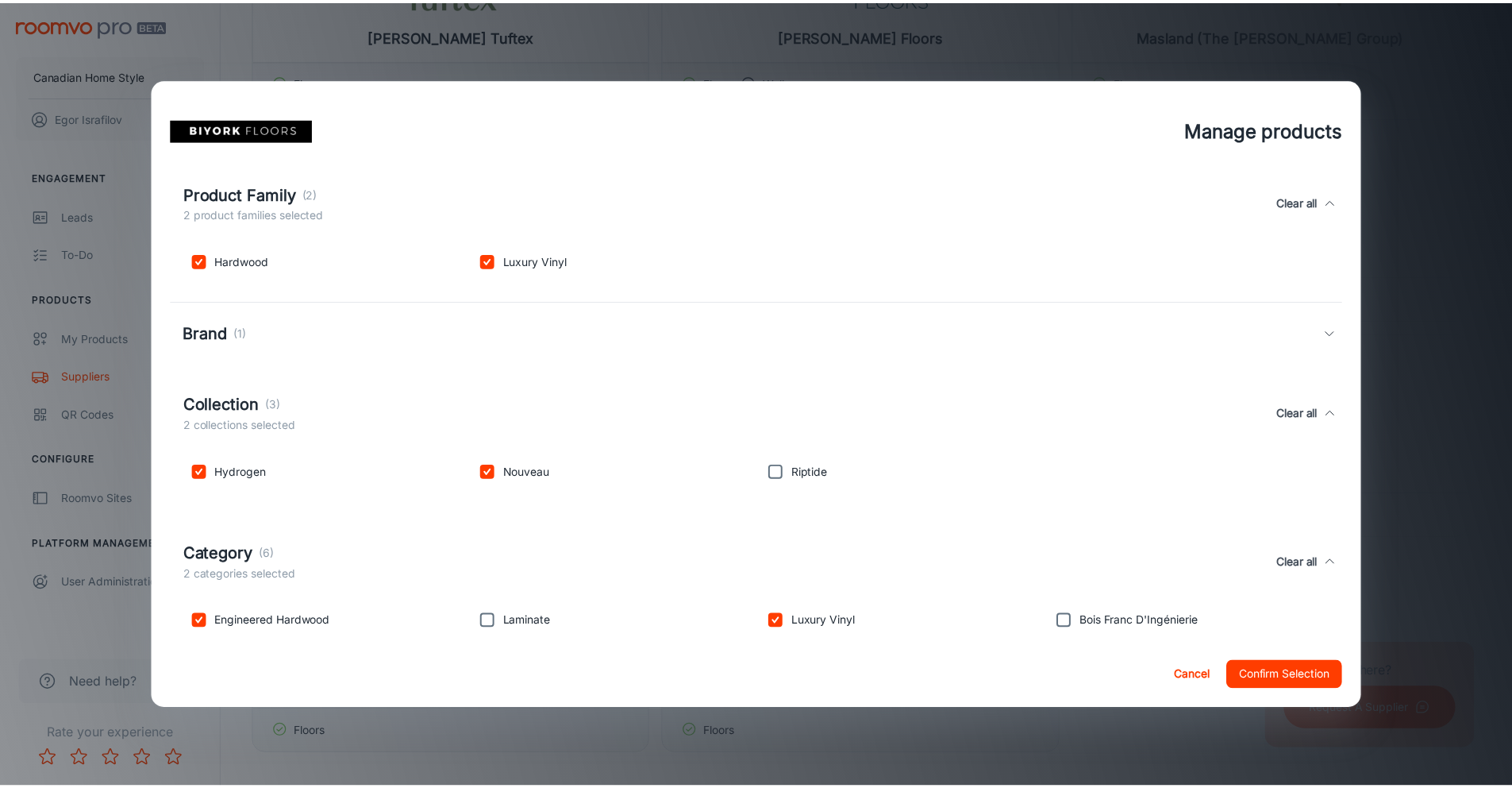
scroll to position [131, 0]
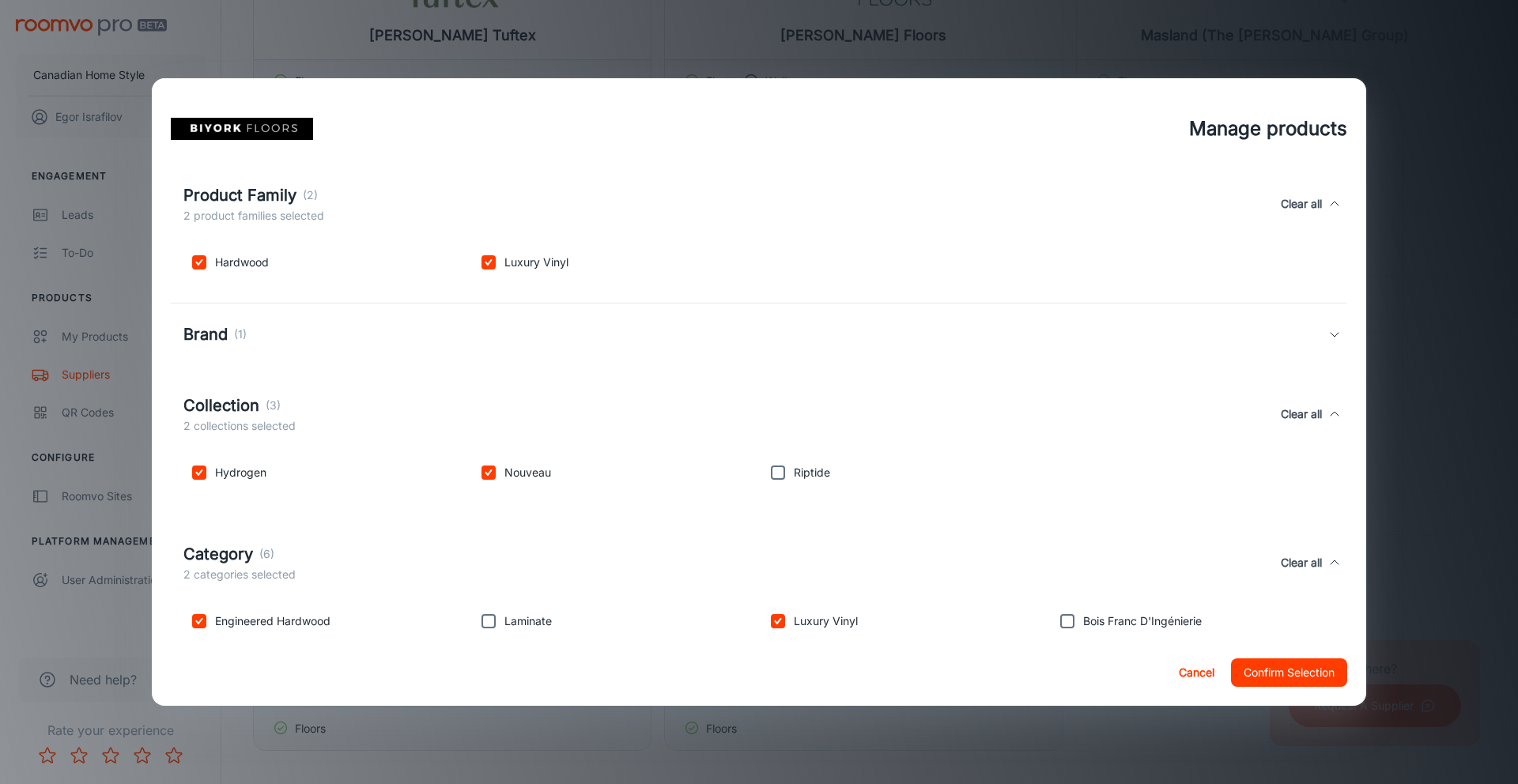
click at [1281, 671] on button "Confirm Selection" at bounding box center [1289, 672] width 116 height 28
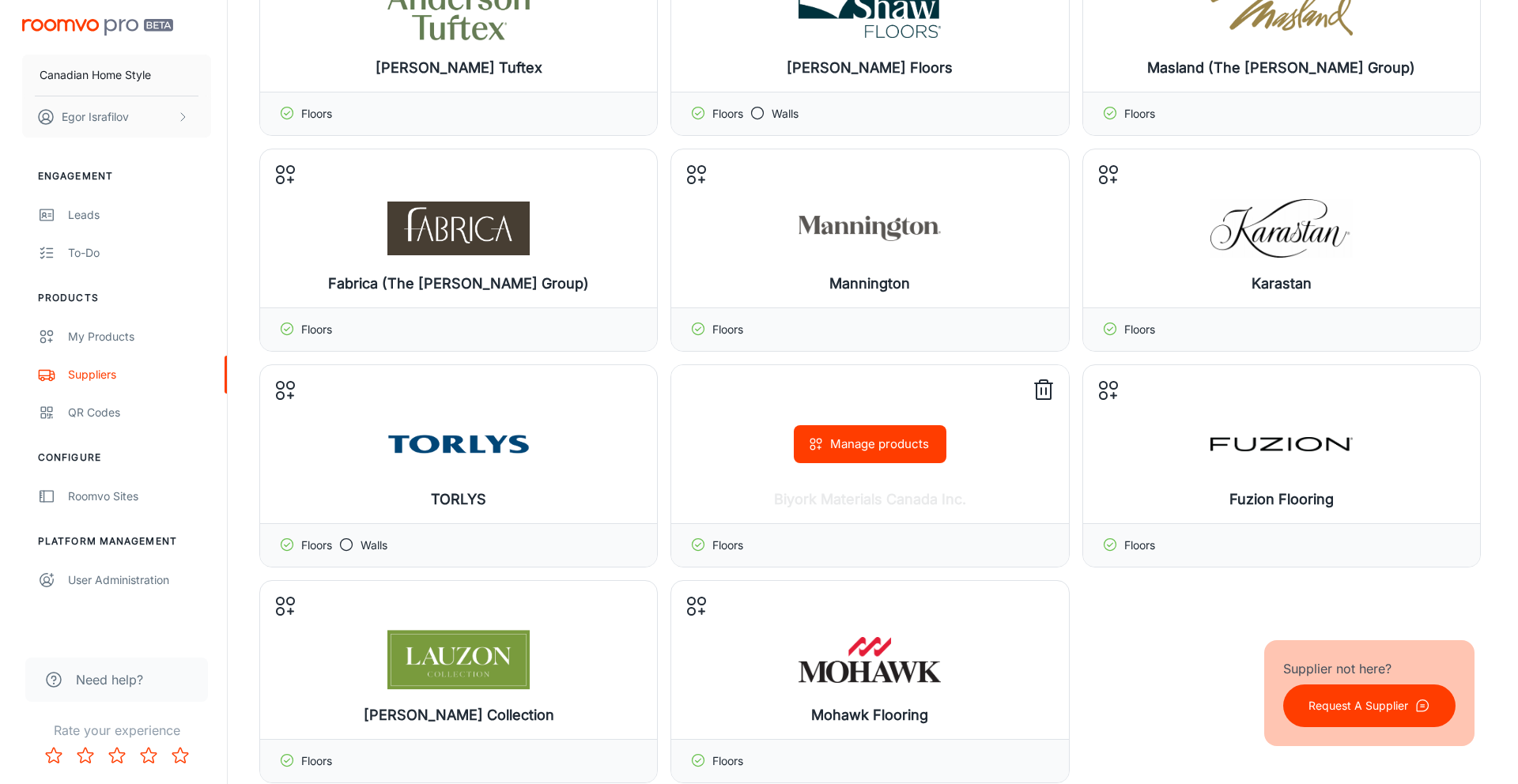
scroll to position [120, 0]
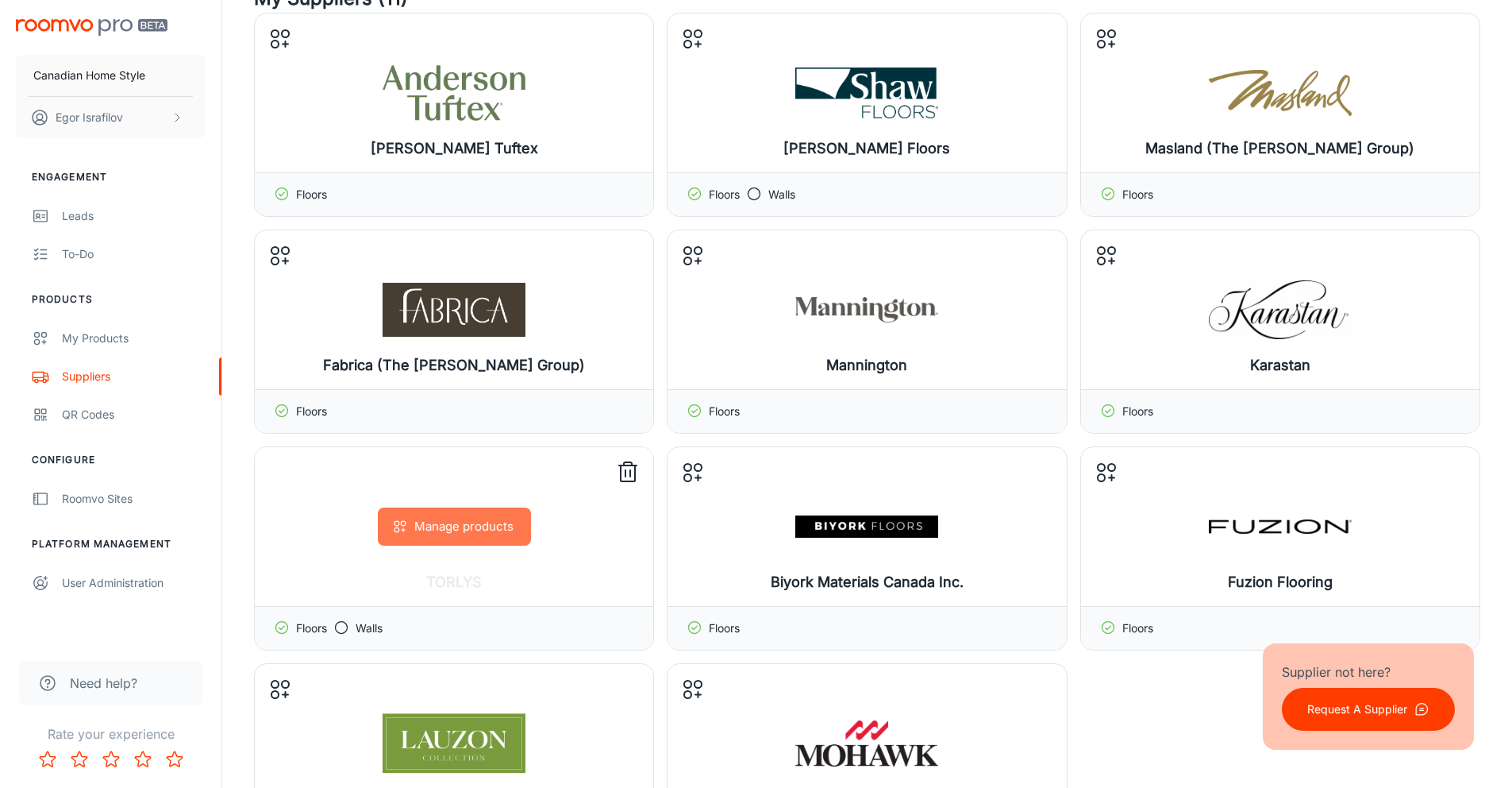
click at [442, 528] on button "Manage products" at bounding box center [455, 527] width 153 height 38
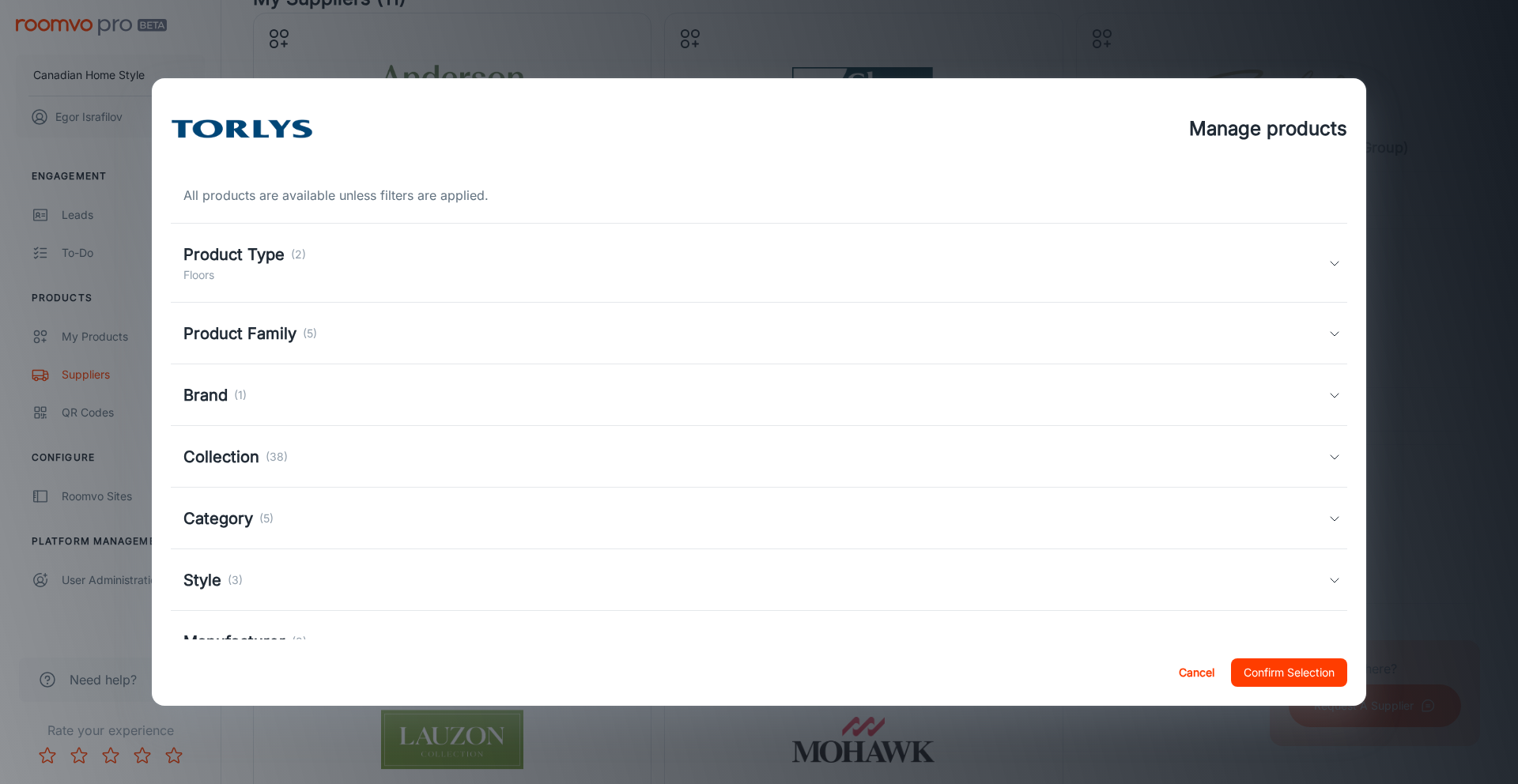
click at [341, 284] on div "Product Type (2) Floors" at bounding box center [759, 263] width 1176 height 79
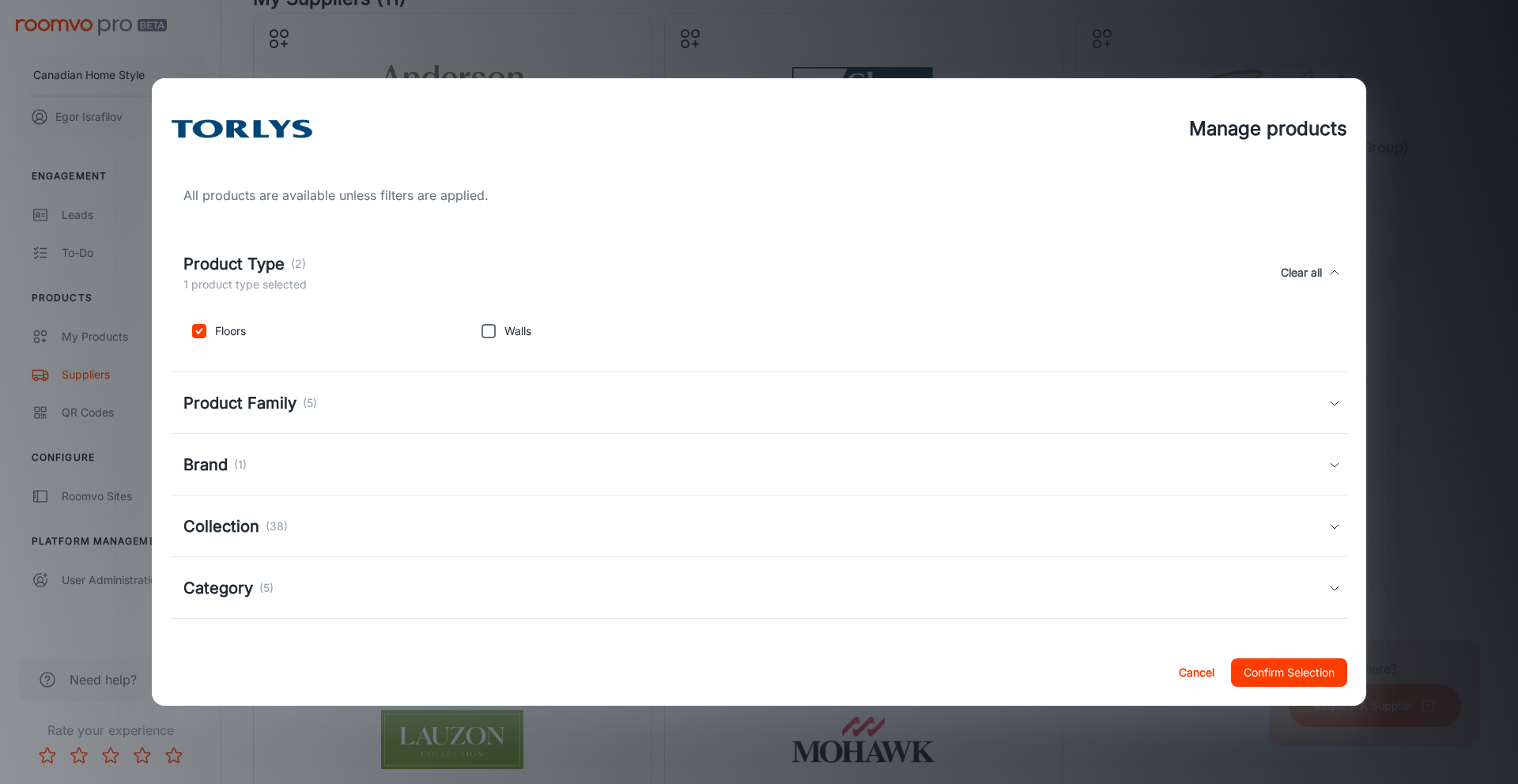
click at [313, 414] on div "Product Family (5)" at bounding box center [250, 403] width 133 height 24
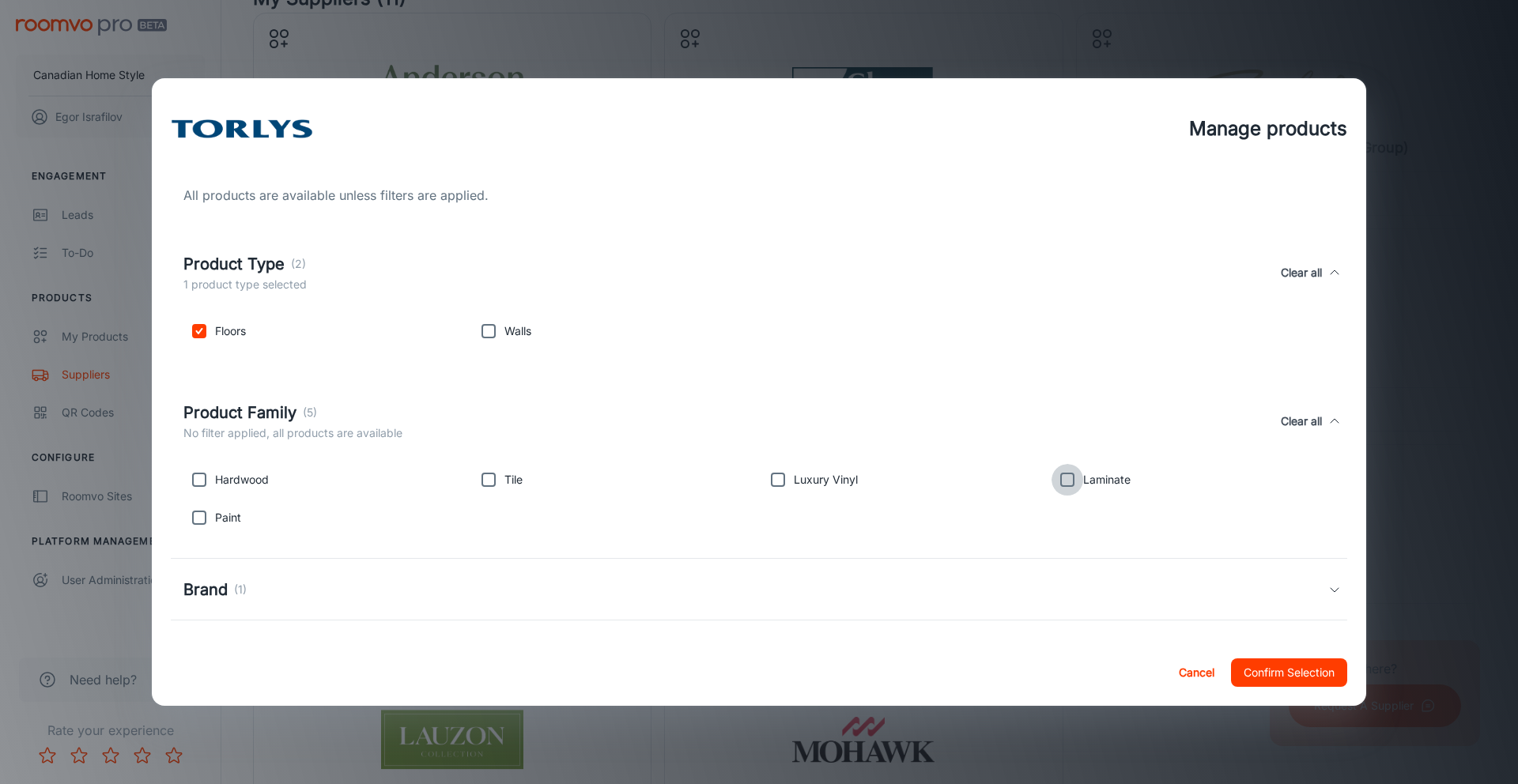
click at [1067, 481] on input "checkbox" at bounding box center [1068, 479] width 32 height 32
checkbox input "true"
click at [781, 483] on input "checkbox" at bounding box center [778, 479] width 32 height 32
checkbox input "true"
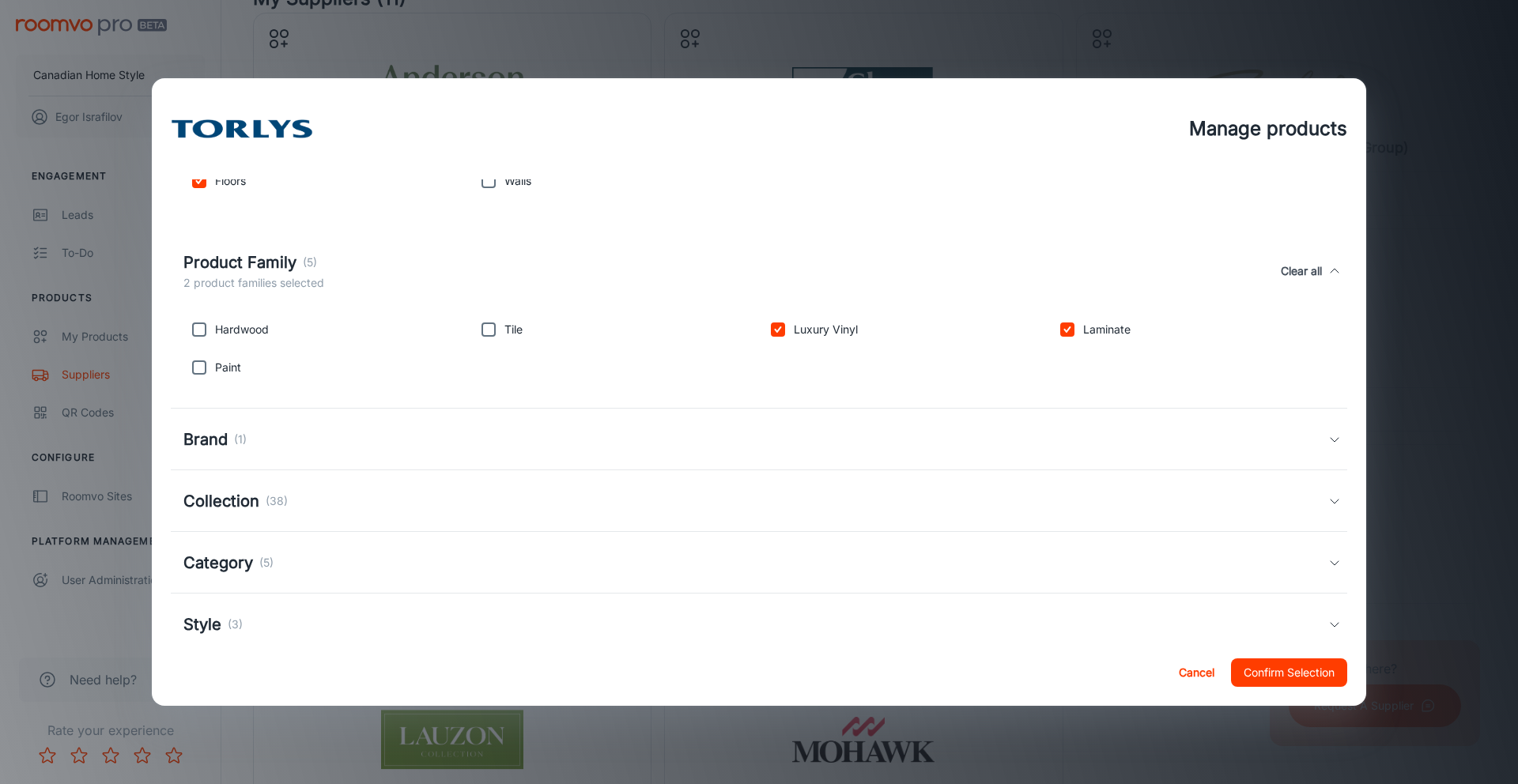
scroll to position [169, 0]
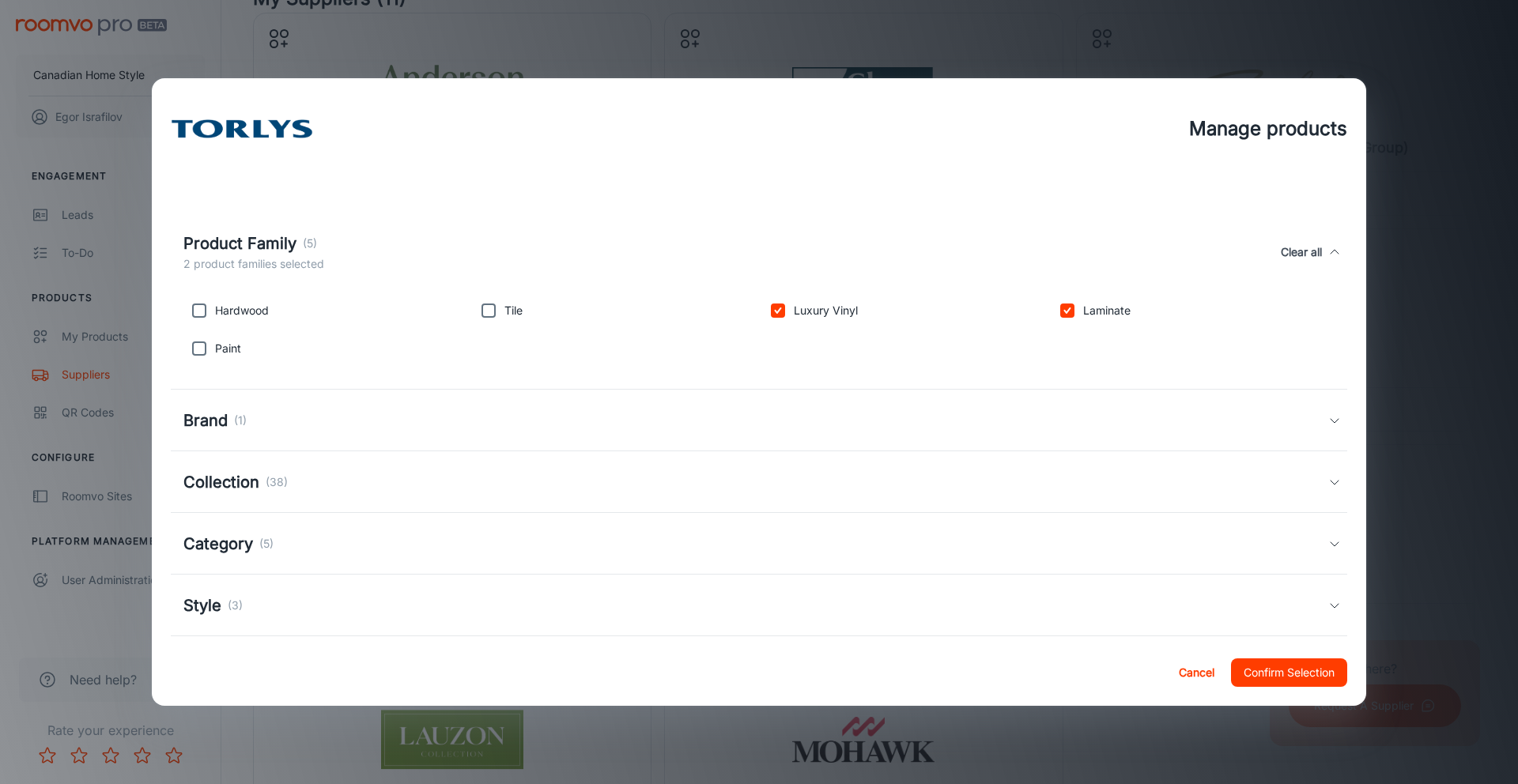
click at [395, 429] on div "Brand (1)" at bounding box center [755, 420] width 1145 height 24
click at [346, 569] on div "Collection (38)" at bounding box center [755, 568] width 1145 height 24
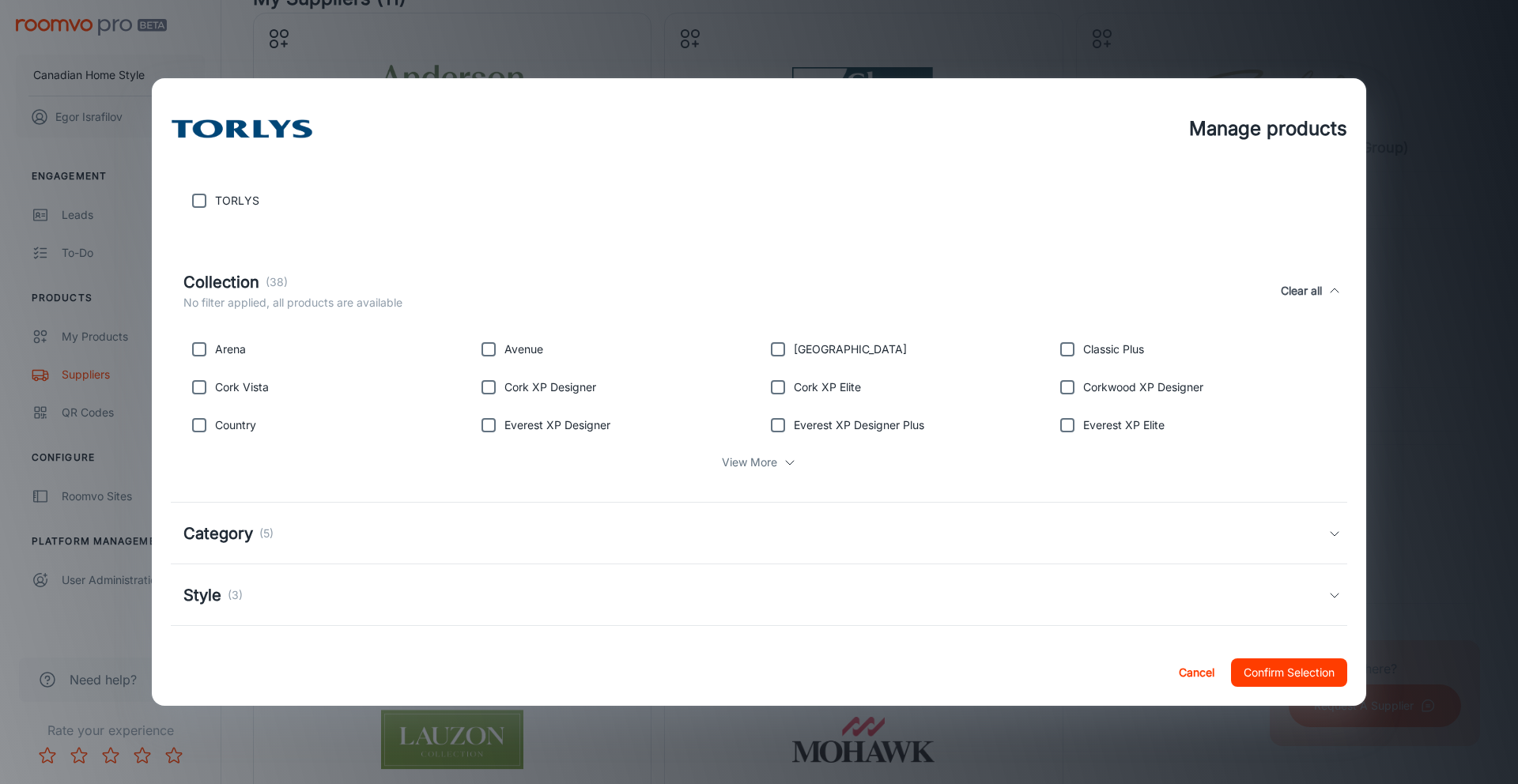
scroll to position [533, 0]
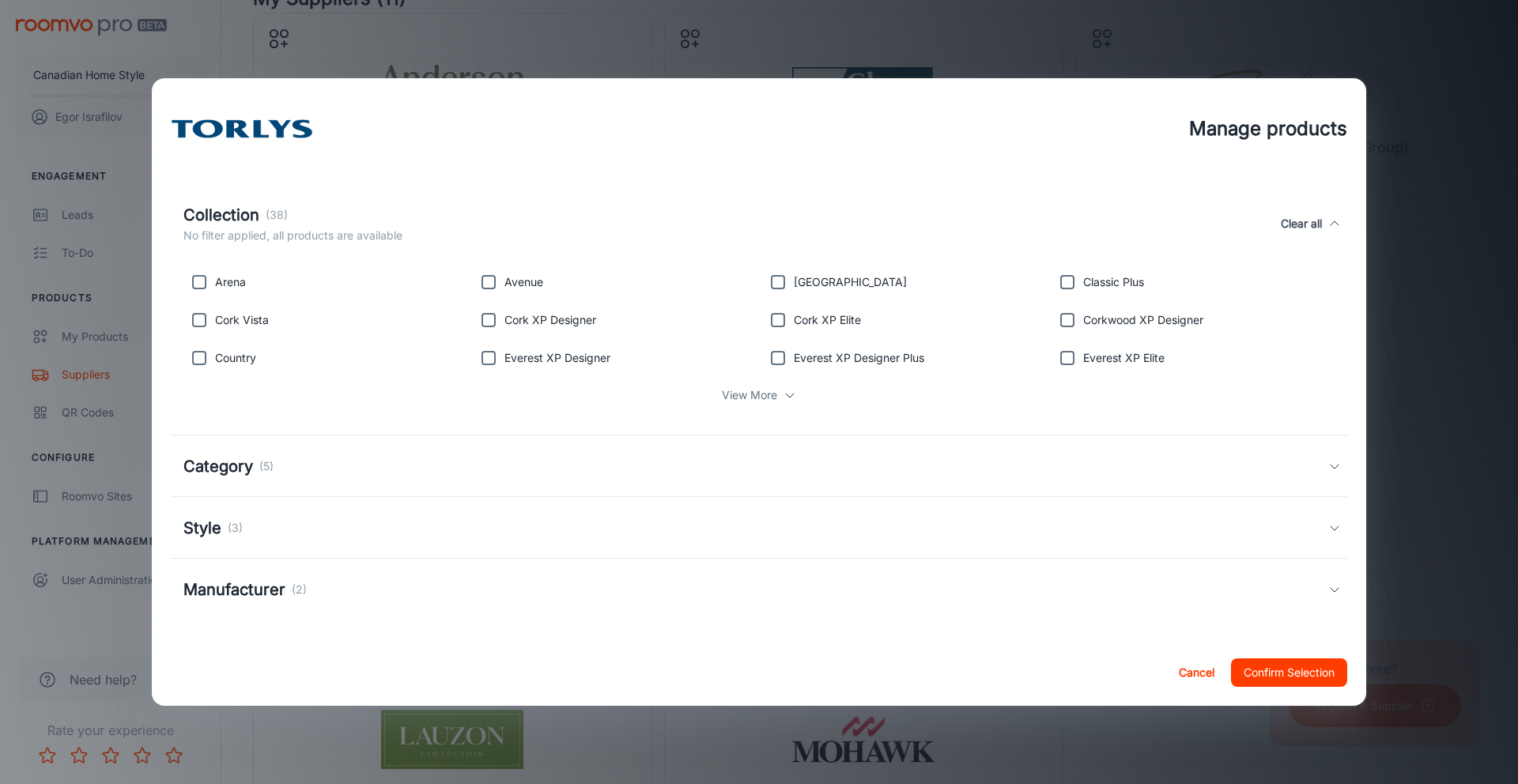
click at [759, 533] on div "Style (3)" at bounding box center [755, 527] width 1145 height 24
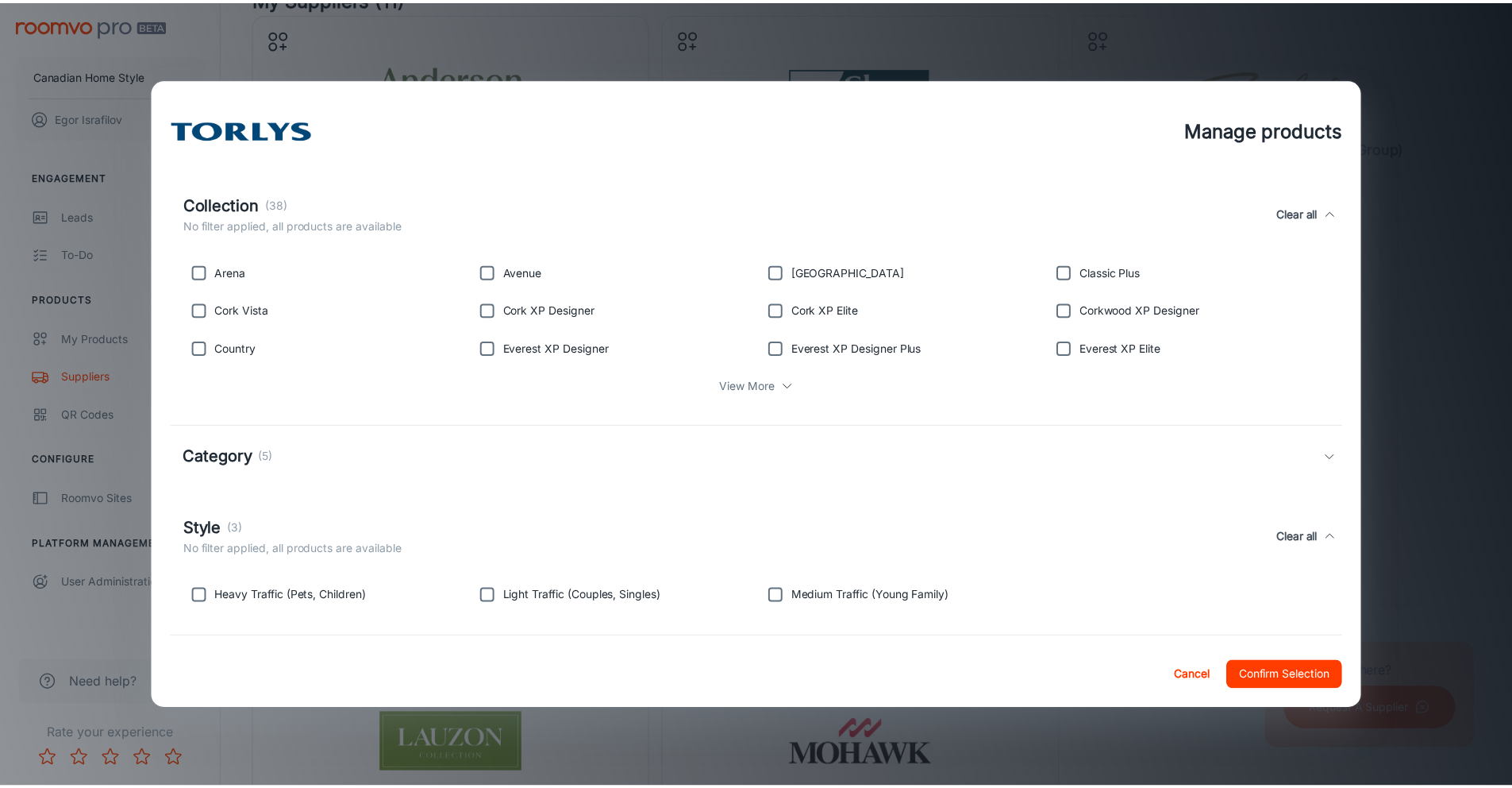
scroll to position [548, 0]
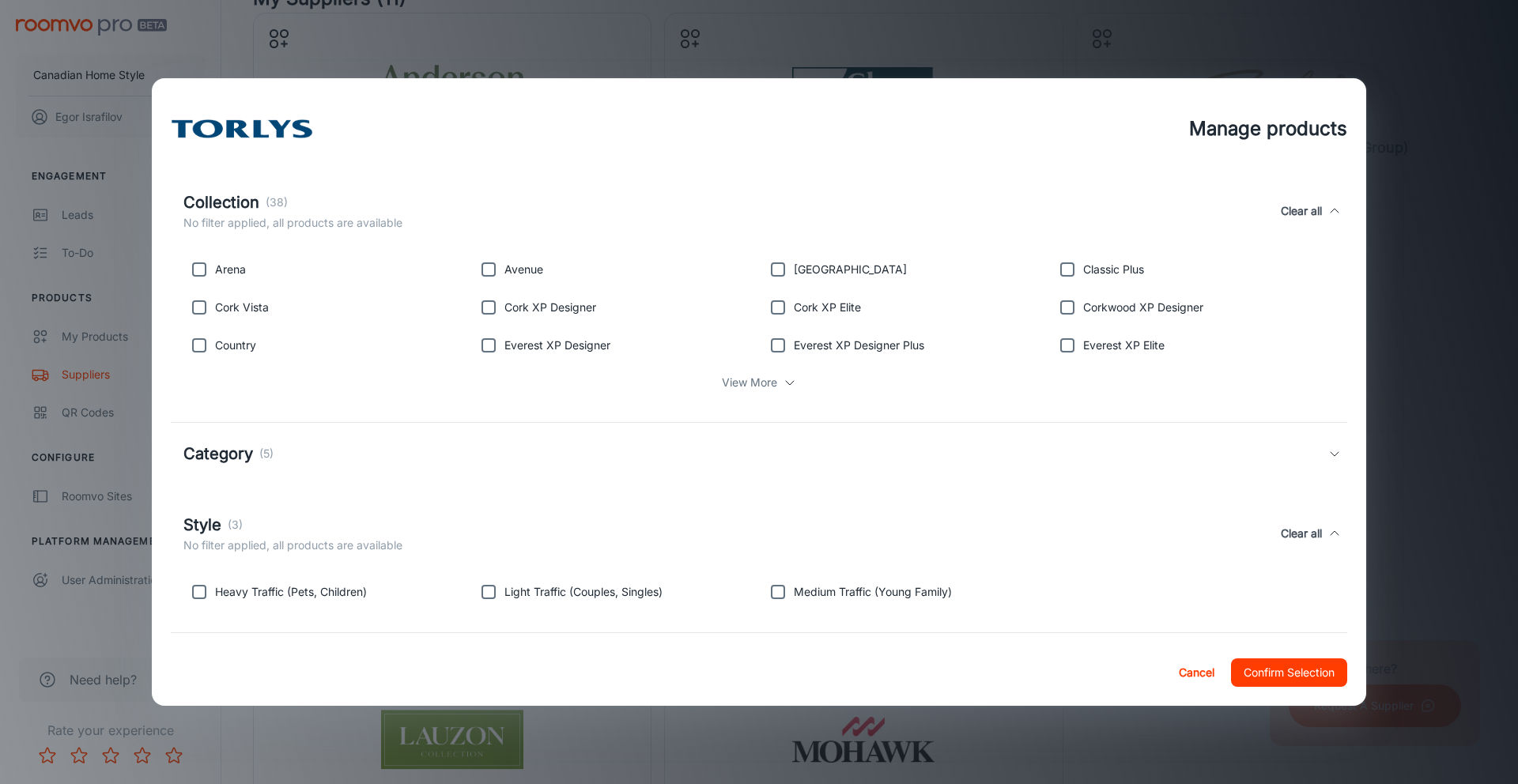
click at [1297, 677] on button "Confirm Selection" at bounding box center [1289, 672] width 116 height 28
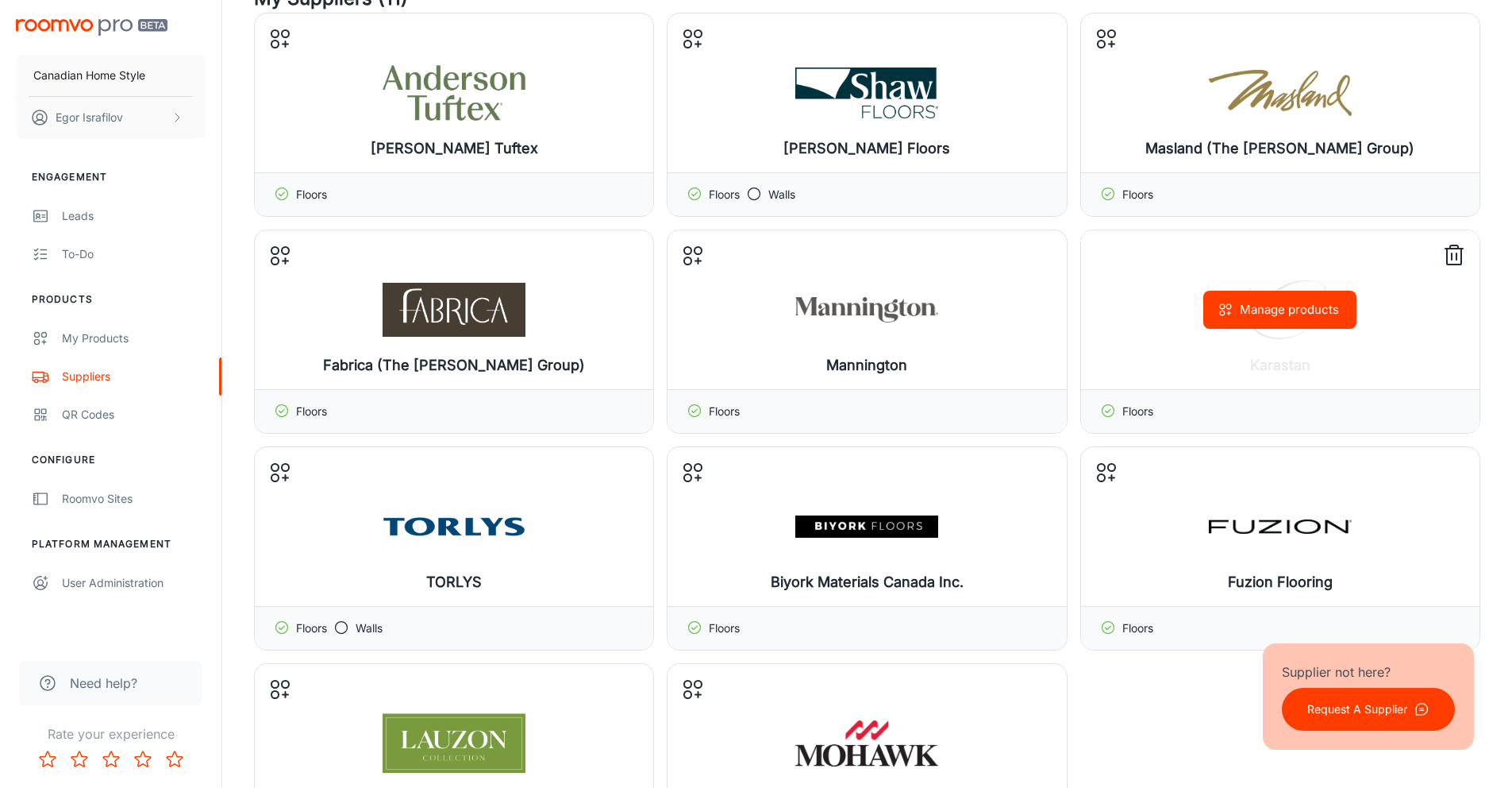
click at [1299, 317] on button "Manage products" at bounding box center [1280, 310] width 153 height 38
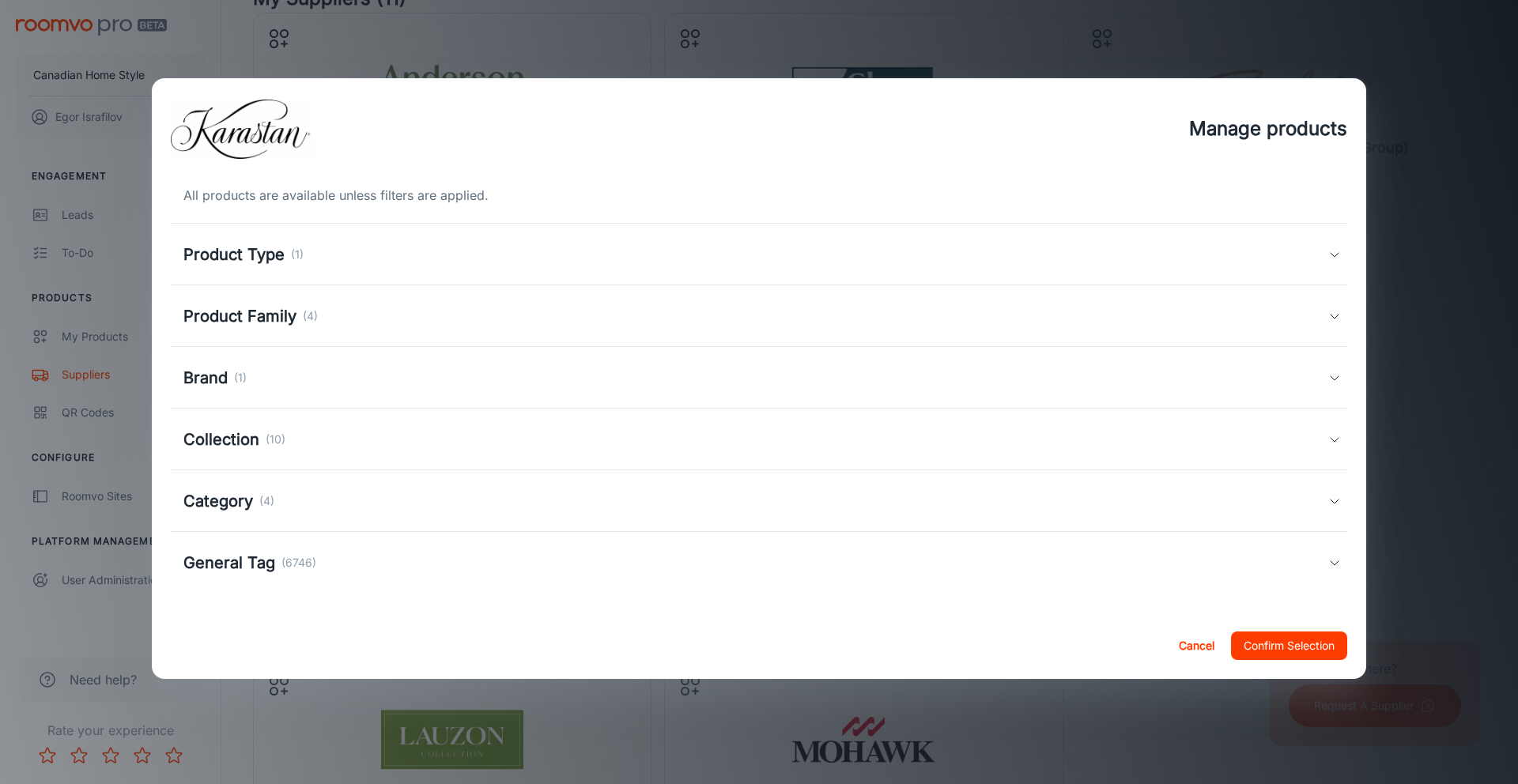
click at [736, 333] on div "Product Family (4)" at bounding box center [759, 315] width 1176 height 61
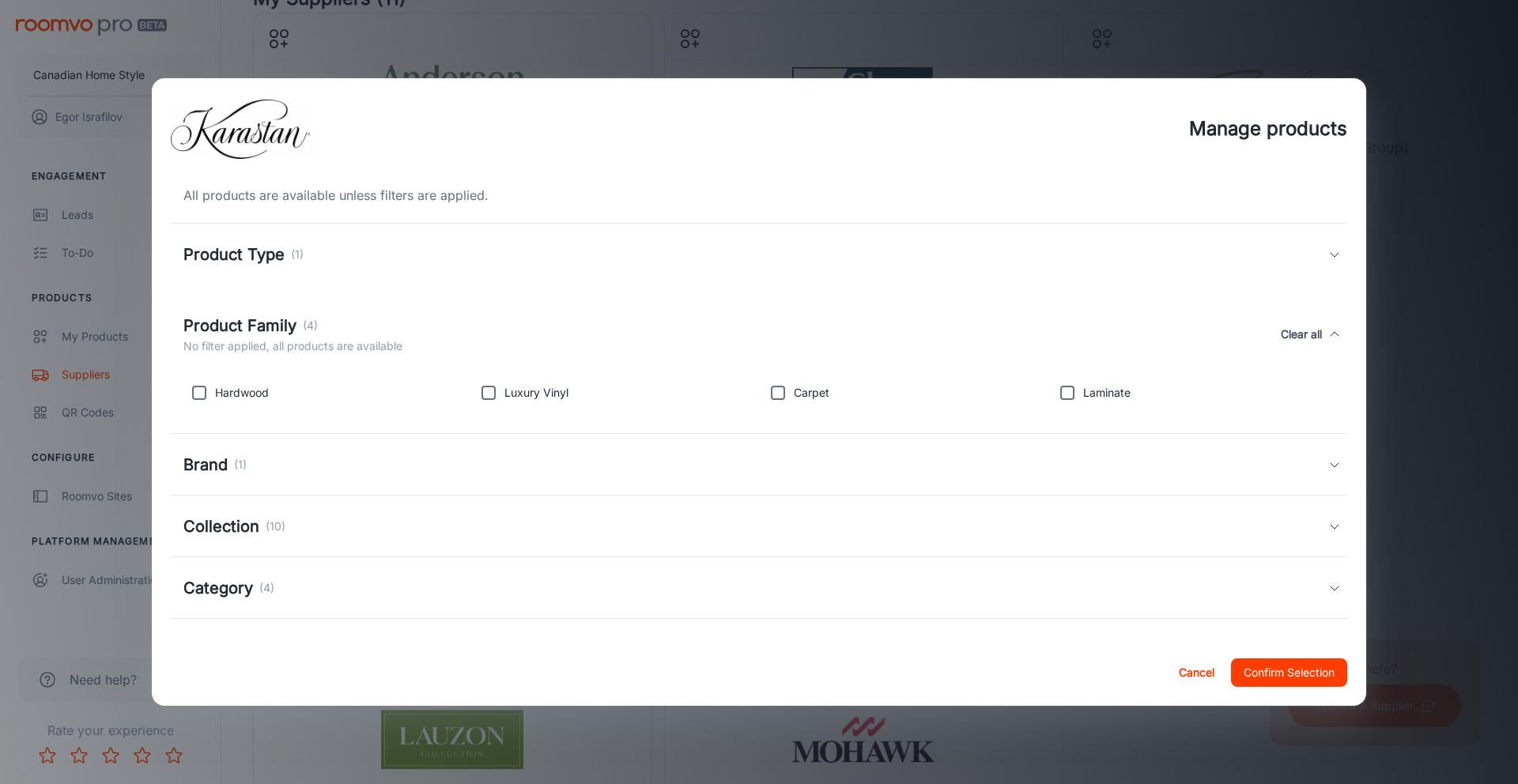
click at [1060, 392] on input "checkbox" at bounding box center [1068, 393] width 32 height 32
checkbox input "true"
click at [479, 398] on input "checkbox" at bounding box center [489, 393] width 32 height 32
checkbox input "true"
click at [1290, 677] on button "Confirm Selection" at bounding box center [1289, 672] width 116 height 28
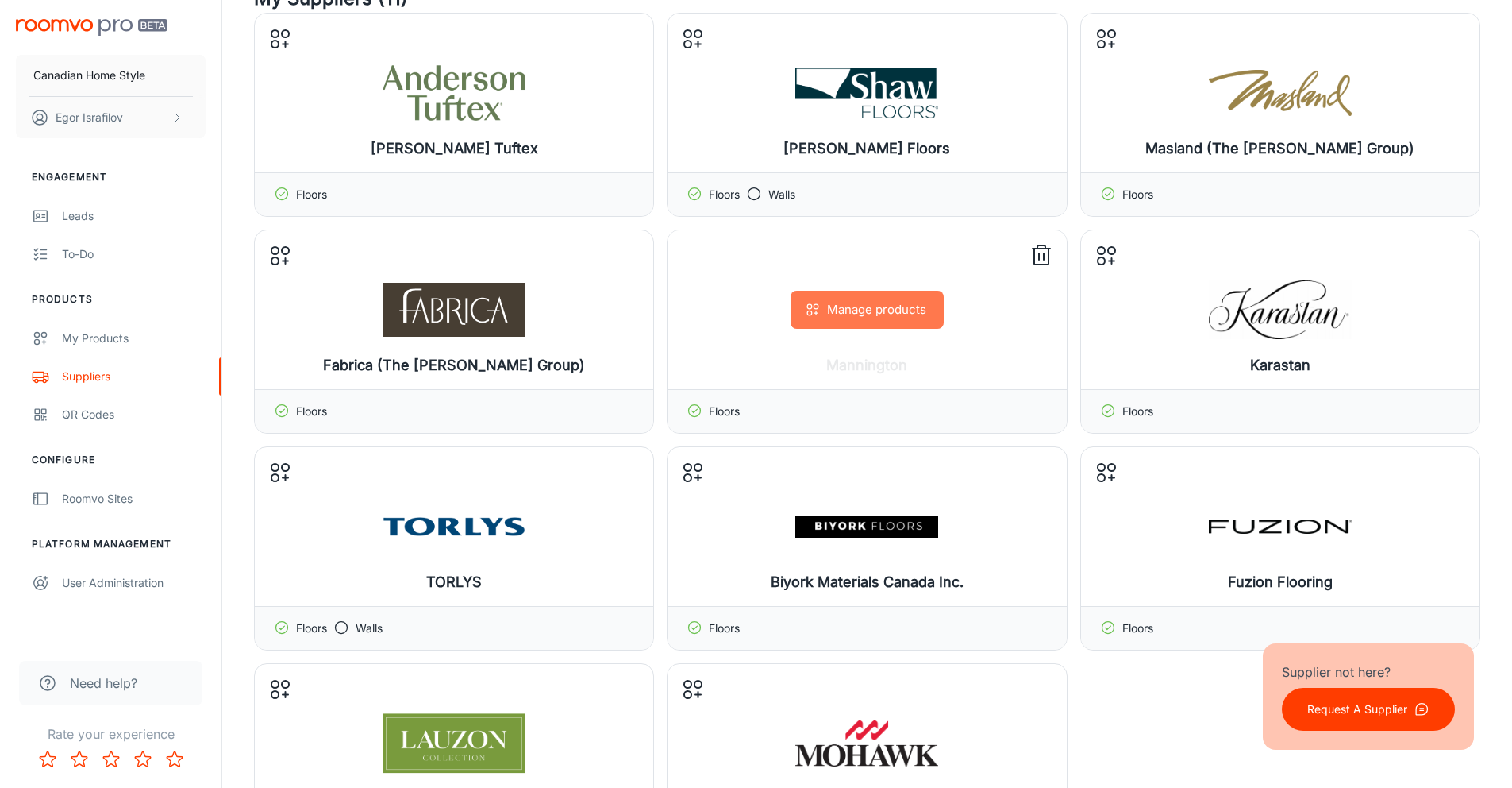
click at [883, 311] on button "Manage products" at bounding box center [867, 310] width 153 height 38
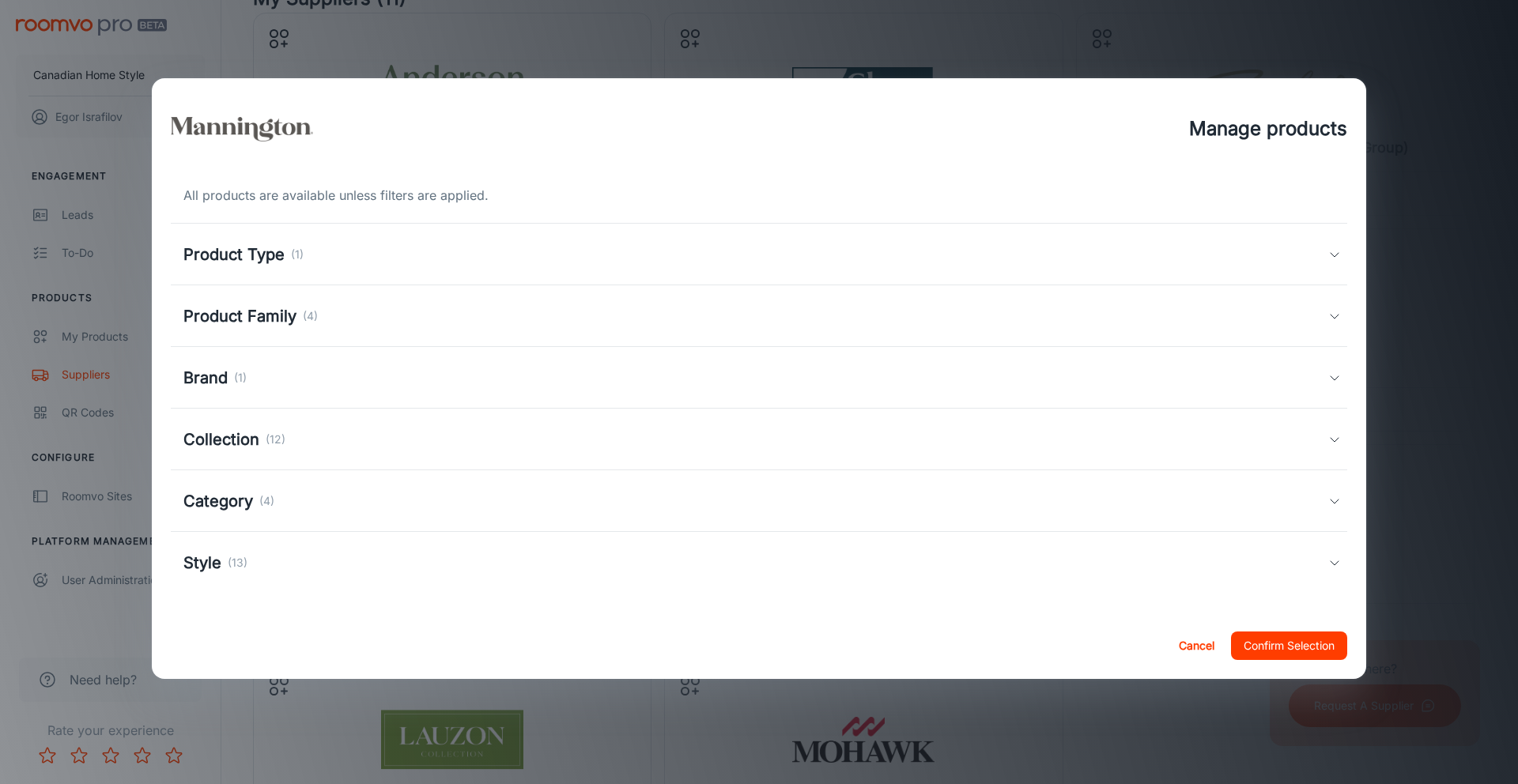
click at [378, 321] on div "Product Family (4)" at bounding box center [755, 316] width 1145 height 24
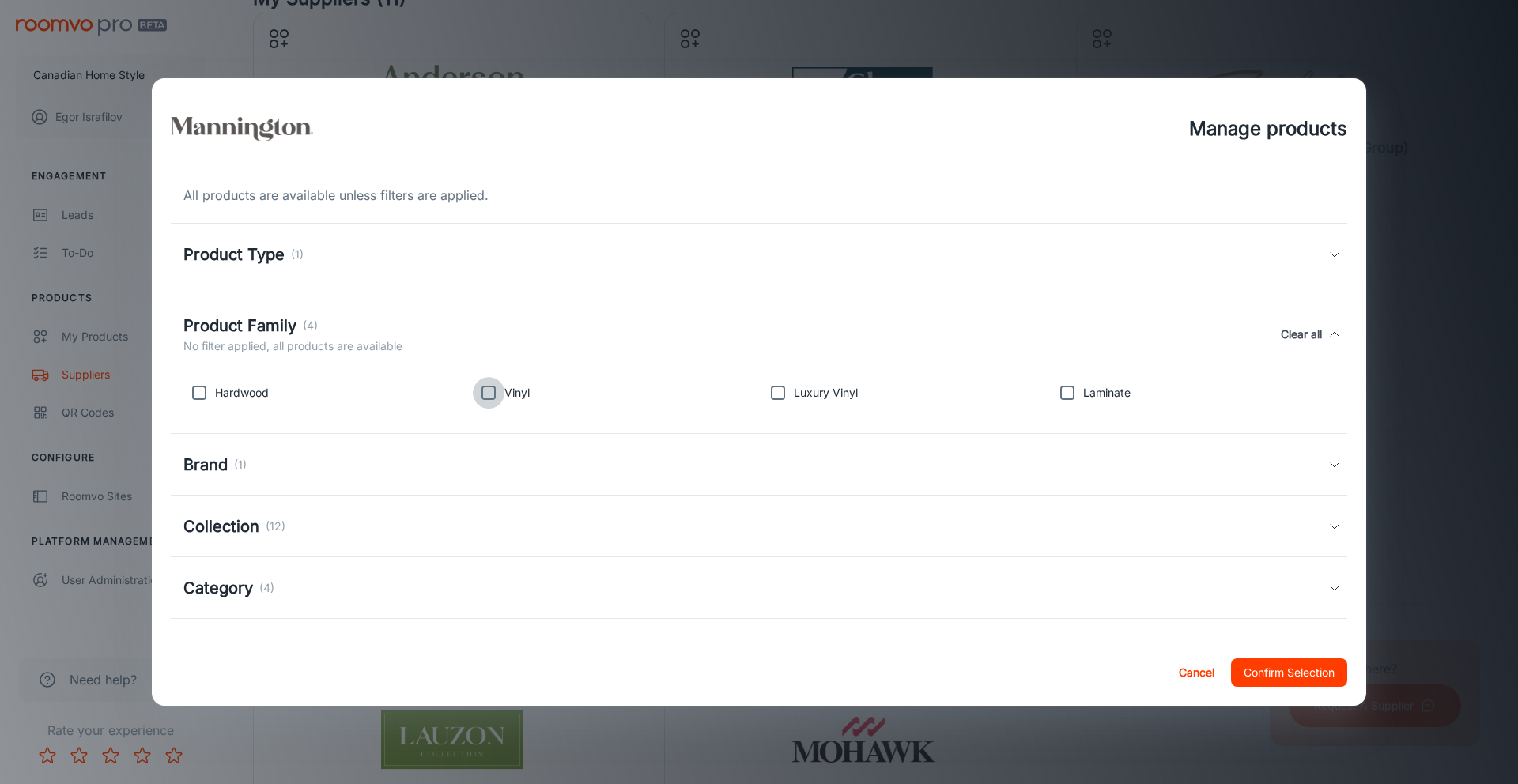
click at [482, 391] on input "checkbox" at bounding box center [489, 393] width 32 height 32
checkbox input "true"
click at [1297, 675] on button "Confirm Selection" at bounding box center [1289, 672] width 116 height 28
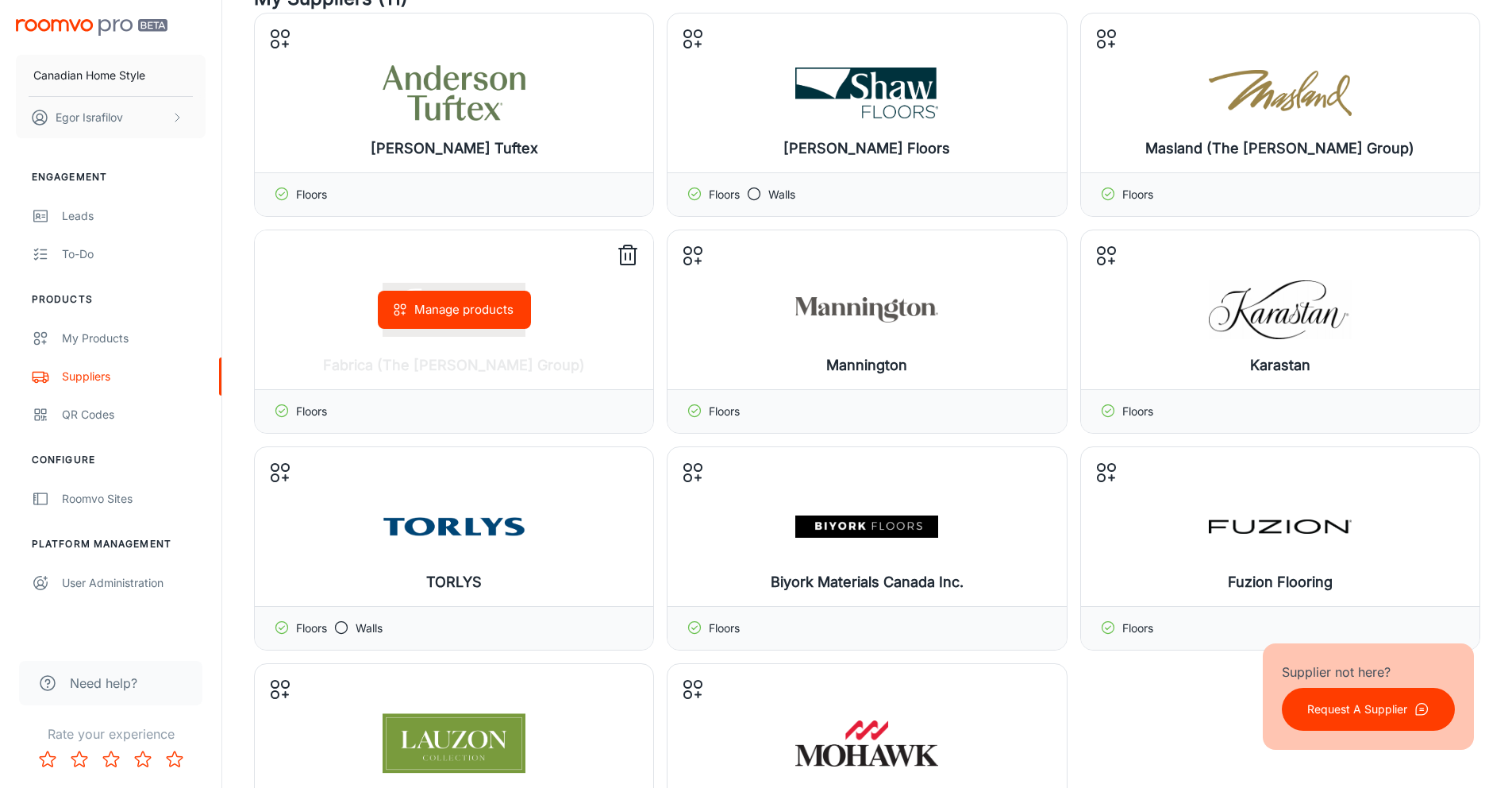
click at [477, 321] on button "Manage products" at bounding box center [455, 310] width 153 height 38
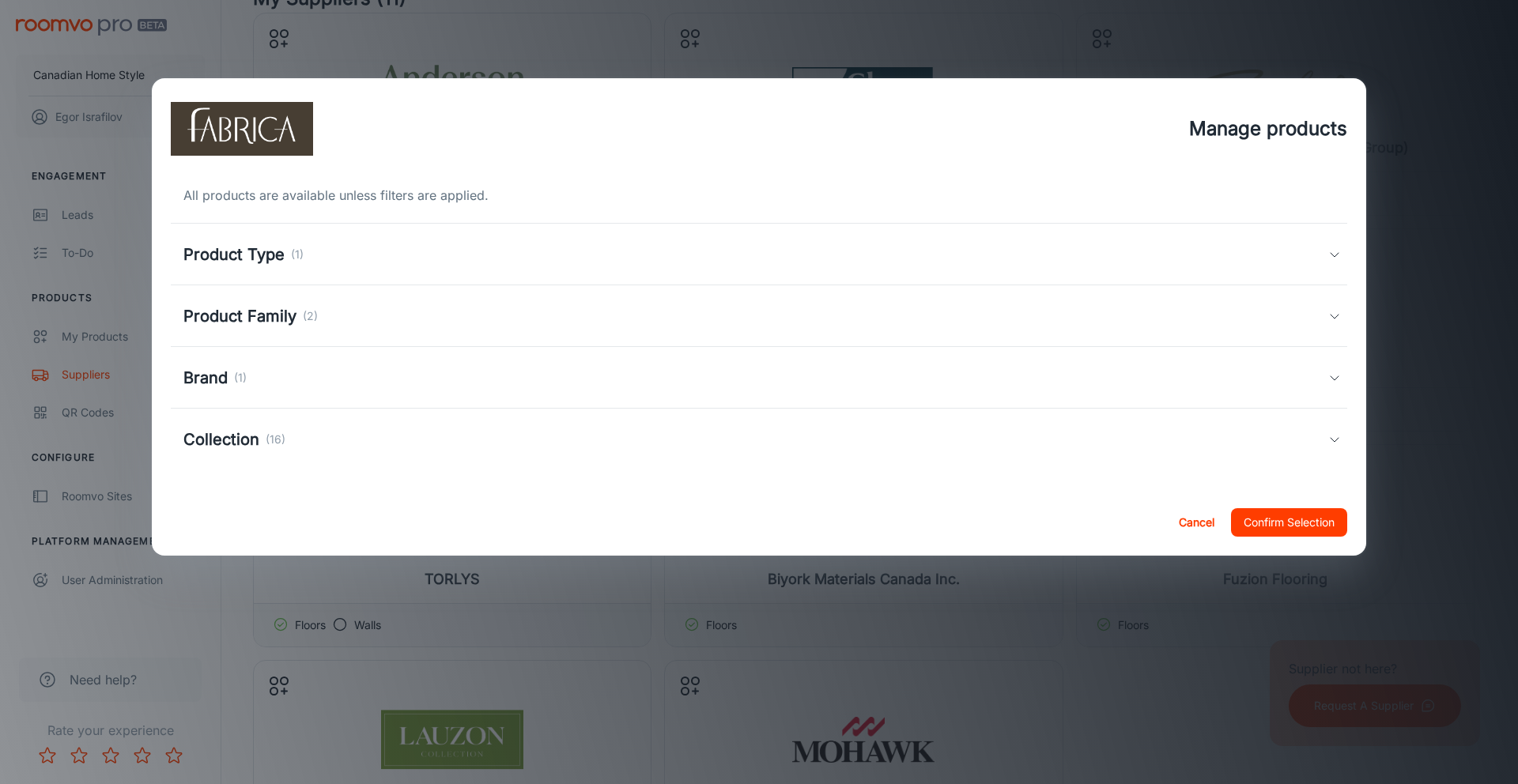
click at [360, 303] on div "Product Family (2)" at bounding box center [759, 315] width 1176 height 61
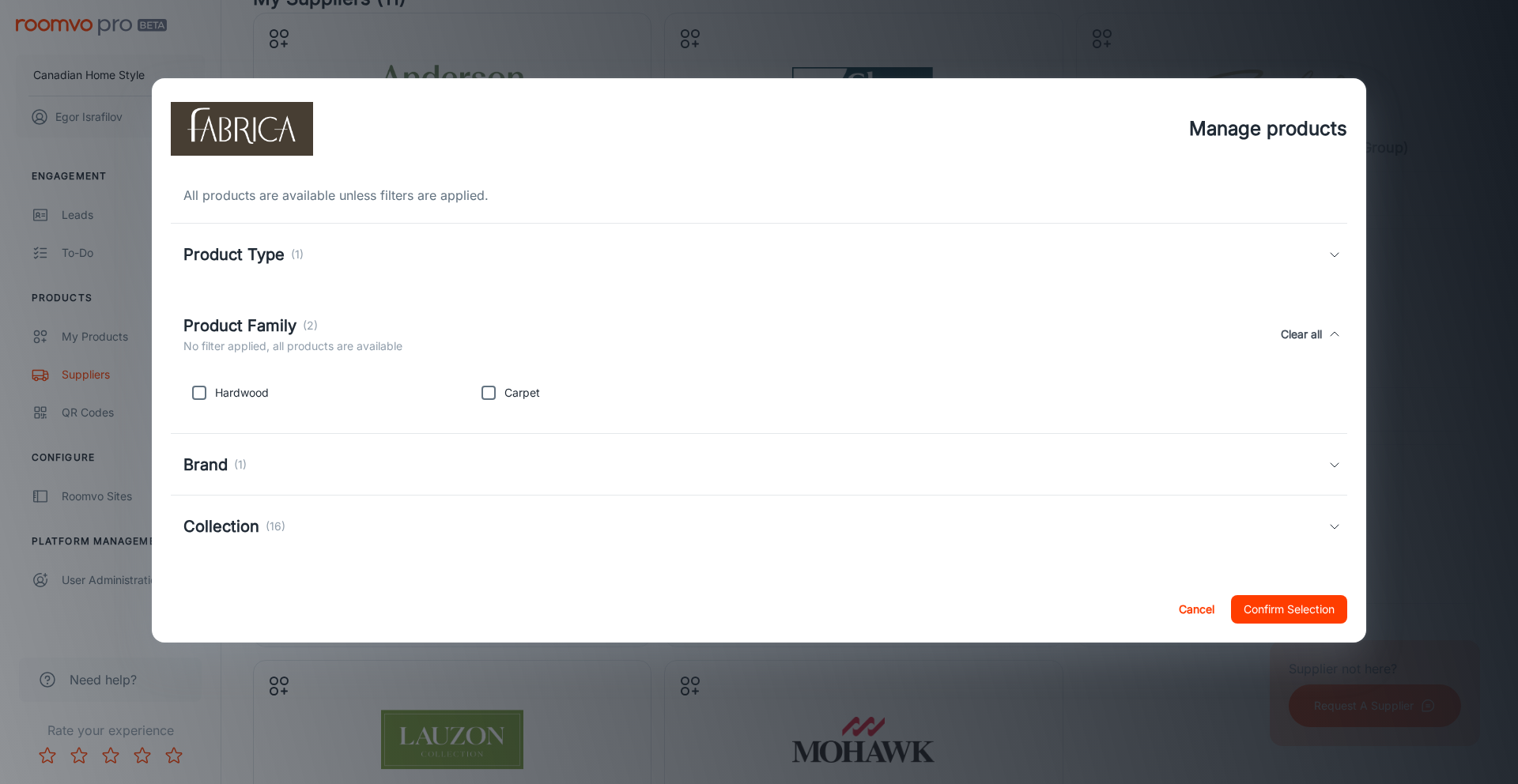
click at [485, 399] on input "checkbox" at bounding box center [489, 393] width 32 height 32
checkbox input "true"
click at [1296, 612] on button "Confirm Selection" at bounding box center [1289, 609] width 116 height 28
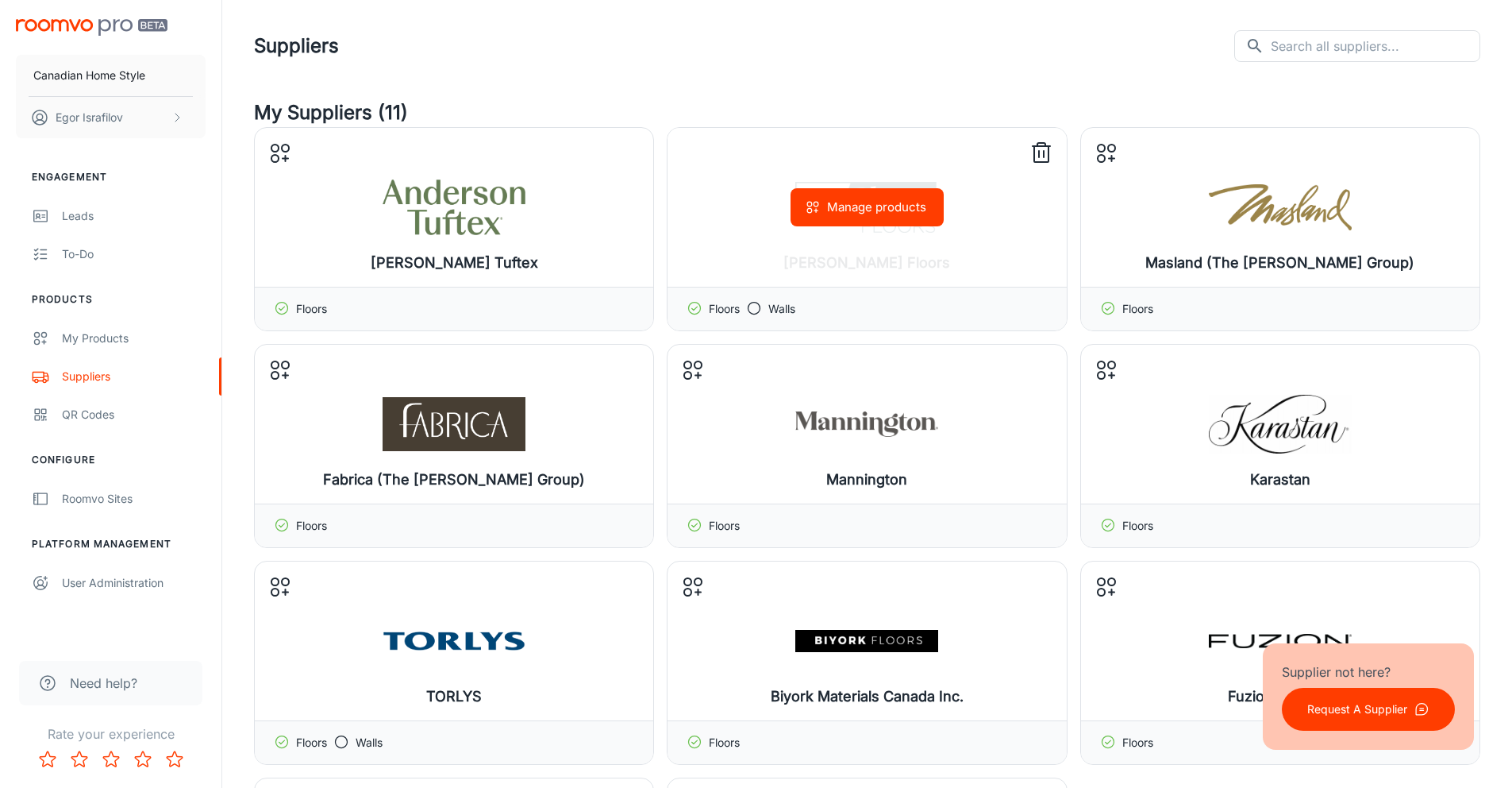
scroll to position [0, 0]
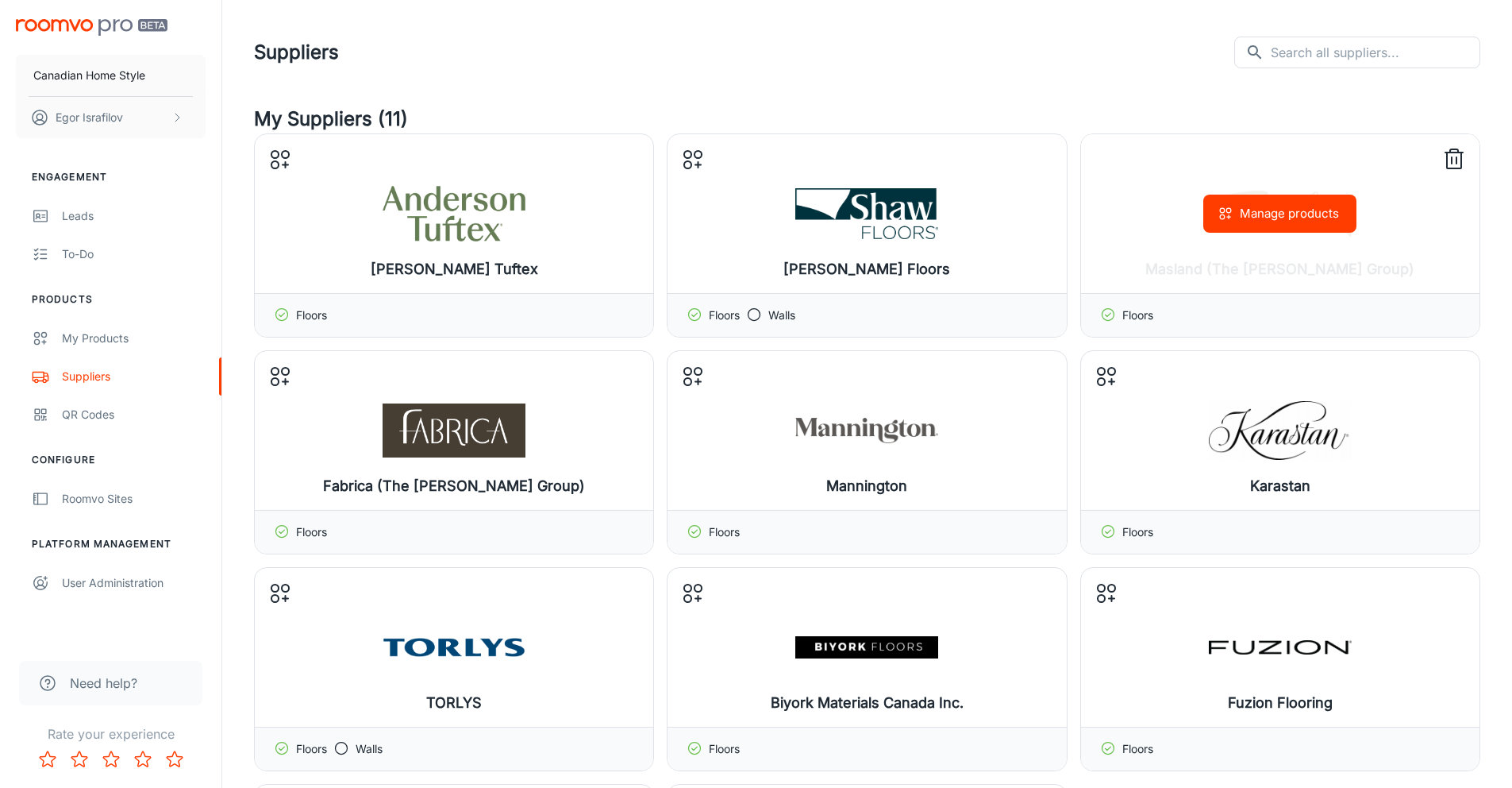
click at [1184, 243] on div "Manage products" at bounding box center [1280, 213] width 399 height 159
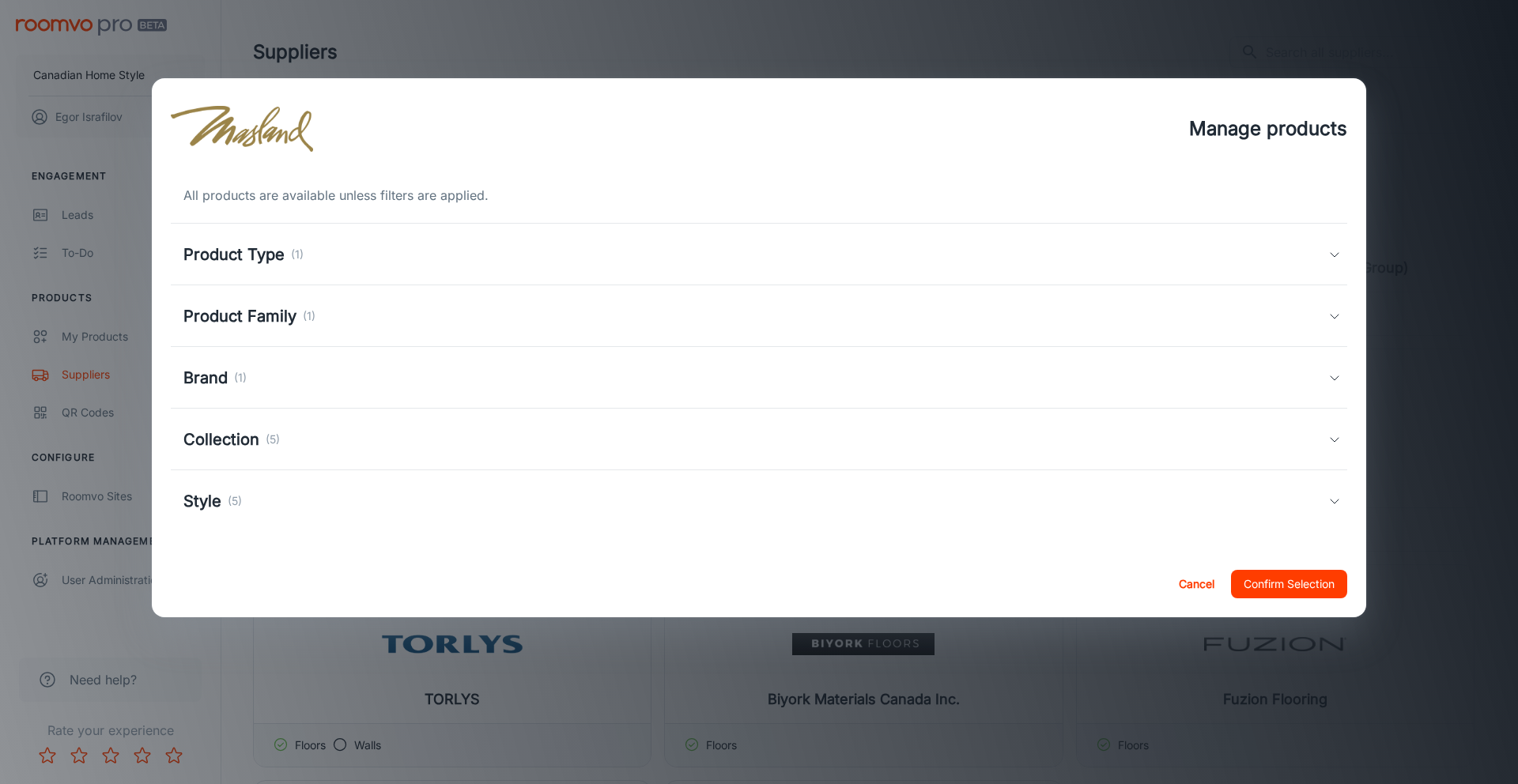
click at [417, 305] on div "Product Family (1)" at bounding box center [755, 316] width 1145 height 24
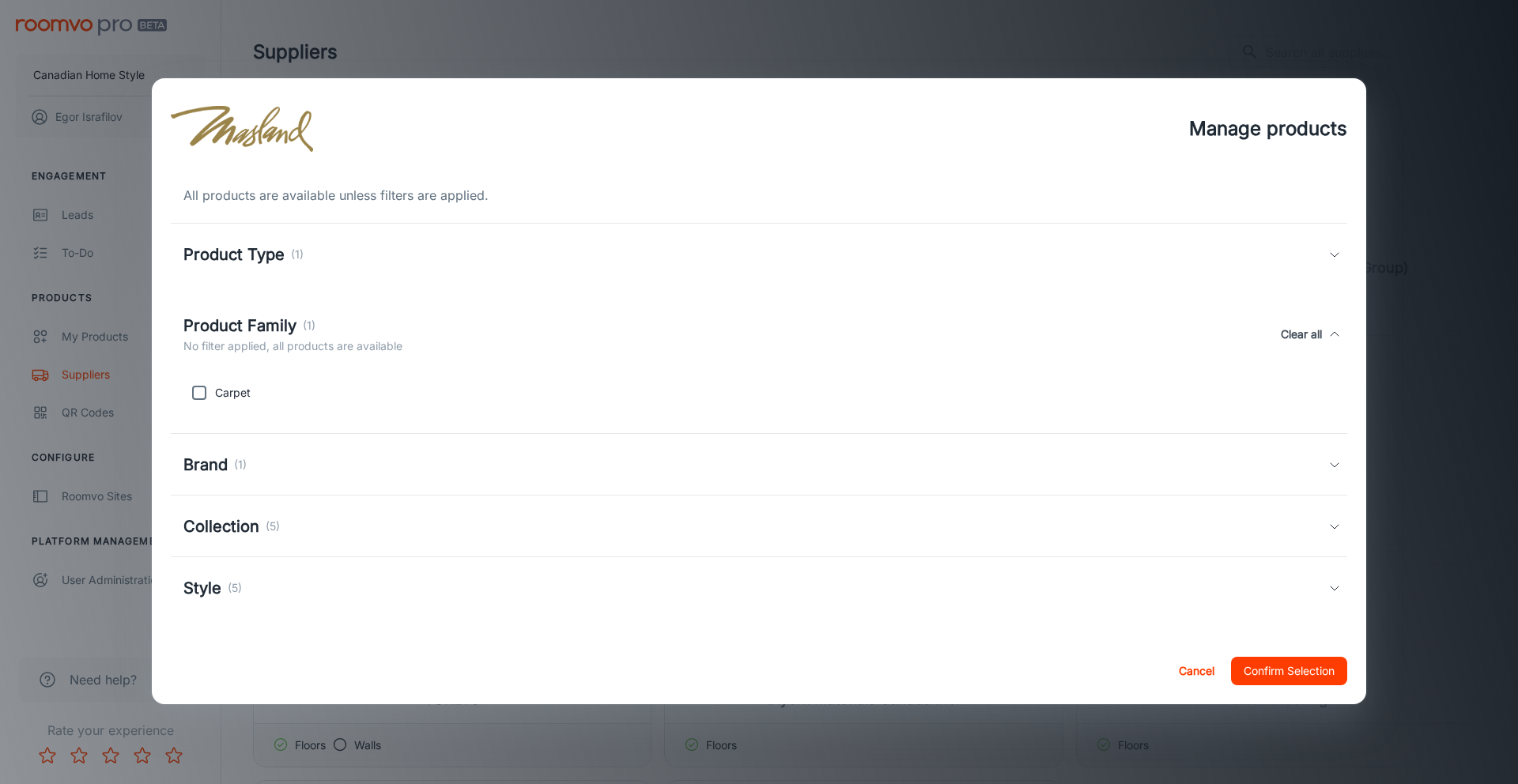
click at [1445, 473] on div "Manage products All products are available unless filters are applied. Product …" at bounding box center [759, 392] width 1518 height 784
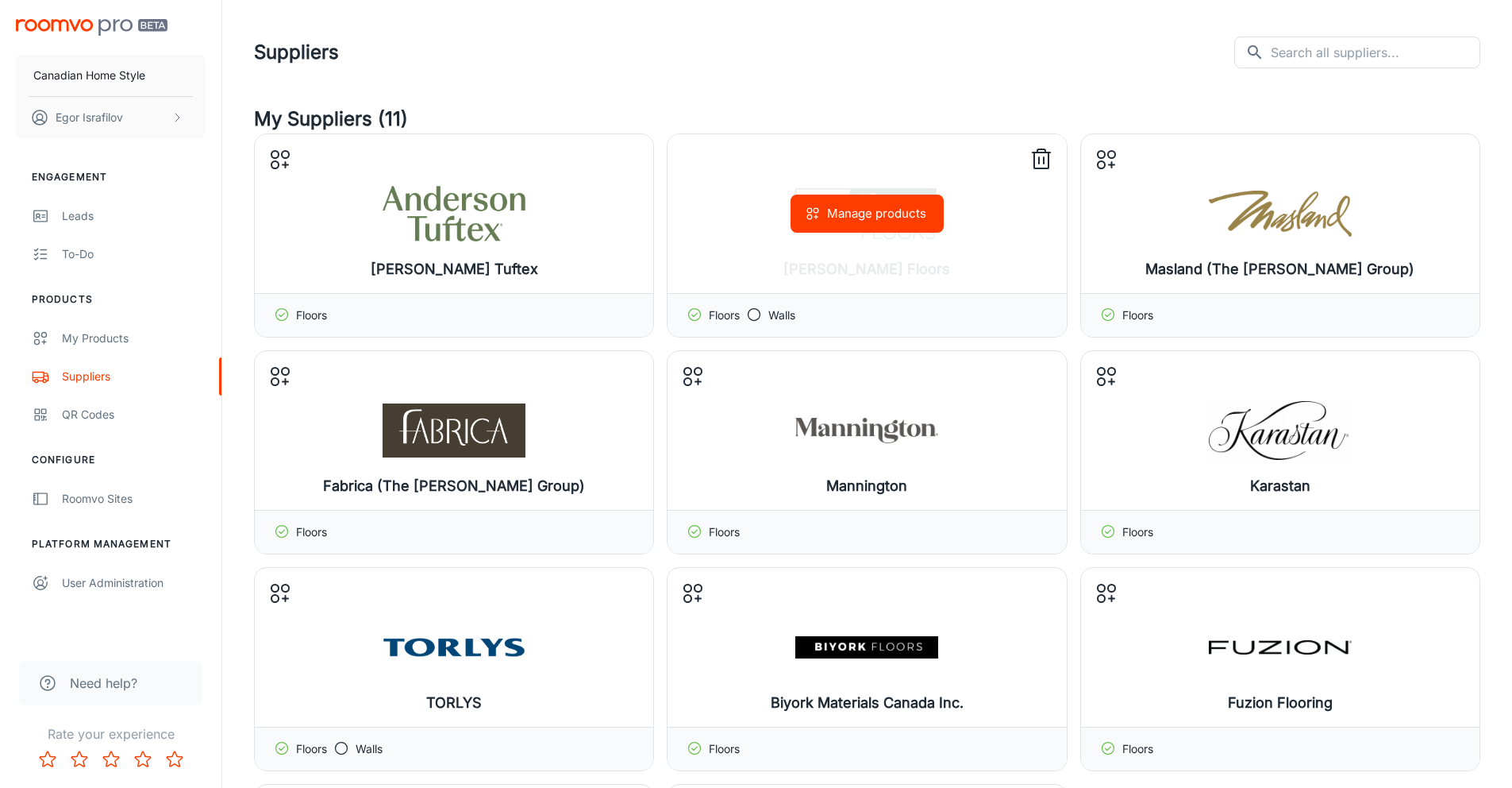
click at [877, 205] on button "Manage products" at bounding box center [867, 213] width 153 height 38
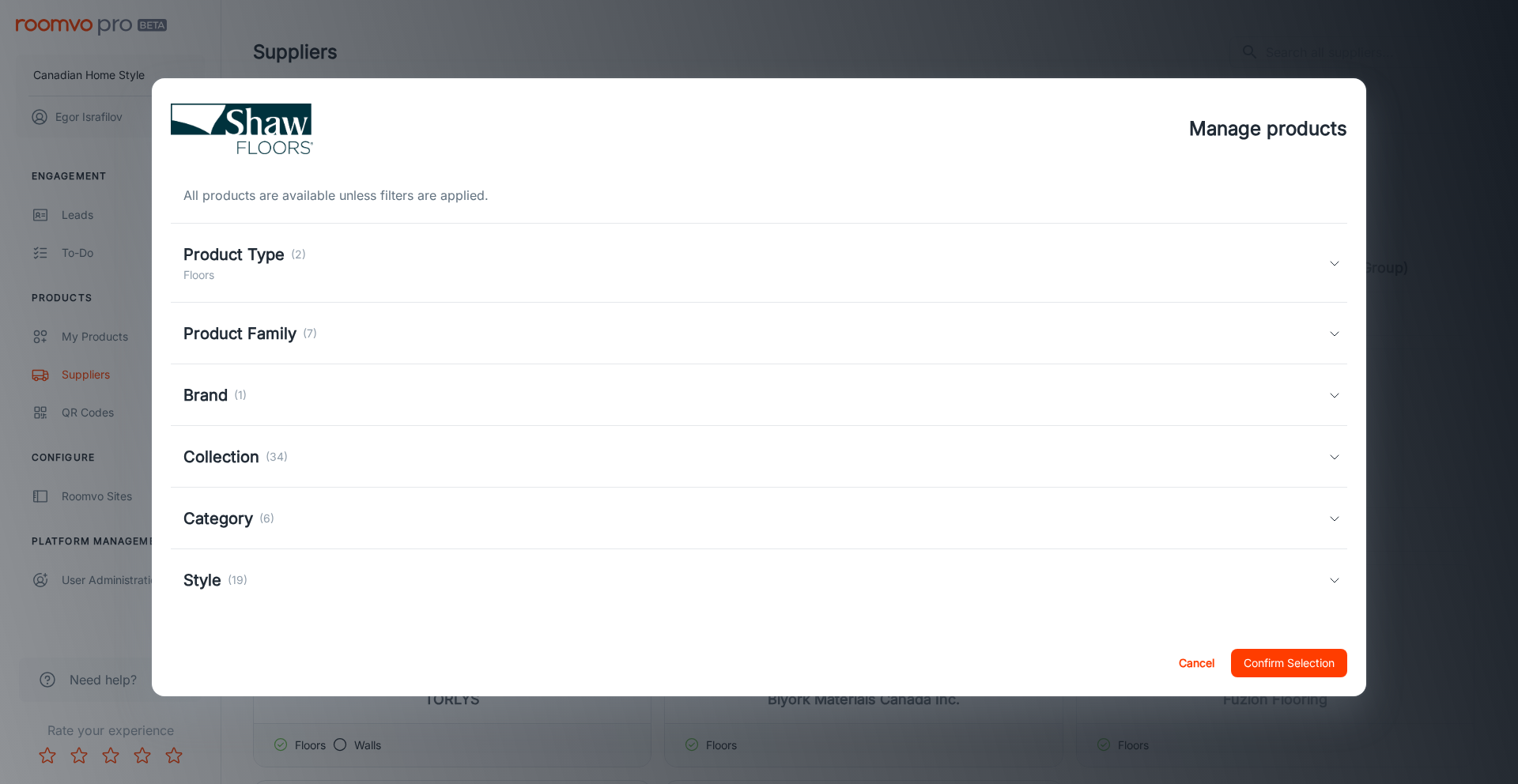
click at [385, 337] on div "Product Family (7)" at bounding box center [755, 333] width 1145 height 24
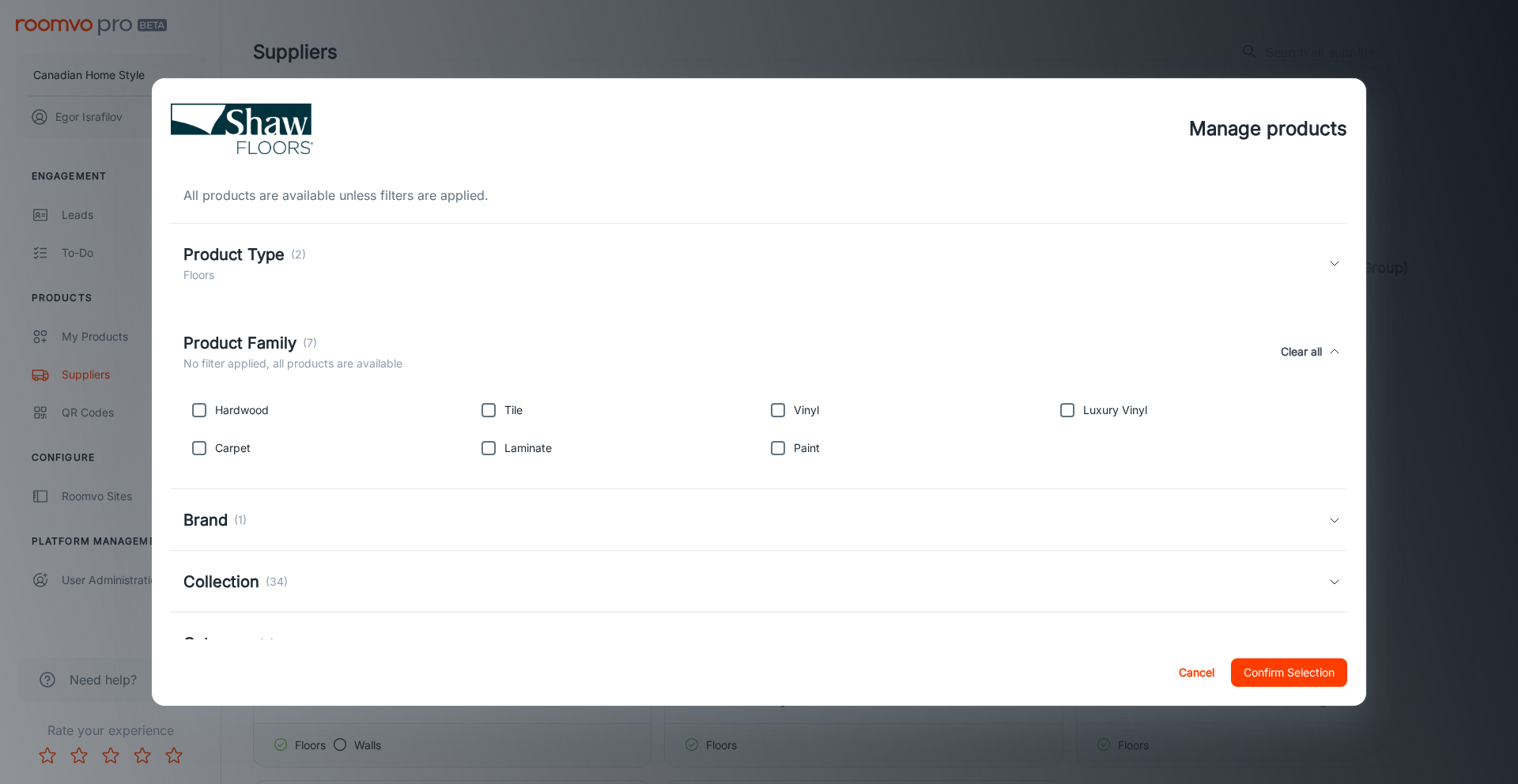
click at [203, 441] on input "checkbox" at bounding box center [199, 448] width 32 height 32
checkbox input "true"
click at [1307, 673] on button "Confirm Selection" at bounding box center [1289, 672] width 116 height 28
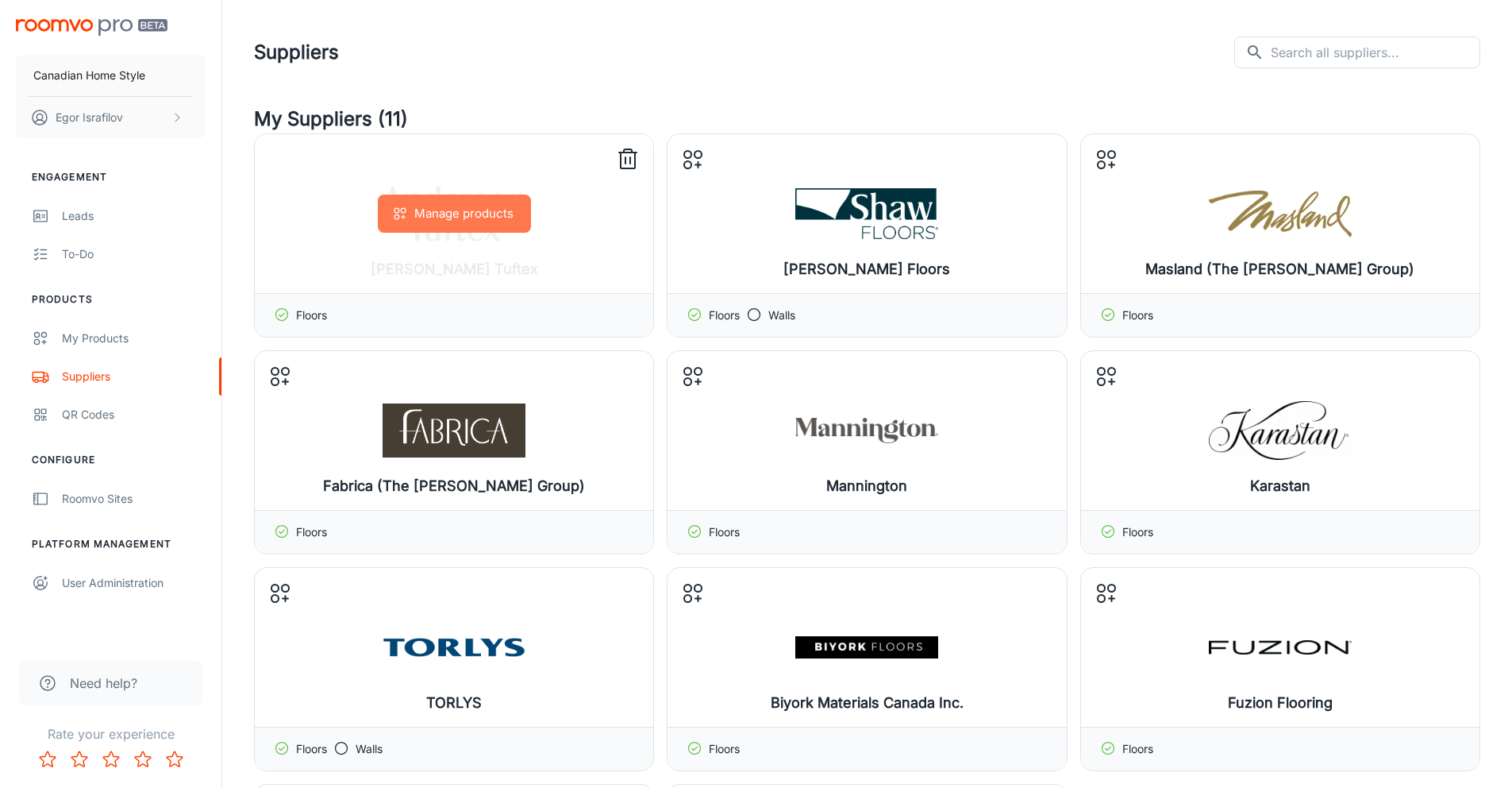
click at [511, 229] on button "Manage products" at bounding box center [455, 213] width 153 height 38
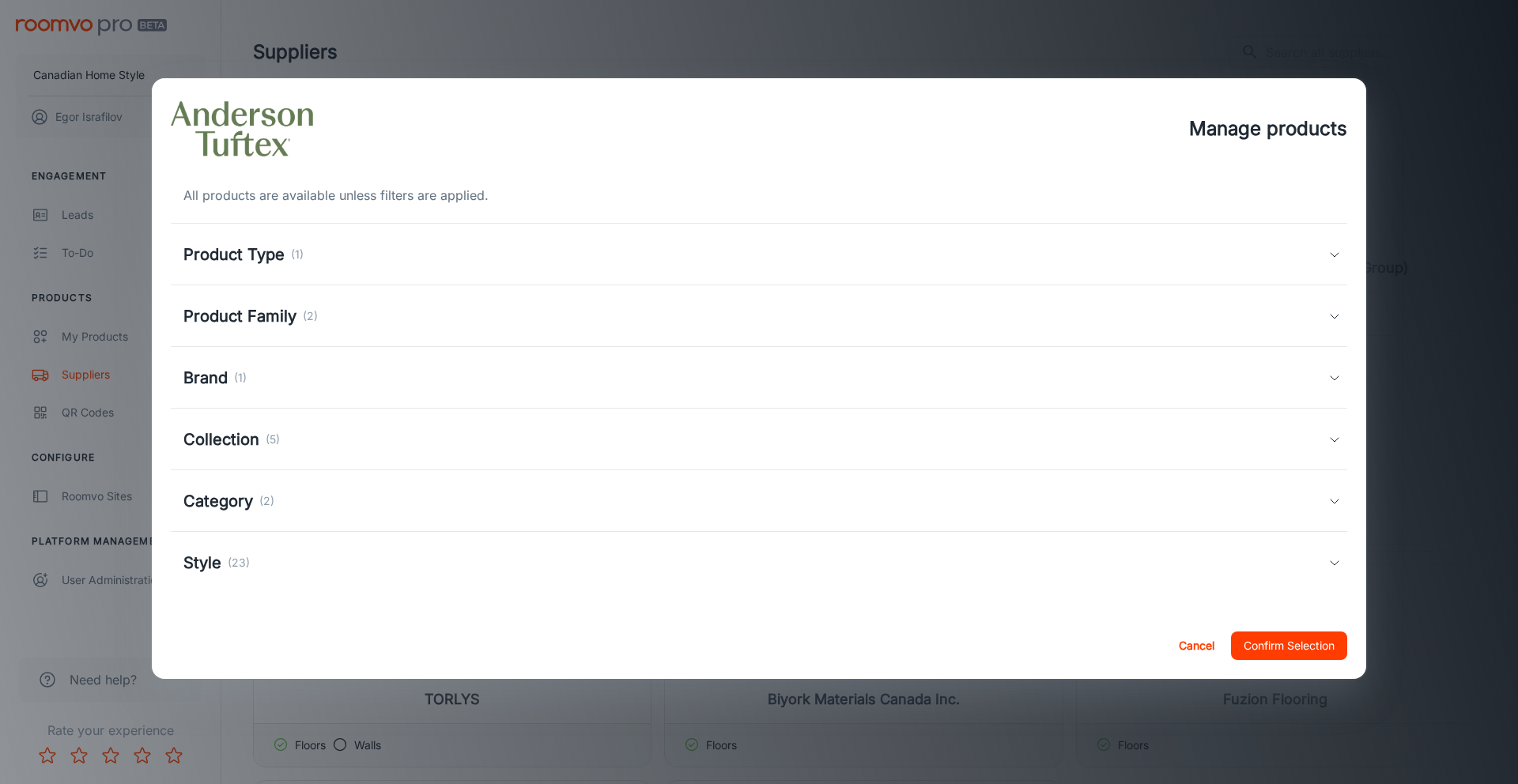
click at [442, 376] on div "Brand (1)" at bounding box center [755, 377] width 1145 height 24
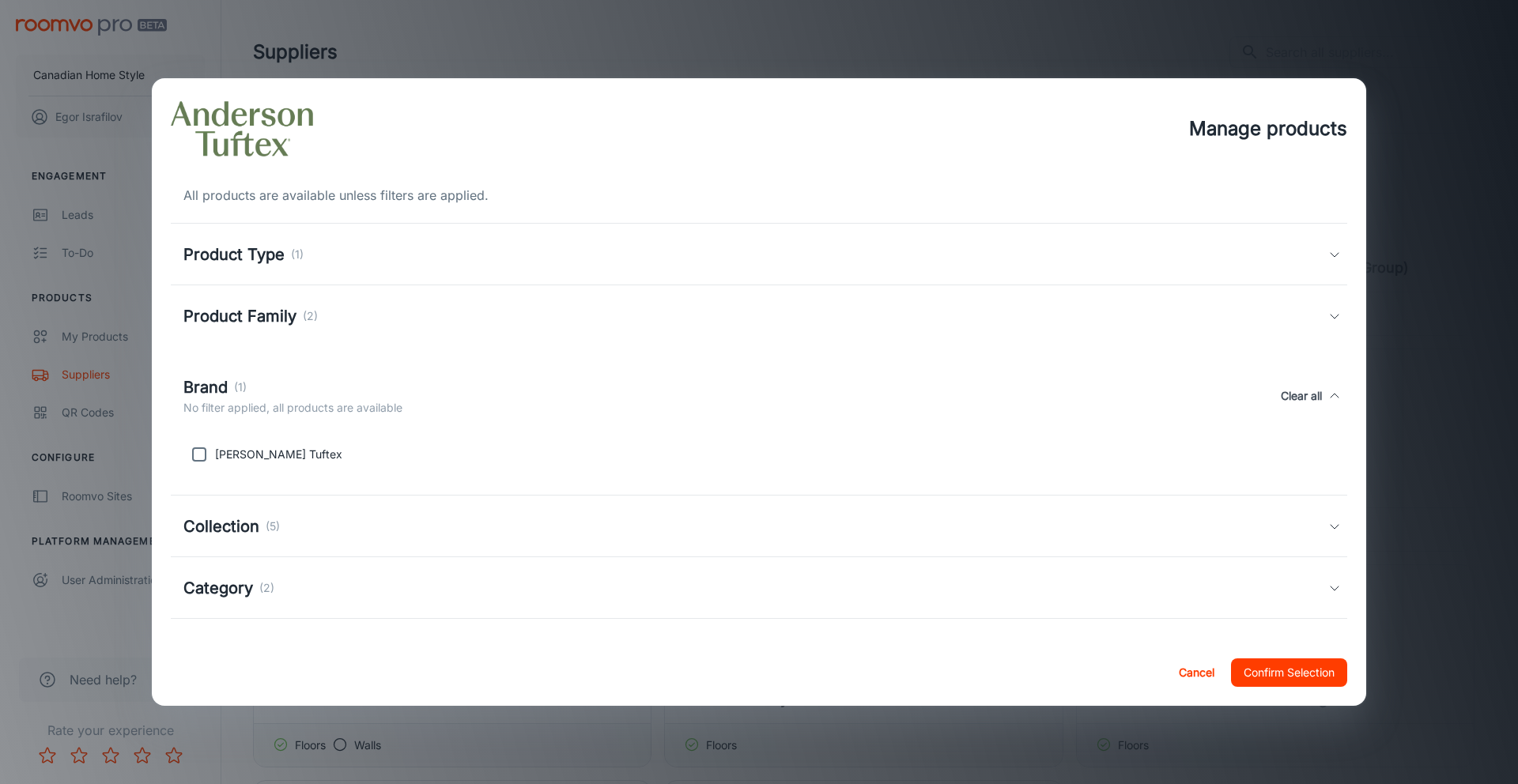
click at [441, 377] on div "Brand (1) No filter applied, all products are available Clear all" at bounding box center [755, 396] width 1145 height 41
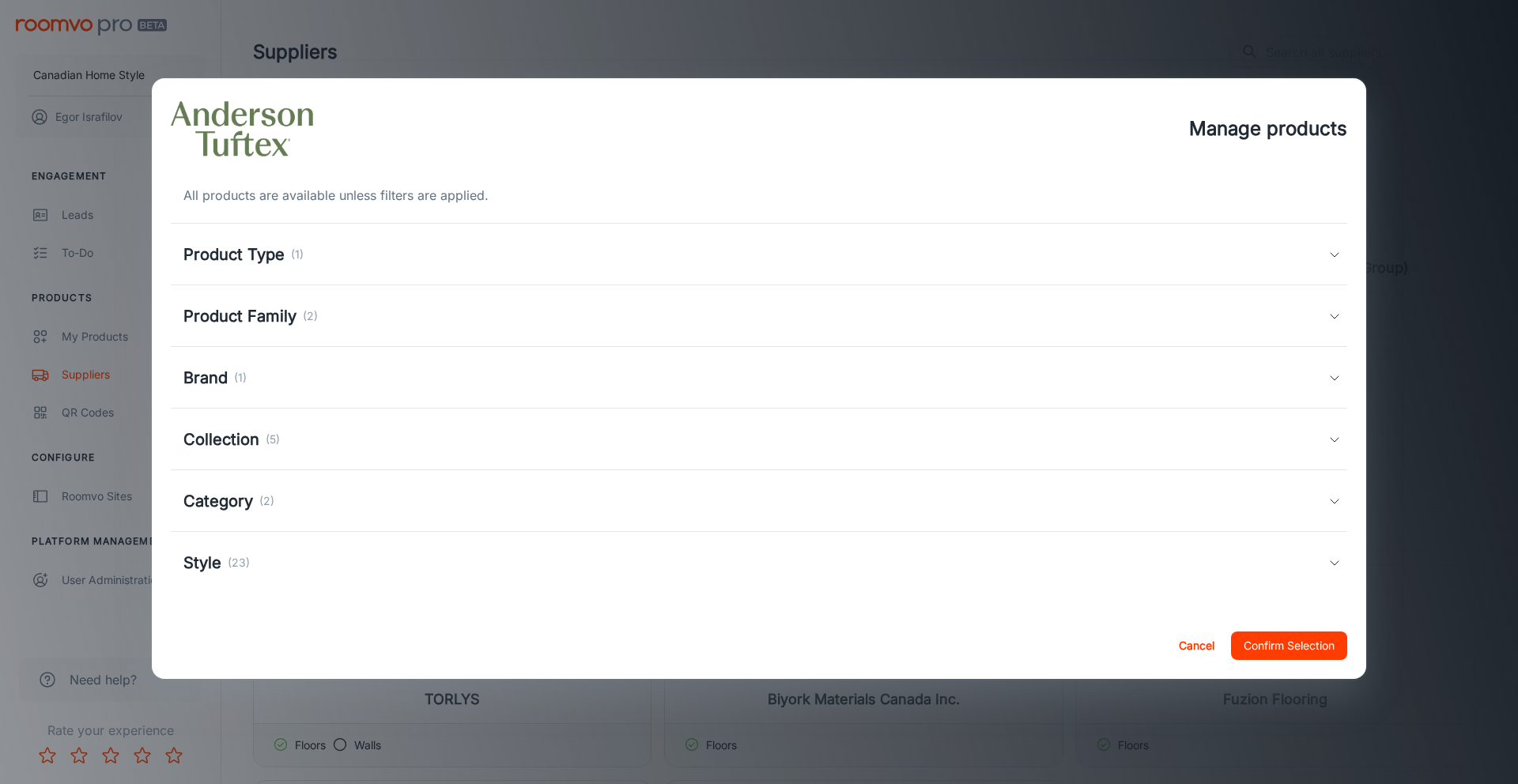
click at [436, 317] on div "Product Family (2)" at bounding box center [755, 316] width 1145 height 24
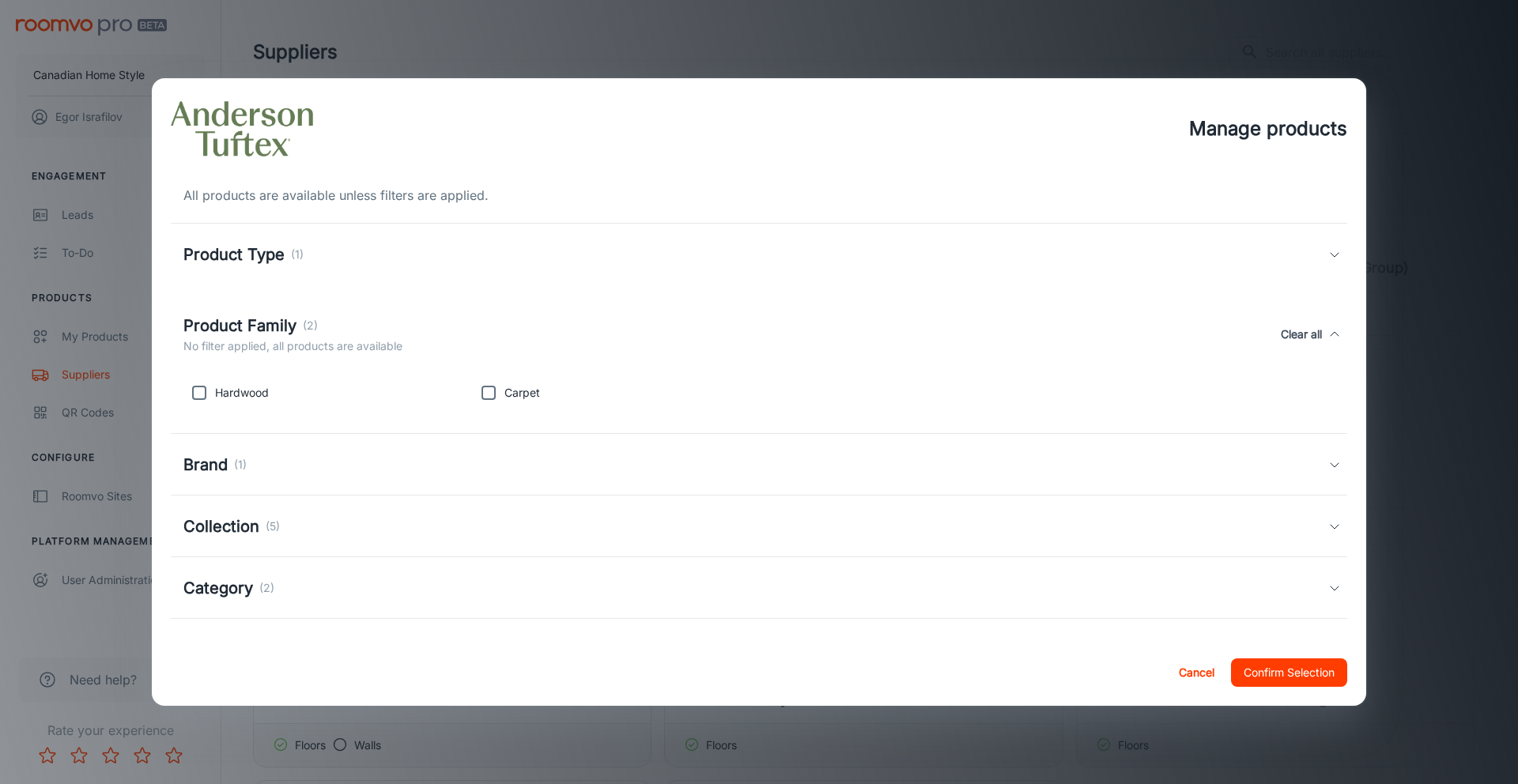
click at [492, 397] on input "checkbox" at bounding box center [489, 393] width 32 height 32
checkbox input "true"
click at [1261, 671] on button "Confirm Selection" at bounding box center [1289, 672] width 116 height 28
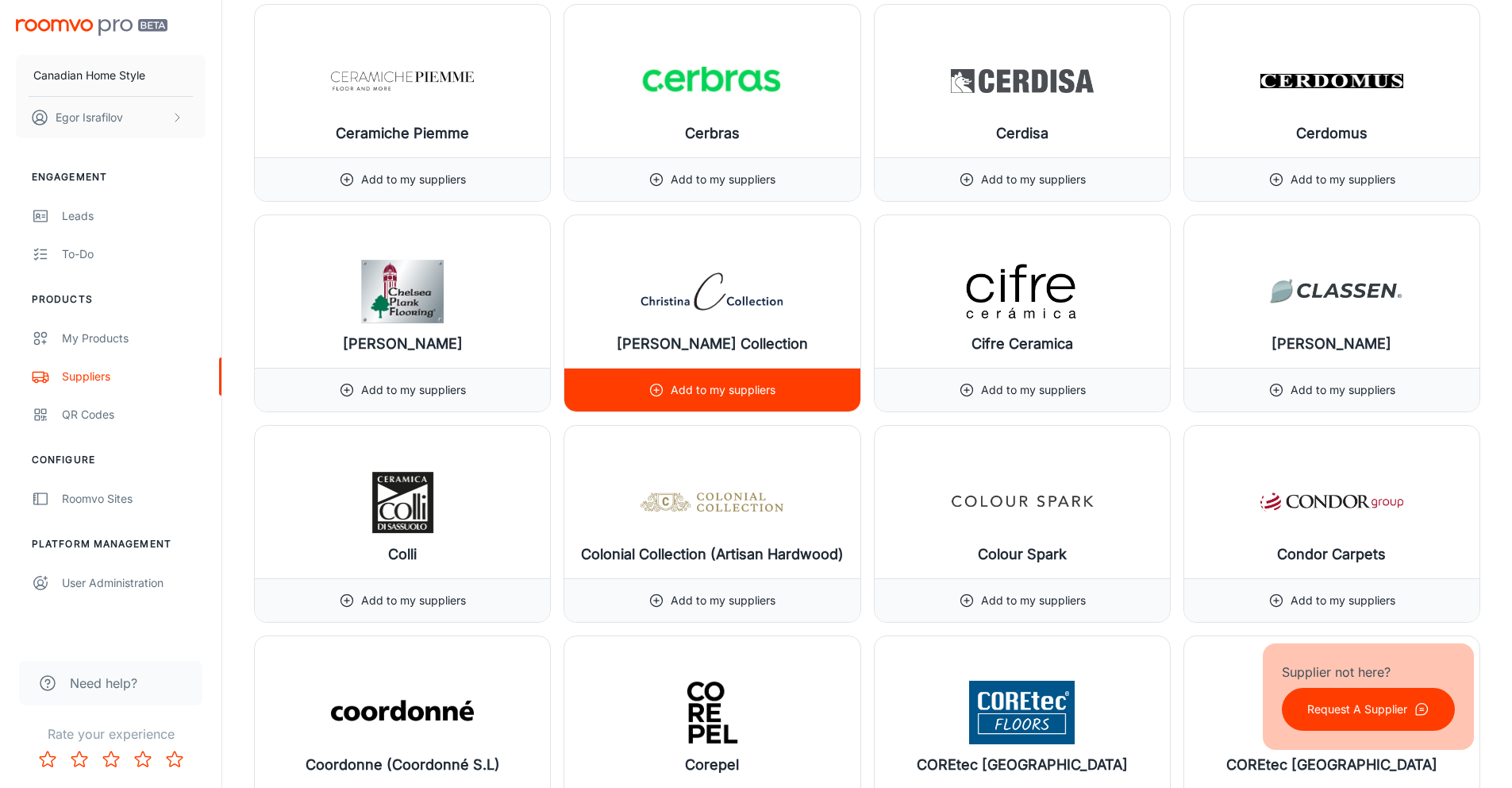
scroll to position [5165, 0]
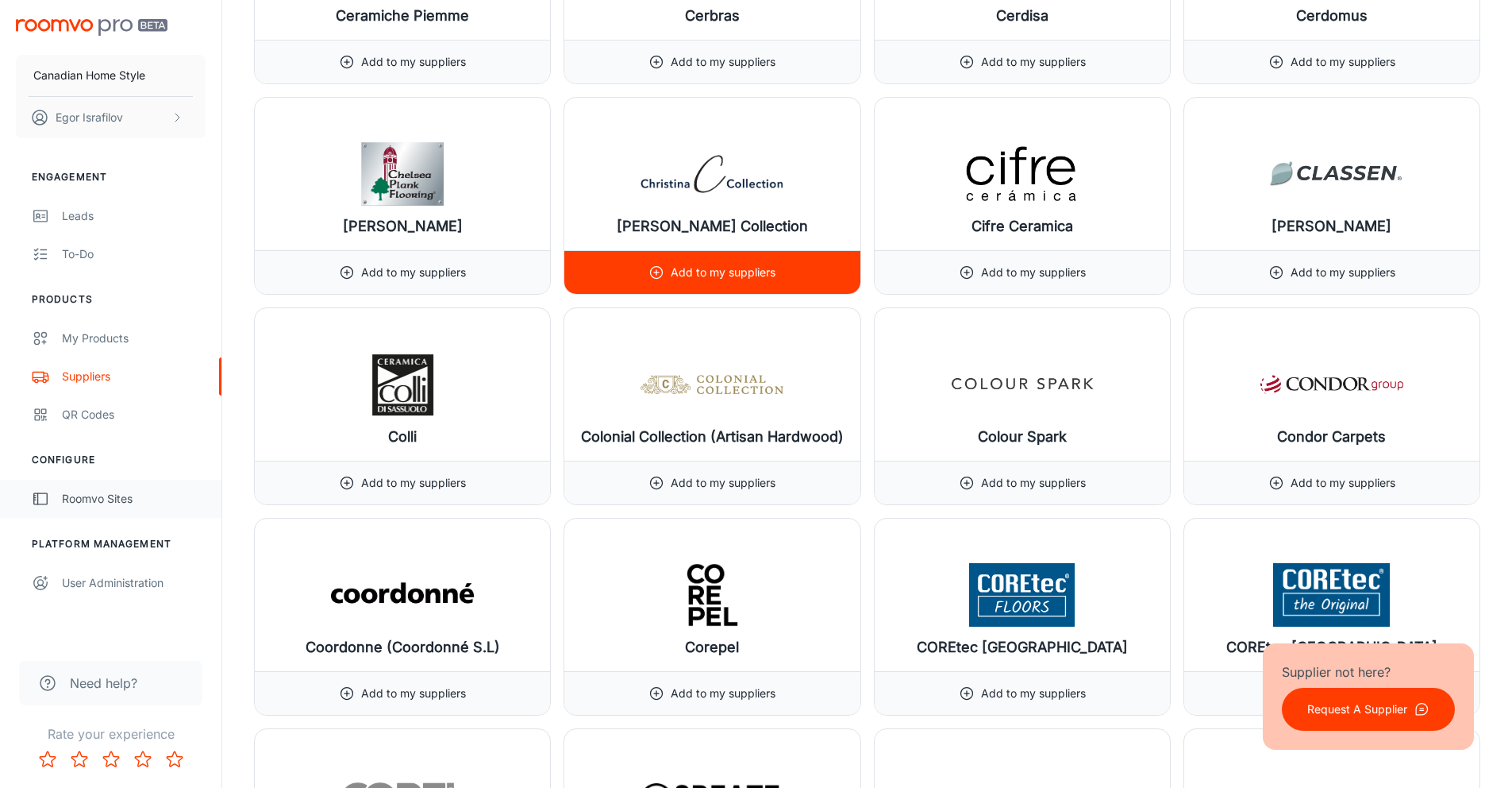
click at [95, 502] on div "Roomvo Sites" at bounding box center [133, 499] width 144 height 18
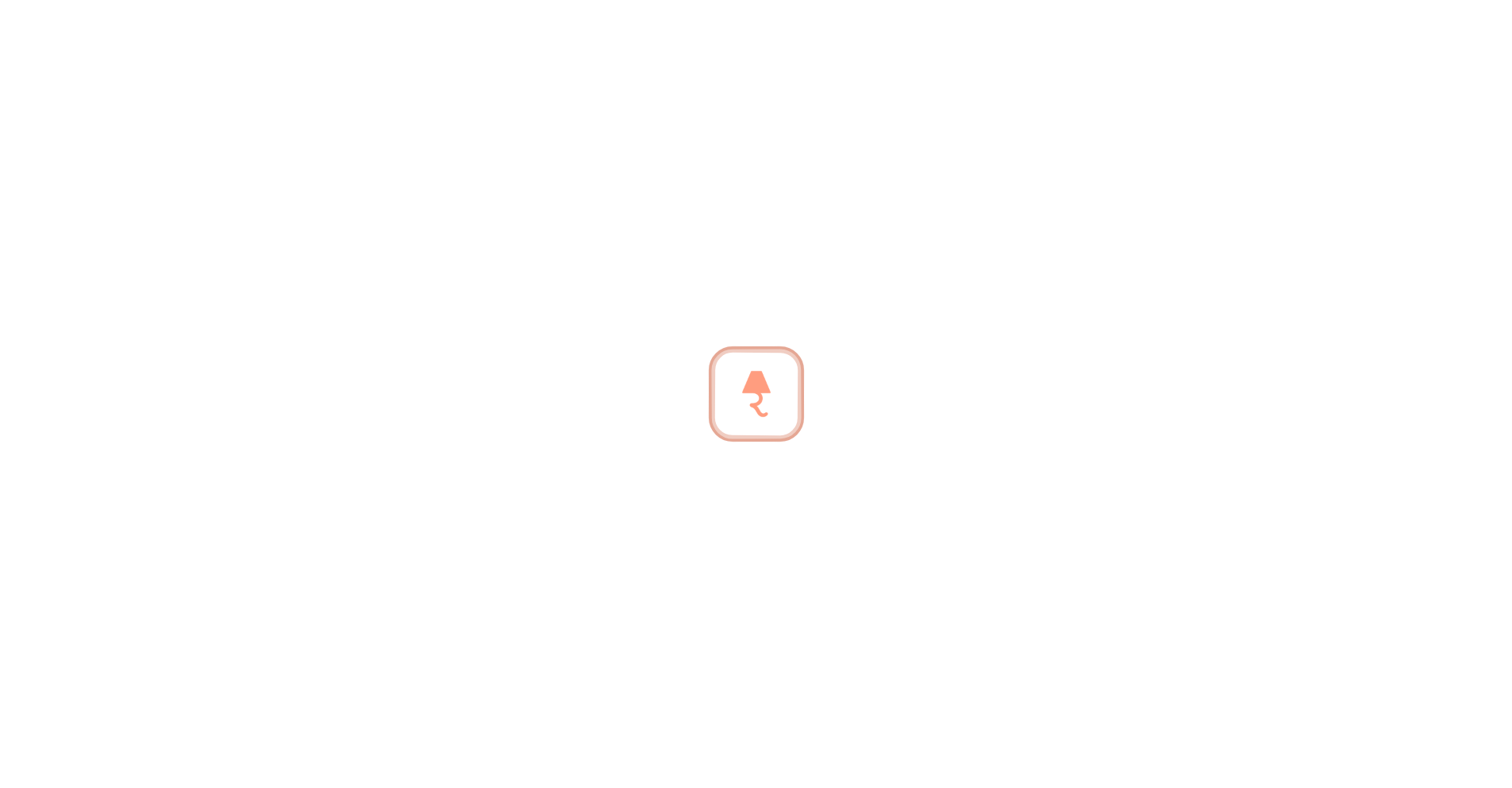
scroll to position [5163, 0]
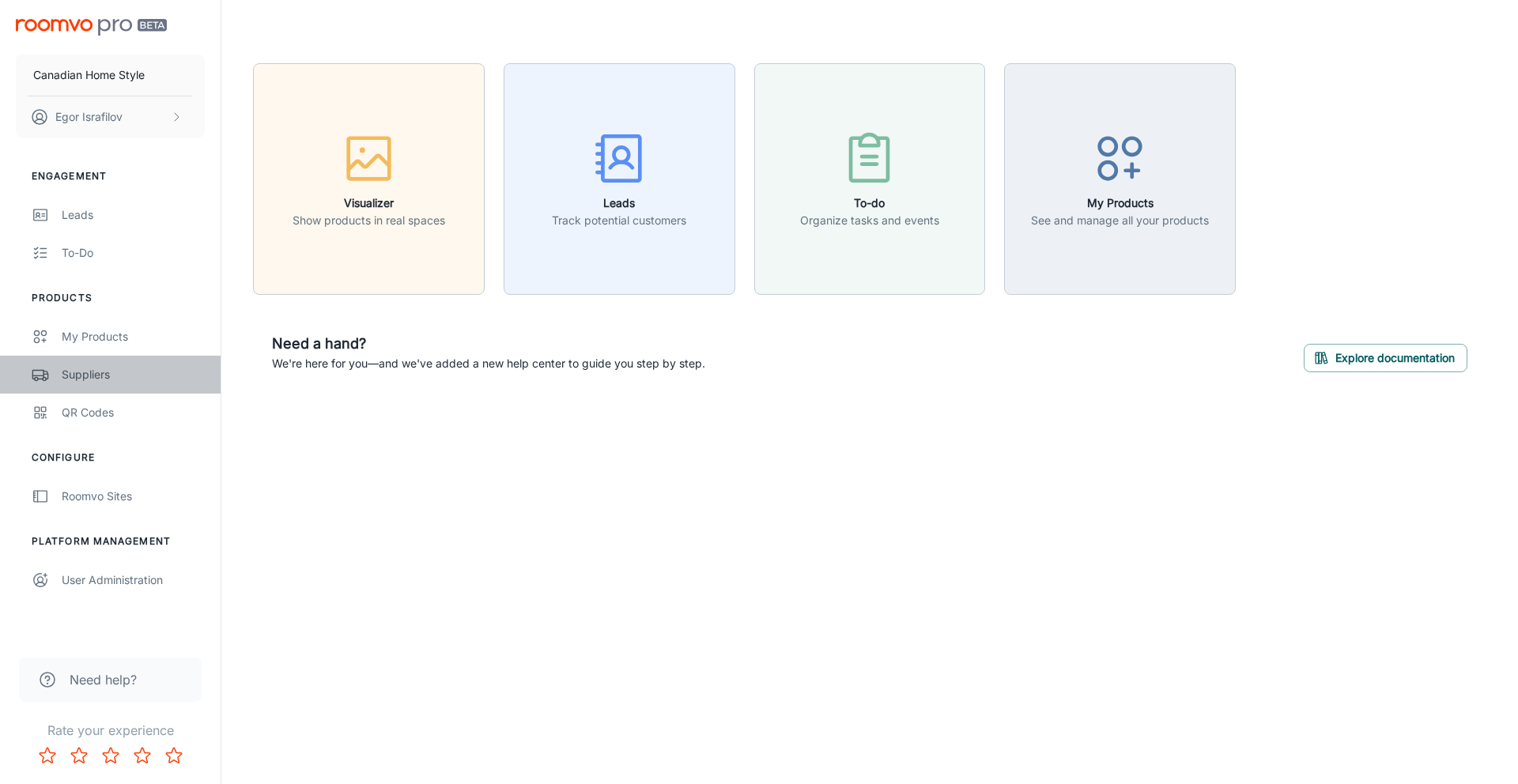
click at [85, 376] on div "Suppliers" at bounding box center [132, 375] width 143 height 18
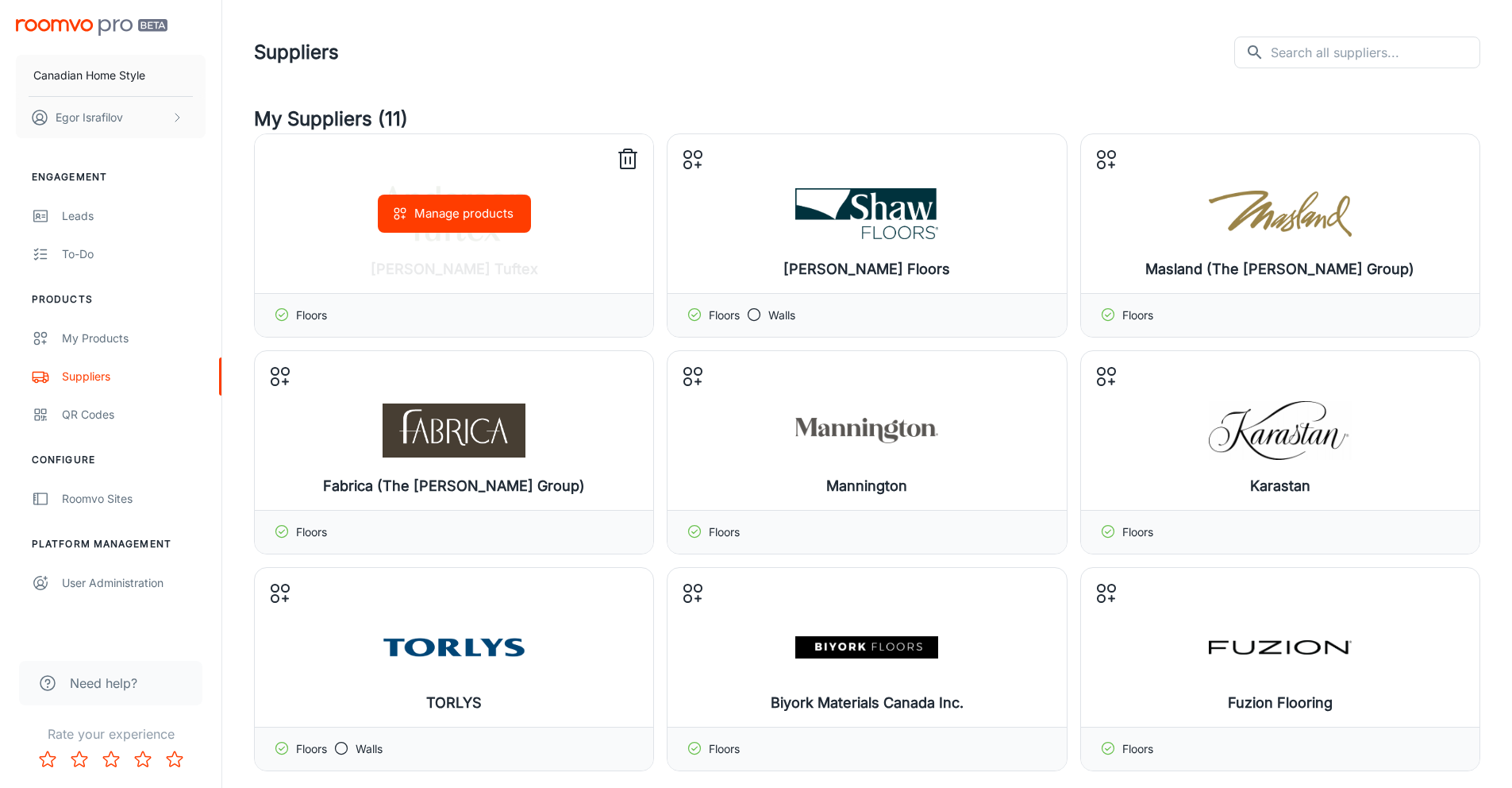
click at [469, 216] on button "Manage products" at bounding box center [455, 213] width 153 height 38
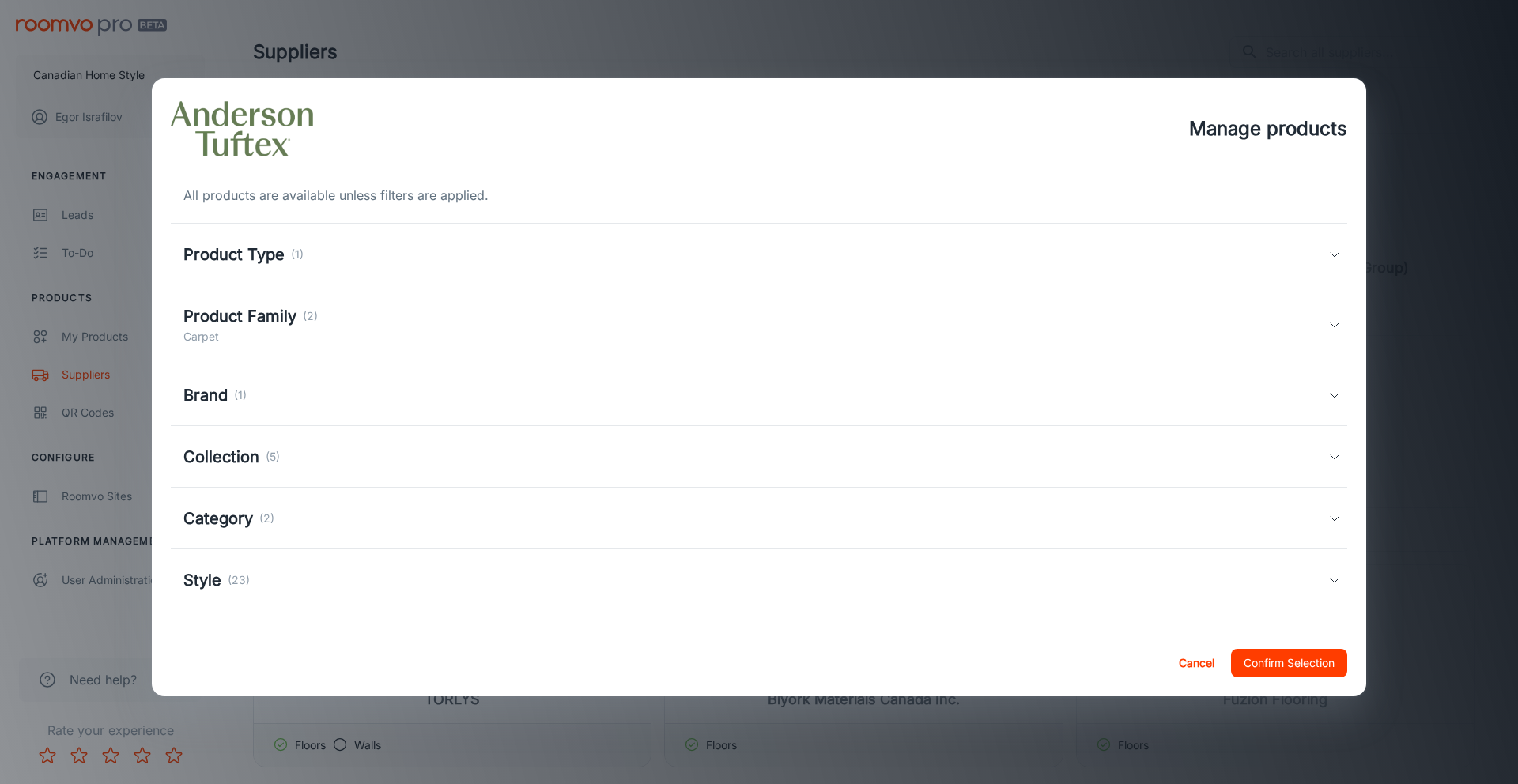
click at [330, 341] on div "Product Family (2) Carpet" at bounding box center [755, 325] width 1145 height 41
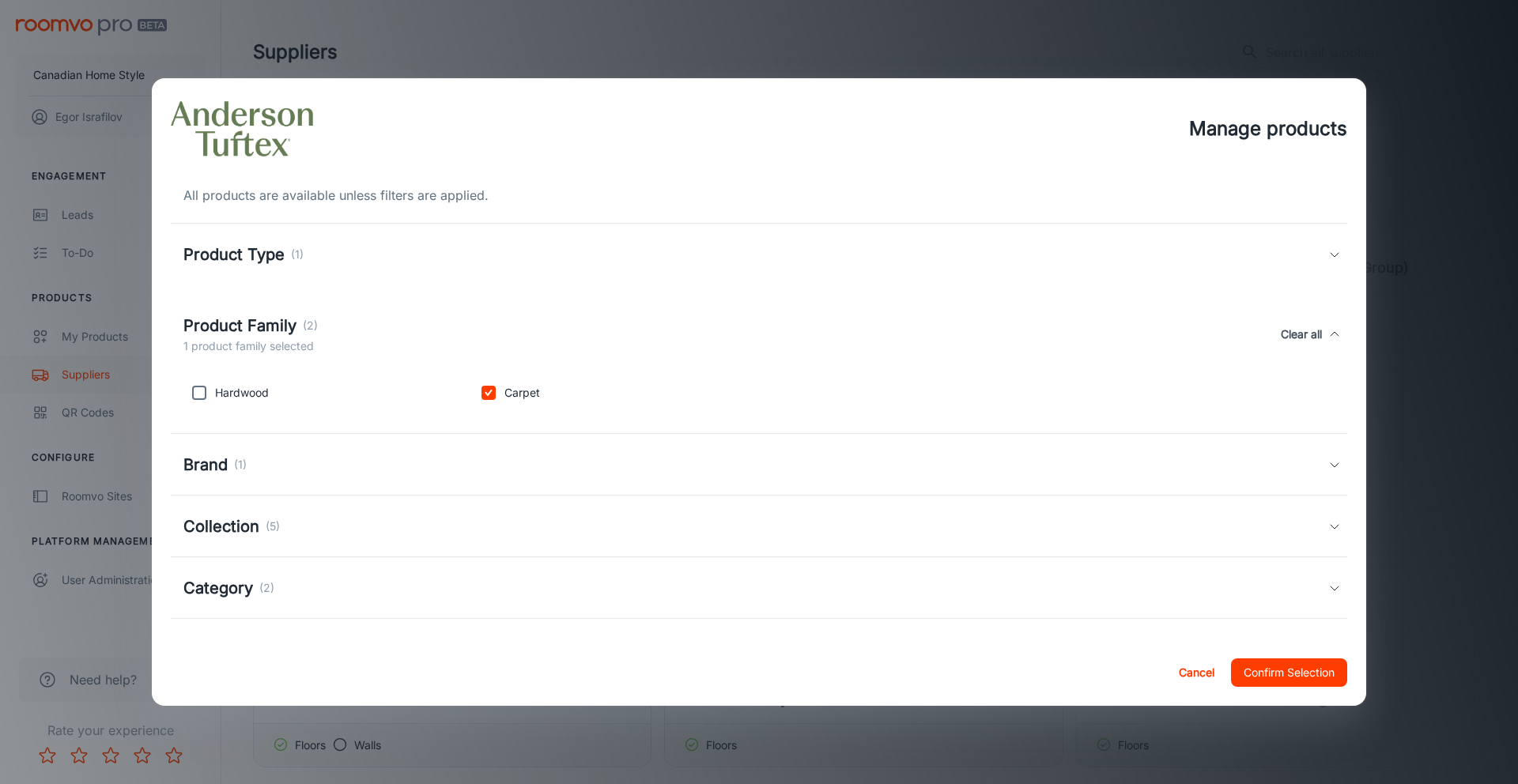
click at [134, 366] on div "Manage products All products are available unless filters are applied. Product …" at bounding box center [759, 392] width 1518 height 784
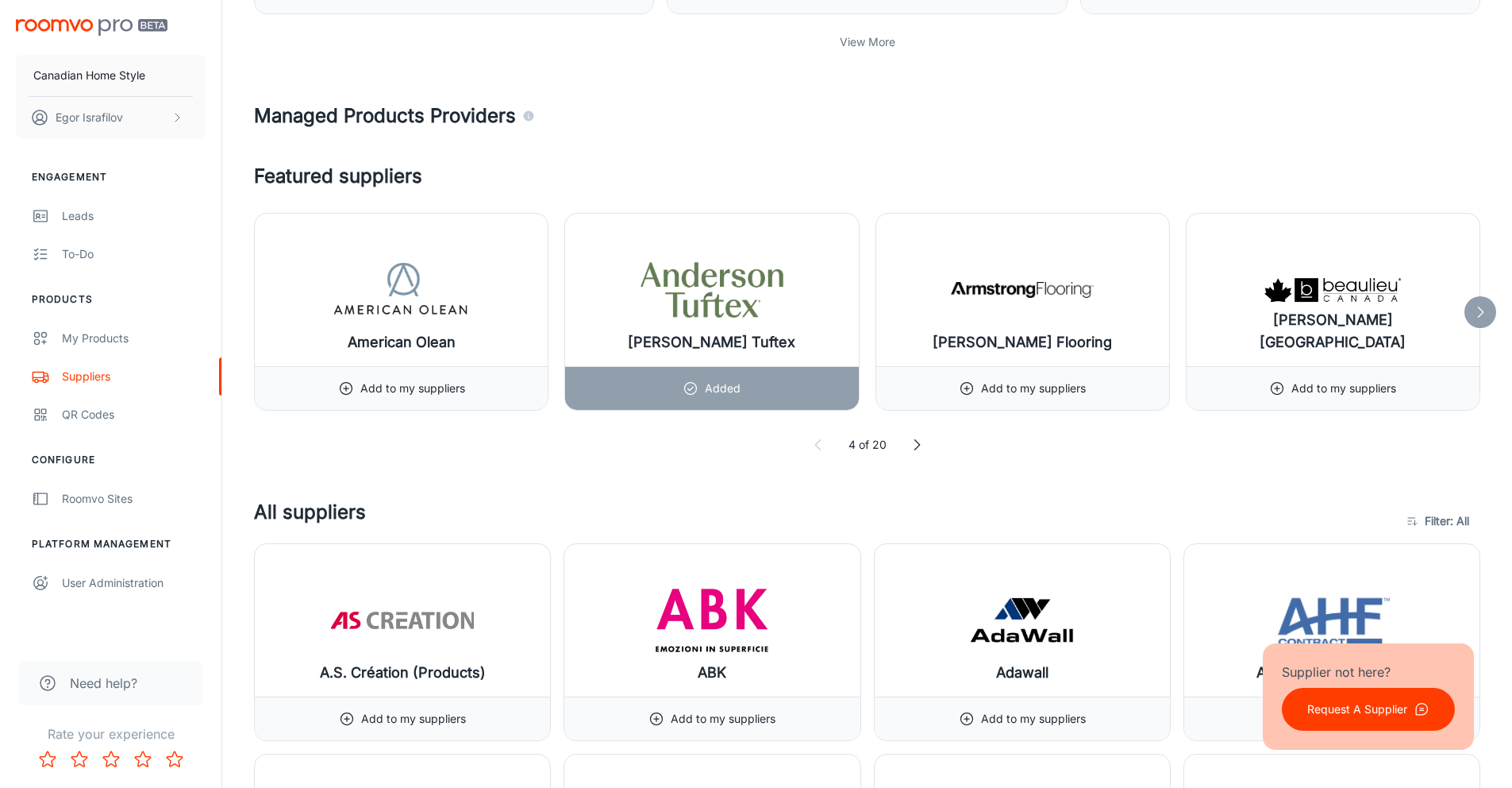
scroll to position [520, 0]
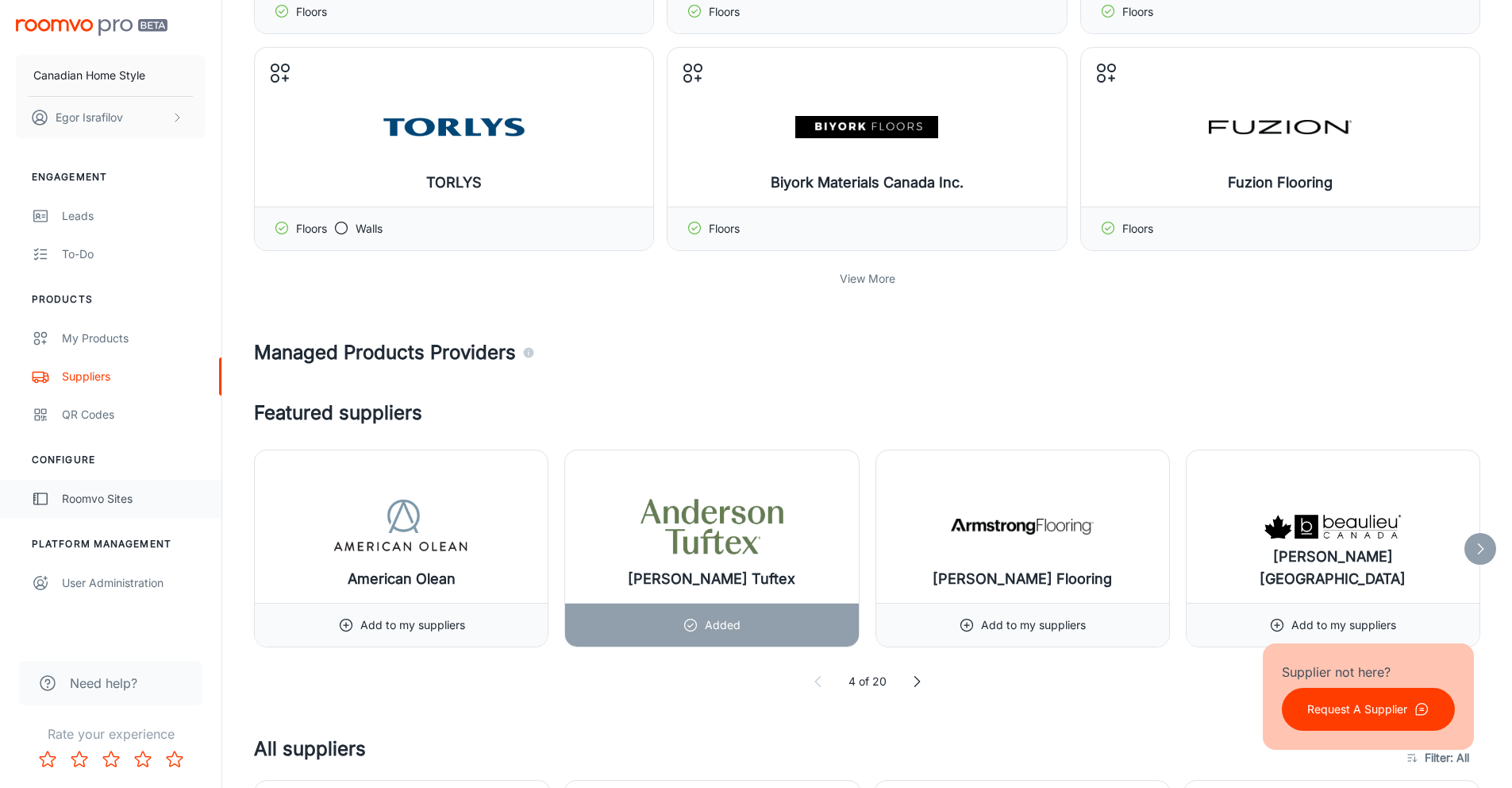
click at [97, 490] on div "Roomvo Sites" at bounding box center [133, 499] width 144 height 18
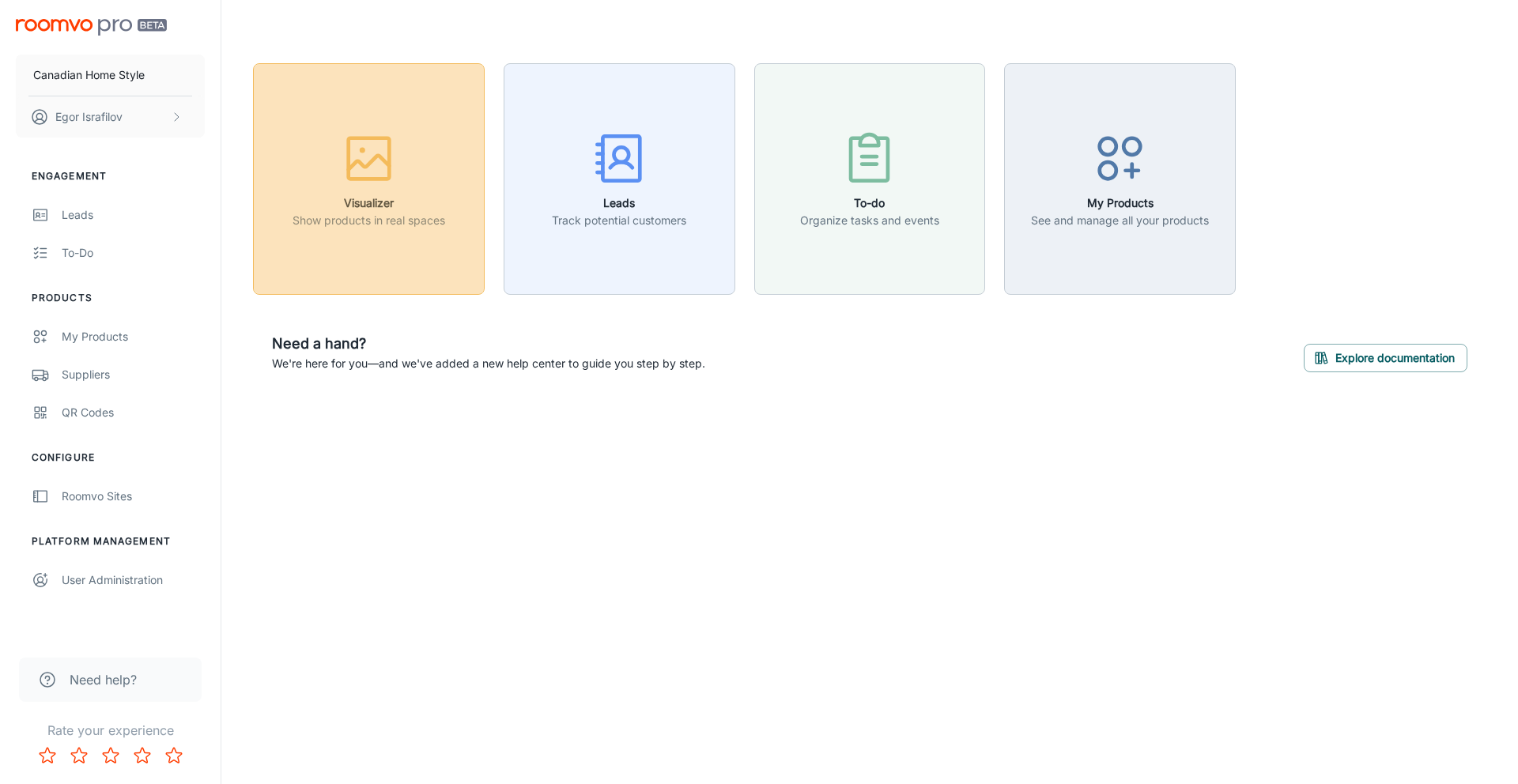
click at [362, 265] on button "Visualizer Show products in real spaces" at bounding box center [369, 178] width 232 height 232
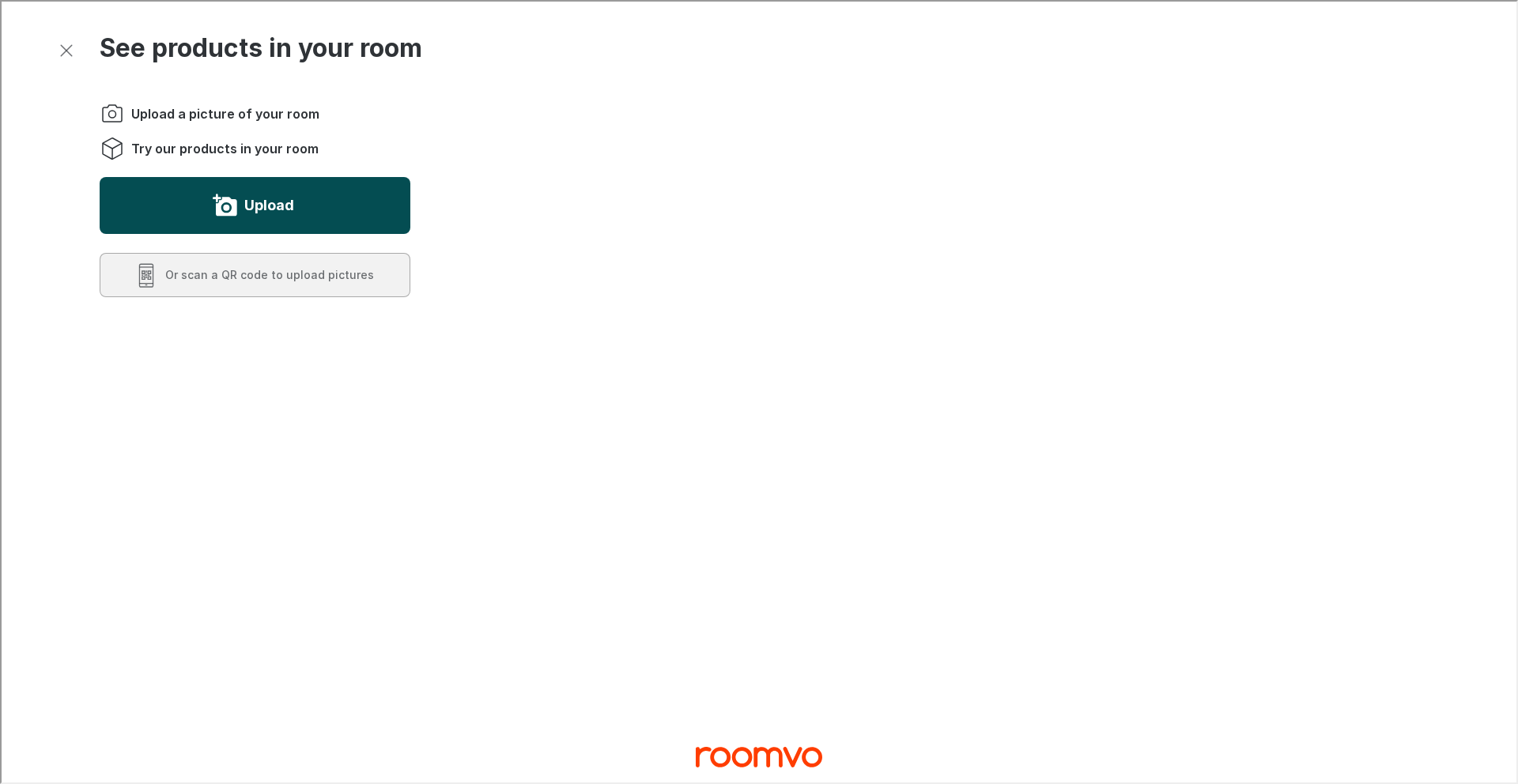
click at [265, 198] on label "Upload" at bounding box center [267, 203] width 50 height 25
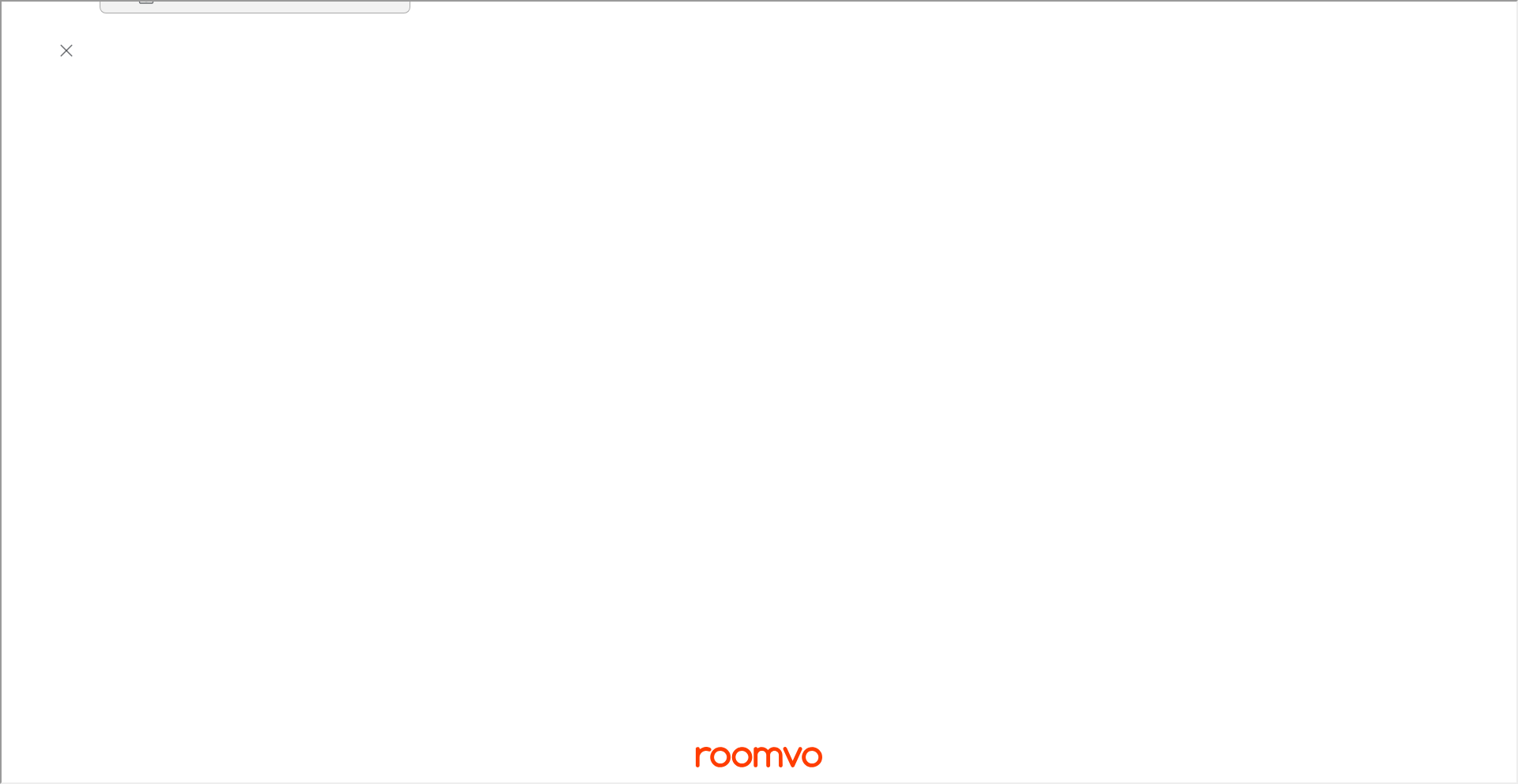
scroll to position [349, 0]
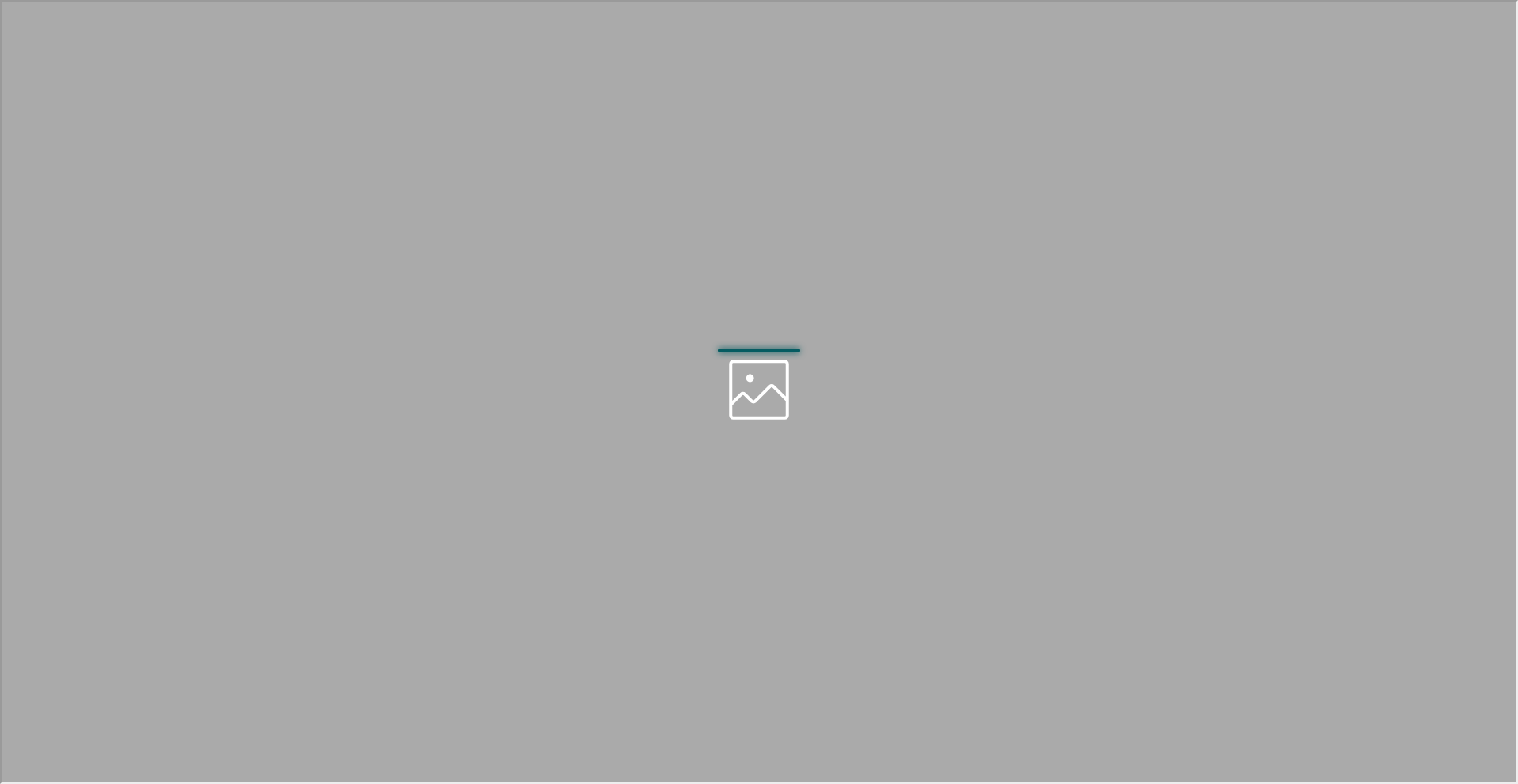
scroll to position [0, 0]
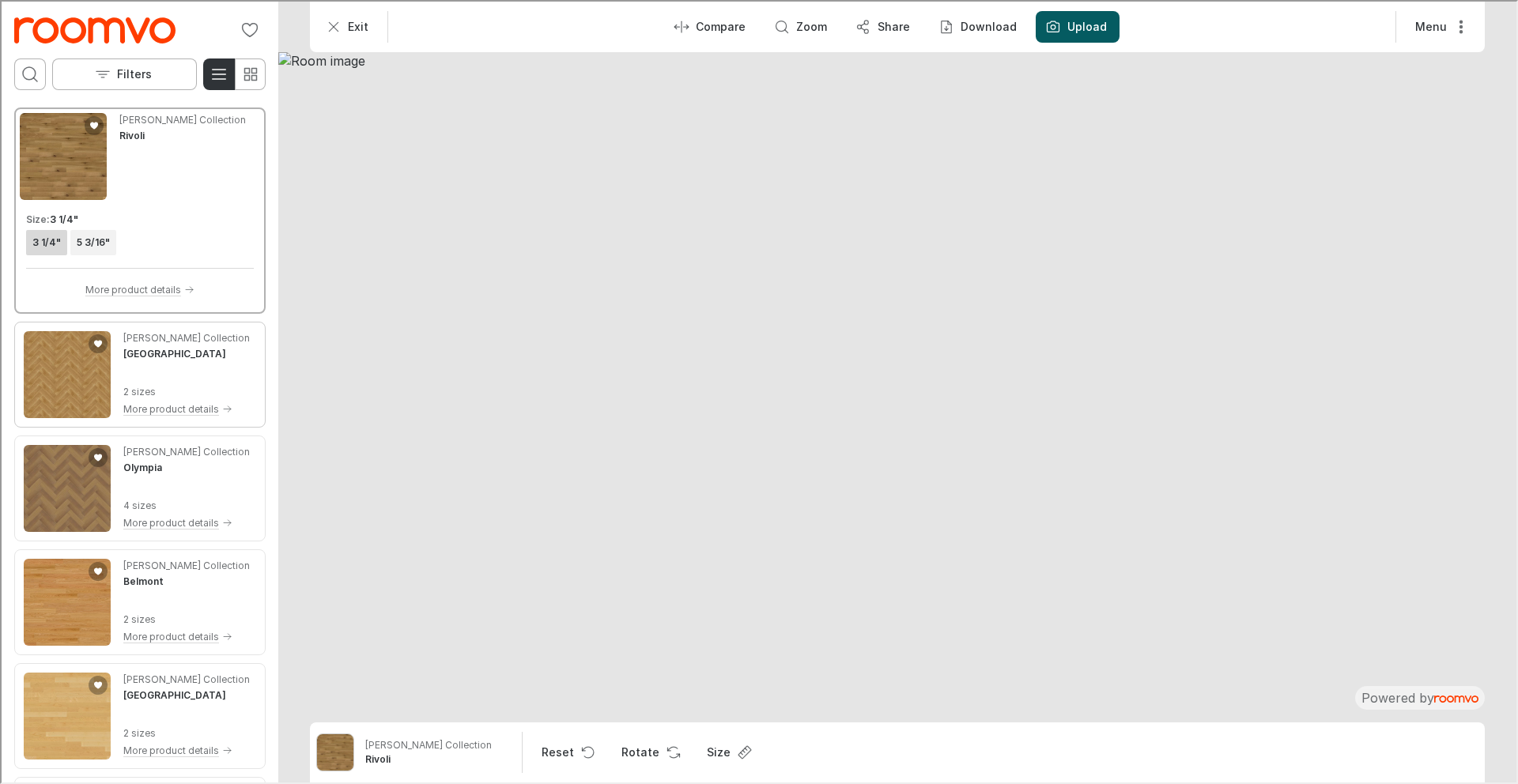
click at [199, 359] on div "[PERSON_NAME] Collection [GEOGRAPHIC_DATA]" at bounding box center [185, 344] width 126 height 30
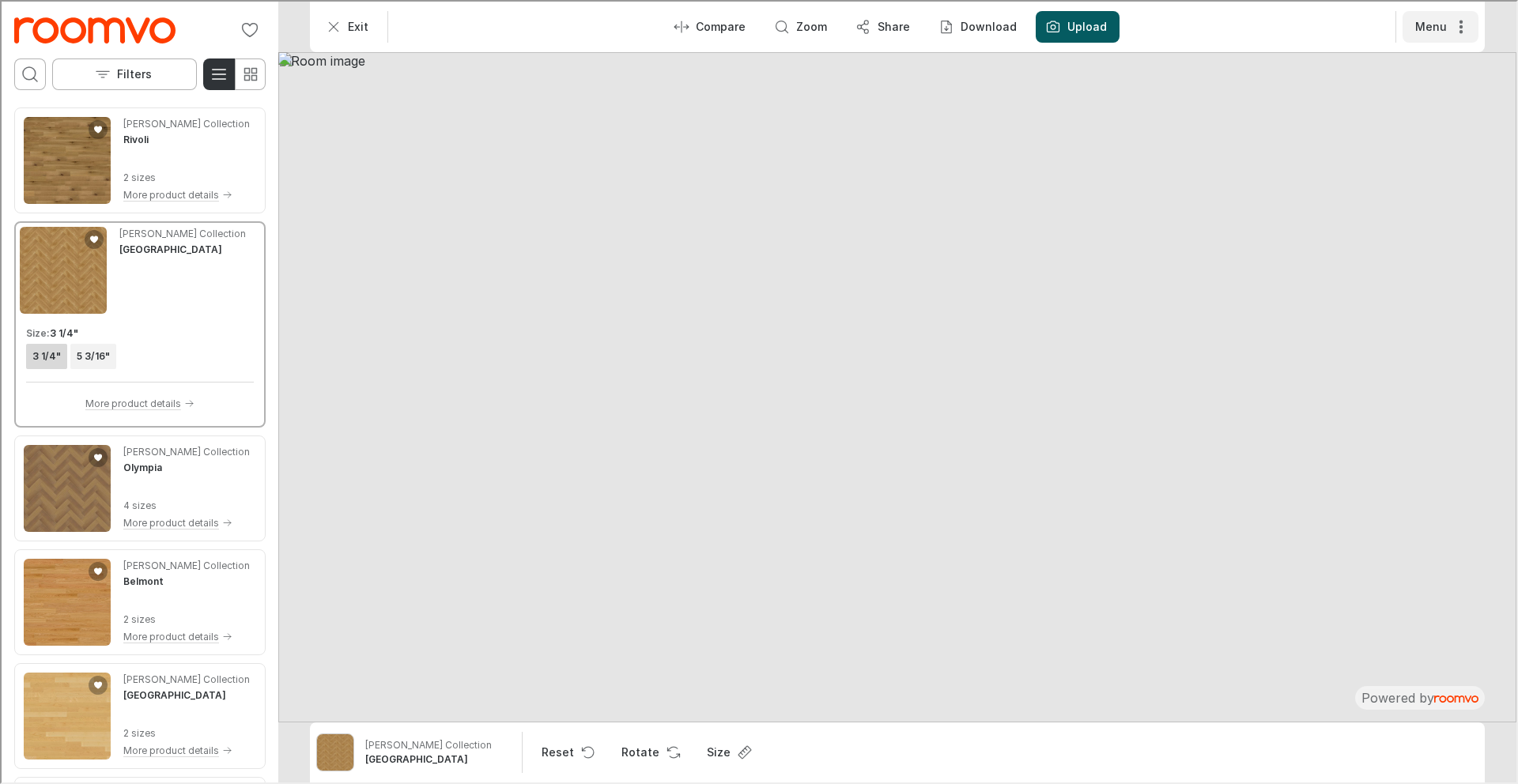
click at [1450, 20] on button "Menu" at bounding box center [1438, 26] width 76 height 32
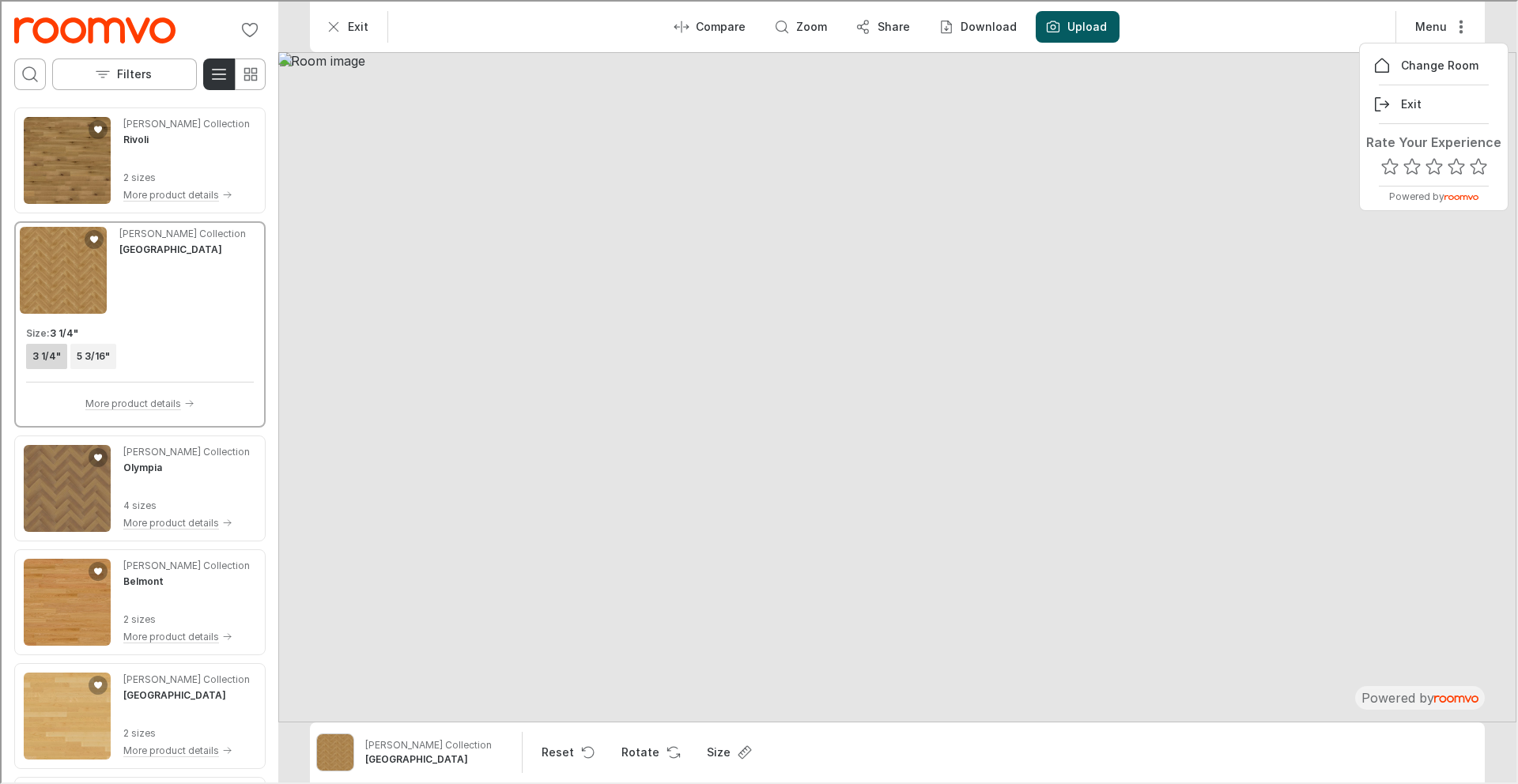
click at [1450, 22] on div at bounding box center [757, 390] width 1514 height 780
